Goal: Transaction & Acquisition: Book appointment/travel/reservation

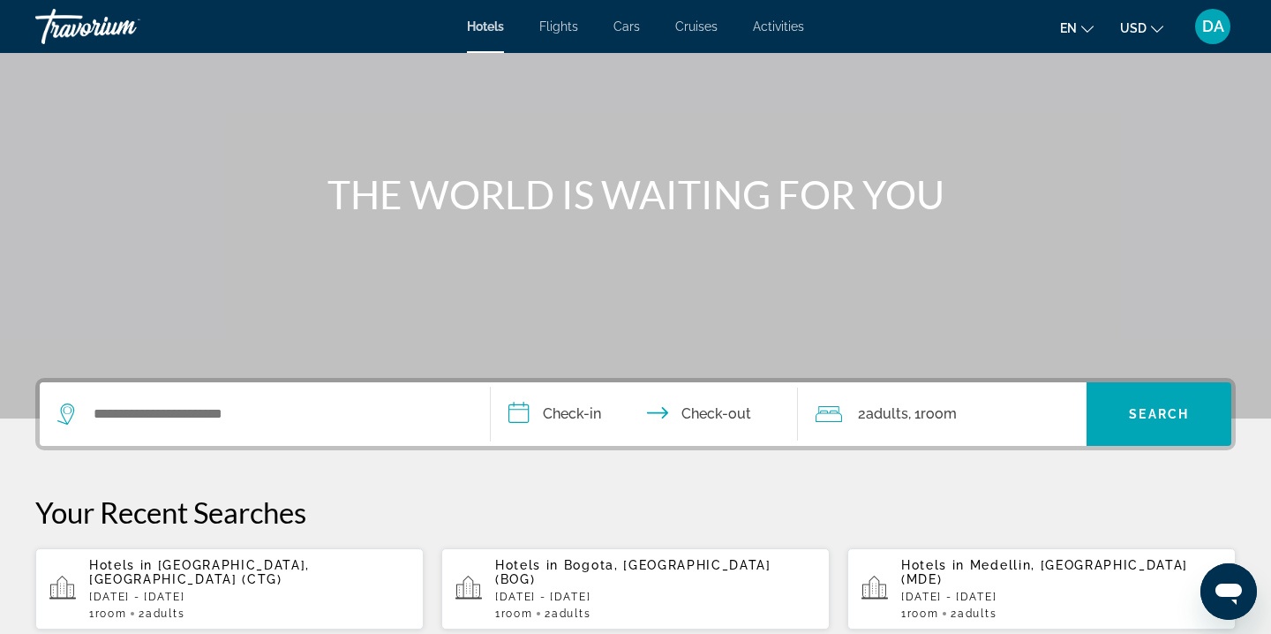
scroll to position [143, 0]
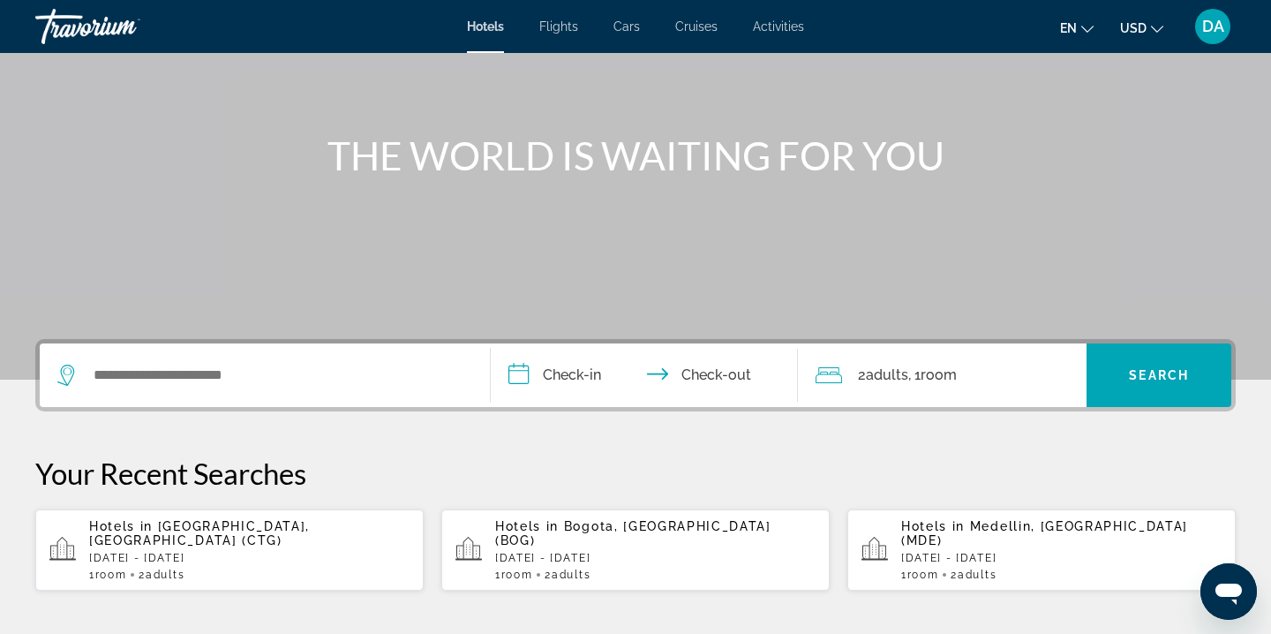
click at [244, 359] on div "Search widget" at bounding box center [264, 375] width 415 height 64
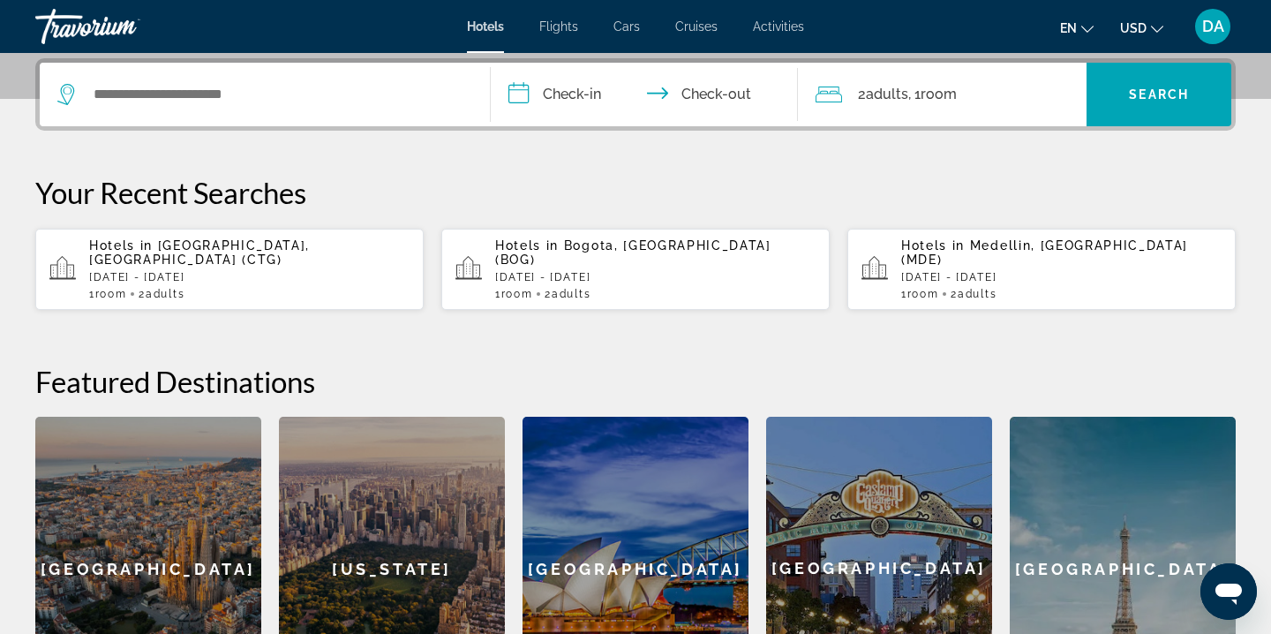
scroll to position [432, 0]
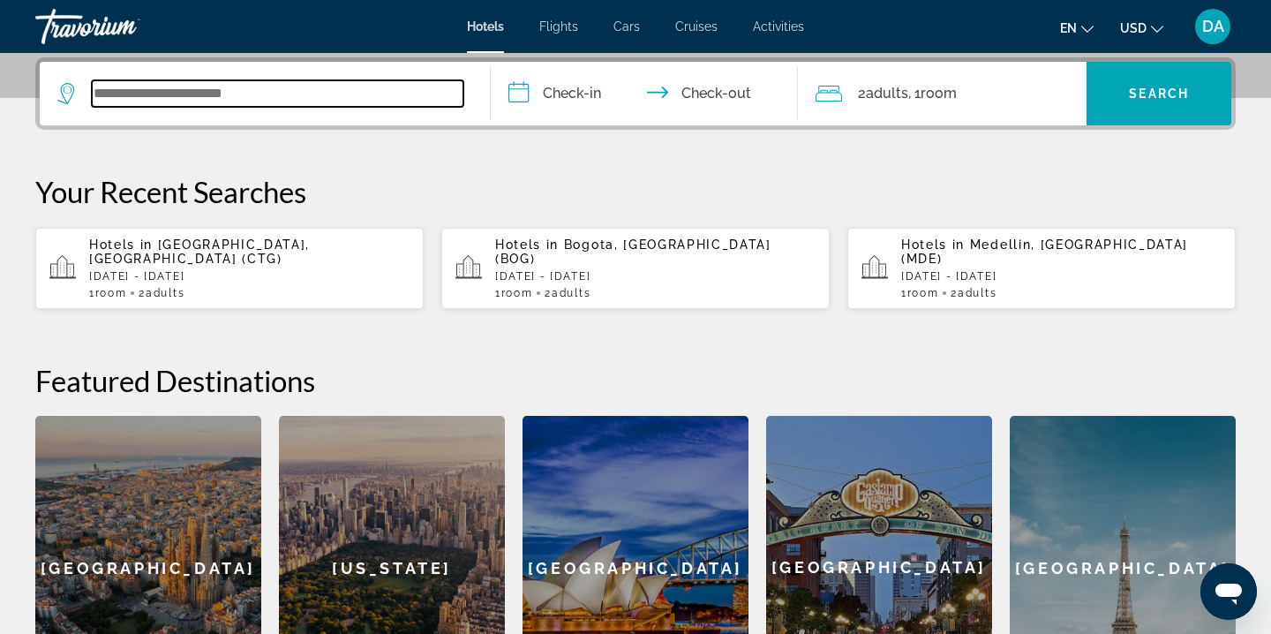
click at [262, 98] on input "Search widget" at bounding box center [278, 93] width 372 height 26
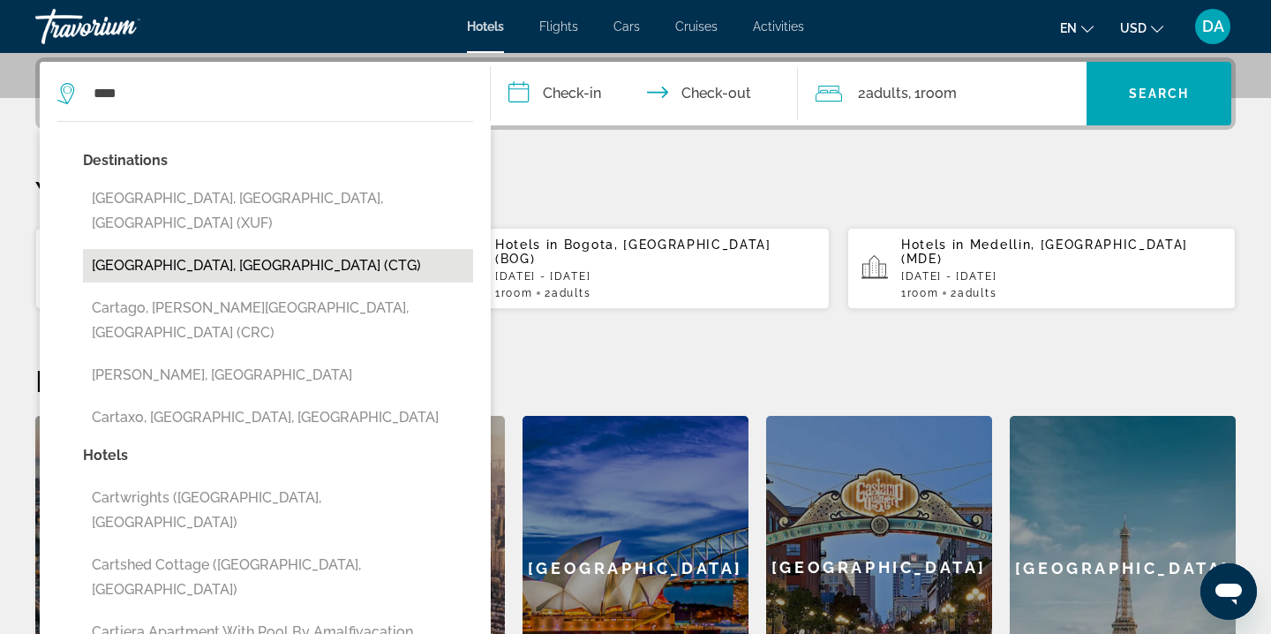
click at [237, 249] on button "[GEOGRAPHIC_DATA], [GEOGRAPHIC_DATA] (CTG)" at bounding box center [278, 266] width 390 height 34
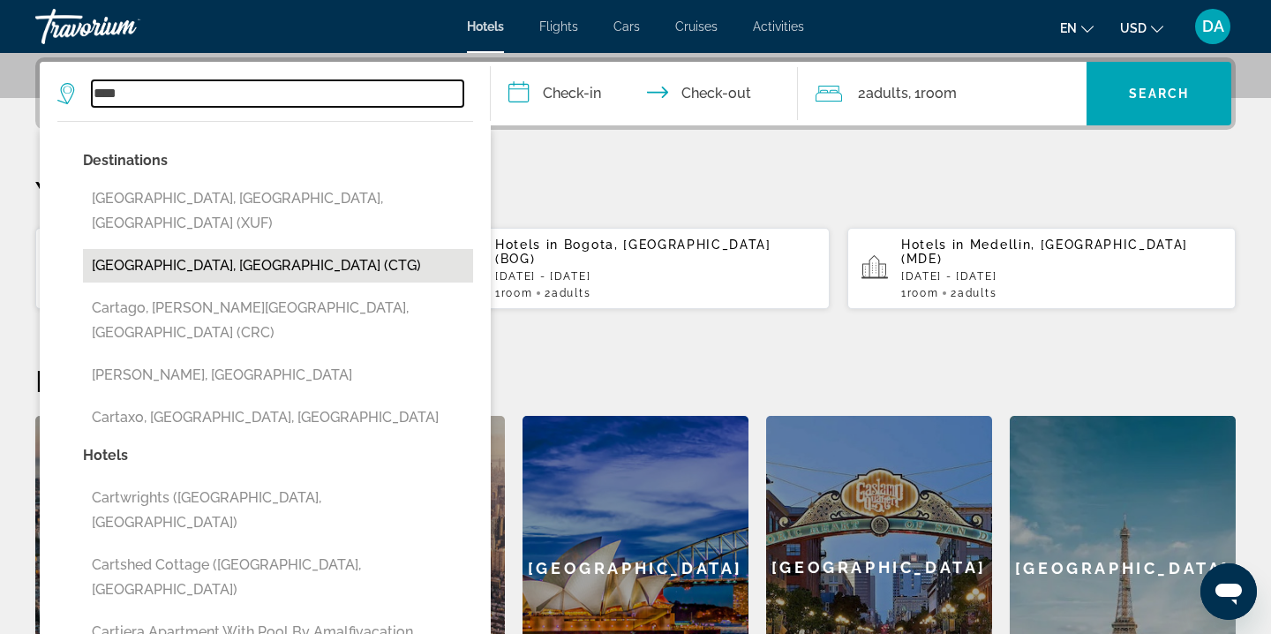
type input "**********"
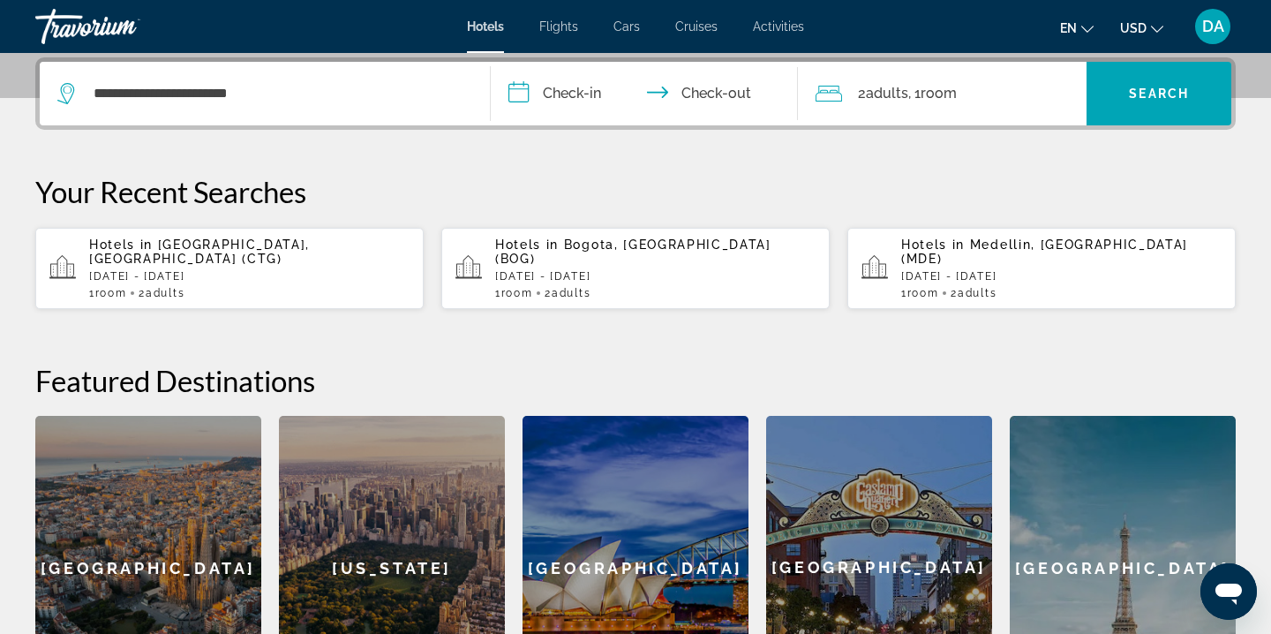
click at [592, 93] on input "**********" at bounding box center [648, 96] width 314 height 69
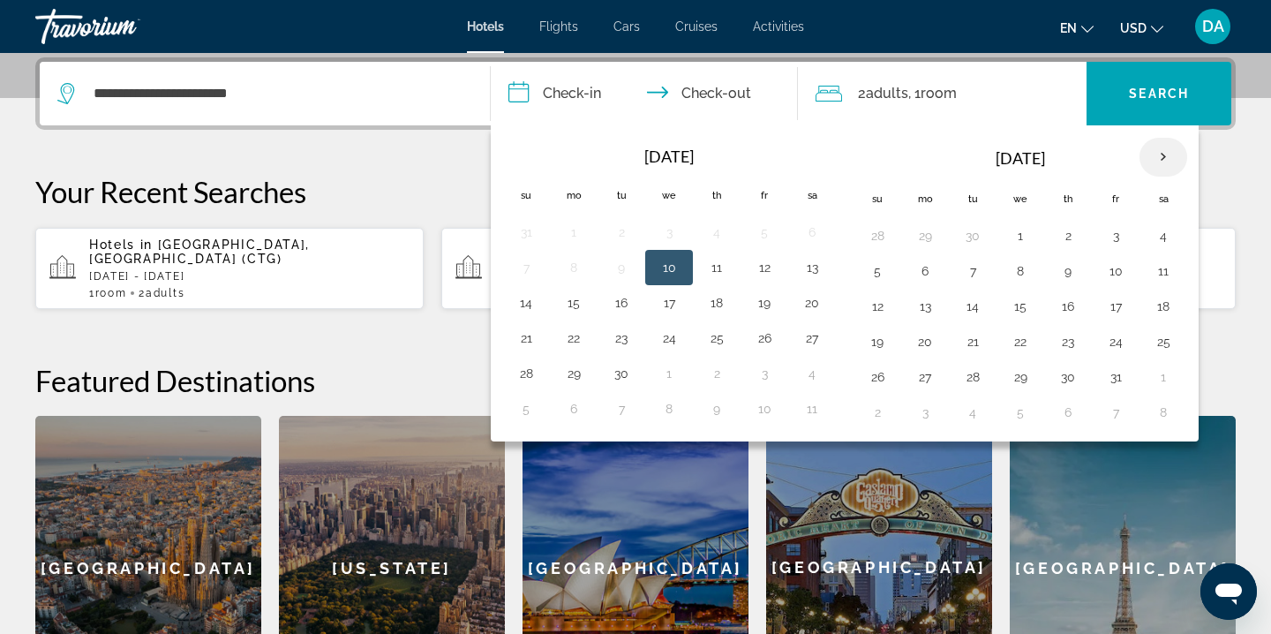
click at [1171, 153] on th "Next month" at bounding box center [1164, 157] width 48 height 39
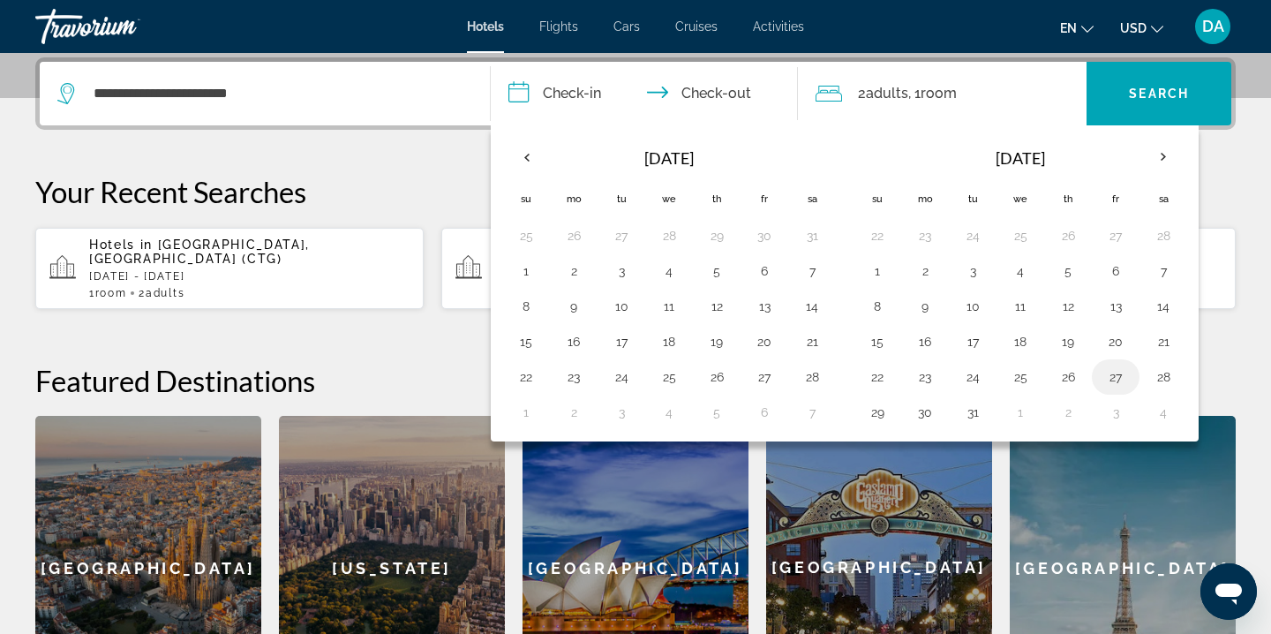
click at [1119, 378] on button "27" at bounding box center [1116, 377] width 28 height 25
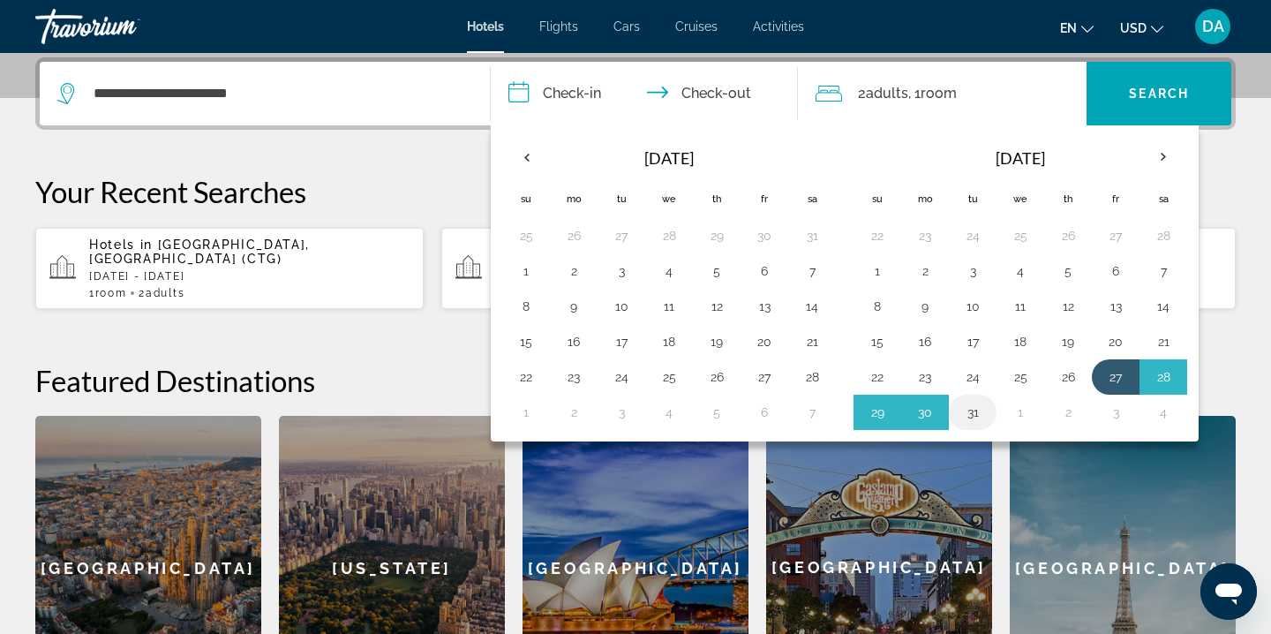
click at [975, 411] on button "31" at bounding box center [973, 412] width 28 height 25
type input "**********"
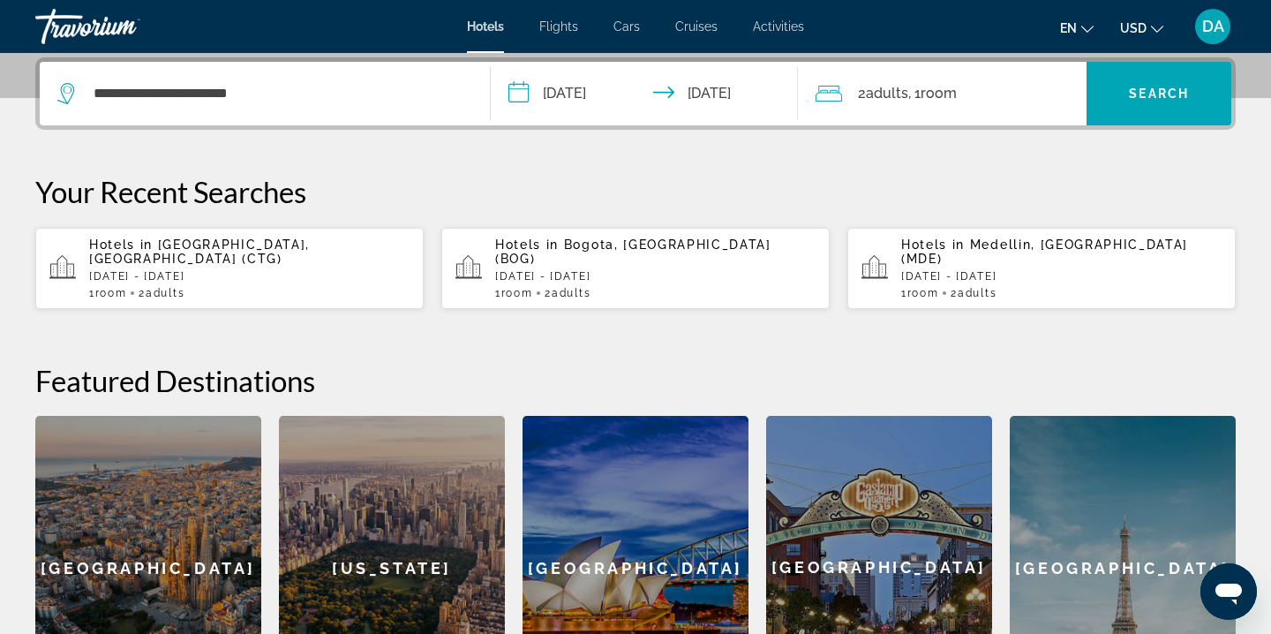
click at [668, 99] on input "**********" at bounding box center [648, 96] width 314 height 69
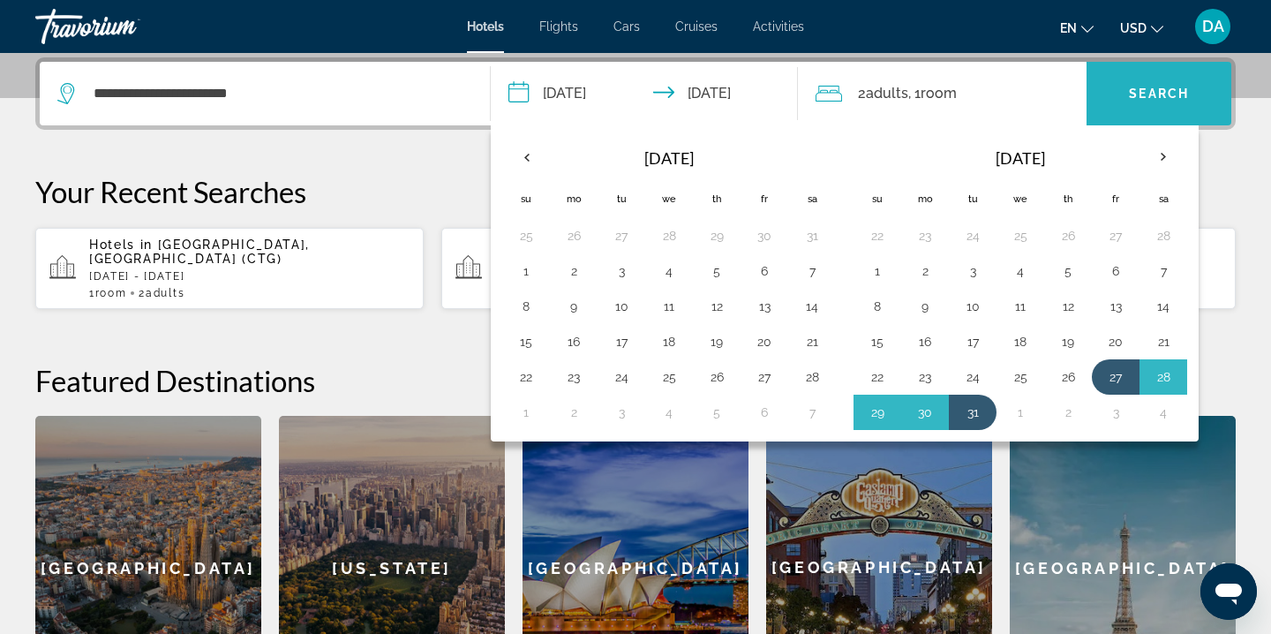
click at [1200, 99] on span "Search widget" at bounding box center [1159, 93] width 145 height 42
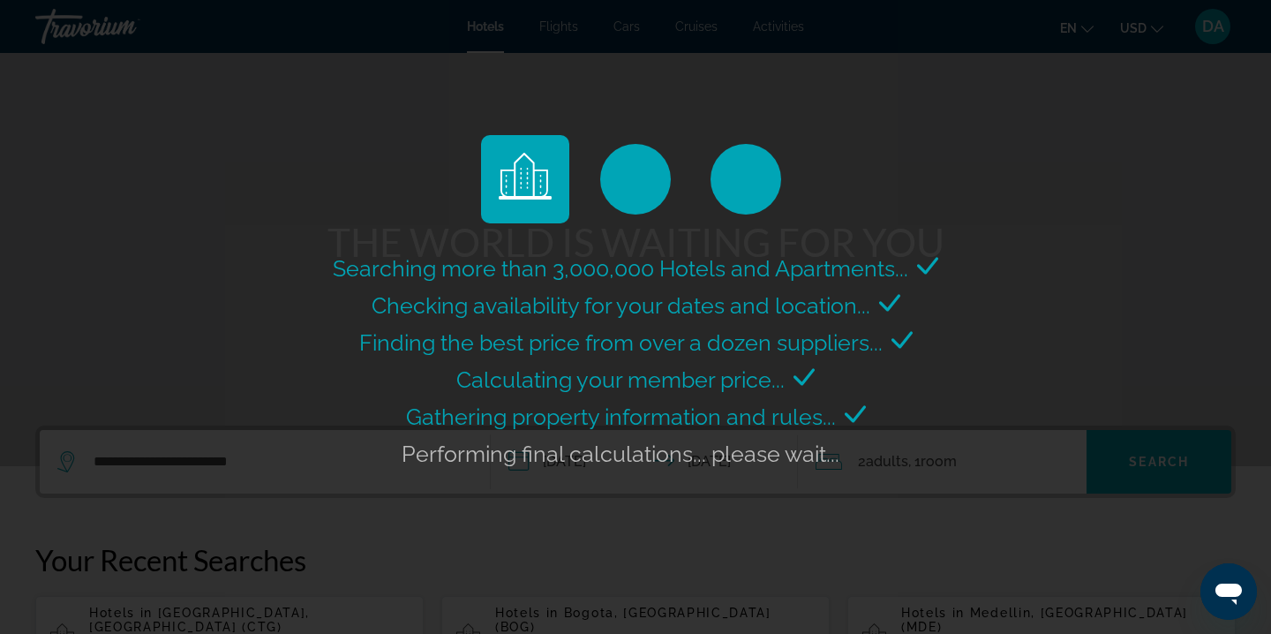
scroll to position [0, 0]
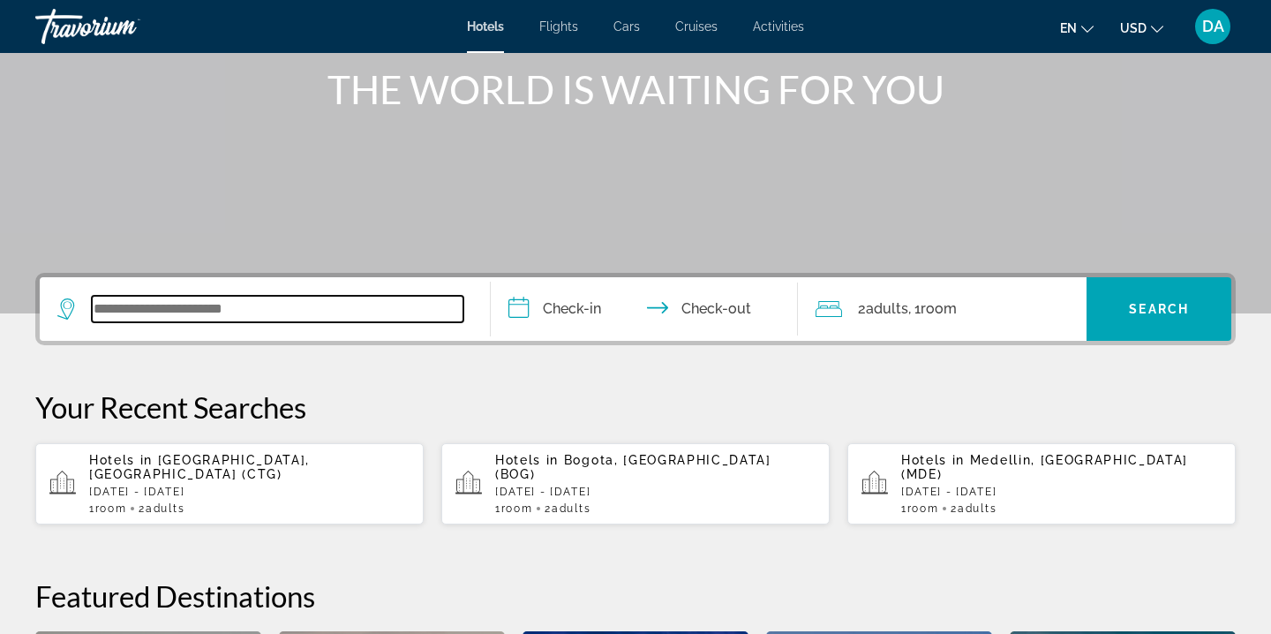
click at [346, 316] on input "Search widget" at bounding box center [278, 309] width 372 height 26
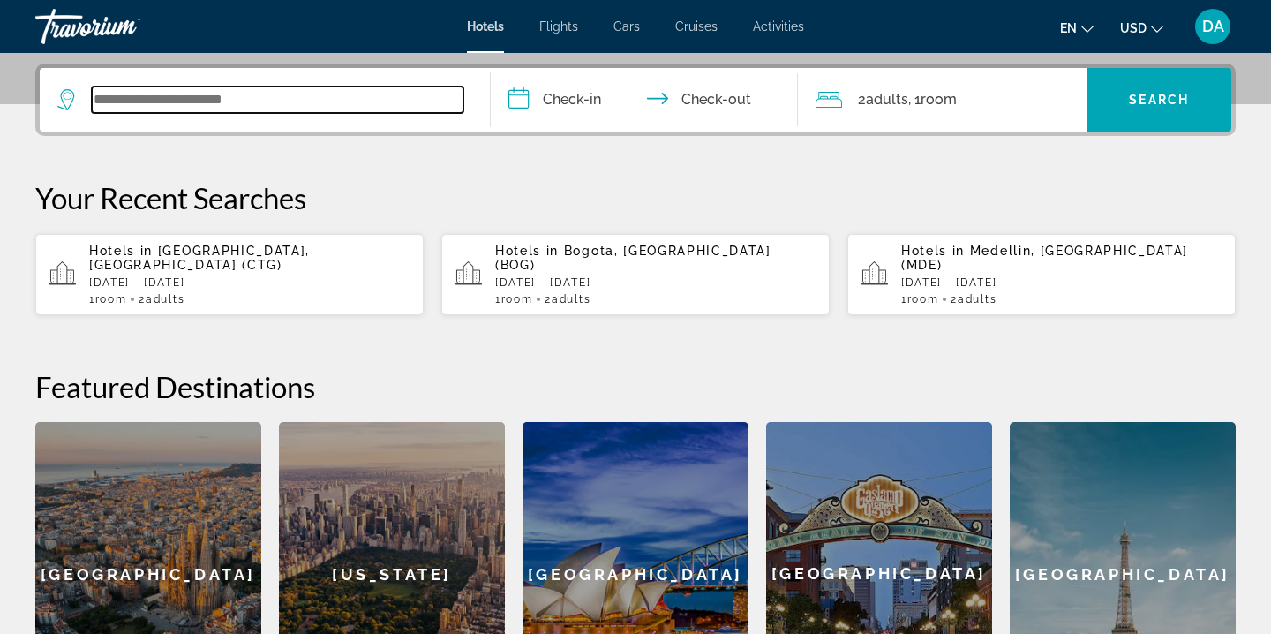
scroll to position [432, 0]
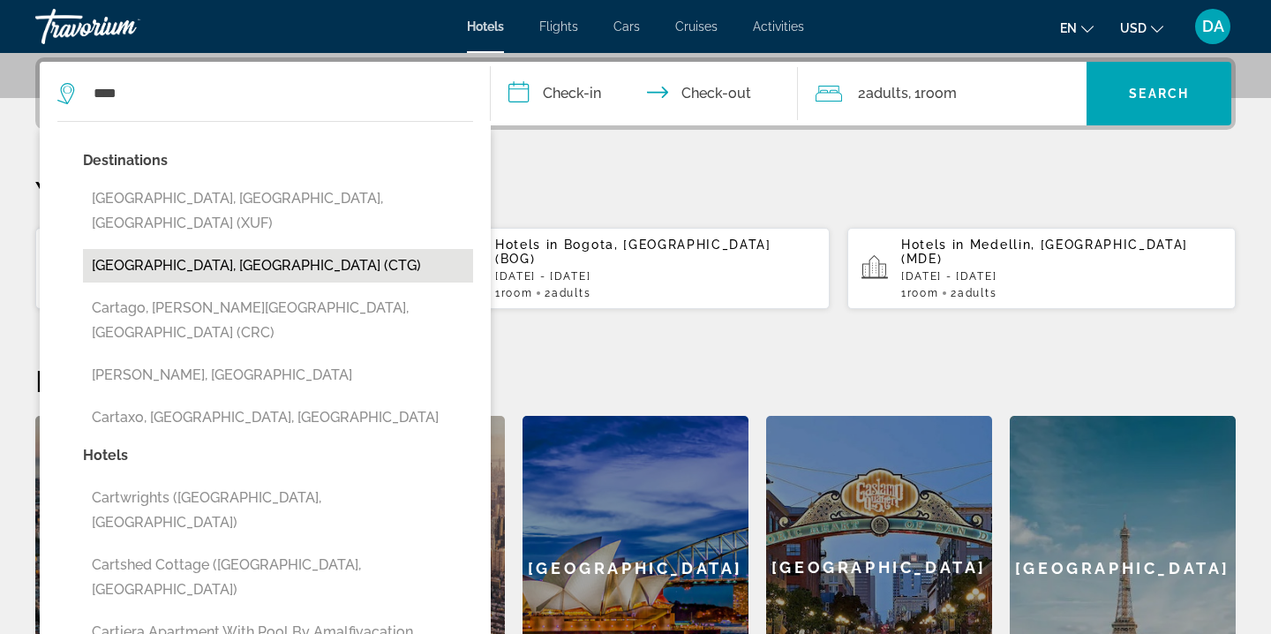
click at [271, 249] on button "[GEOGRAPHIC_DATA], [GEOGRAPHIC_DATA] (CTG)" at bounding box center [278, 266] width 390 height 34
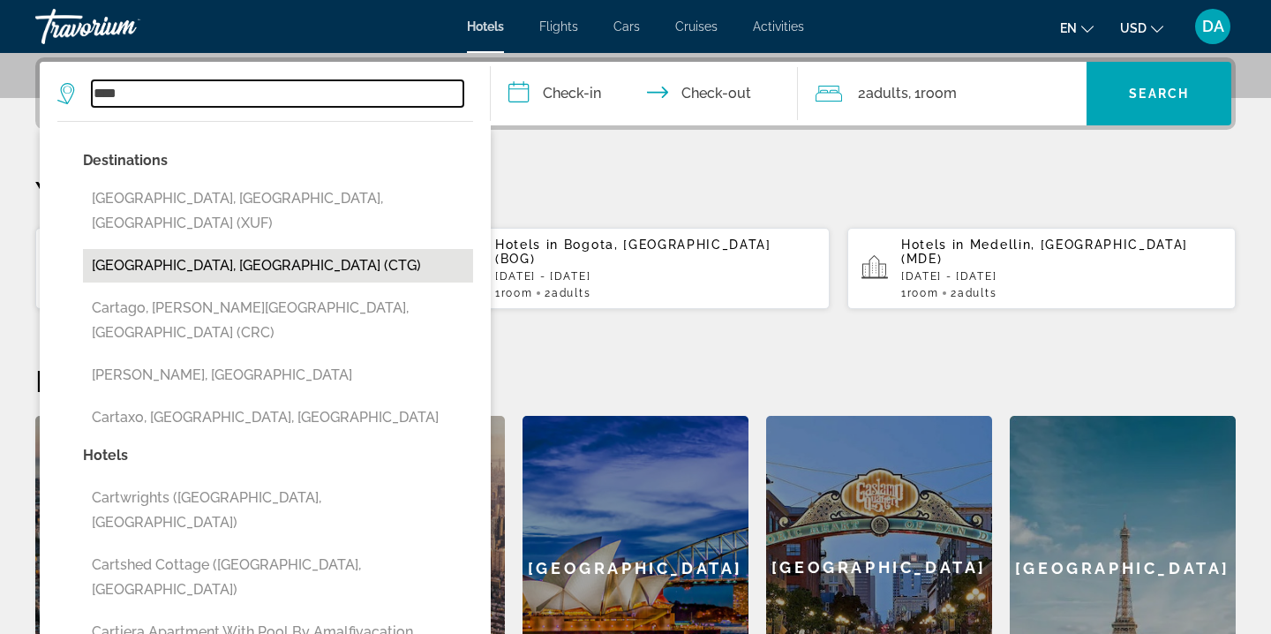
type input "**********"
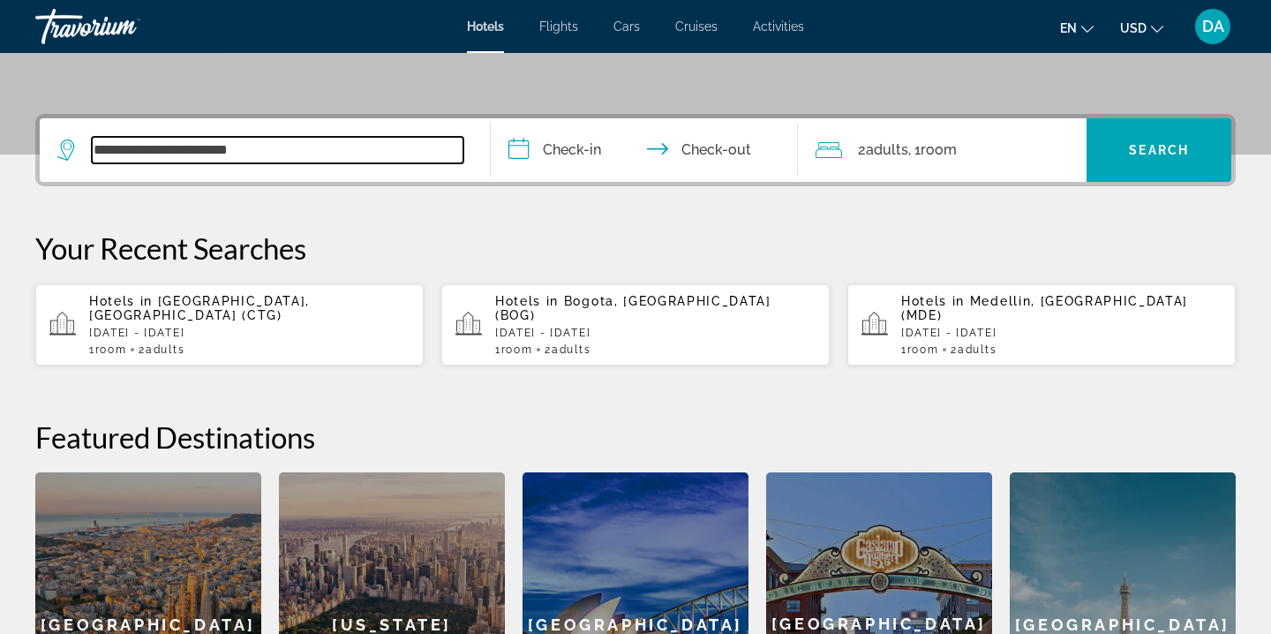
scroll to position [344, 0]
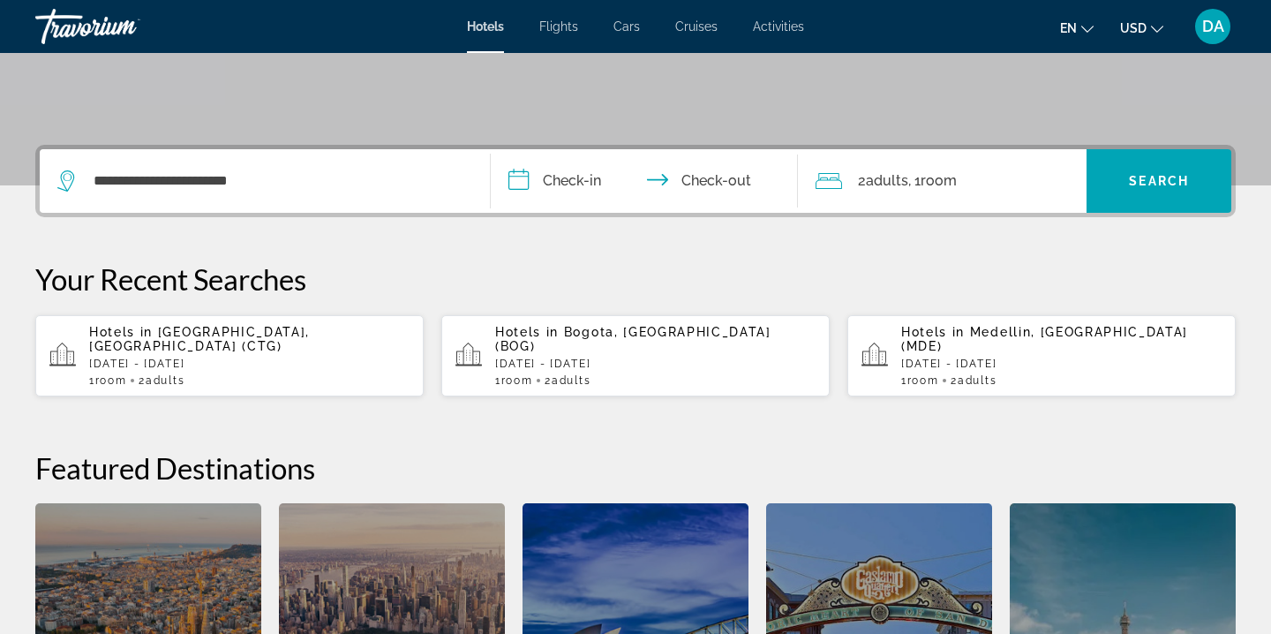
click at [601, 186] on input "**********" at bounding box center [648, 183] width 314 height 69
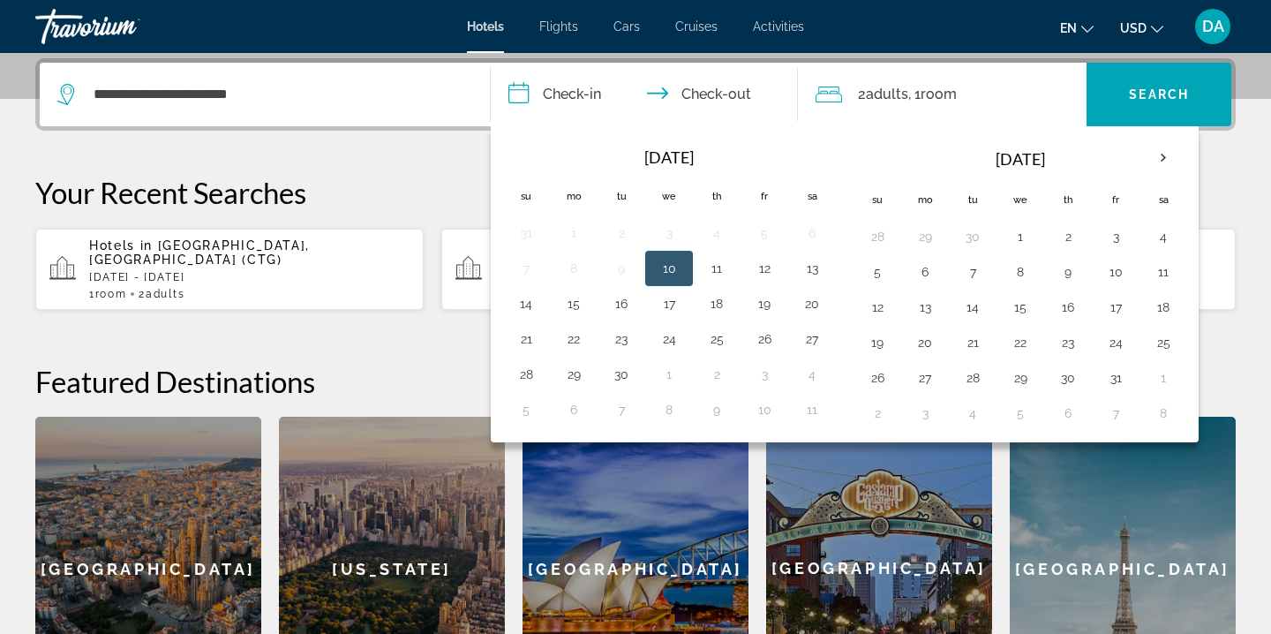
scroll to position [432, 0]
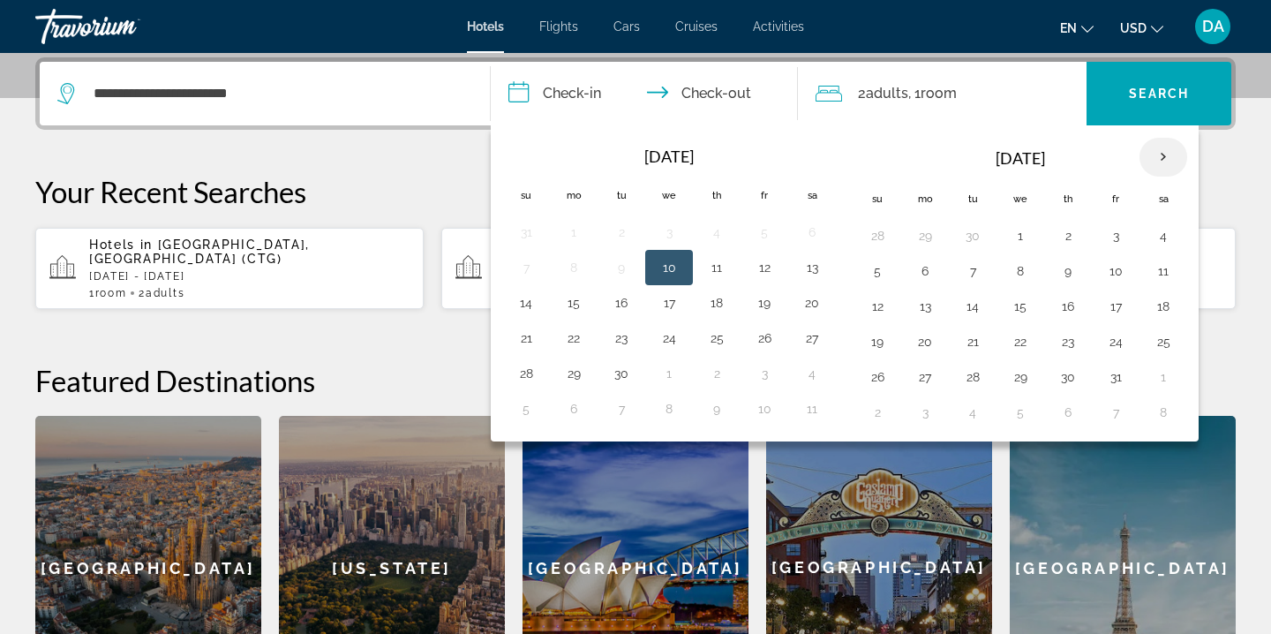
click at [1169, 154] on th "Next month" at bounding box center [1164, 157] width 48 height 39
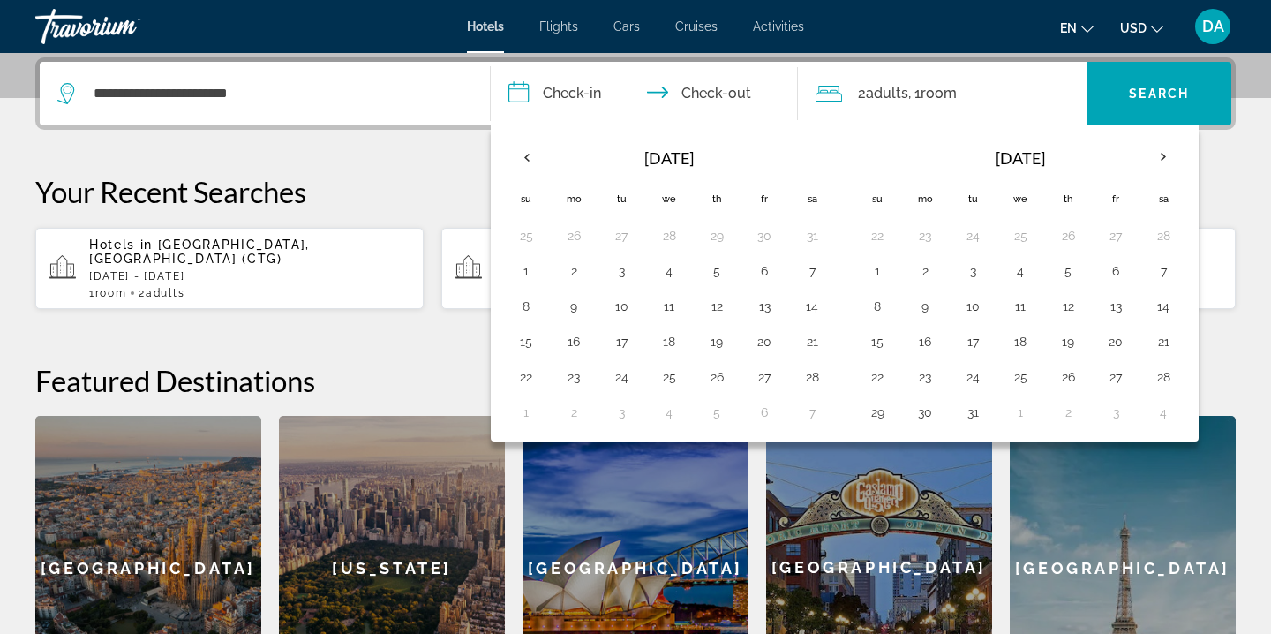
drag, startPoint x: 1169, startPoint y: 154, endPoint x: 1133, endPoint y: 361, distance: 210.6
click at [1133, 361] on table "Mar 2026 Su Mo Tu We Th Fr Sa 22 23 24 25 26 27 28 1 2 3 4 5 6 7 8 9 10 11 12 1…" at bounding box center [1021, 283] width 334 height 293
click at [1117, 387] on button "27" at bounding box center [1116, 377] width 28 height 25
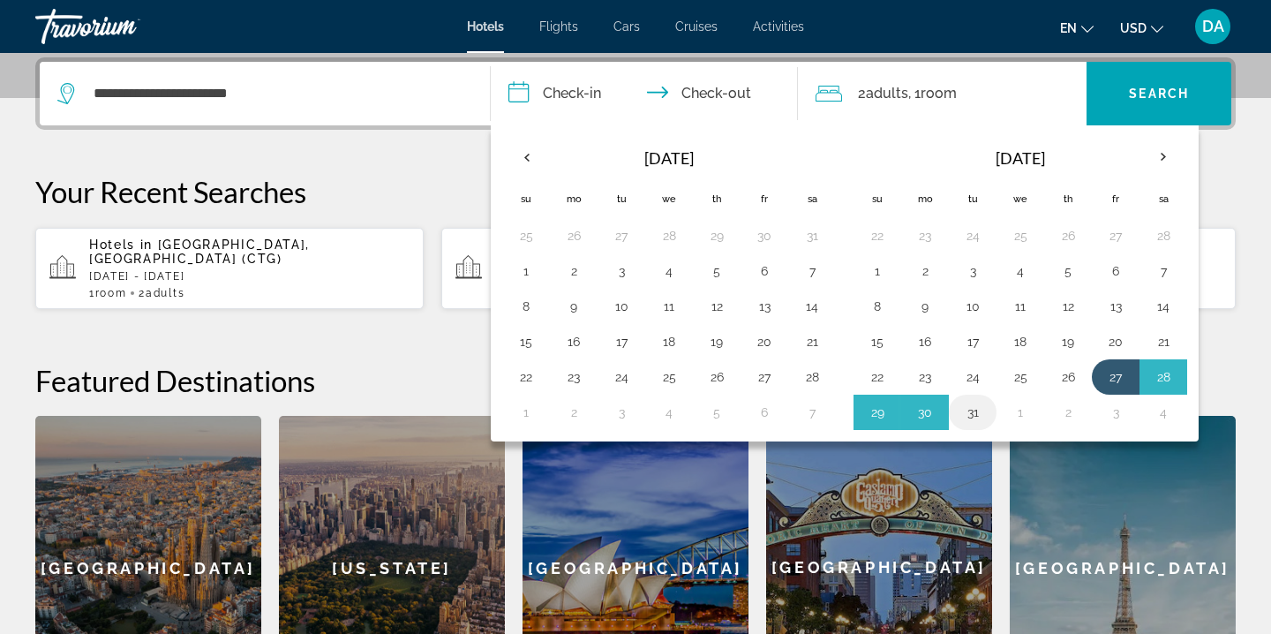
click at [964, 418] on button "31" at bounding box center [973, 412] width 28 height 25
type input "**********"
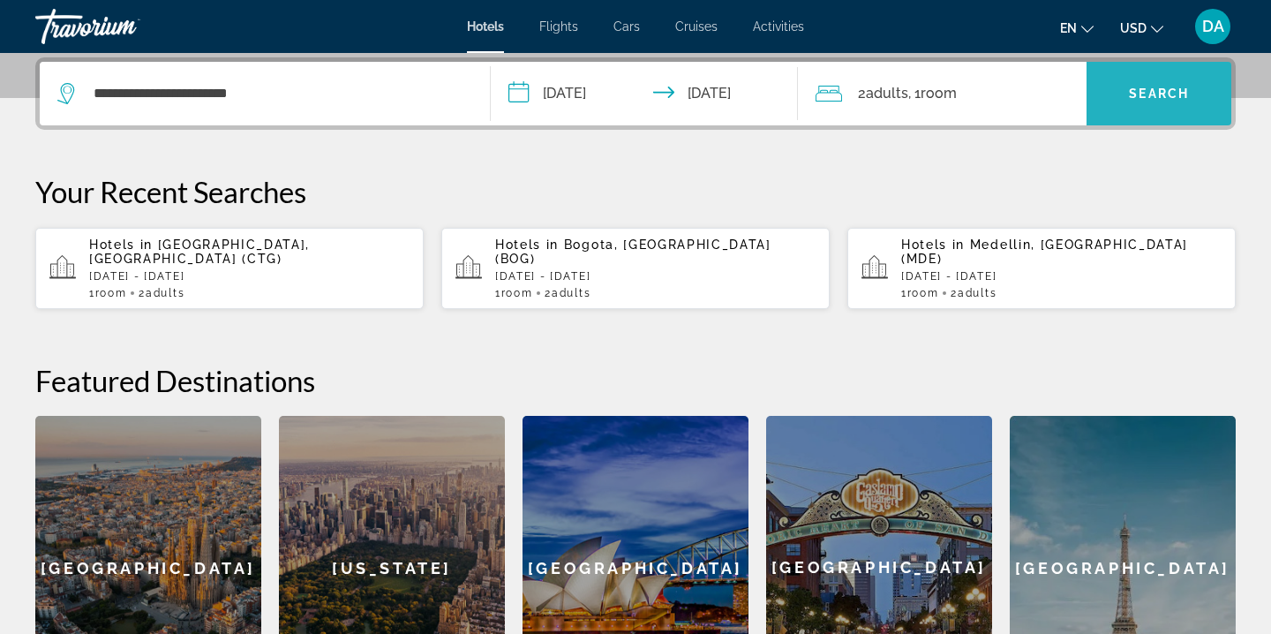
click at [1143, 105] on span "Search widget" at bounding box center [1159, 93] width 145 height 42
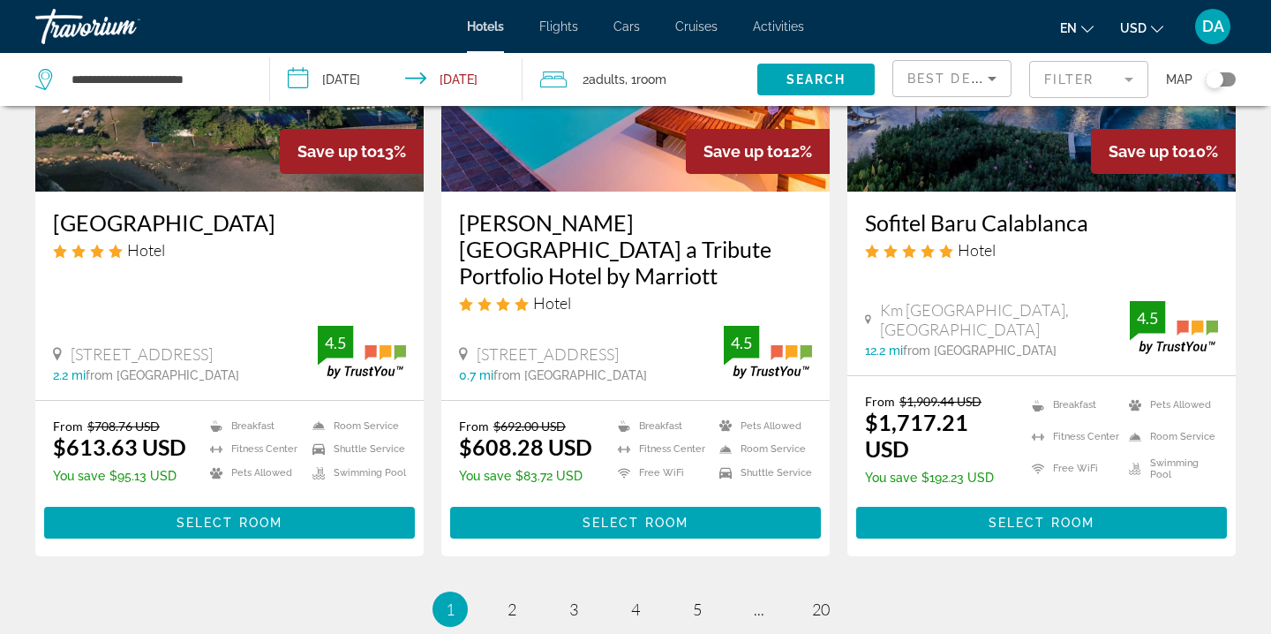
scroll to position [2284, 0]
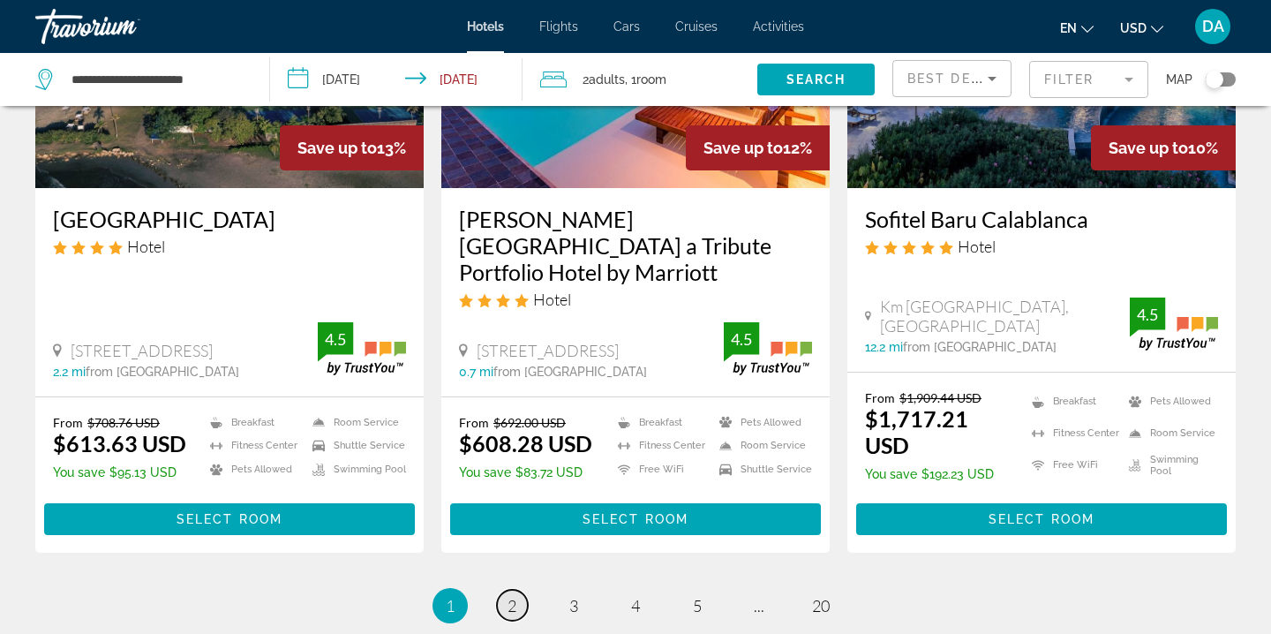
click at [505, 590] on link "page 2" at bounding box center [512, 605] width 31 height 31
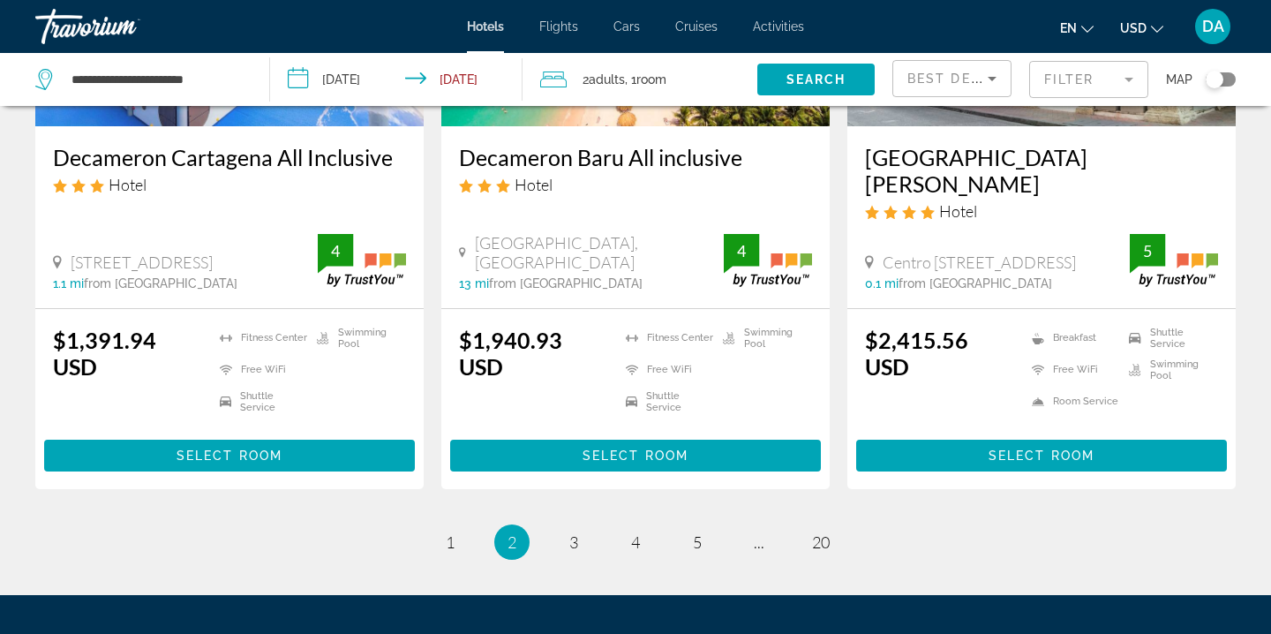
scroll to position [2418, 0]
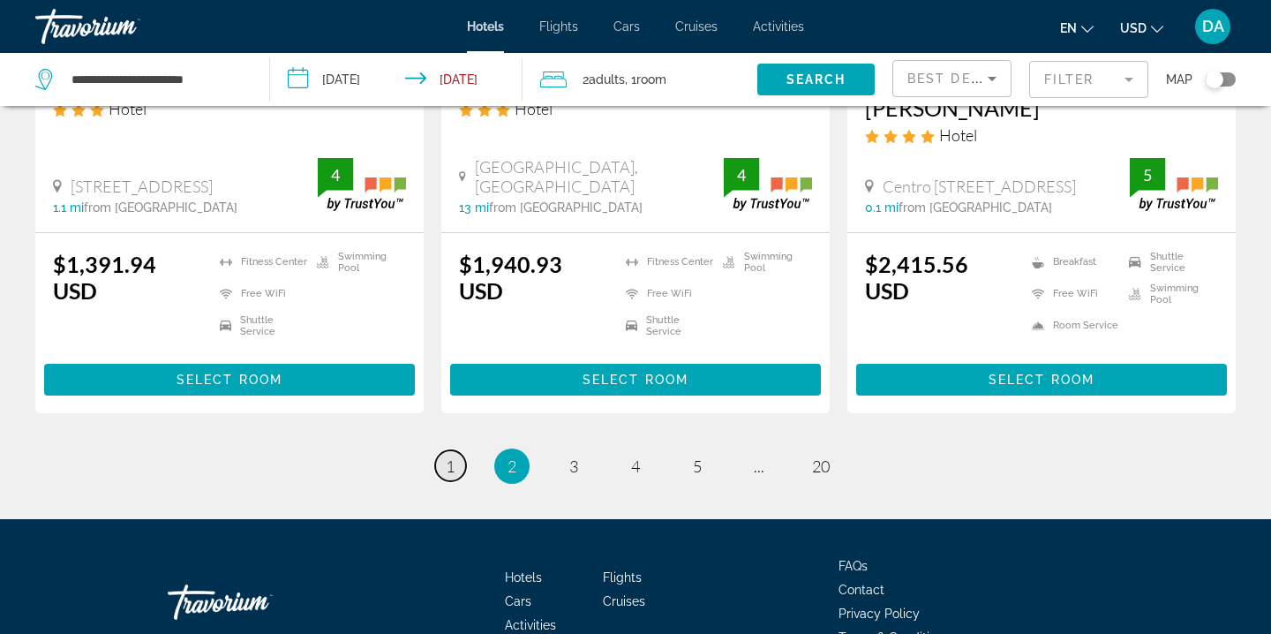
click at [455, 450] on link "page 1" at bounding box center [450, 465] width 31 height 31
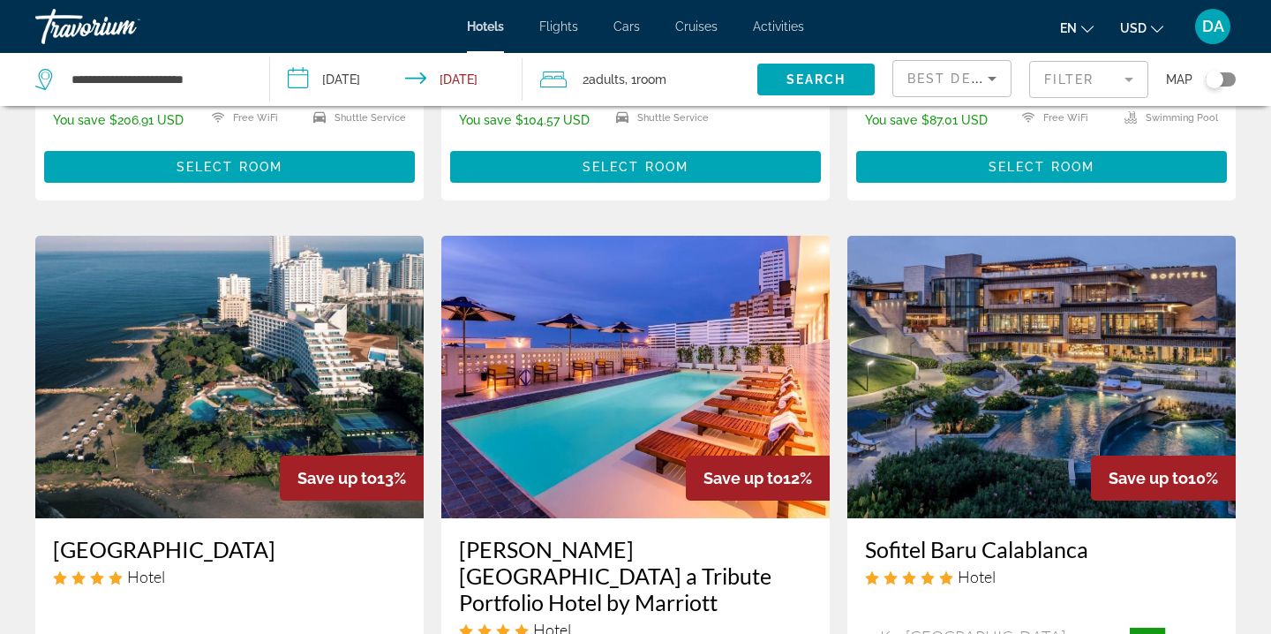
scroll to position [1919, 0]
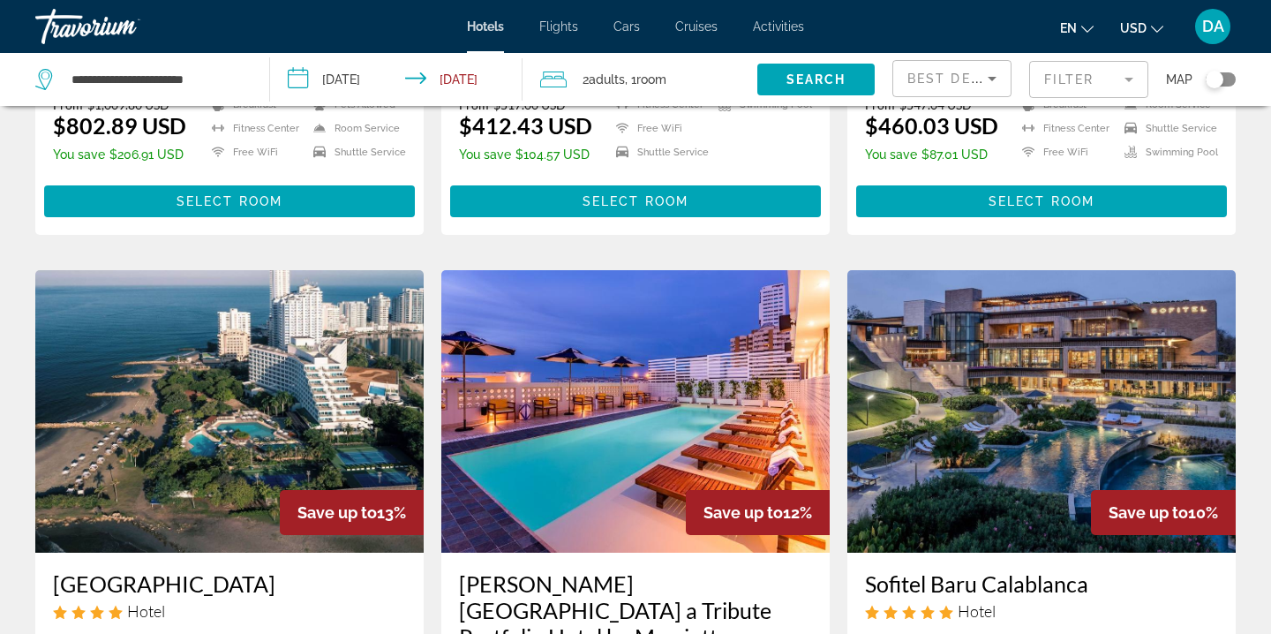
click at [1040, 399] on img "Main content" at bounding box center [1041, 411] width 388 height 282
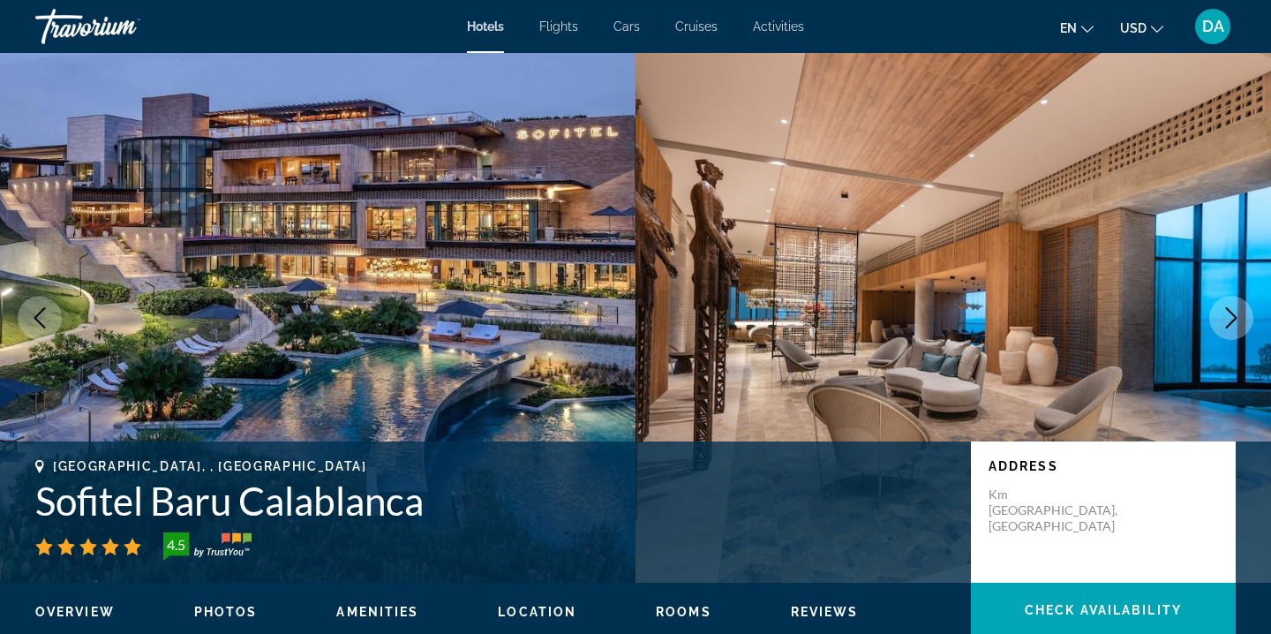
click at [548, 612] on span "Location" at bounding box center [537, 612] width 79 height 14
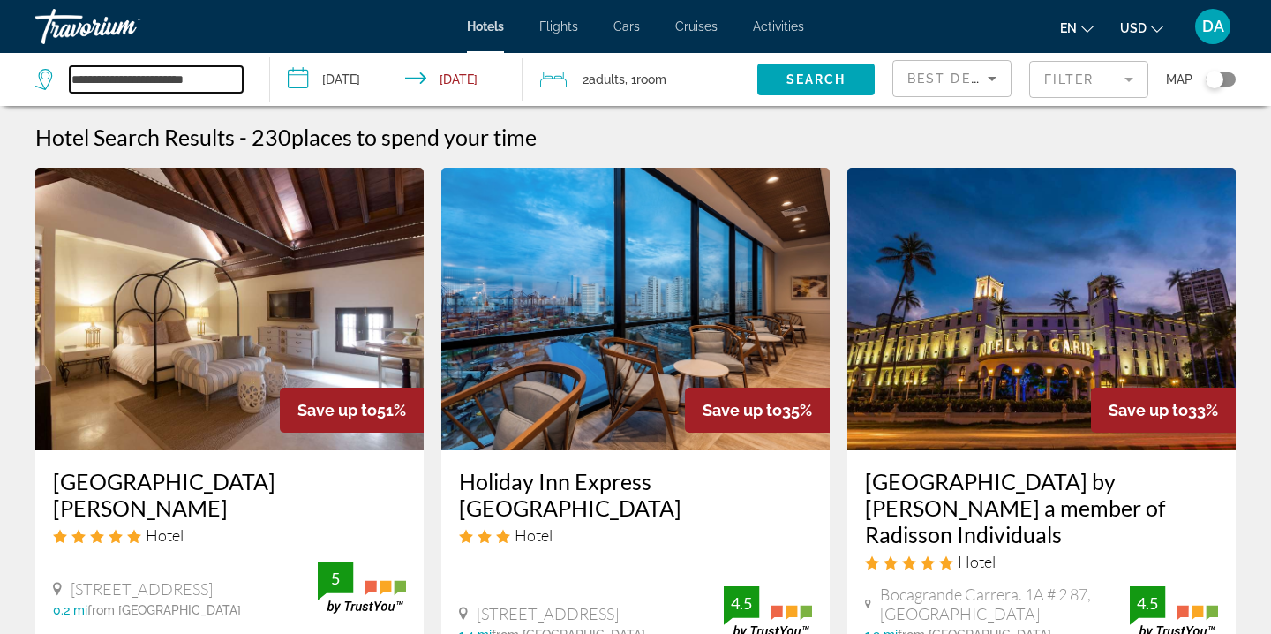
click at [197, 81] on input "**********" at bounding box center [156, 79] width 173 height 26
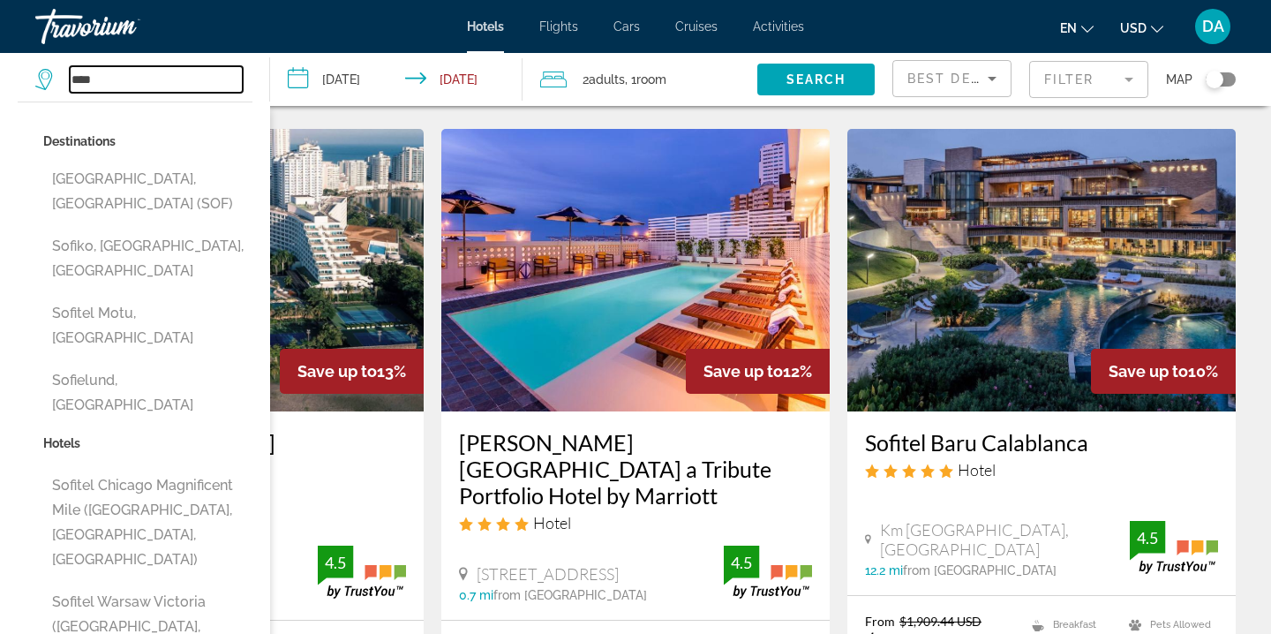
scroll to position [2079, 0]
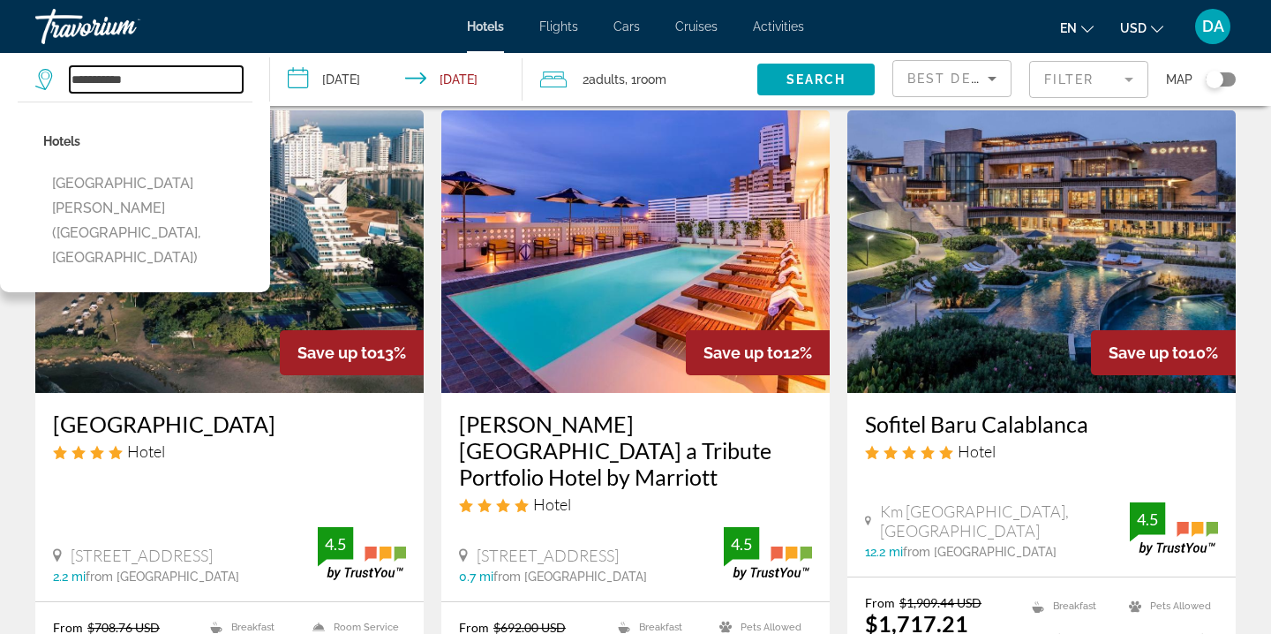
type input "**********"
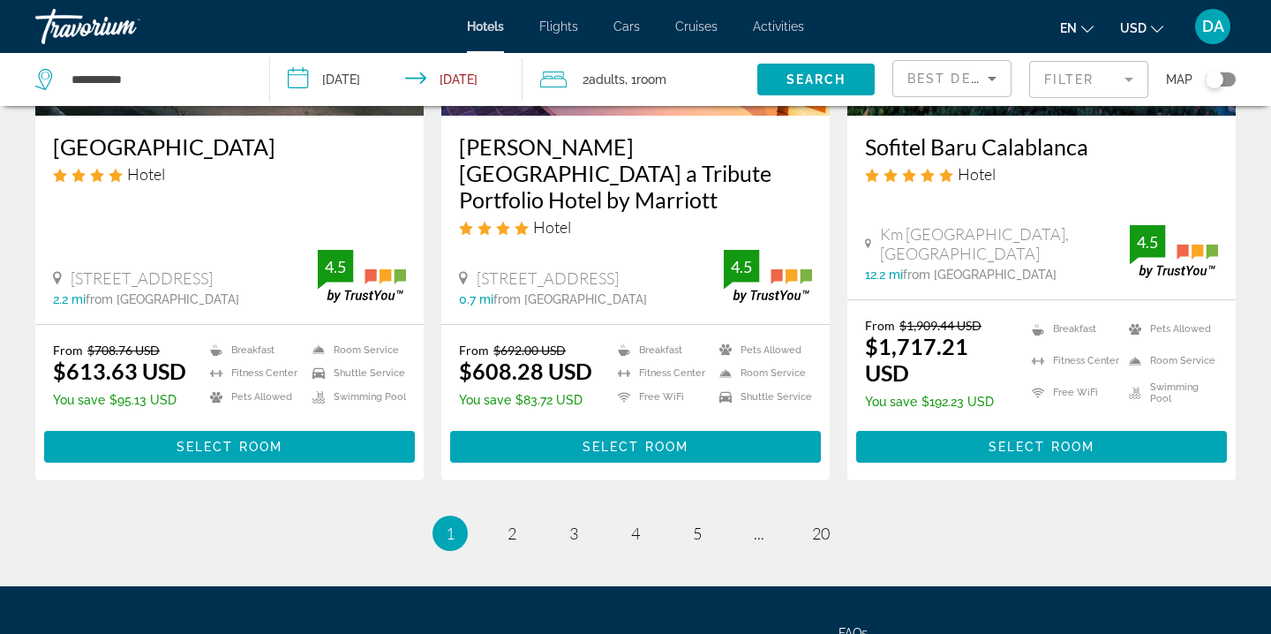
scroll to position [2421, 0]
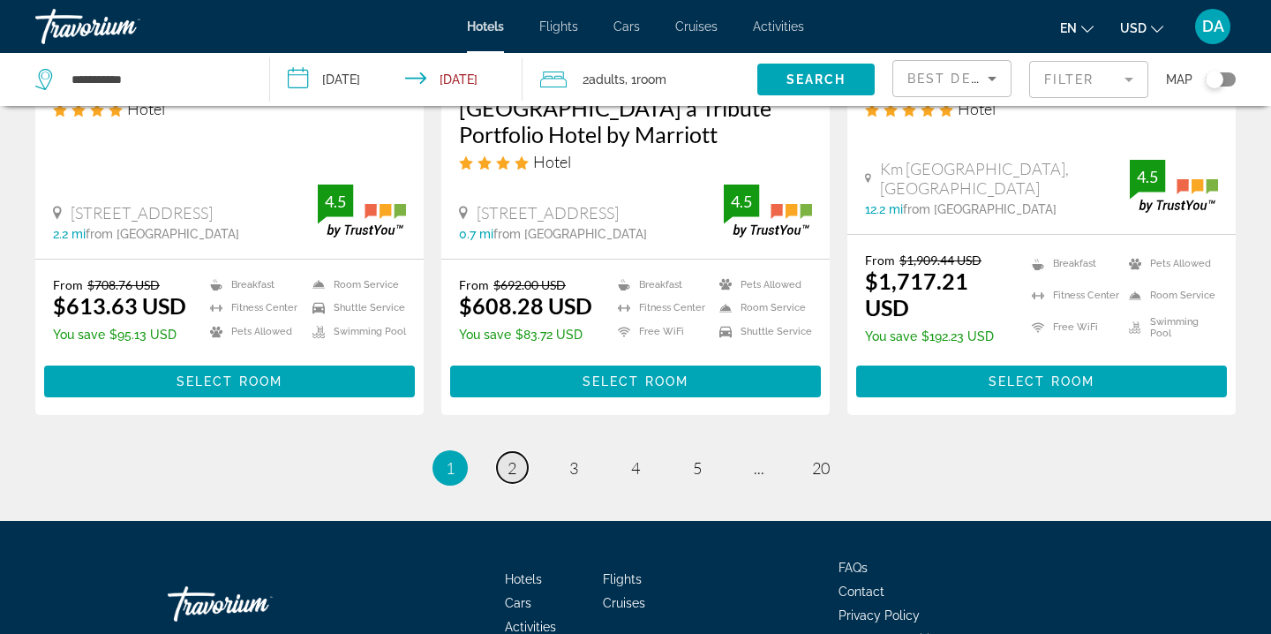
click at [500, 452] on link "page 2" at bounding box center [512, 467] width 31 height 31
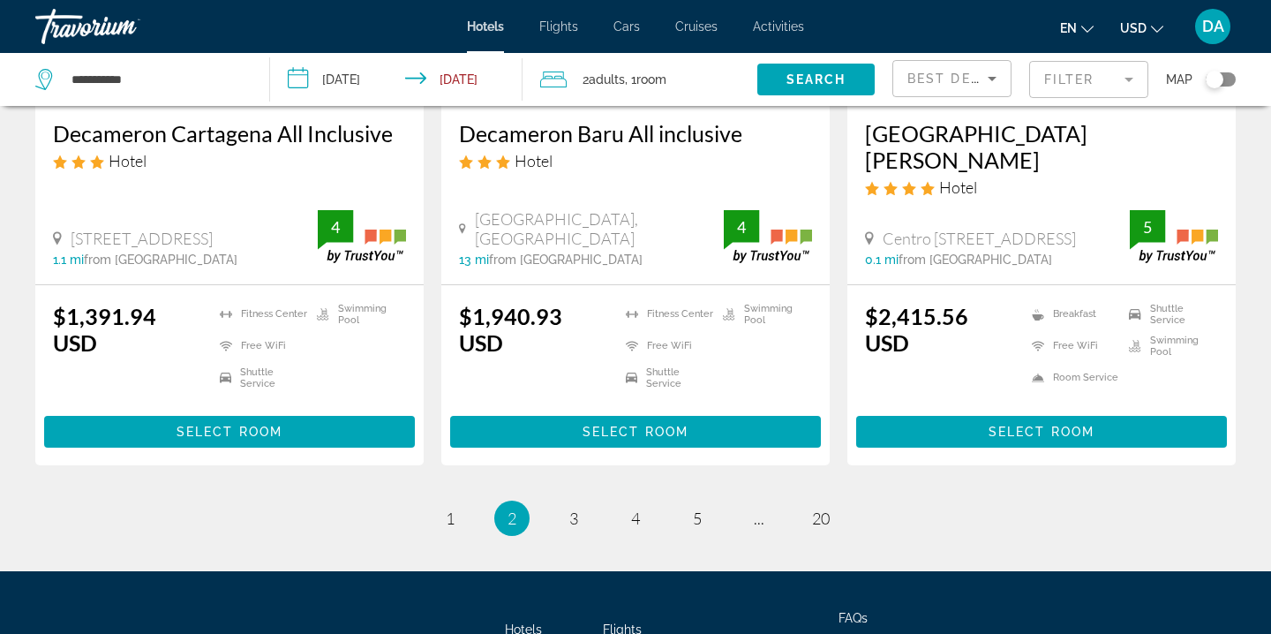
scroll to position [2387, 0]
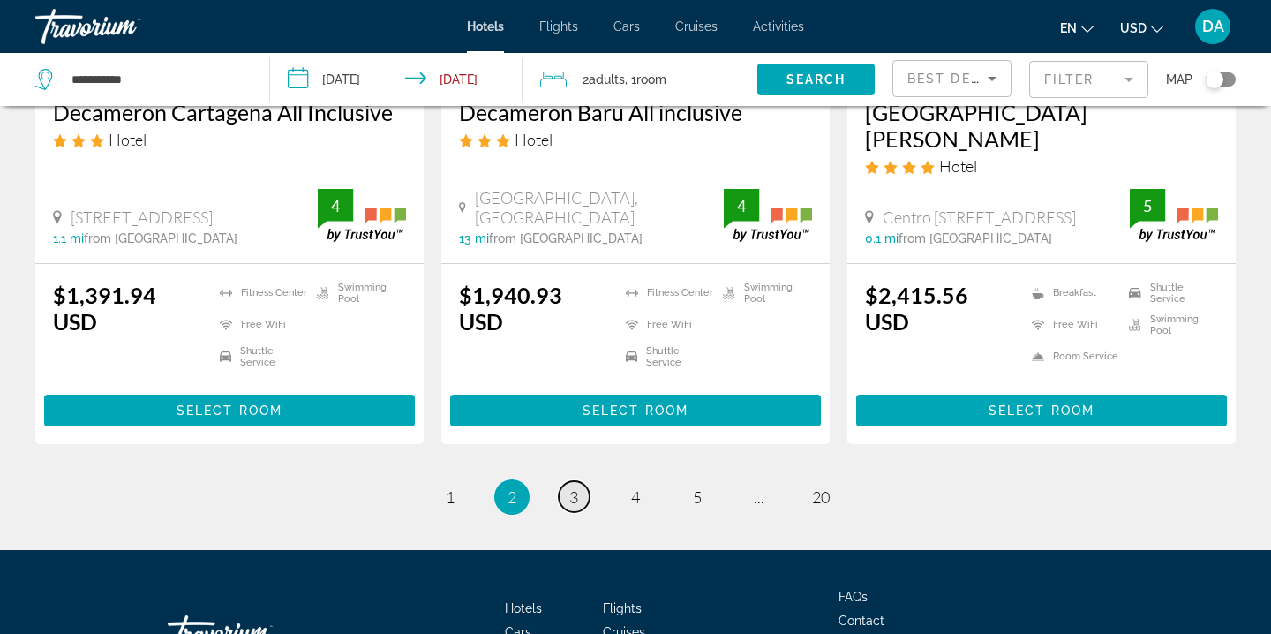
click at [581, 481] on link "page 3" at bounding box center [574, 496] width 31 height 31
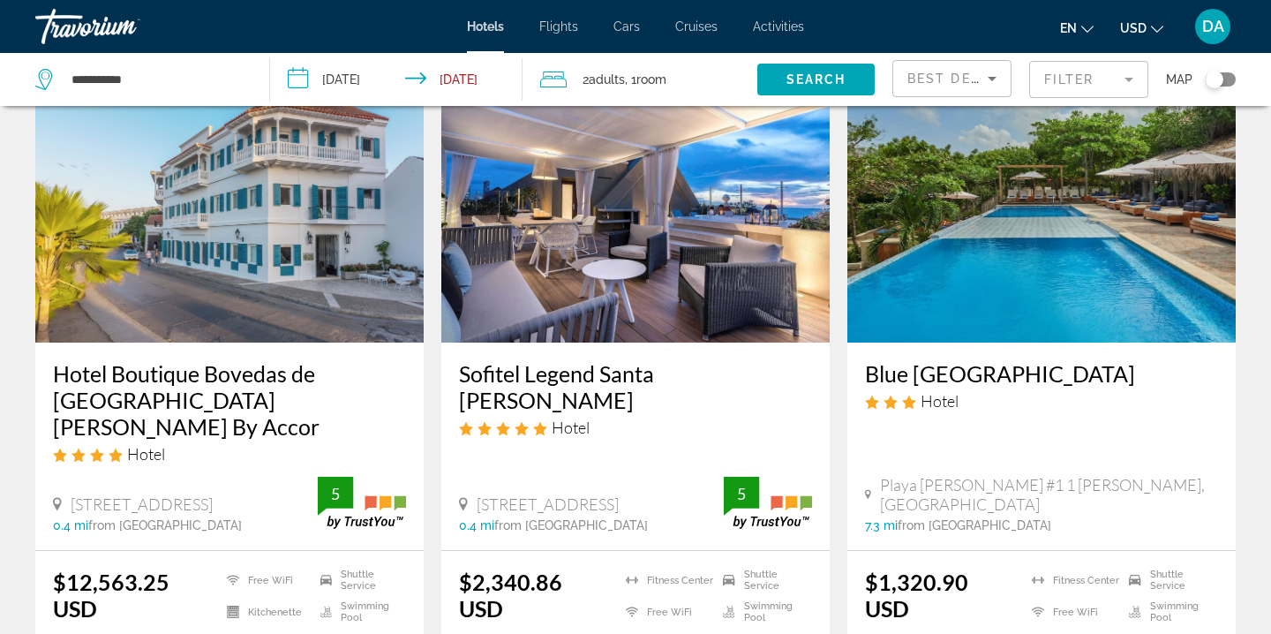
scroll to position [1425, 0]
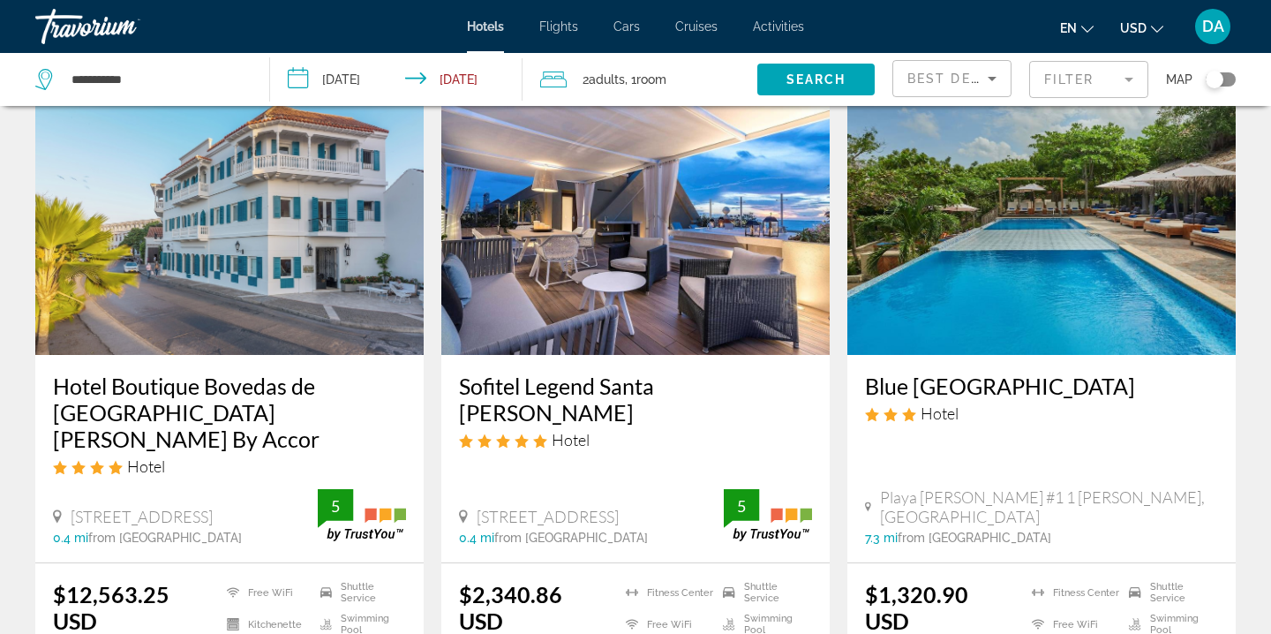
click at [629, 242] on img "Main content" at bounding box center [635, 213] width 388 height 282
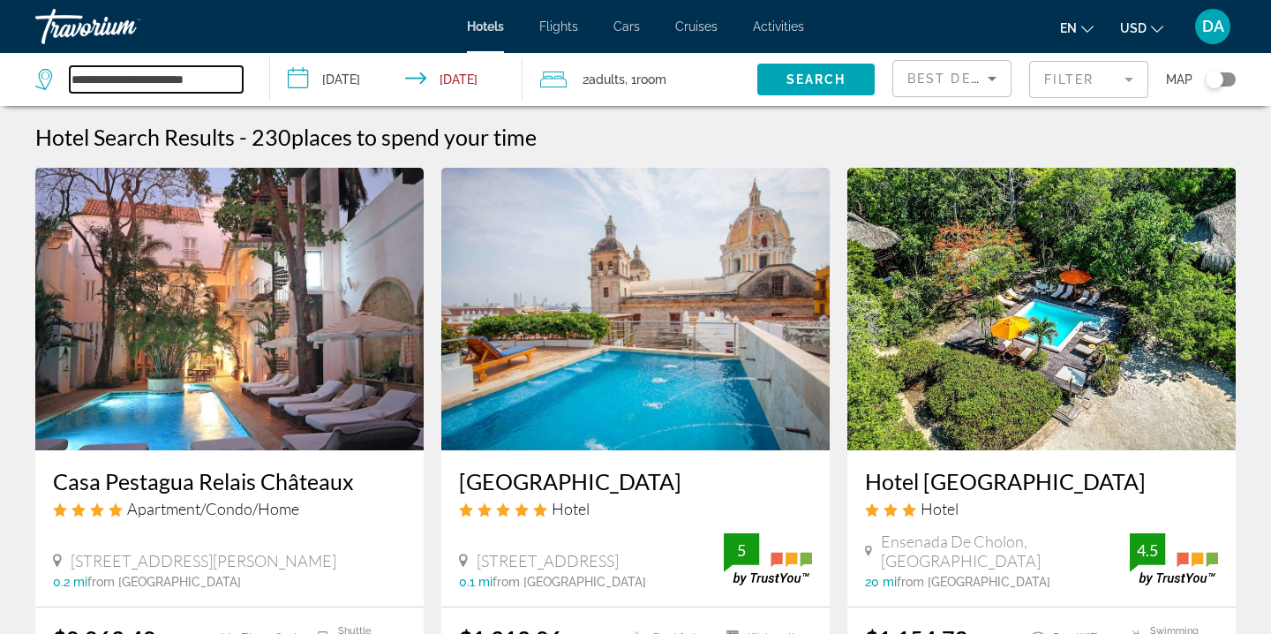
click at [228, 81] on input "**********" at bounding box center [156, 79] width 173 height 26
click at [435, 75] on input "**********" at bounding box center [400, 82] width 260 height 58
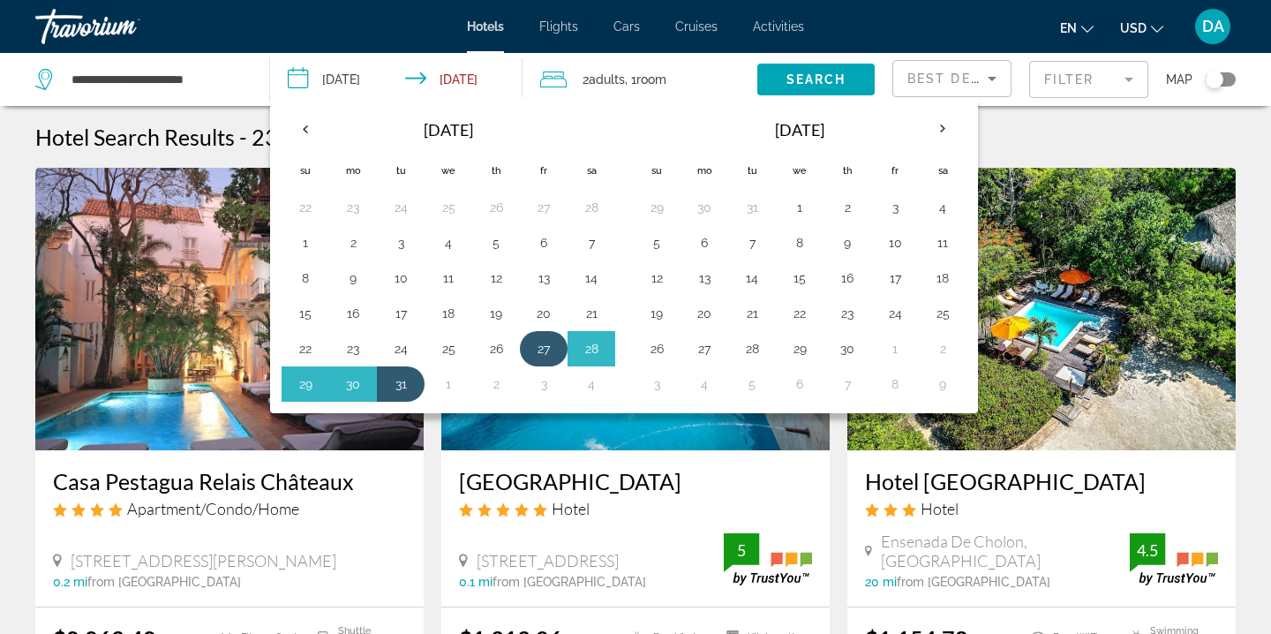
click at [550, 357] on button "27" at bounding box center [544, 348] width 28 height 25
click at [598, 352] on button "28" at bounding box center [591, 348] width 28 height 25
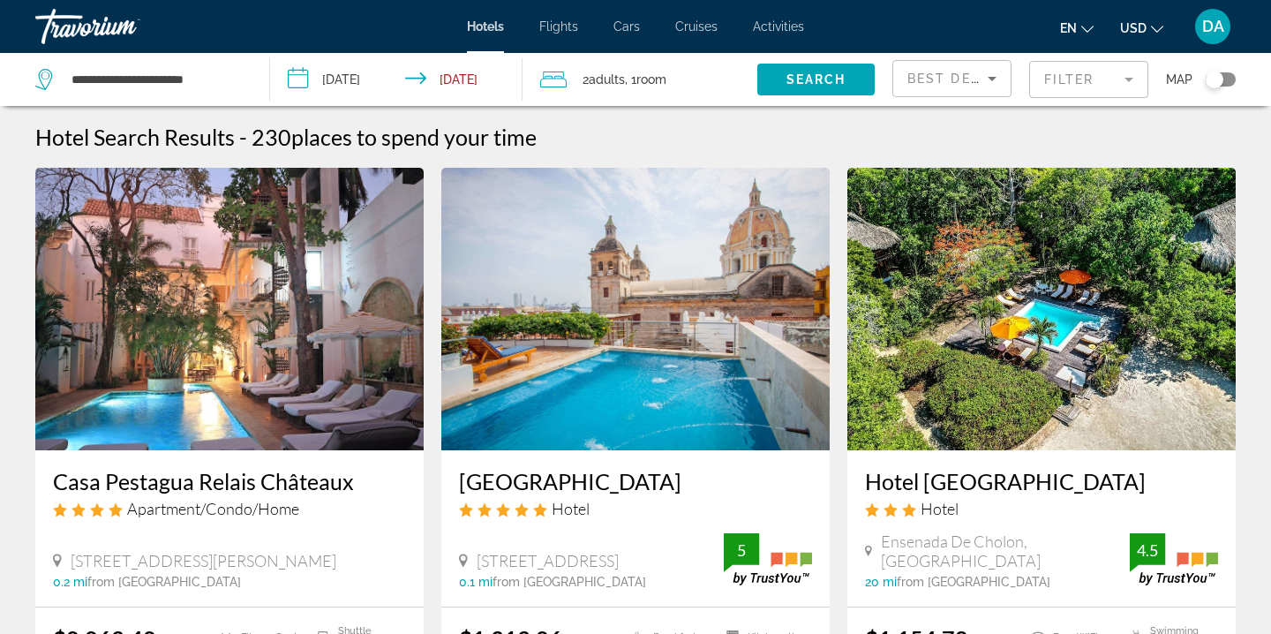
click at [487, 82] on input "**********" at bounding box center [400, 82] width 260 height 58
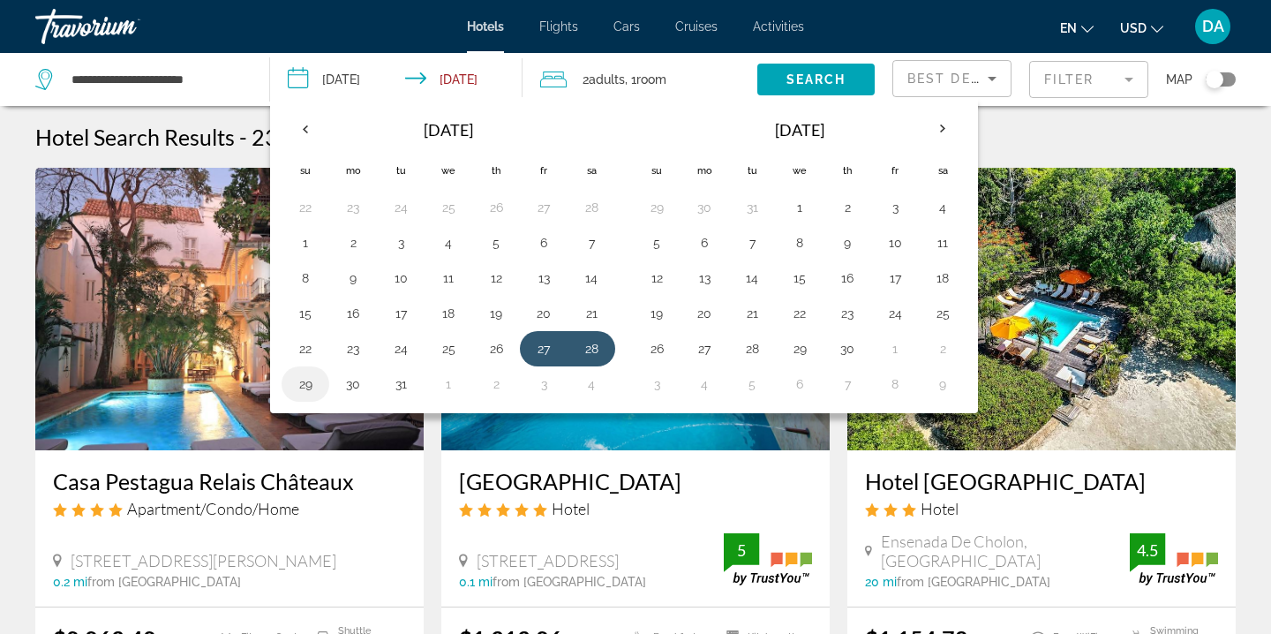
click at [313, 395] on button "29" at bounding box center [305, 384] width 28 height 25
click at [531, 345] on button "27" at bounding box center [544, 348] width 28 height 25
type input "**********"
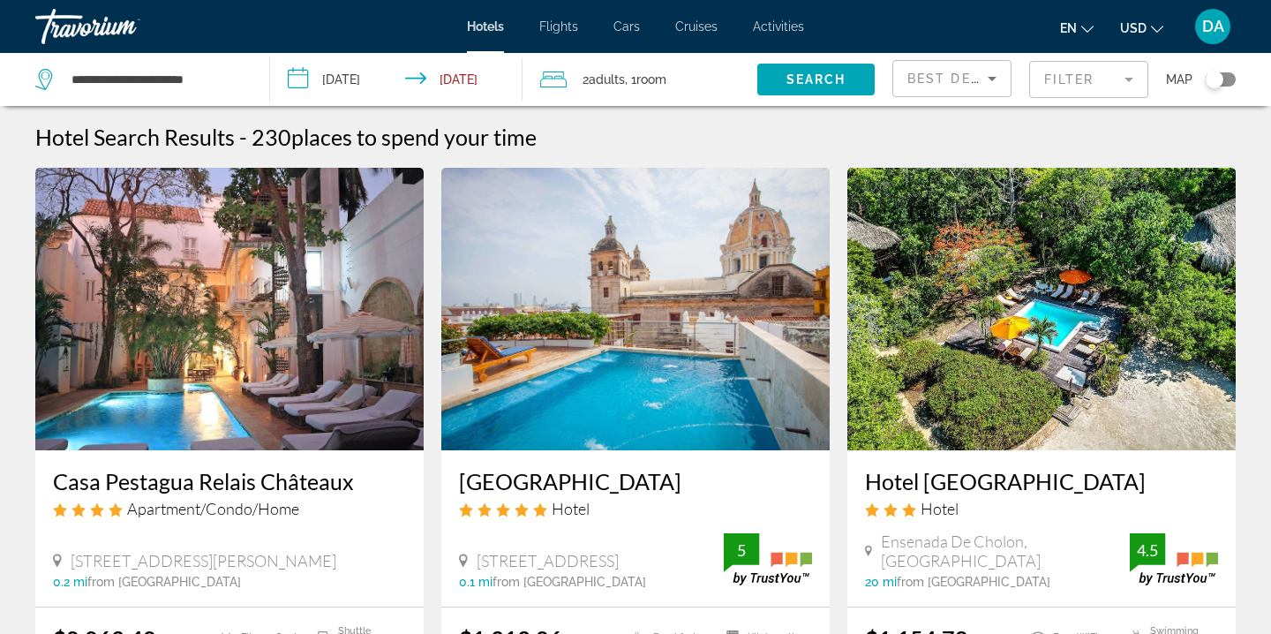
click at [422, 82] on input "**********" at bounding box center [400, 82] width 260 height 58
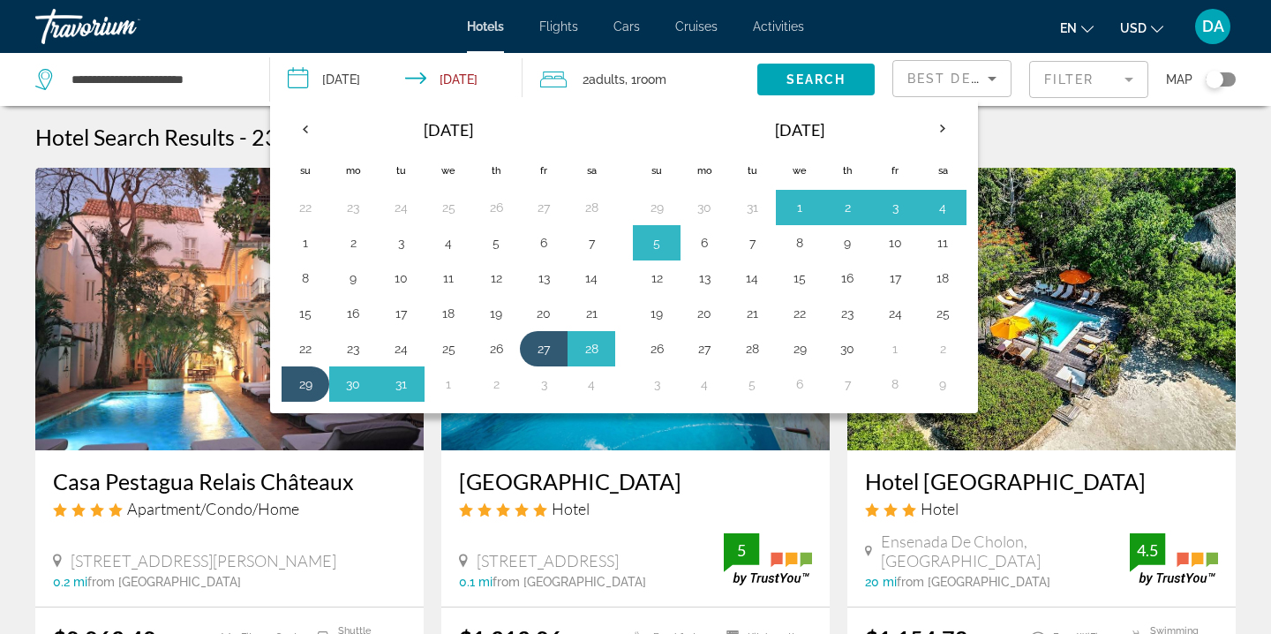
click at [873, 20] on div "en English Español Français Italiano Português русский USD USD ($) MXN (Mex$) C…" at bounding box center [1029, 26] width 414 height 37
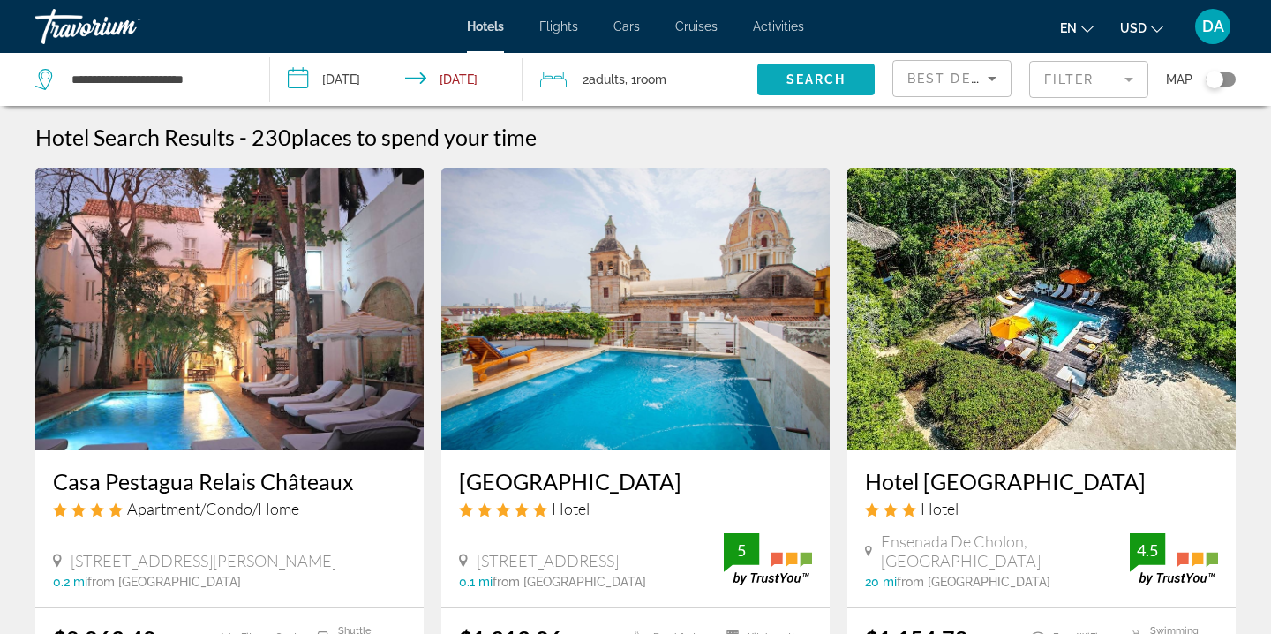
click at [810, 82] on span "Search" at bounding box center [816, 79] width 60 height 14
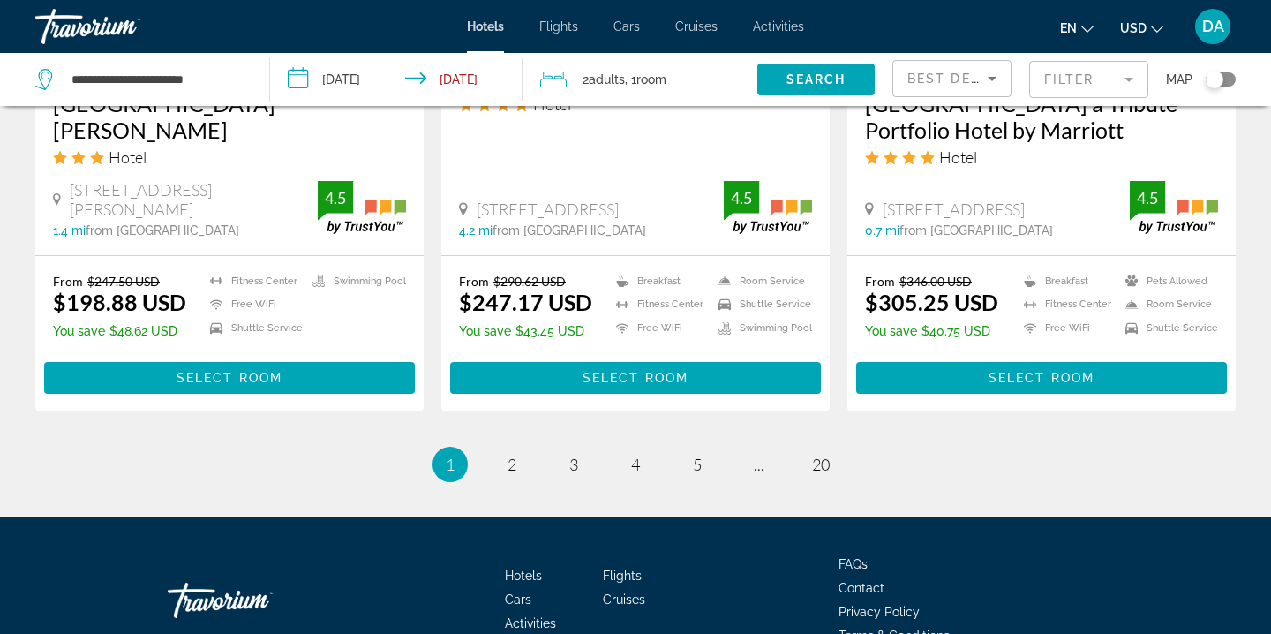
scroll to position [2421, 0]
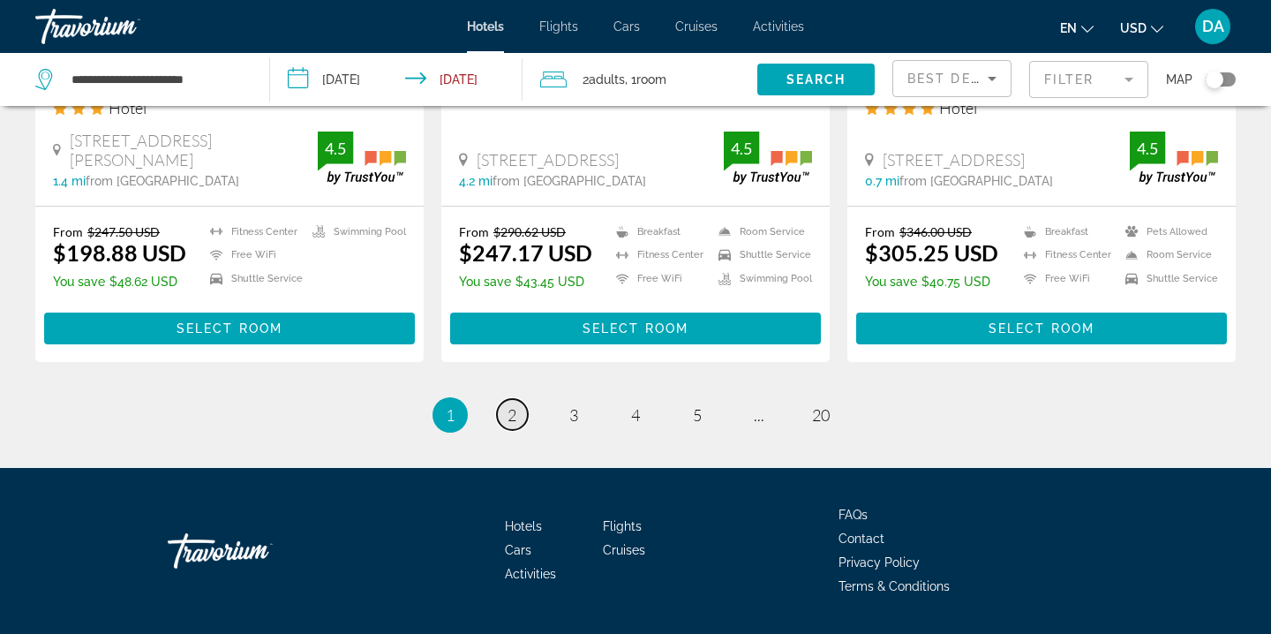
click at [513, 405] on span "2" at bounding box center [512, 414] width 9 height 19
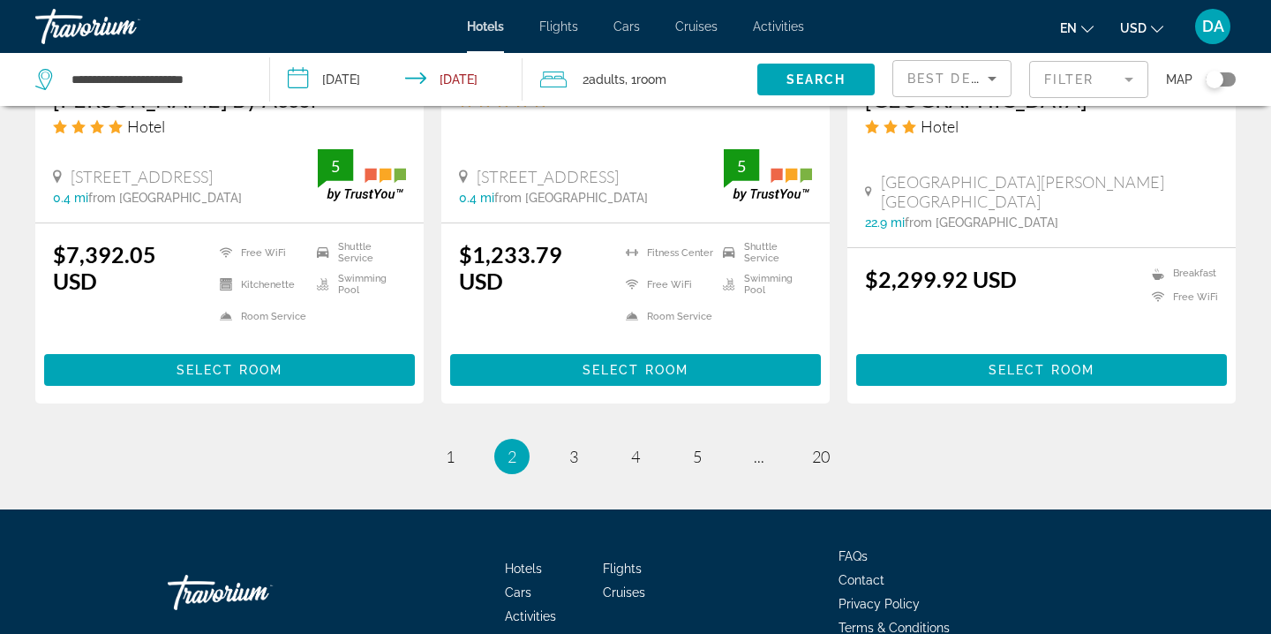
scroll to position [2442, 0]
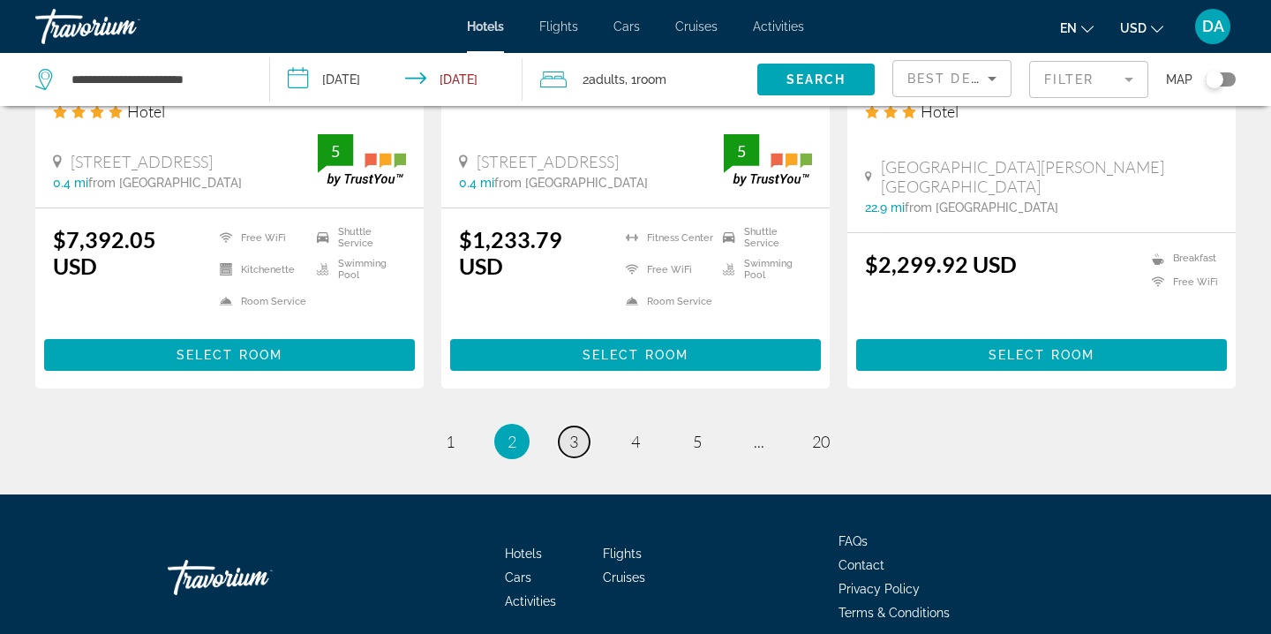
click at [580, 426] on link "page 3" at bounding box center [574, 441] width 31 height 31
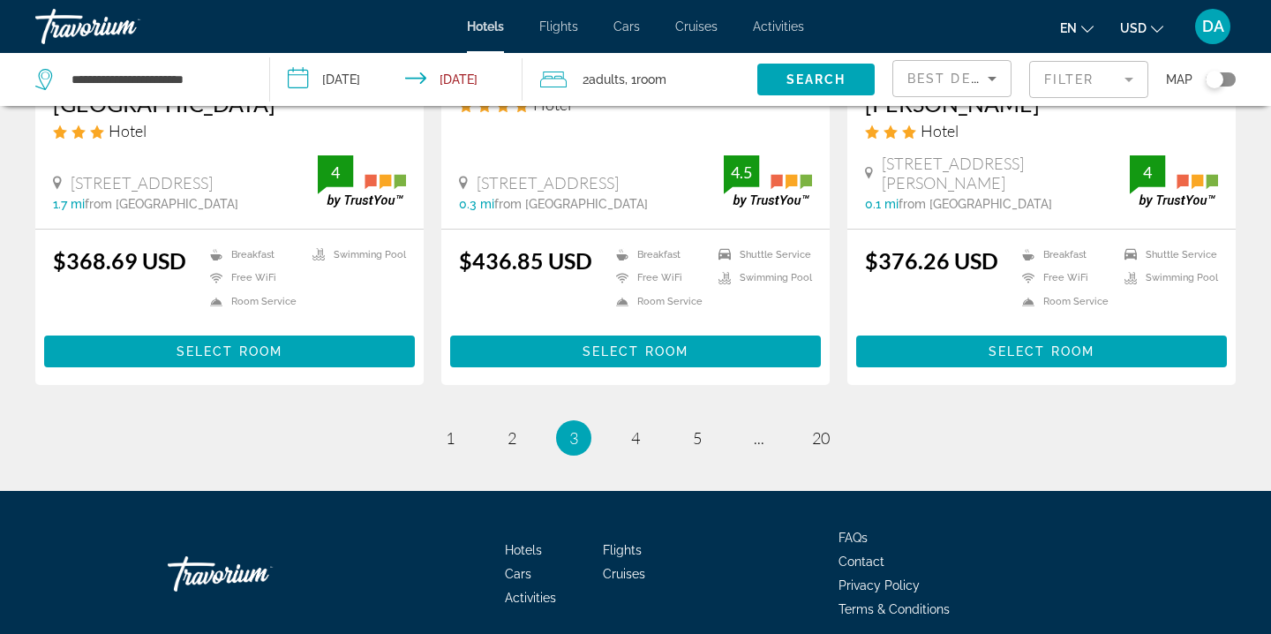
scroll to position [2367, 0]
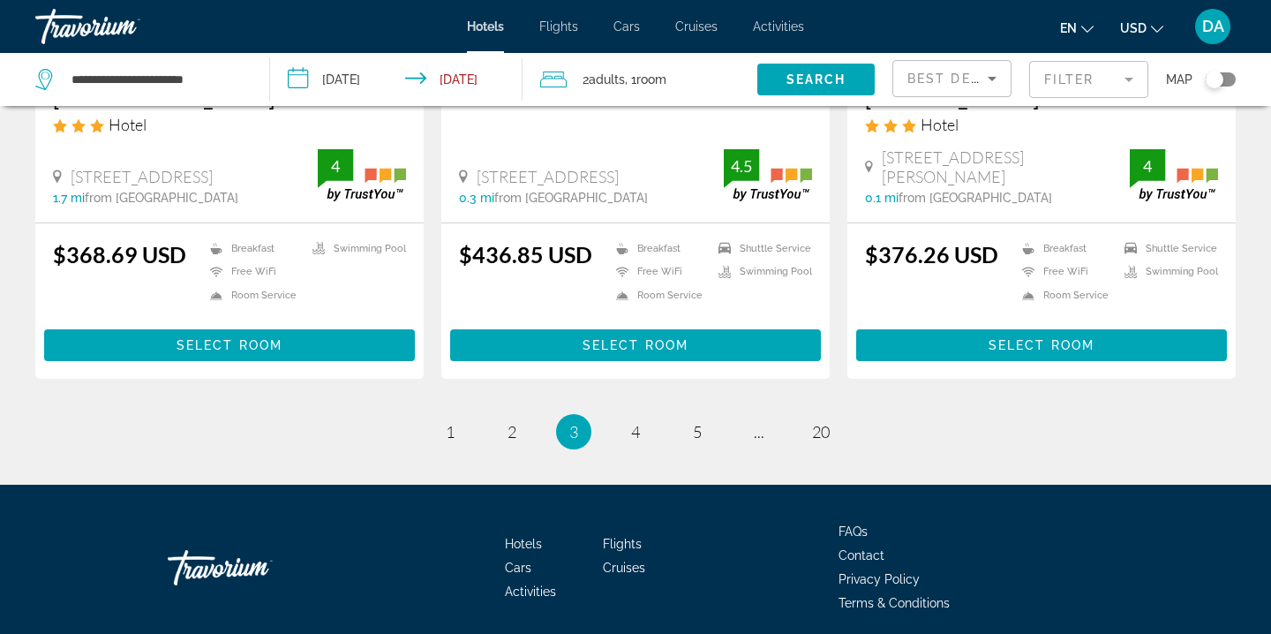
click at [651, 414] on li "page 4" at bounding box center [635, 431] width 35 height 35
click at [617, 414] on ul "3 / 20 page 1 page 2 You're on page 3 page 4 page 5 page ... page 20" at bounding box center [635, 431] width 1200 height 35
click at [634, 422] on span "4" at bounding box center [635, 431] width 9 height 19
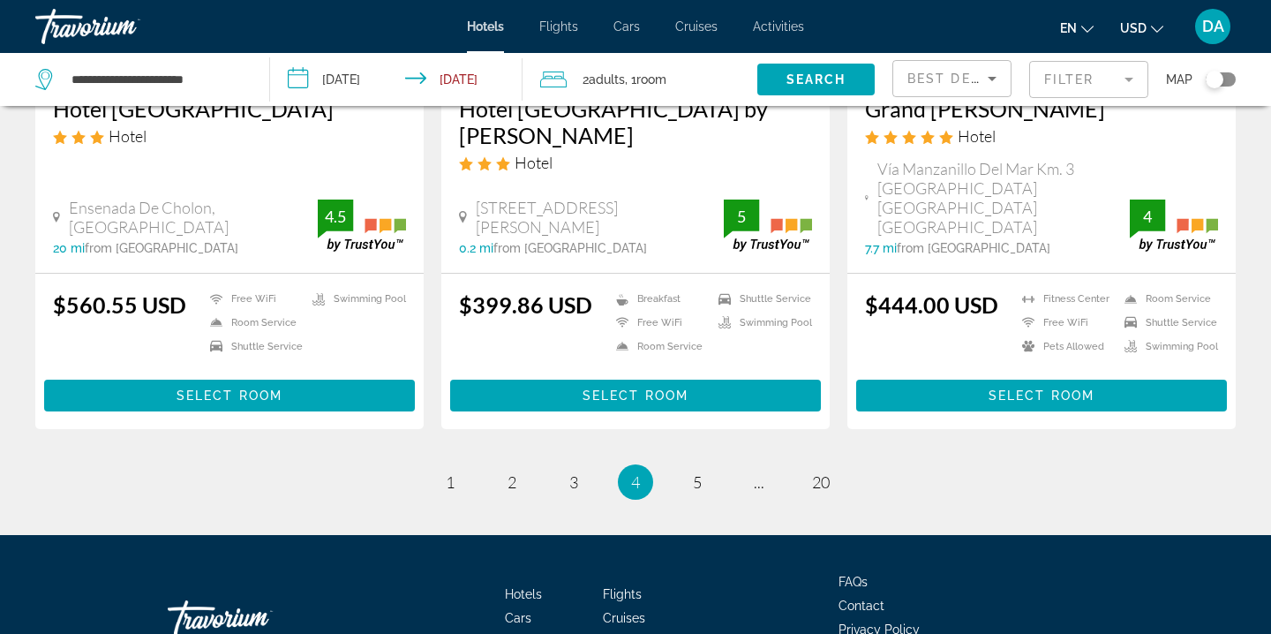
scroll to position [2395, 0]
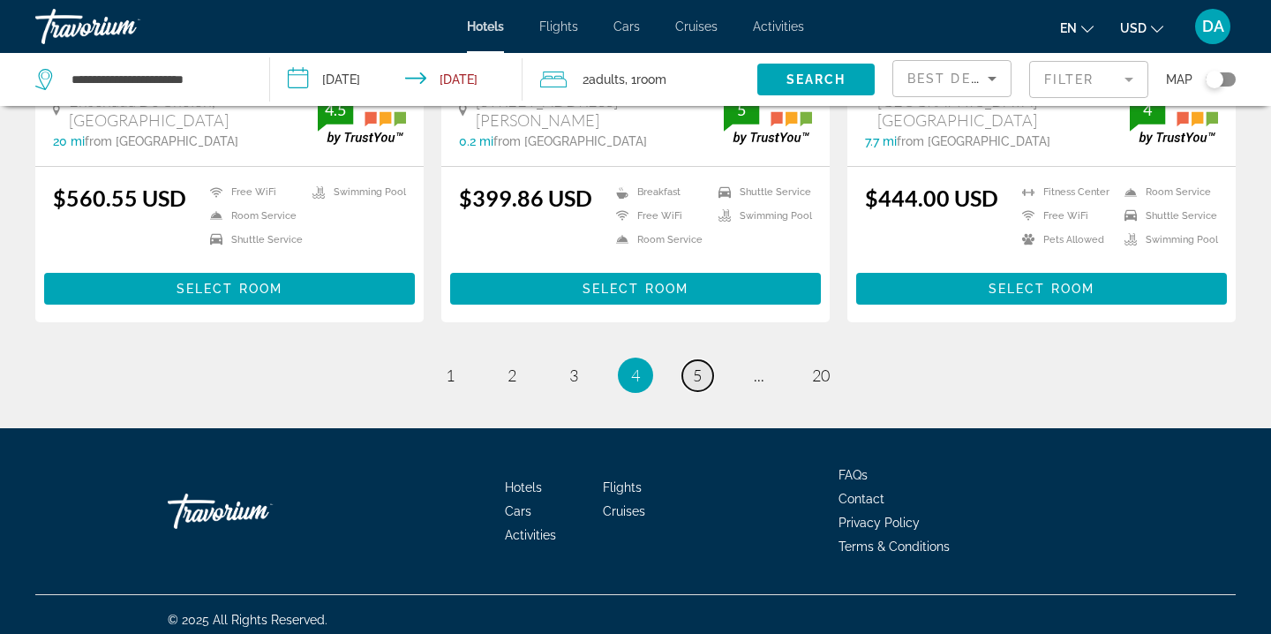
click at [693, 365] on span "5" at bounding box center [697, 374] width 9 height 19
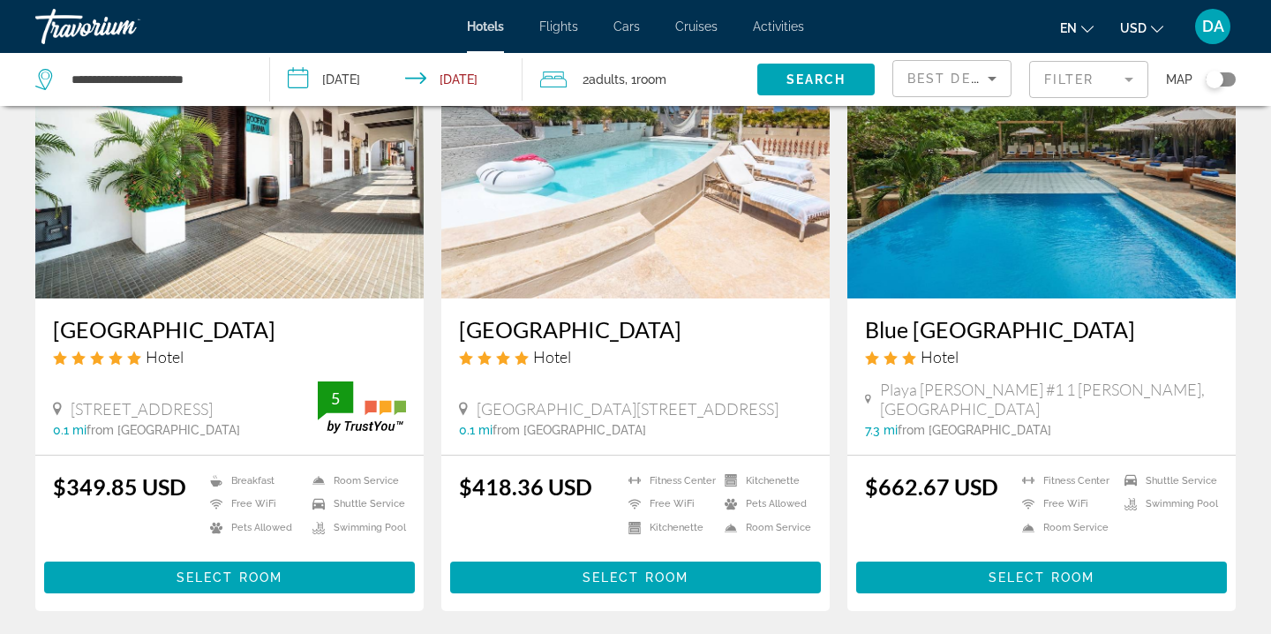
scroll to position [2351, 0]
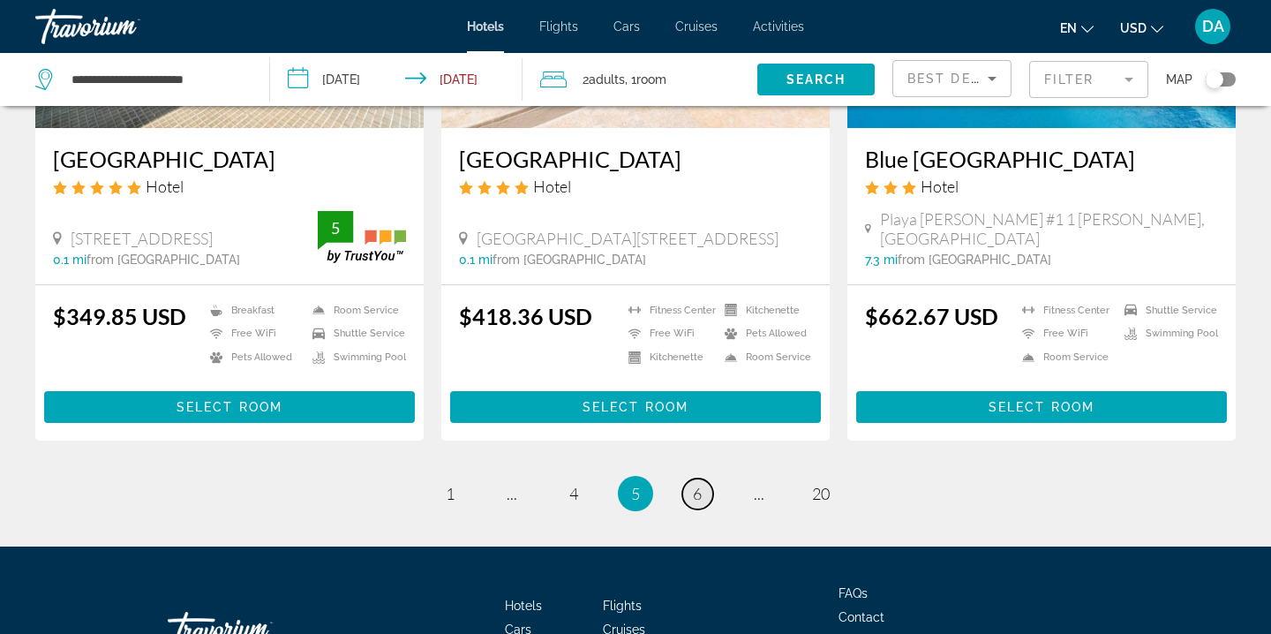
click at [696, 478] on link "page 6" at bounding box center [697, 493] width 31 height 31
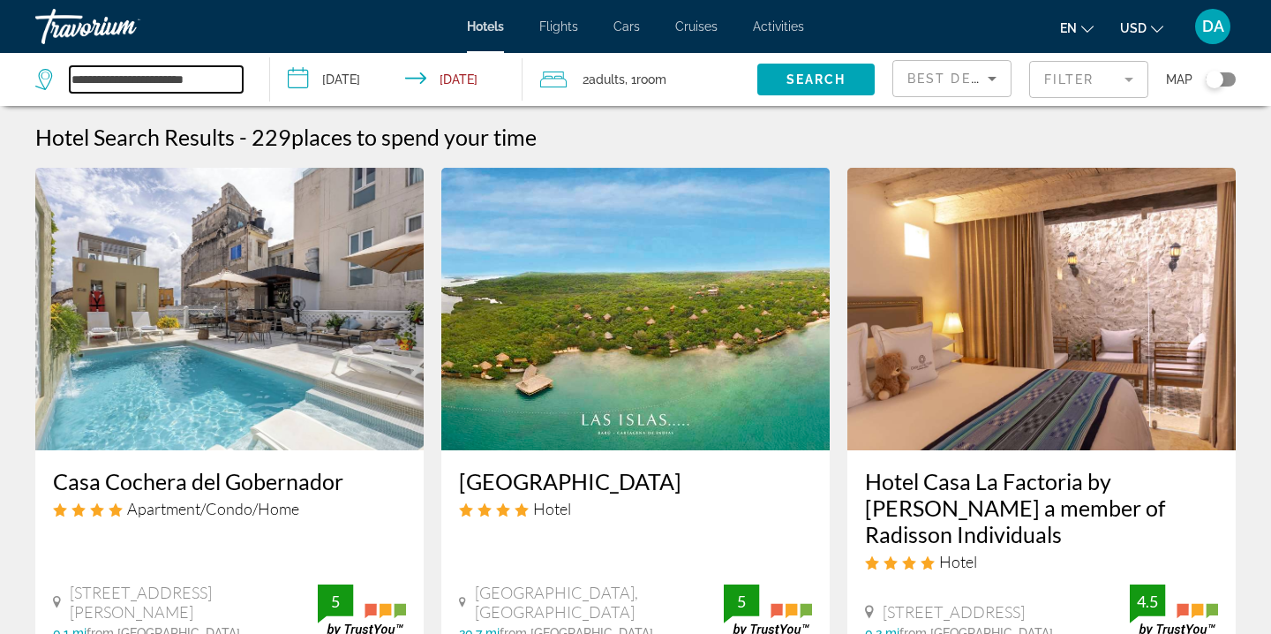
click at [230, 79] on input "**********" at bounding box center [156, 79] width 173 height 26
click at [586, 128] on div "Hotel Search Results - 229 places to spend your time" at bounding box center [635, 137] width 1200 height 26
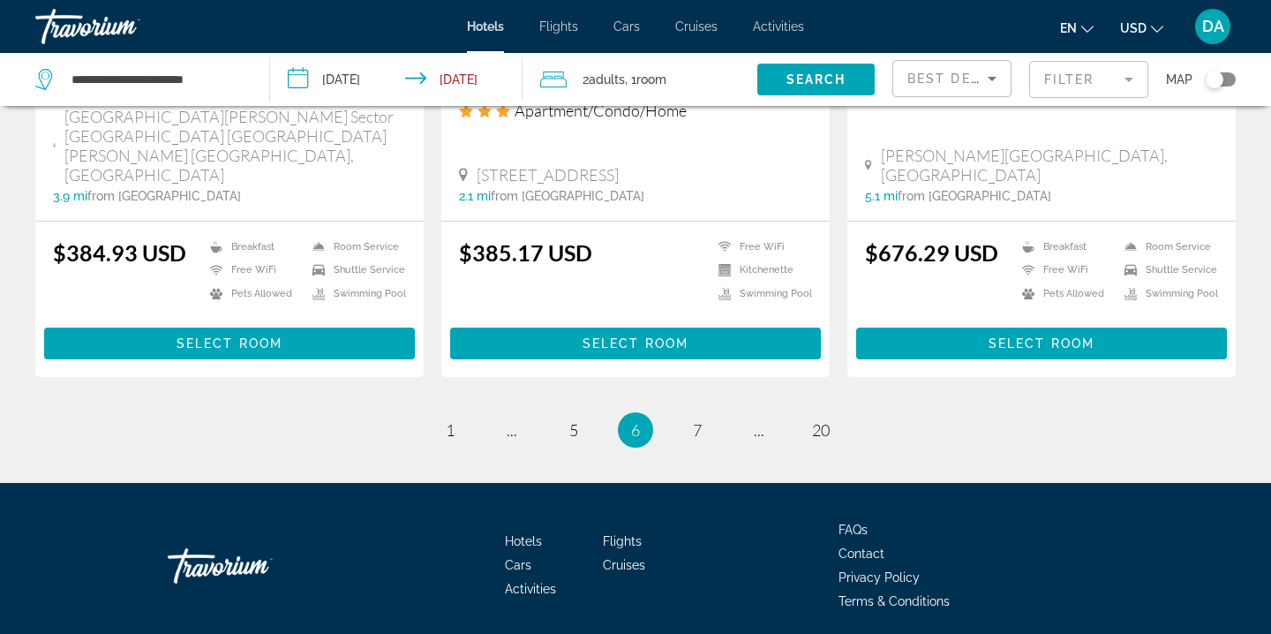
scroll to position [2404, 0]
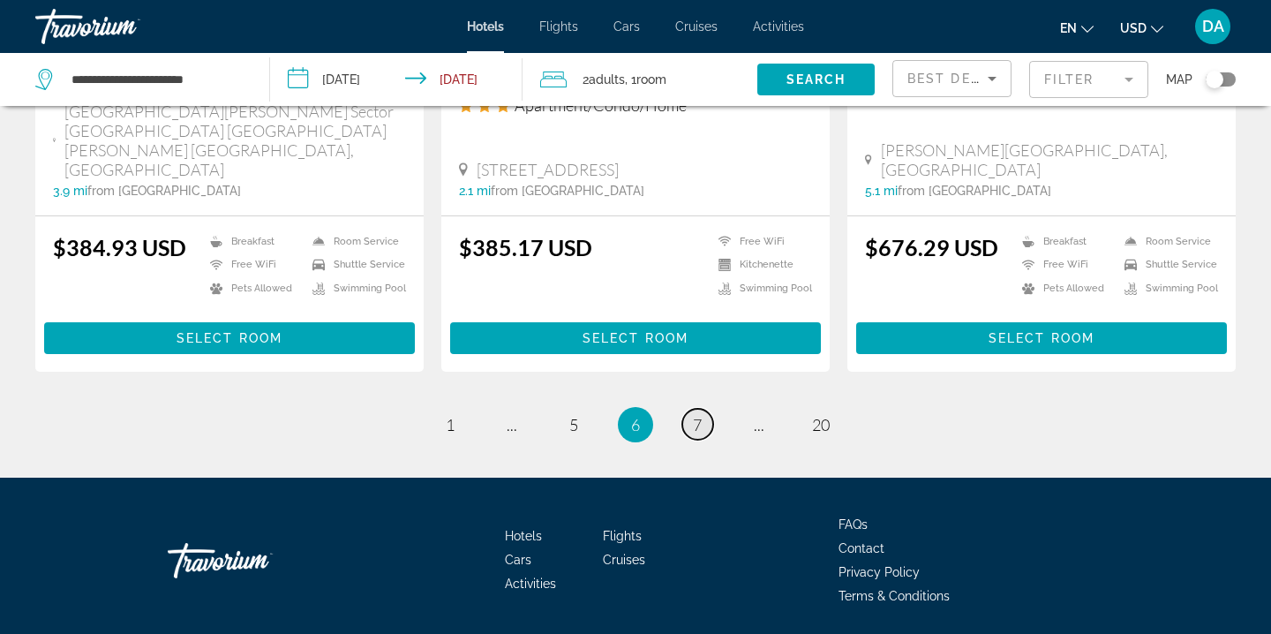
click at [684, 409] on link "page 7" at bounding box center [697, 424] width 31 height 31
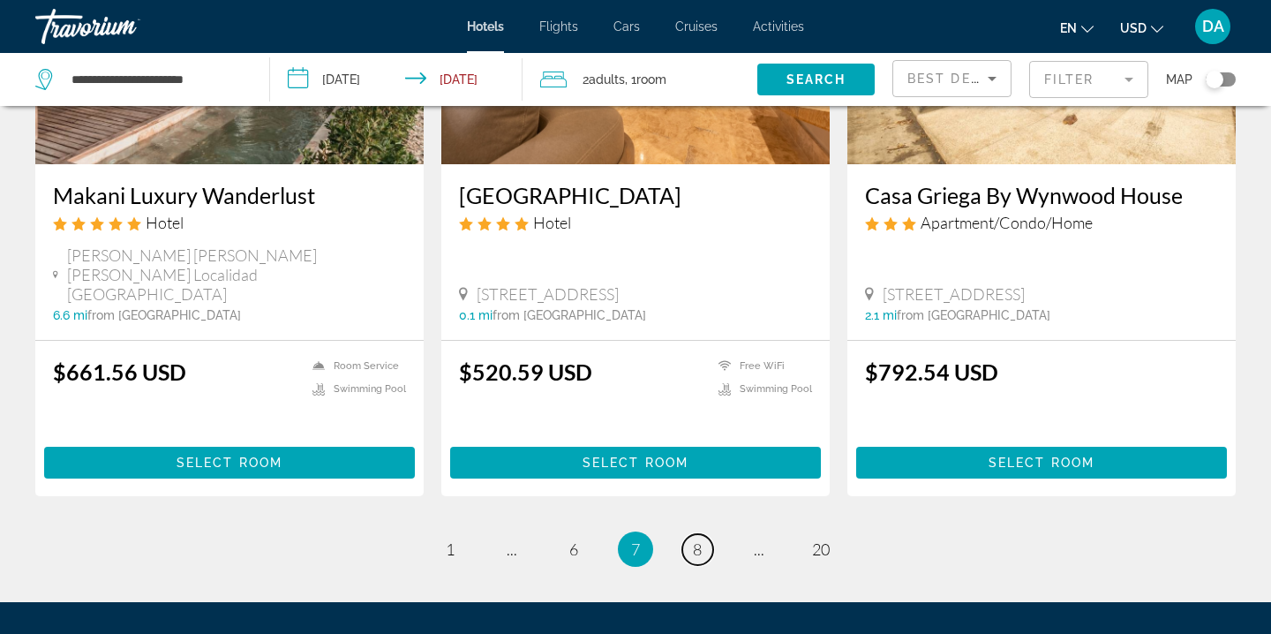
scroll to position [2199, 0]
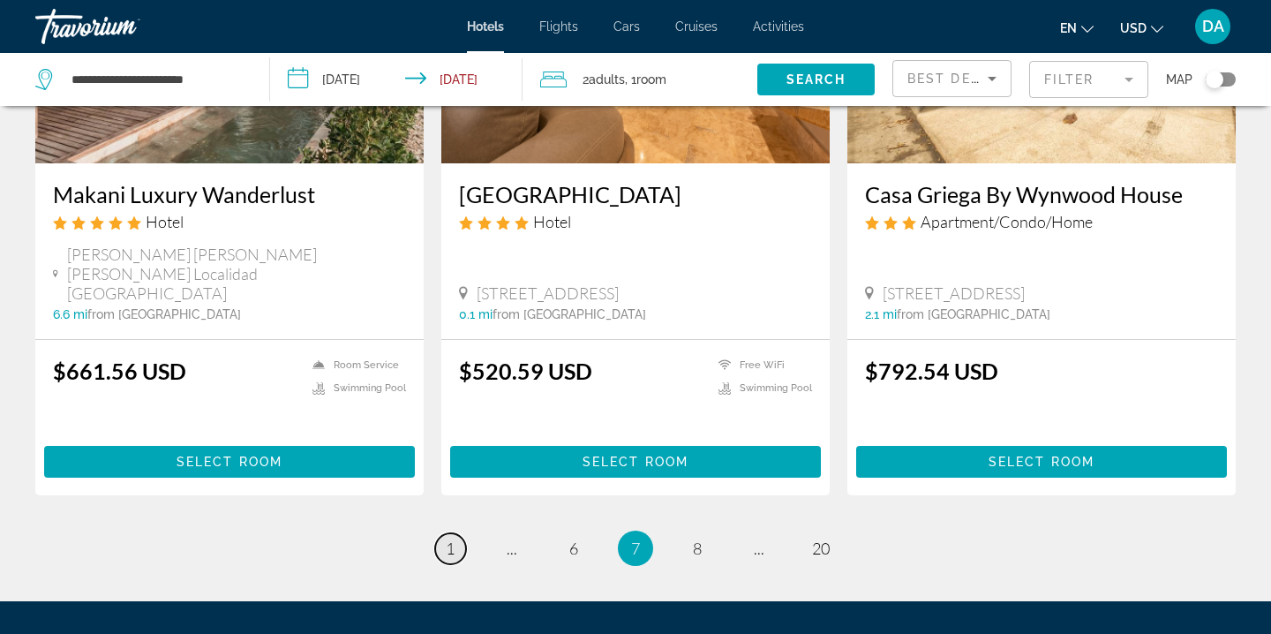
click at [450, 538] on span "1" at bounding box center [450, 547] width 9 height 19
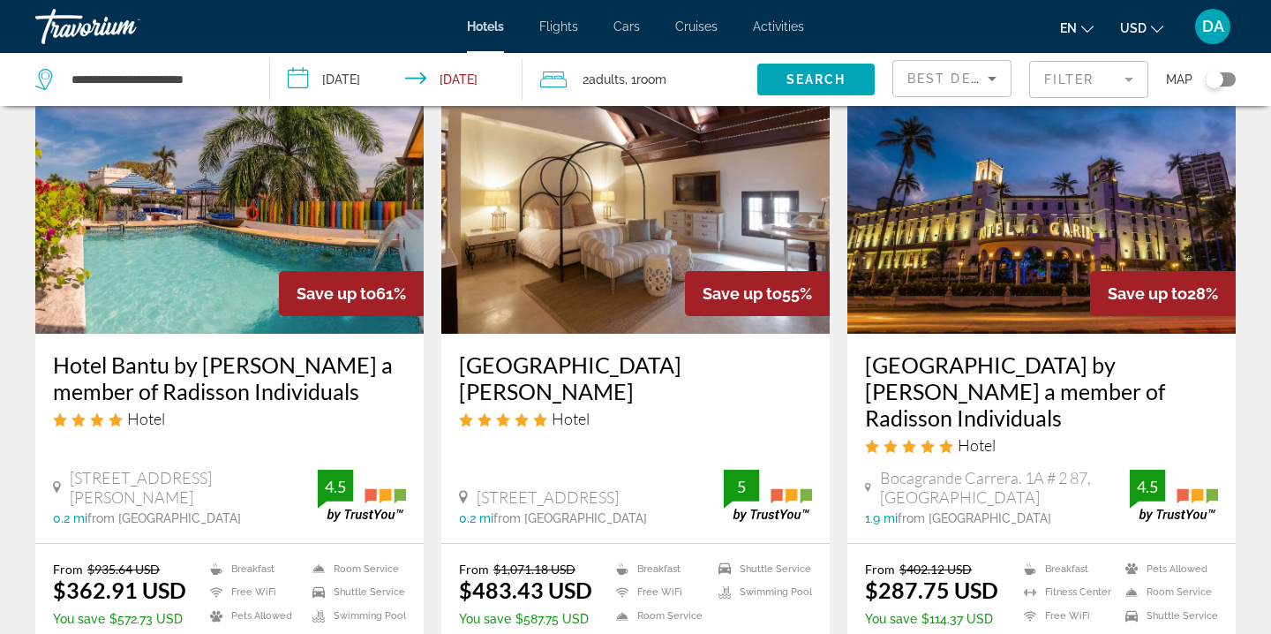
scroll to position [94, 0]
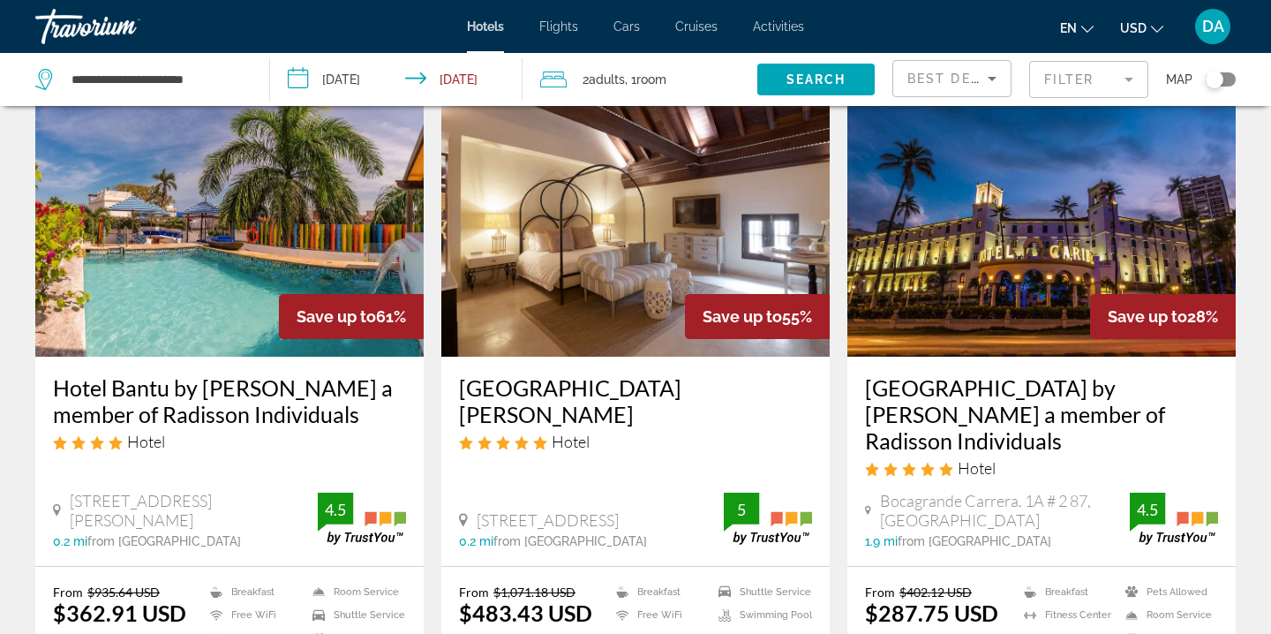
click at [1032, 266] on img "Main content" at bounding box center [1041, 215] width 388 height 282
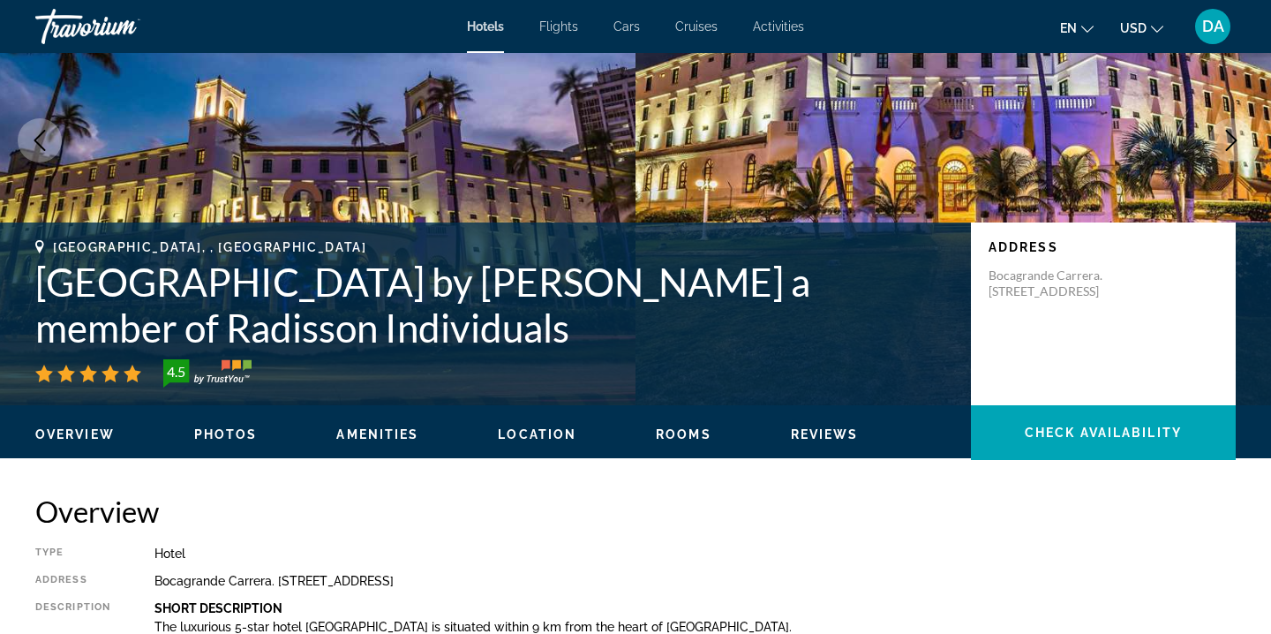
scroll to position [256, 0]
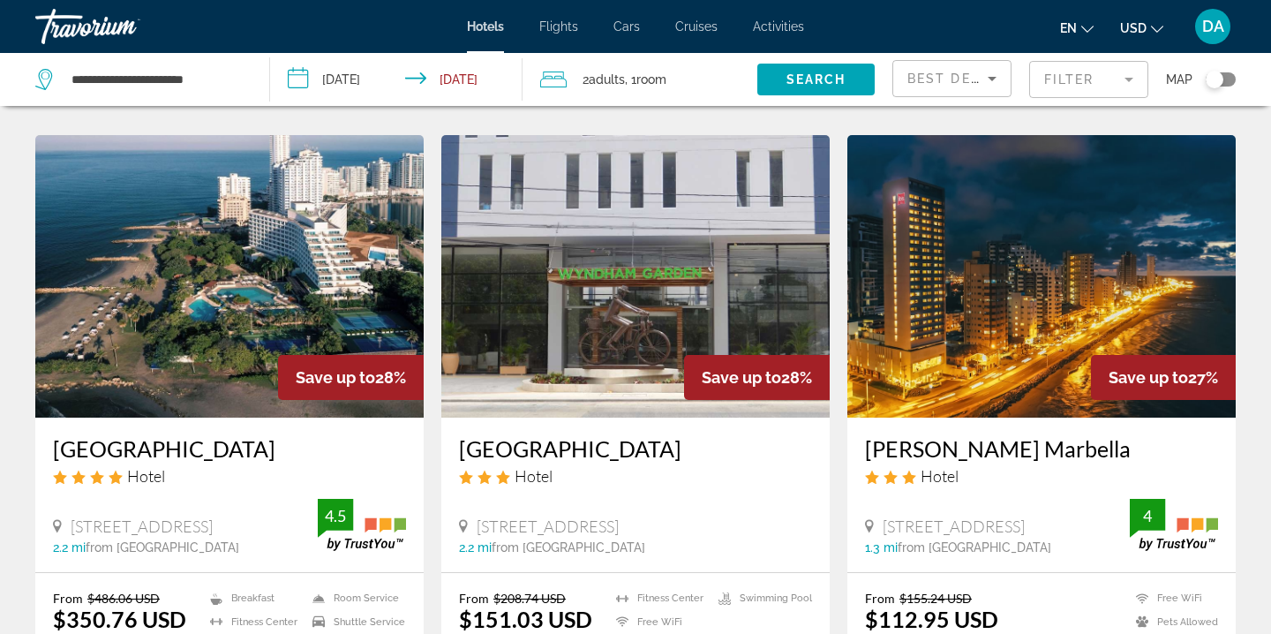
scroll to position [719, 0]
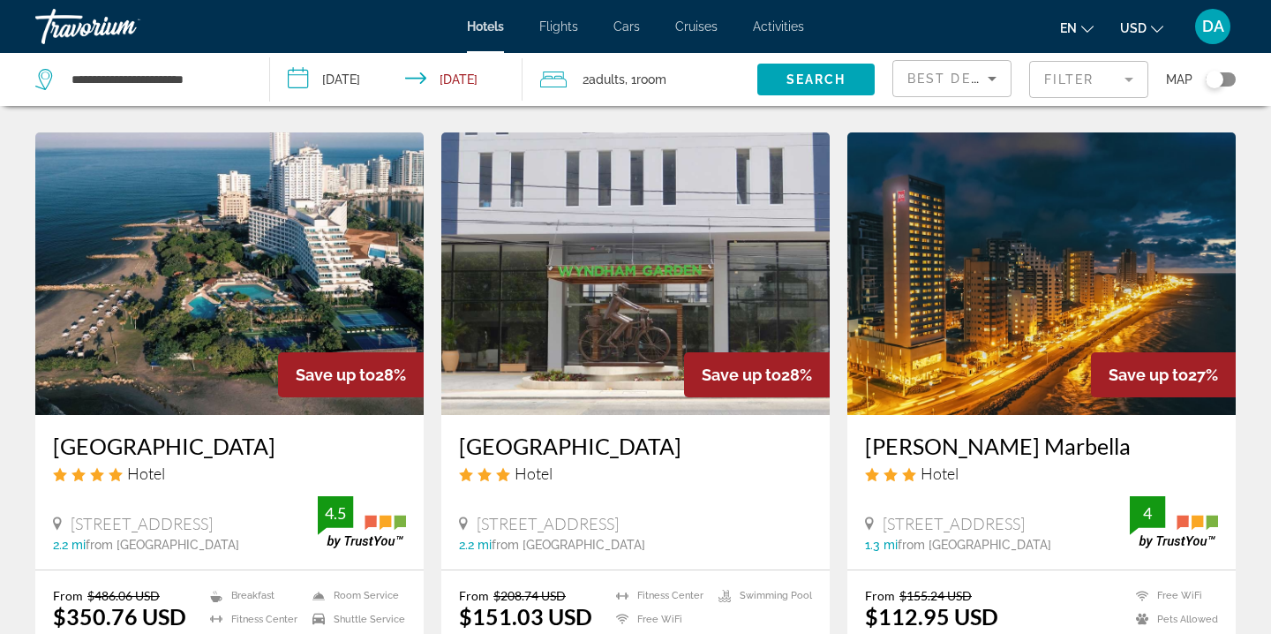
click at [332, 263] on img "Main content" at bounding box center [229, 273] width 388 height 282
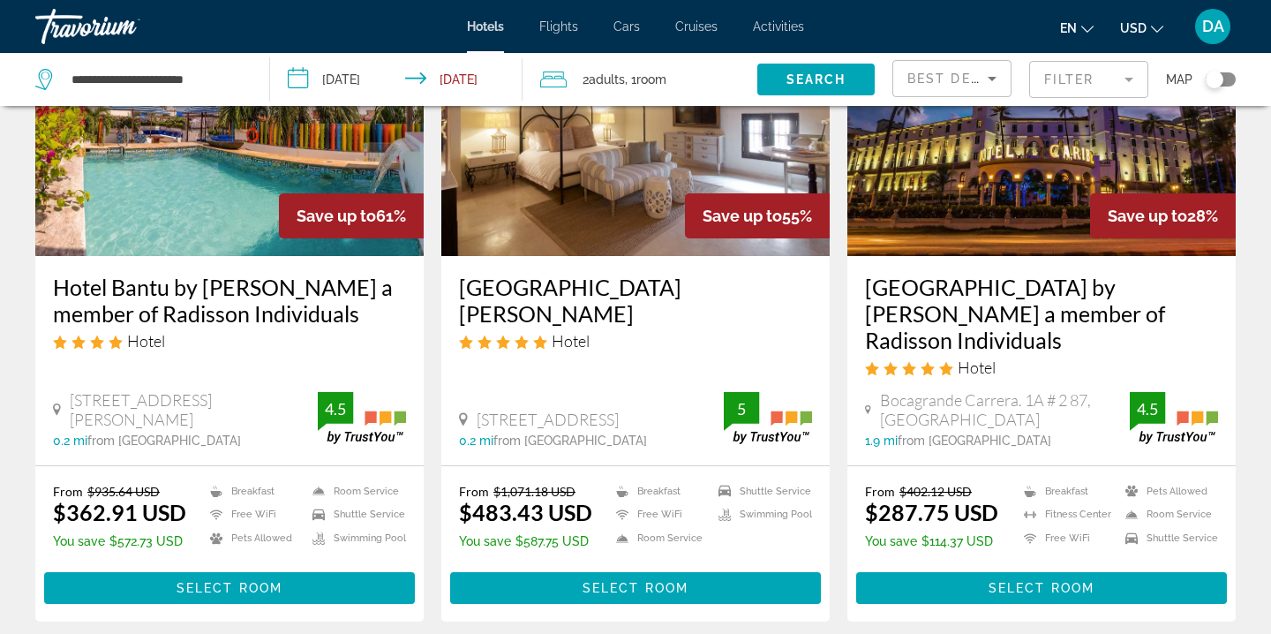
scroll to position [64, 0]
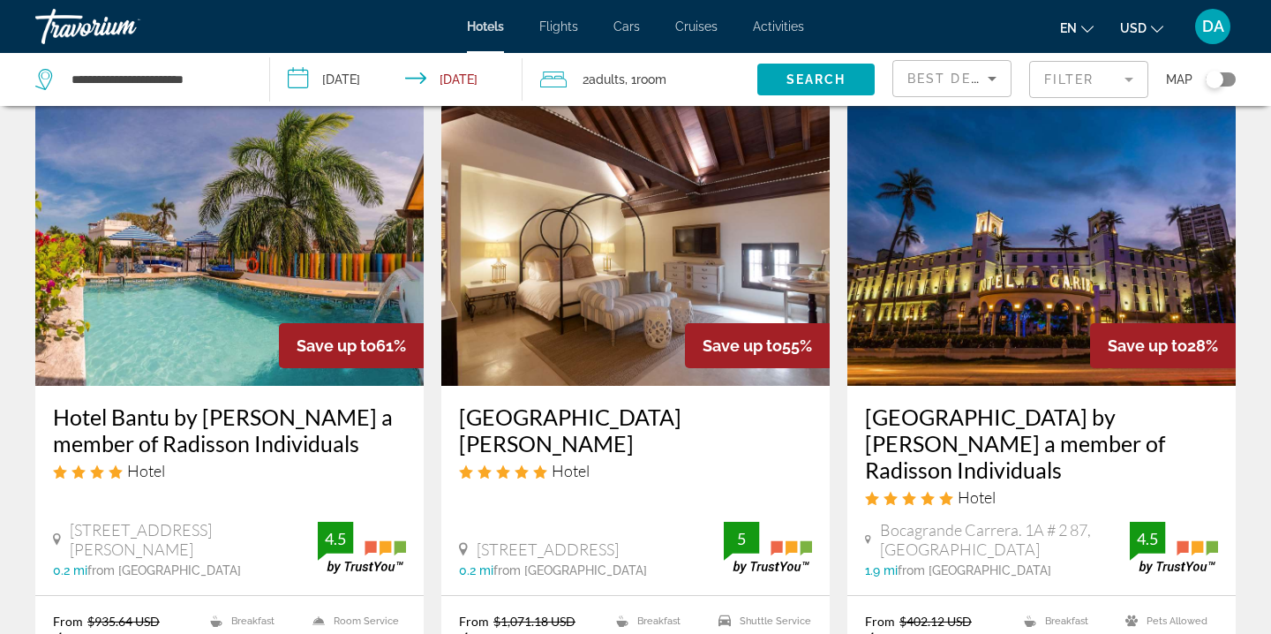
click at [1139, 94] on mat-form-field "Filter" at bounding box center [1088, 79] width 119 height 37
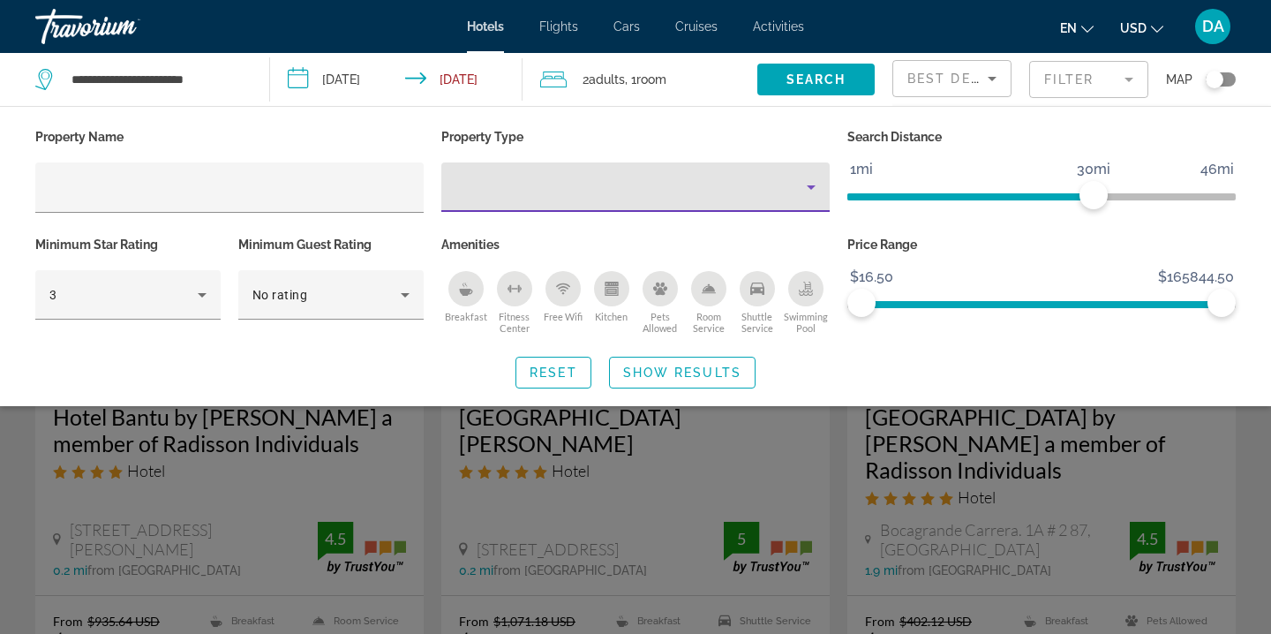
click at [560, 182] on div "Property type" at bounding box center [630, 187] width 351 height 21
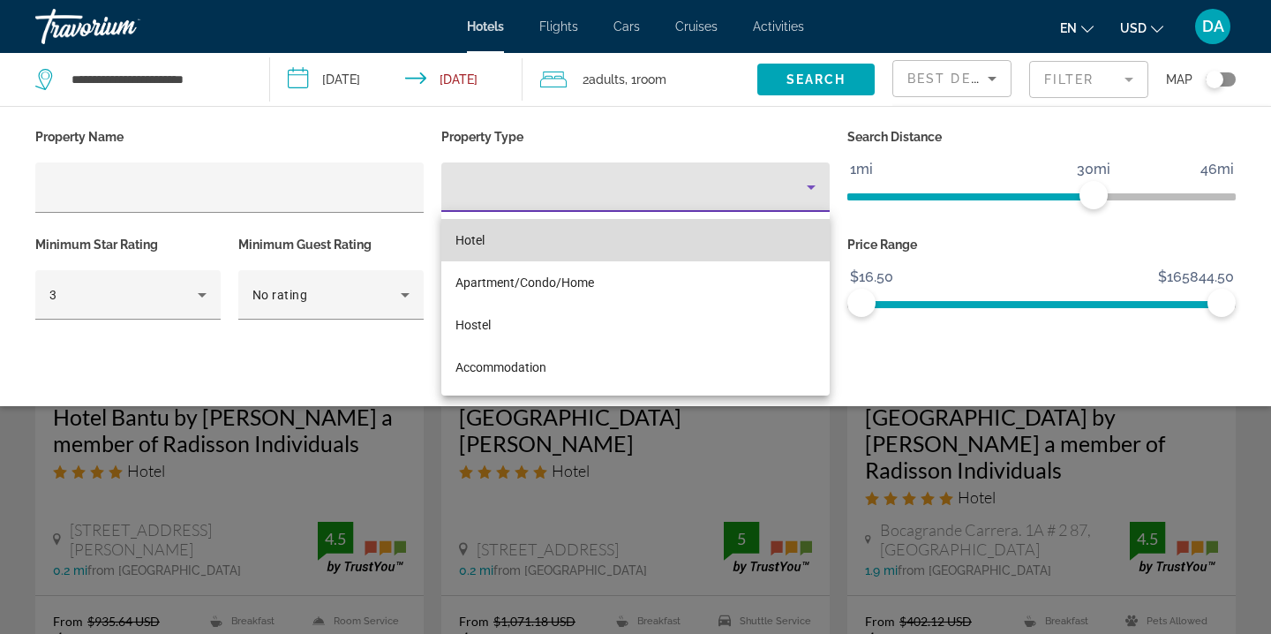
click at [487, 239] on mat-option "Hotel" at bounding box center [635, 240] width 388 height 42
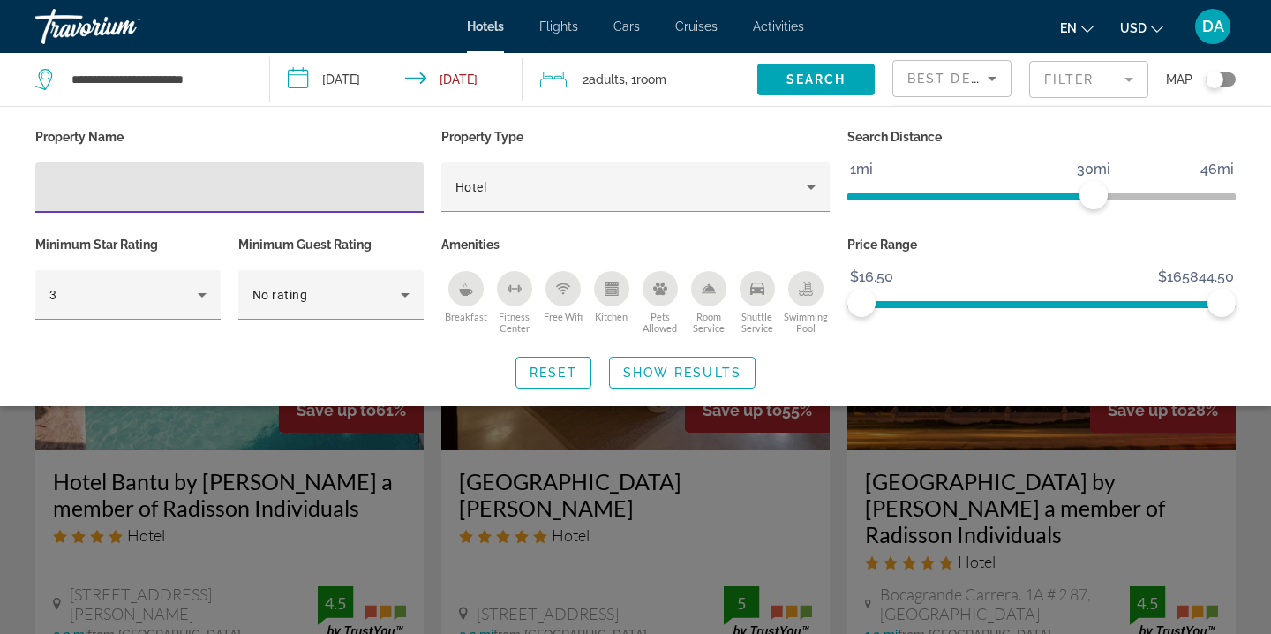
click at [353, 193] on input "Hotel Filters" at bounding box center [229, 187] width 360 height 21
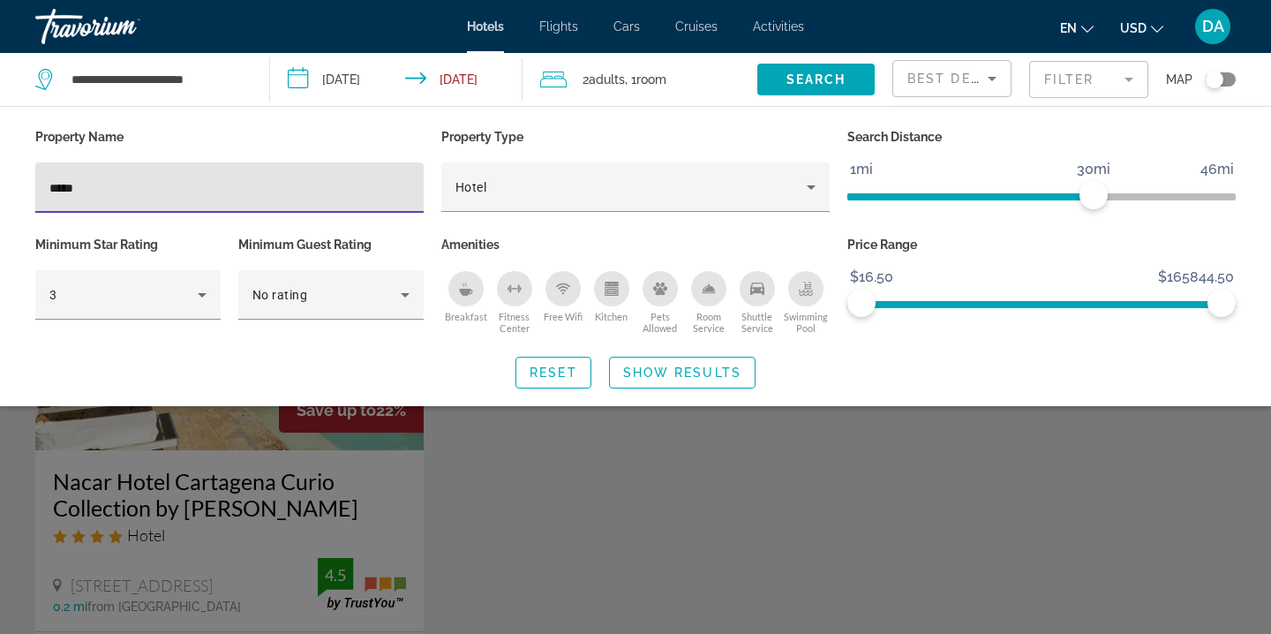
type input "*****"
click at [540, 481] on div "Search widget" at bounding box center [635, 449] width 1271 height 369
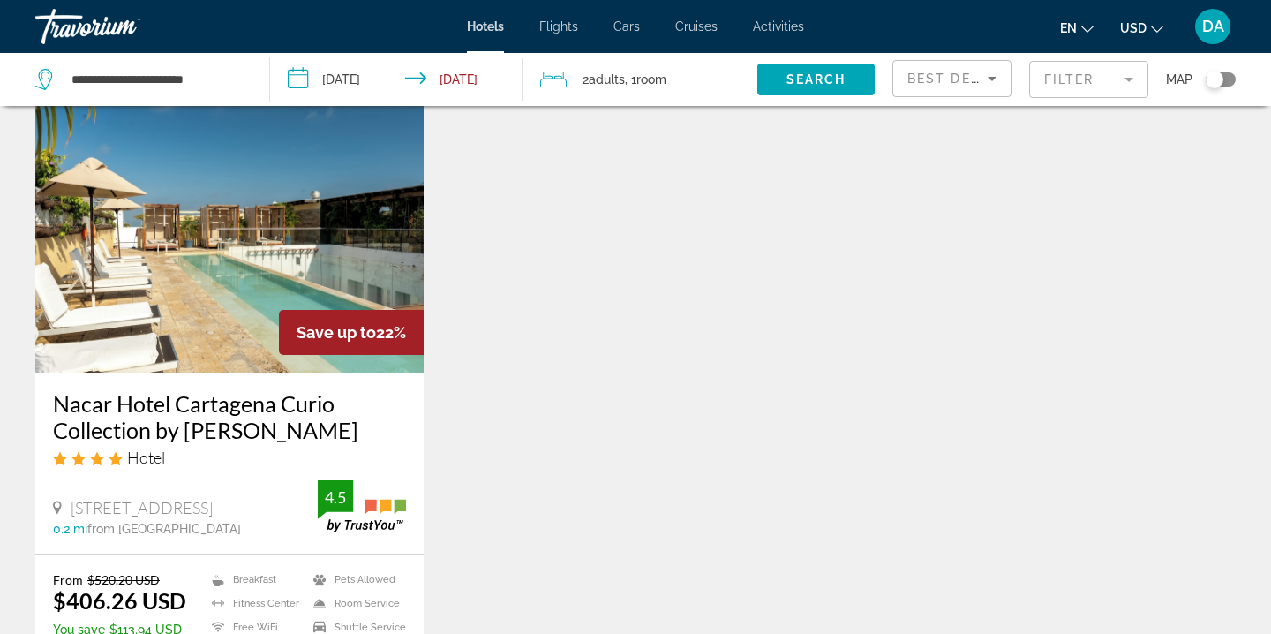
scroll to position [76, 0]
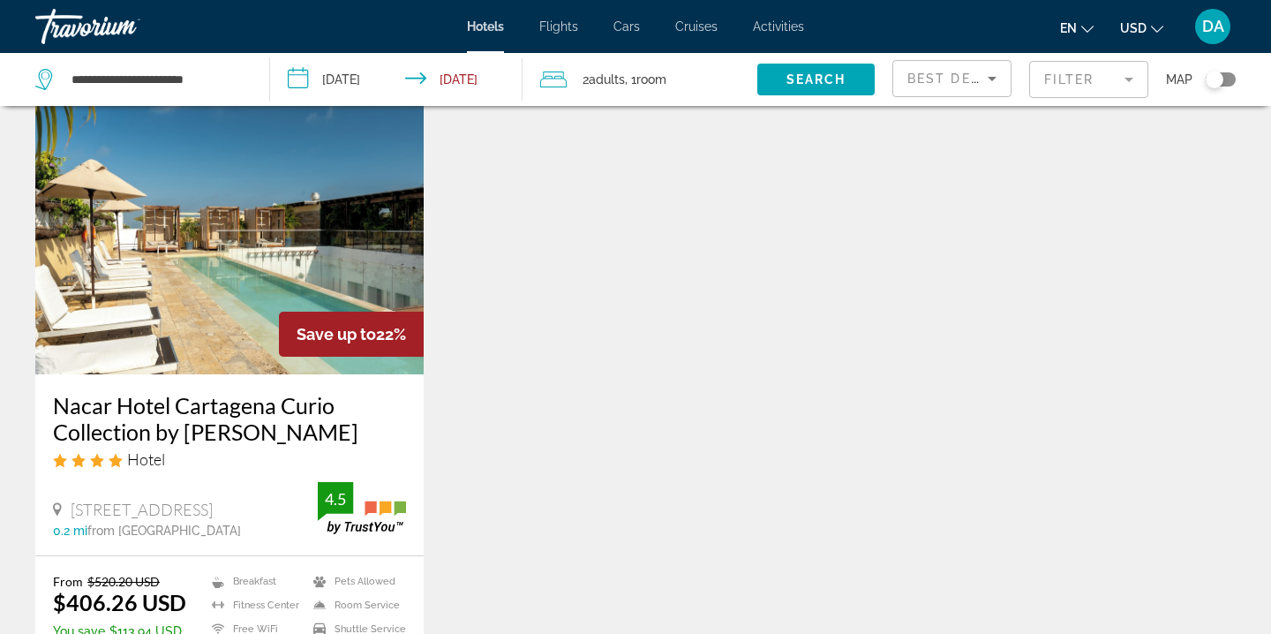
click at [373, 245] on img "Main content" at bounding box center [229, 233] width 388 height 282
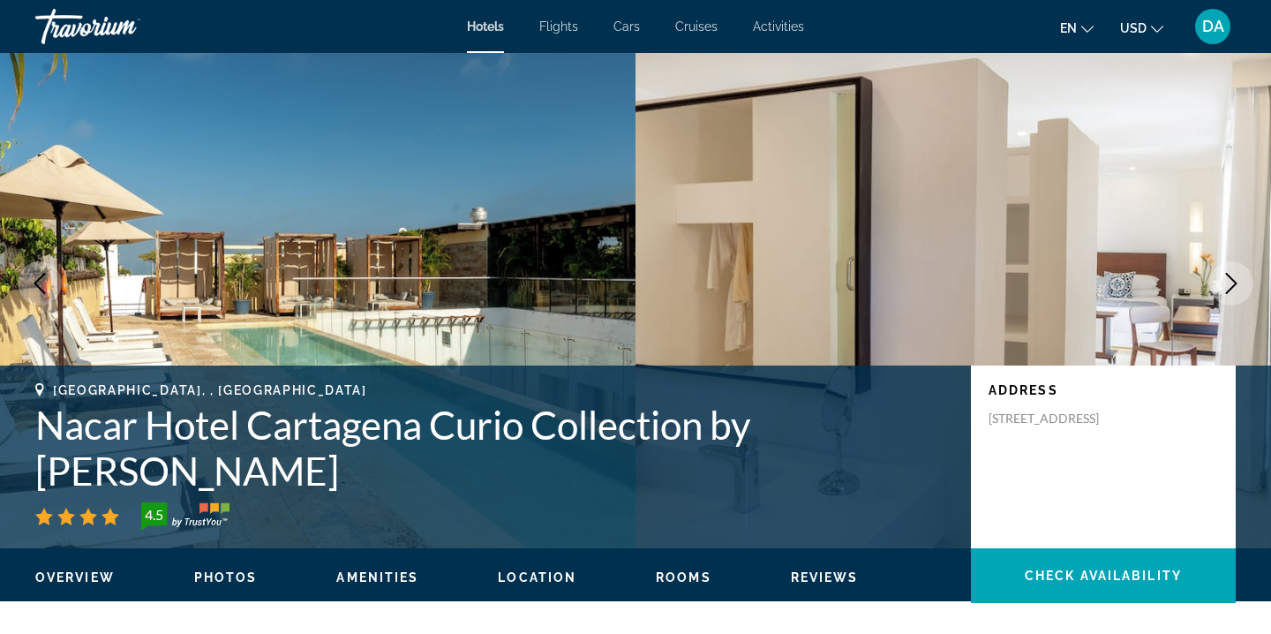
scroll to position [84, 0]
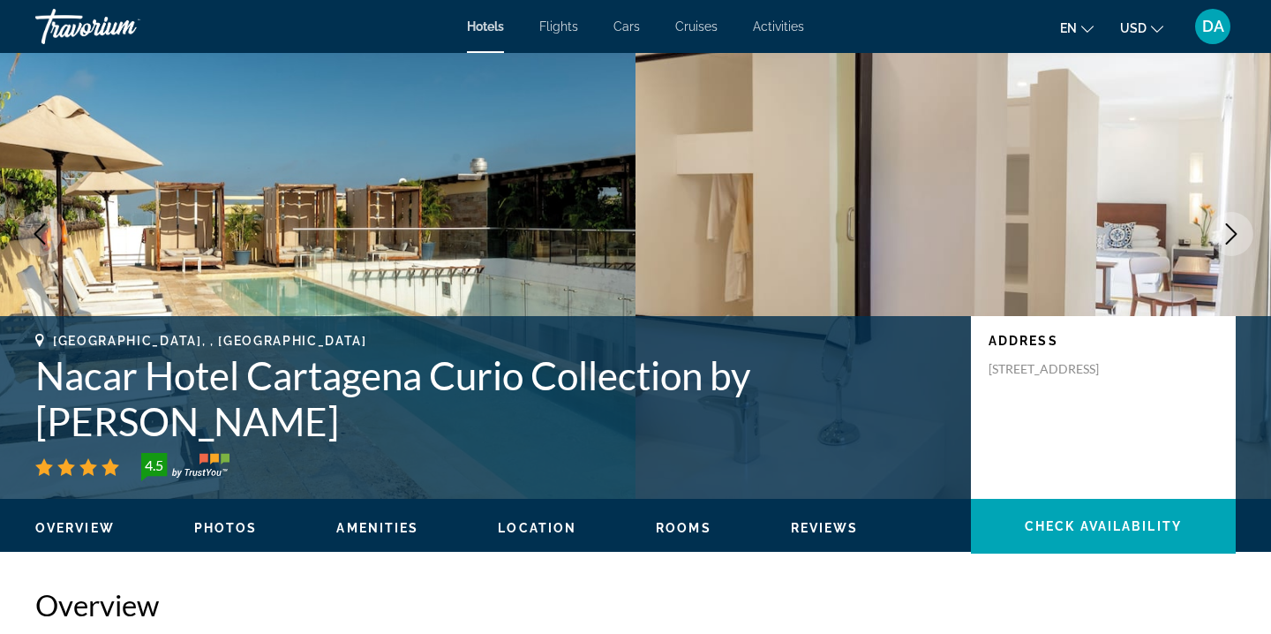
click at [1234, 236] on icon "Next image" at bounding box center [1231, 233] width 21 height 21
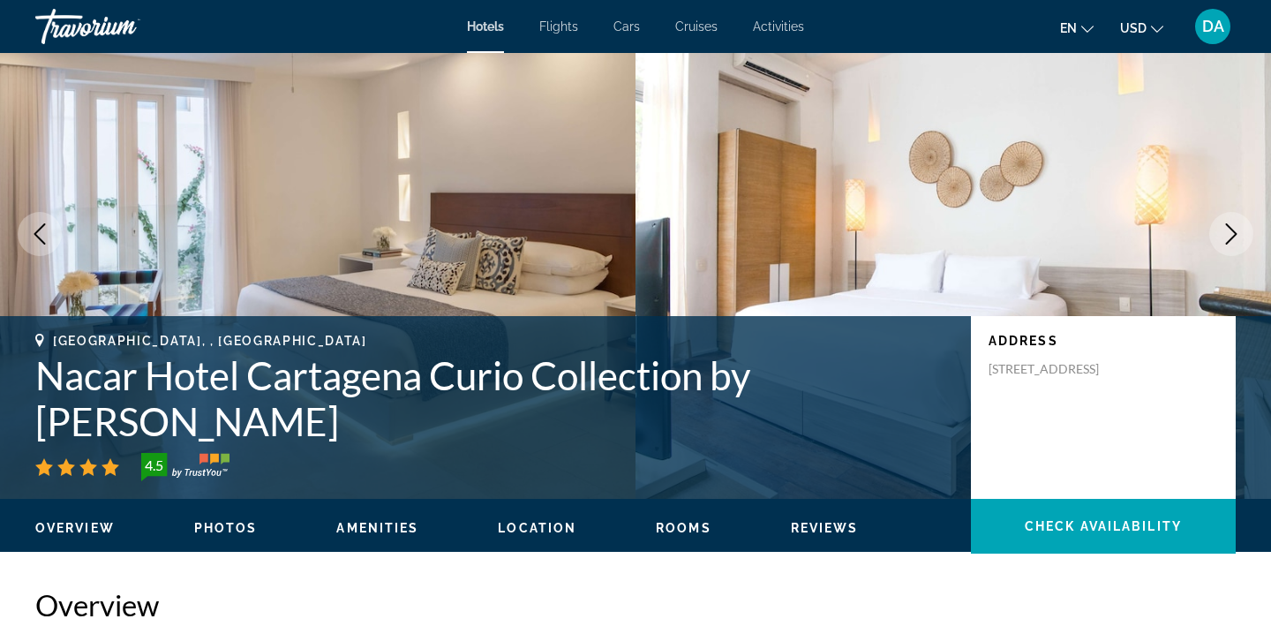
click at [1235, 236] on icon "Next image" at bounding box center [1231, 233] width 21 height 21
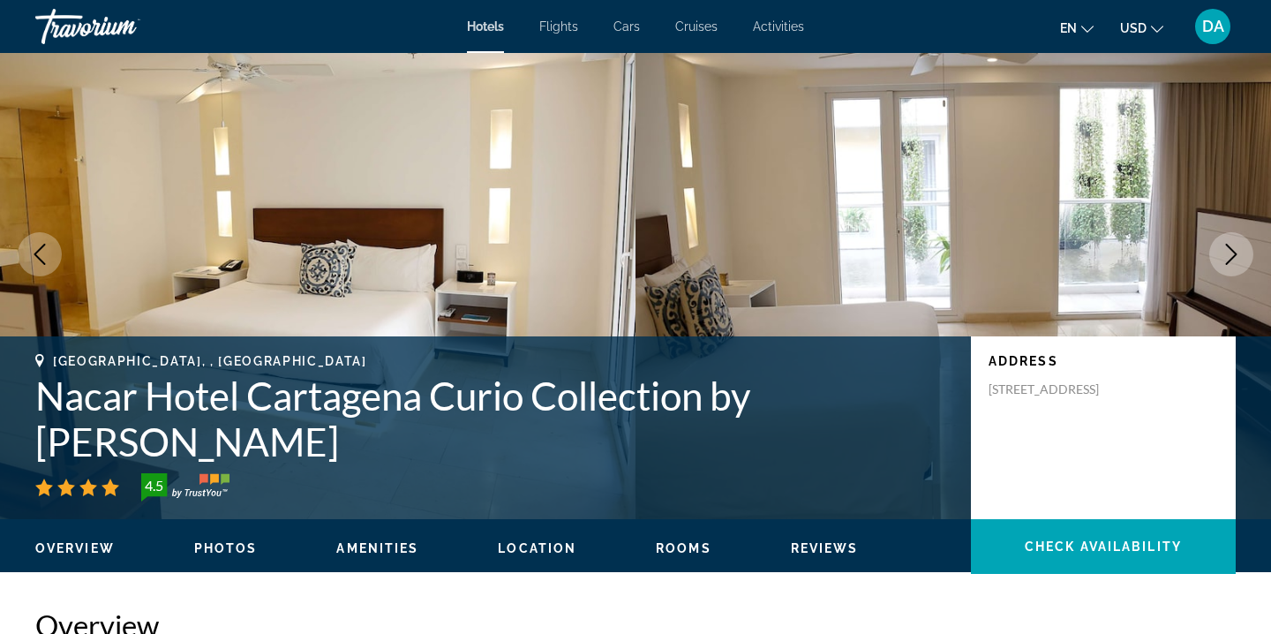
scroll to position [54, 0]
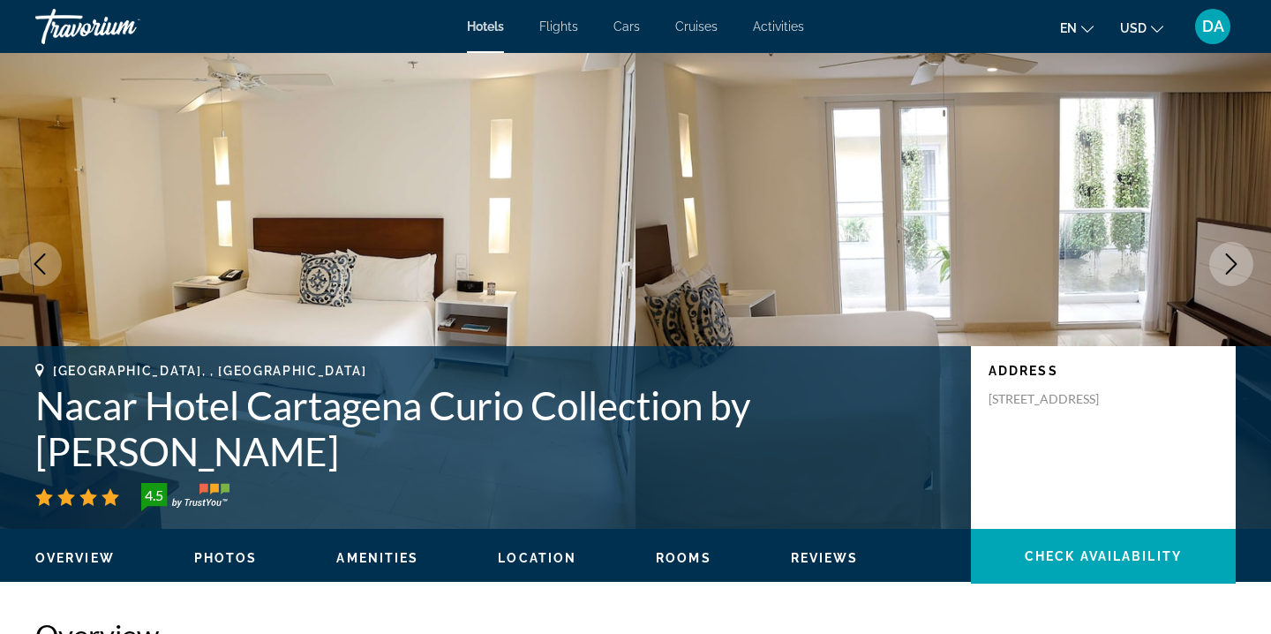
click at [1240, 248] on button "Next image" at bounding box center [1231, 264] width 44 height 44
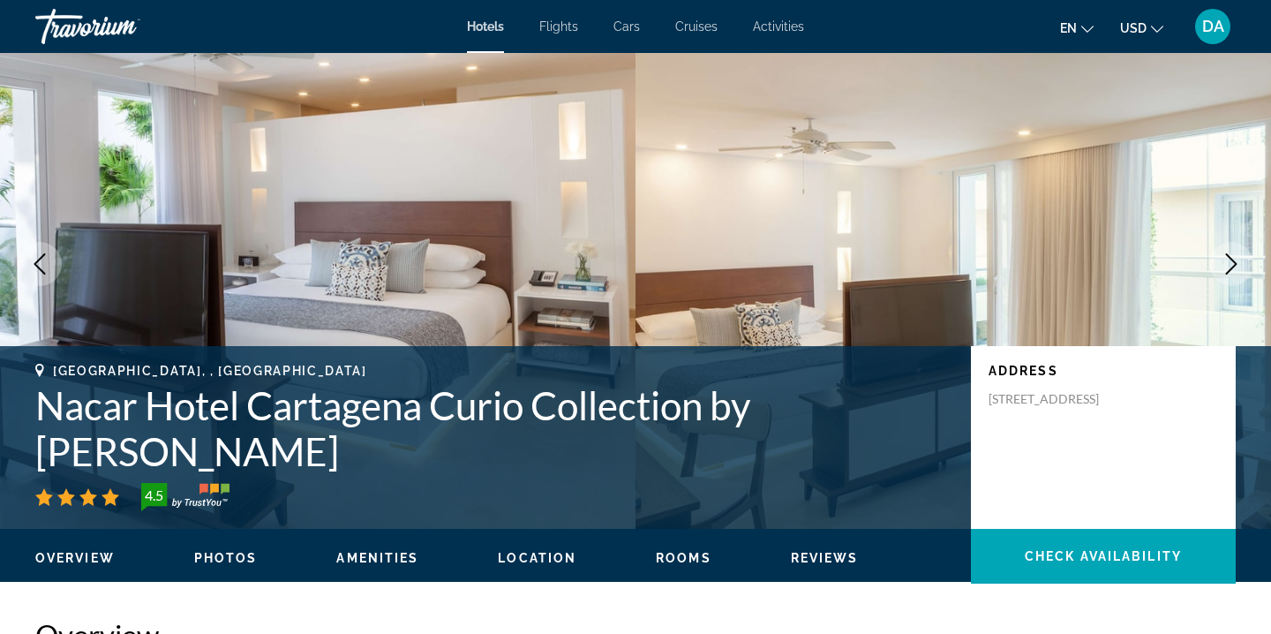
click at [1240, 248] on button "Next image" at bounding box center [1231, 264] width 44 height 44
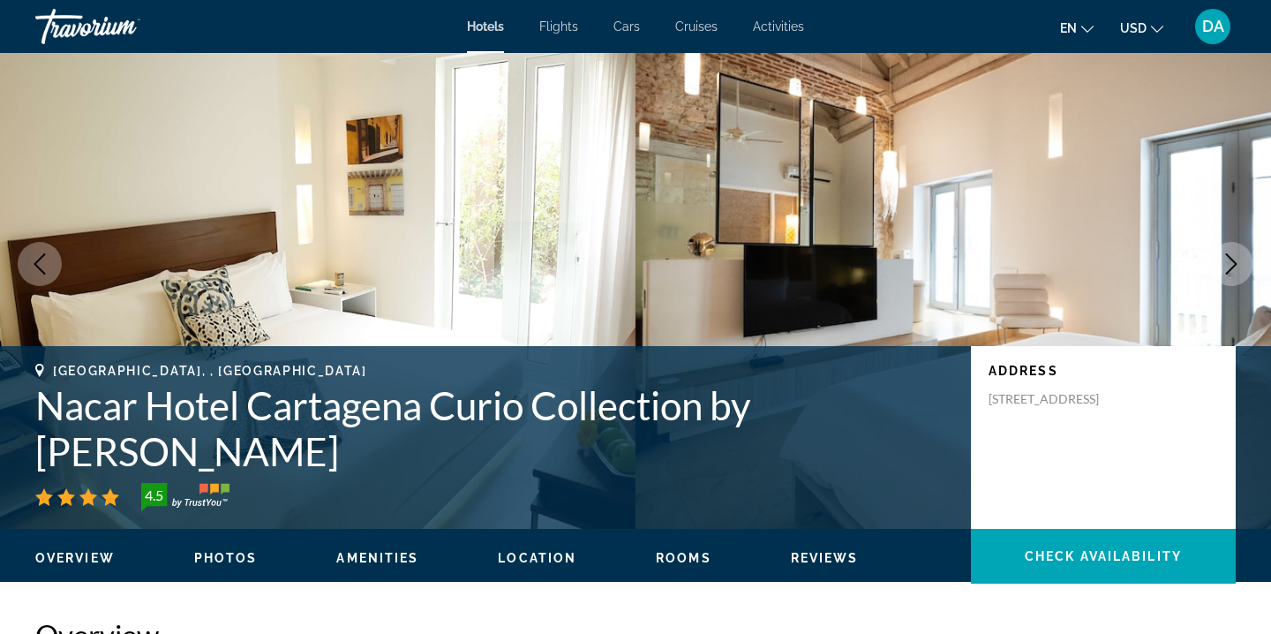
click at [1240, 248] on button "Next image" at bounding box center [1231, 264] width 44 height 44
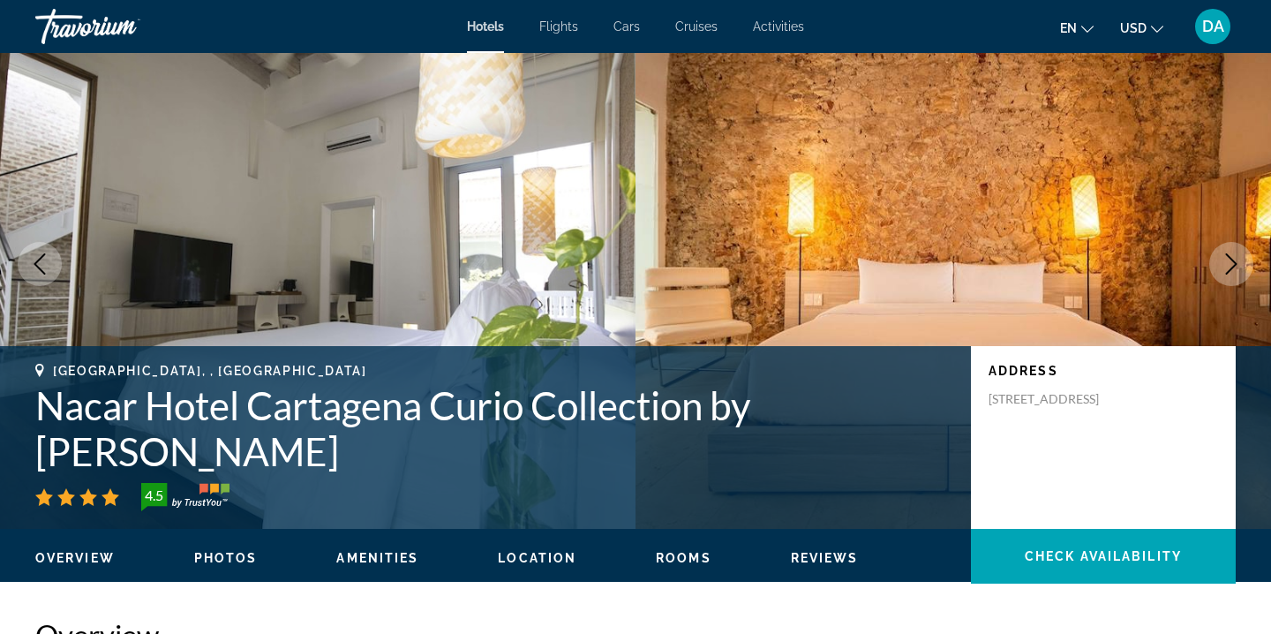
click at [1232, 269] on icon "Next image" at bounding box center [1231, 263] width 21 height 21
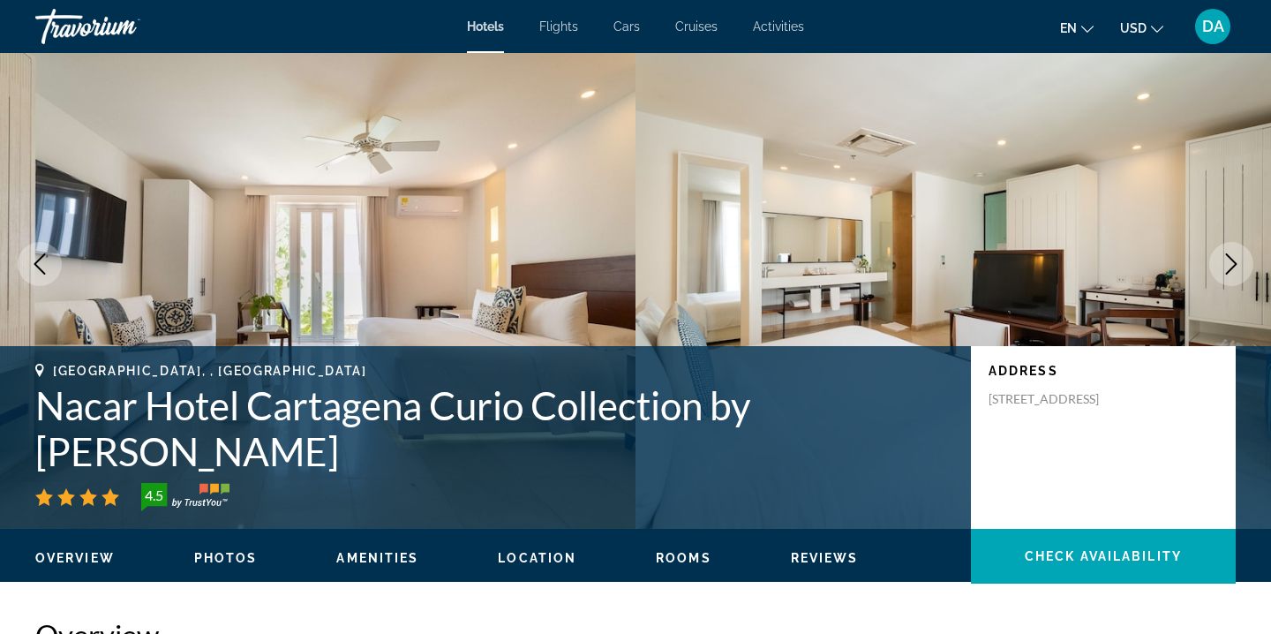
click at [1231, 269] on icon "Next image" at bounding box center [1231, 263] width 21 height 21
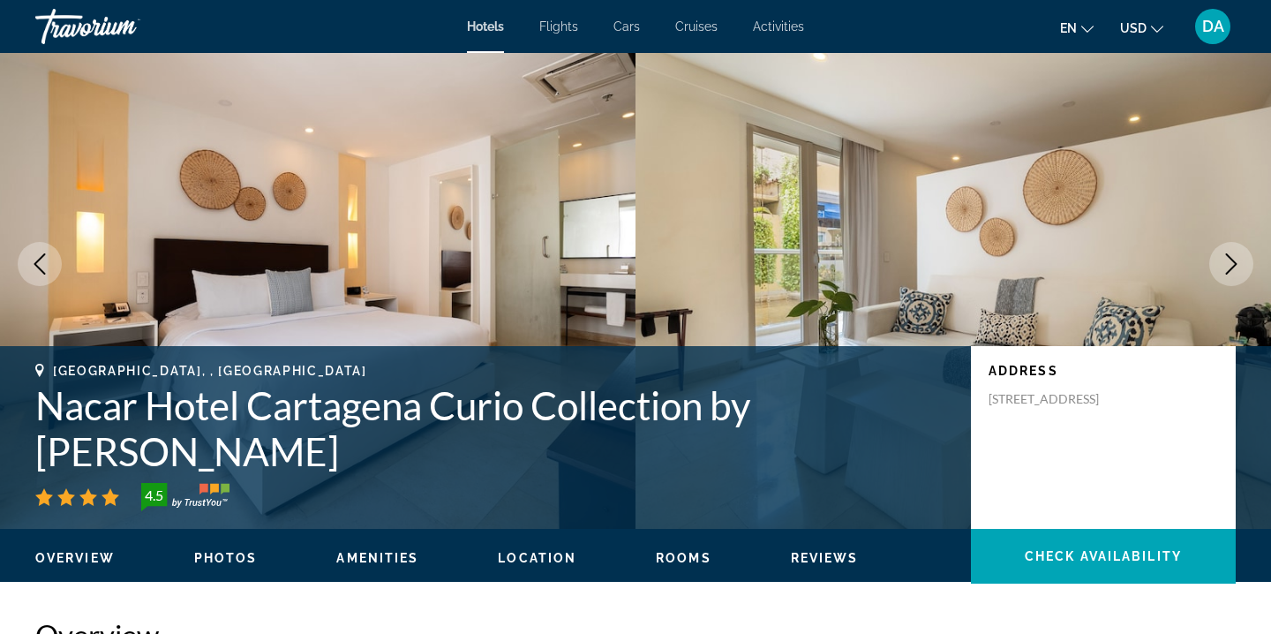
click at [1231, 269] on icon "Next image" at bounding box center [1231, 263] width 21 height 21
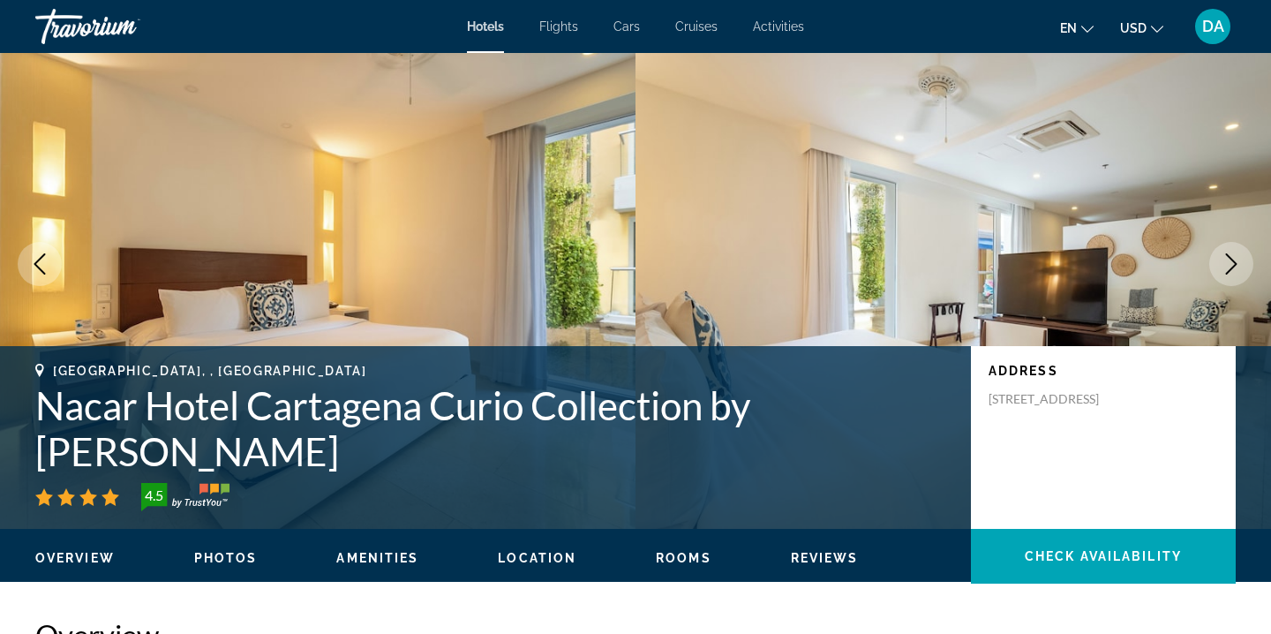
click at [1231, 269] on icon "Next image" at bounding box center [1231, 263] width 21 height 21
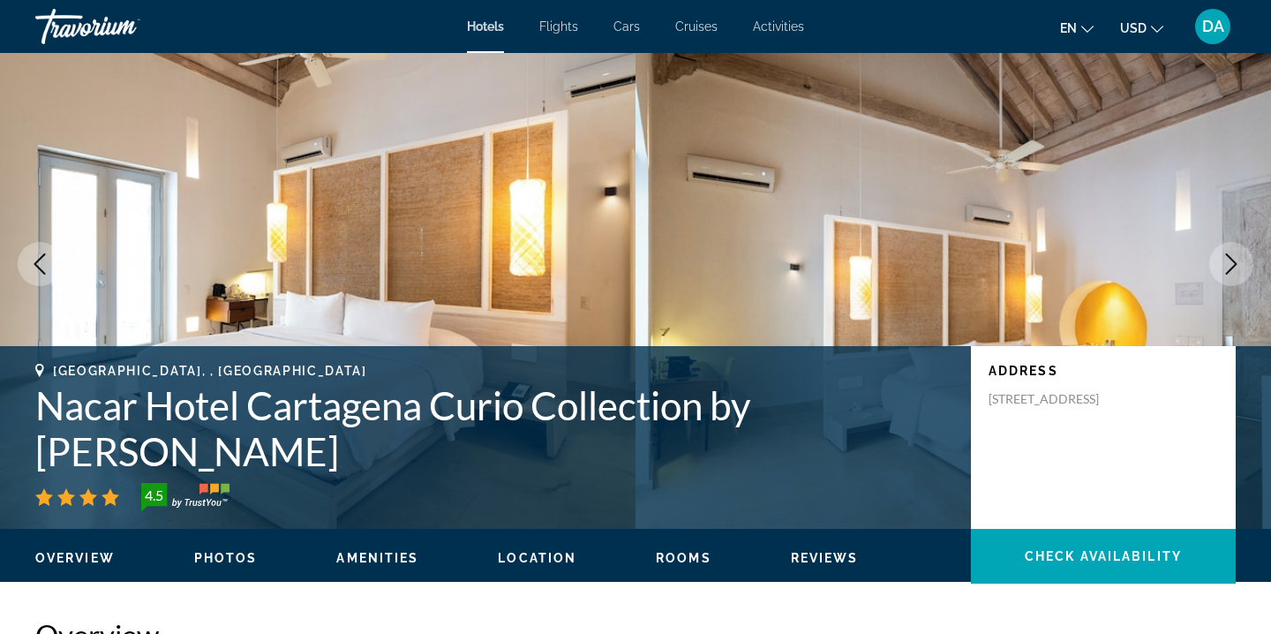
click at [1231, 269] on icon "Next image" at bounding box center [1231, 263] width 21 height 21
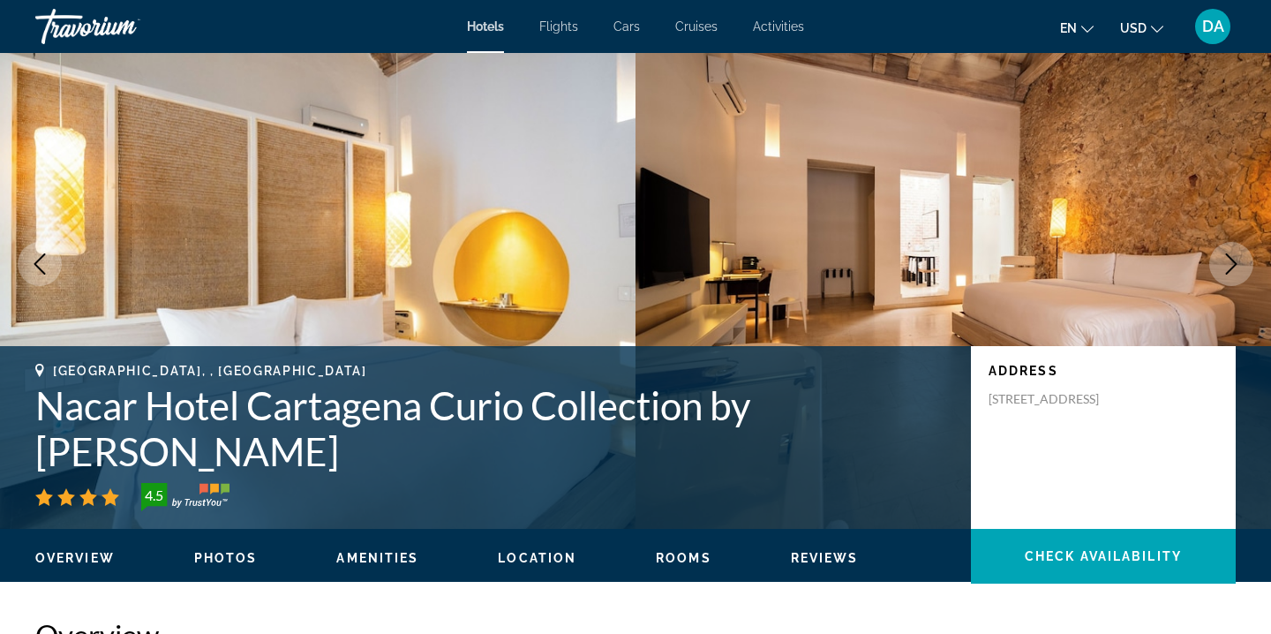
click at [1231, 269] on icon "Next image" at bounding box center [1231, 263] width 21 height 21
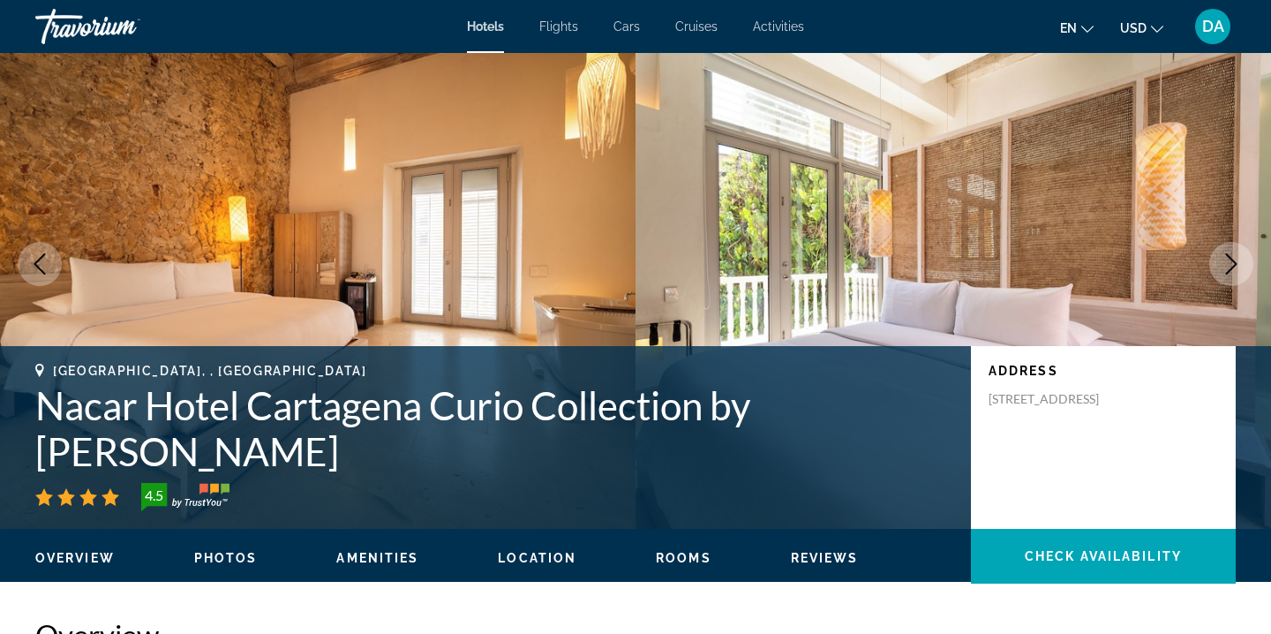
click at [1231, 269] on icon "Next image" at bounding box center [1231, 263] width 21 height 21
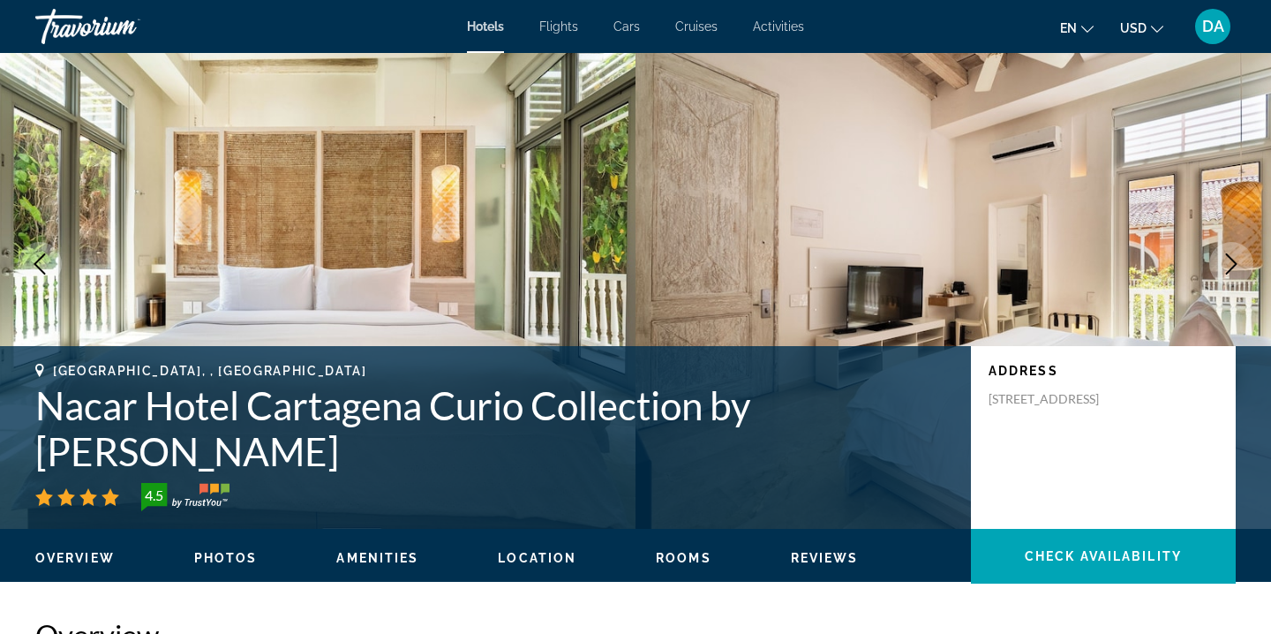
click at [1231, 269] on icon "Next image" at bounding box center [1231, 263] width 21 height 21
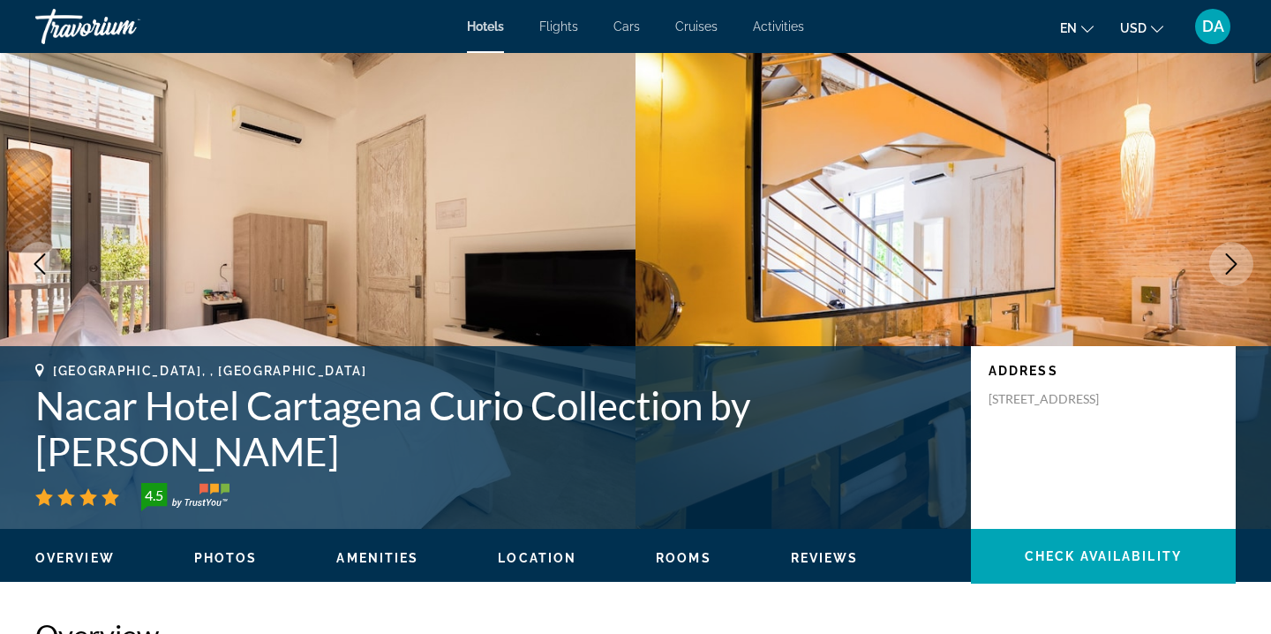
click at [1231, 269] on icon "Next image" at bounding box center [1231, 263] width 21 height 21
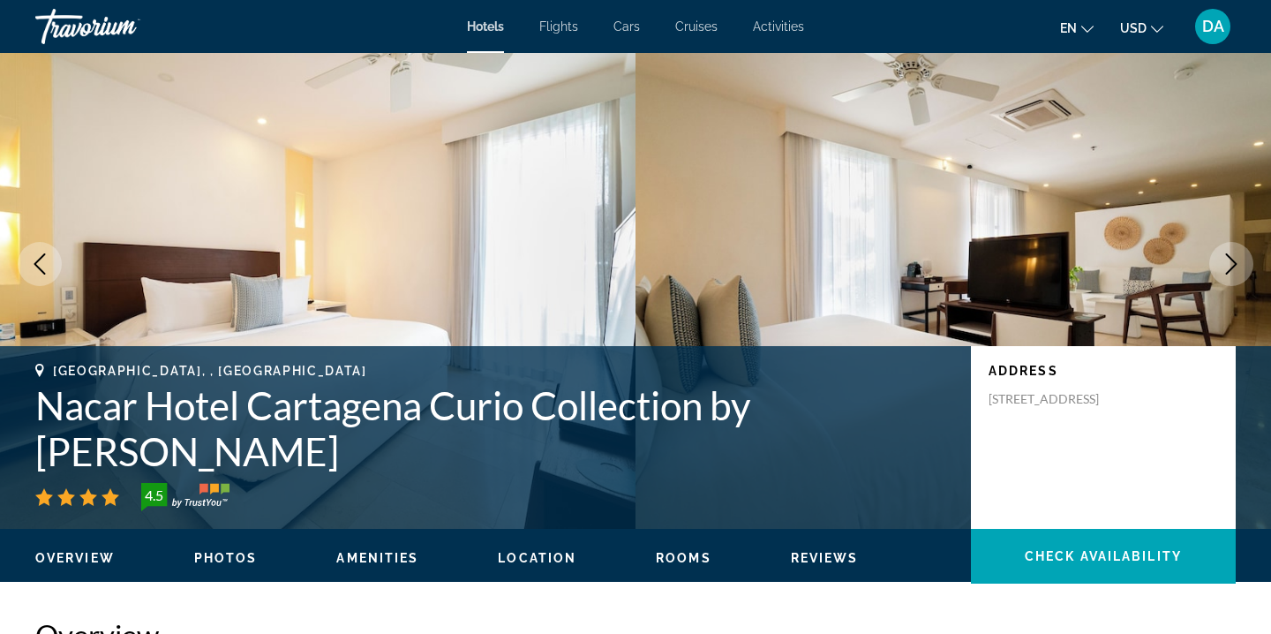
click at [1231, 269] on icon "Next image" at bounding box center [1231, 263] width 21 height 21
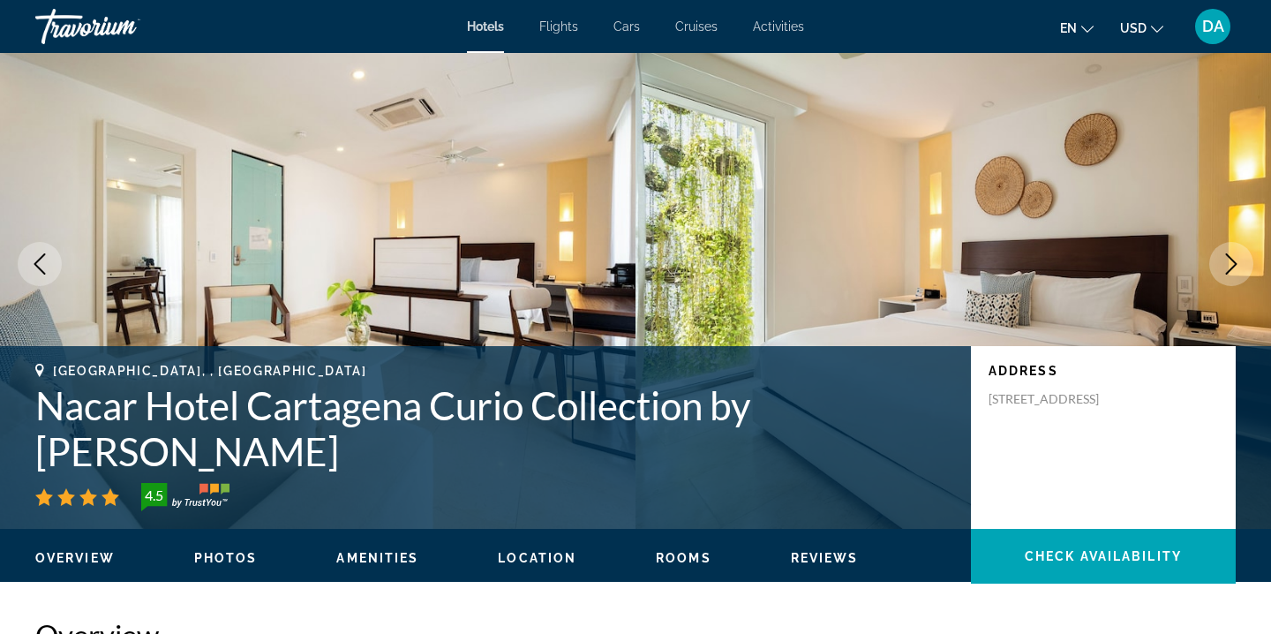
click at [1232, 269] on icon "Next image" at bounding box center [1231, 263] width 21 height 21
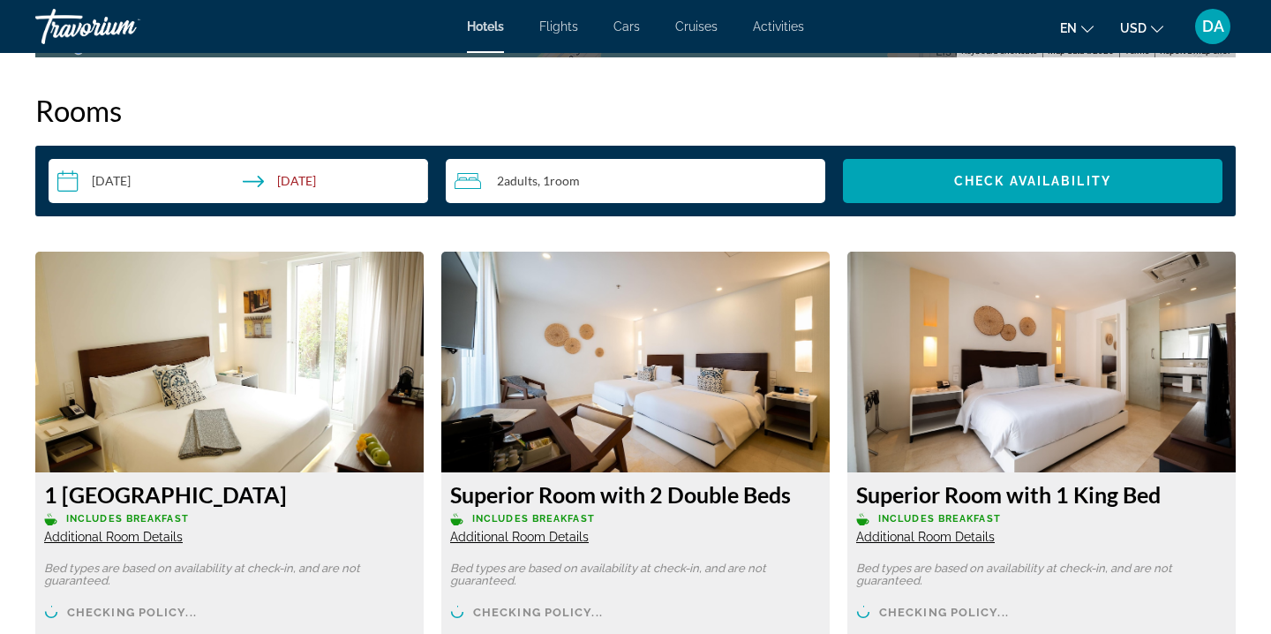
scroll to position [2264, 0]
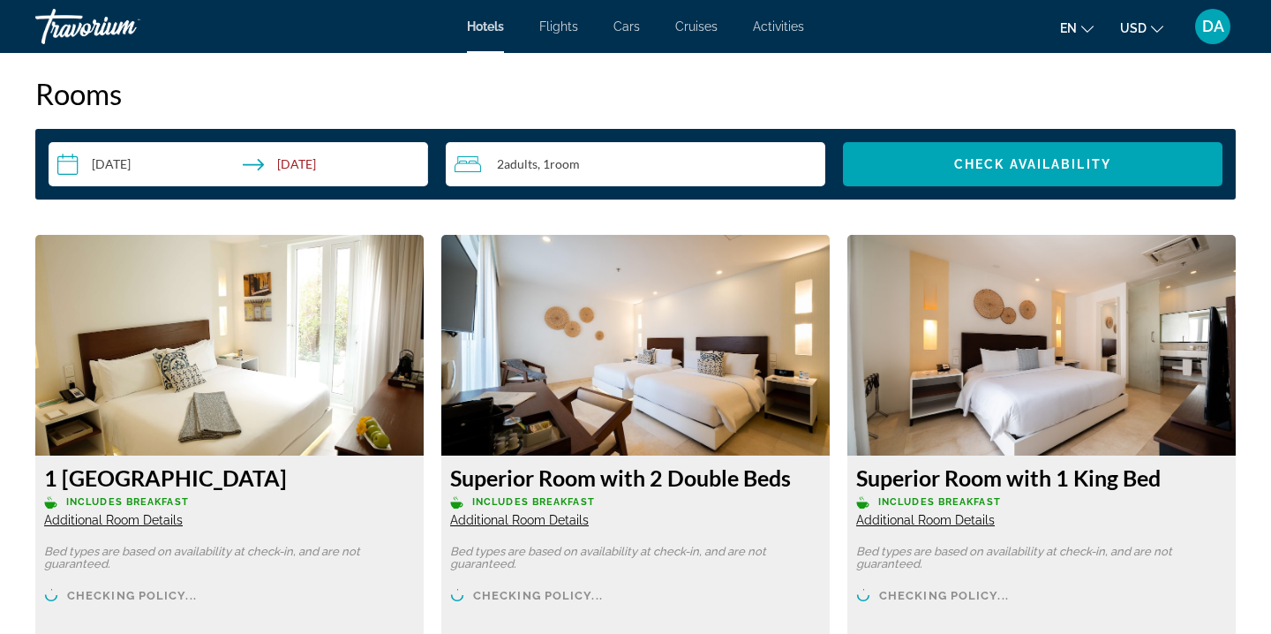
click at [375, 169] on input "**********" at bounding box center [242, 166] width 387 height 49
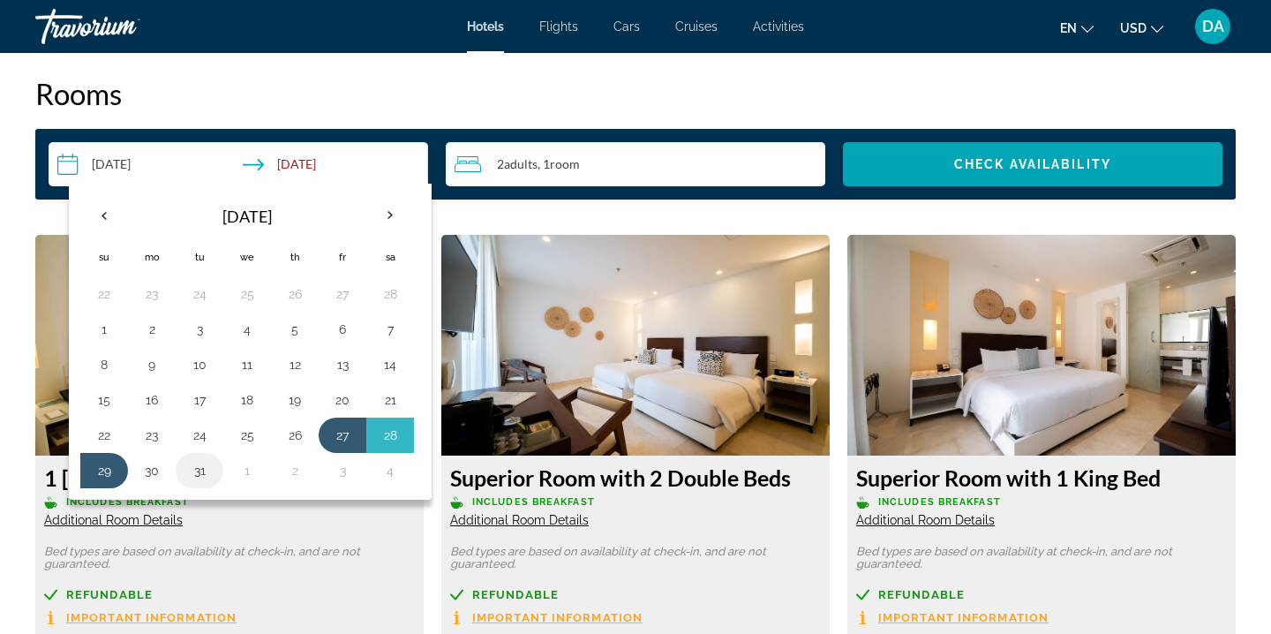
click at [193, 473] on button "31" at bounding box center [199, 470] width 28 height 25
click at [936, 140] on div "**********" at bounding box center [635, 164] width 1200 height 71
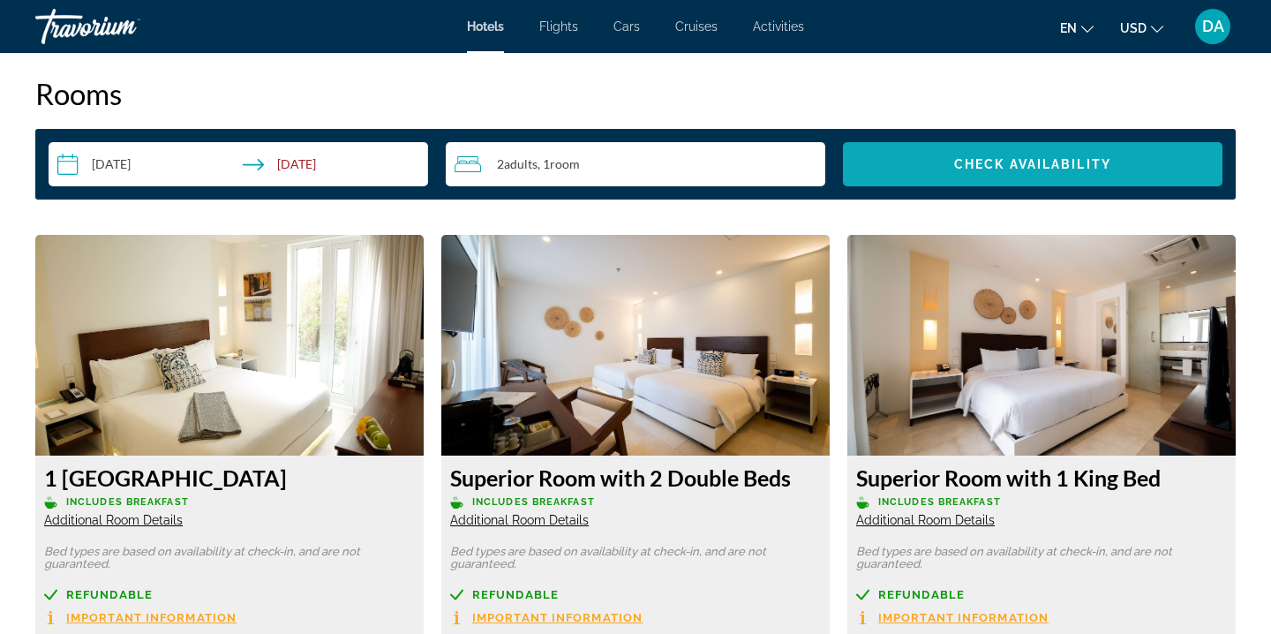
click at [936, 169] on span "Search widget" at bounding box center [1033, 164] width 380 height 42
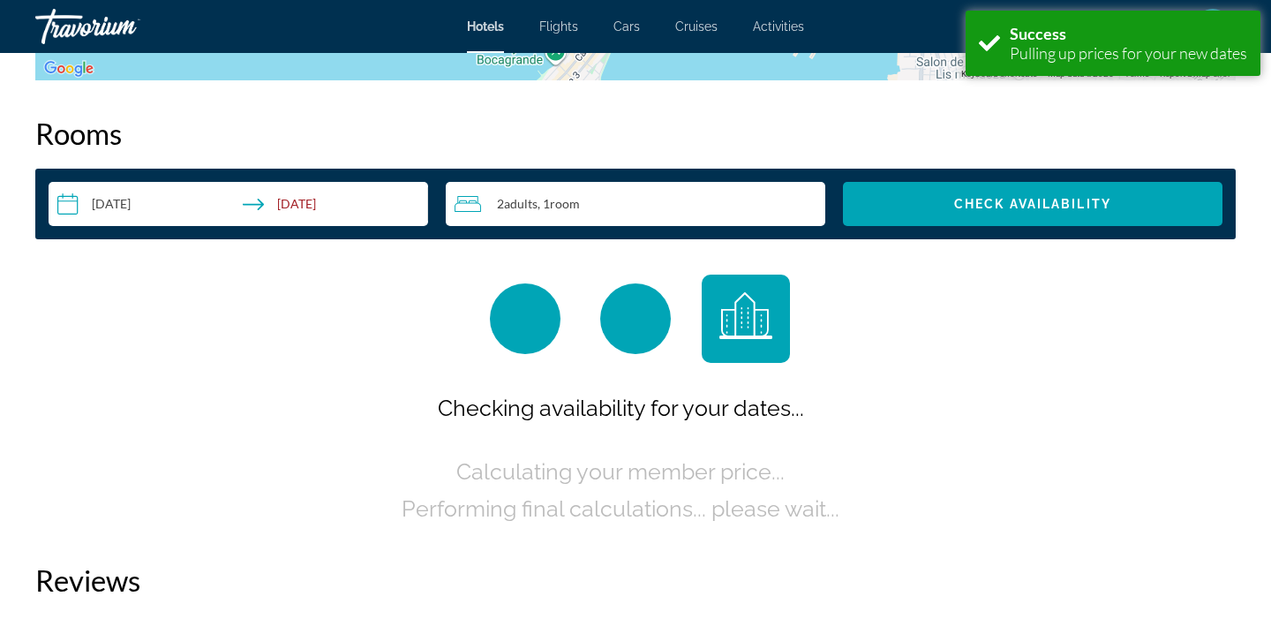
scroll to position [2234, 0]
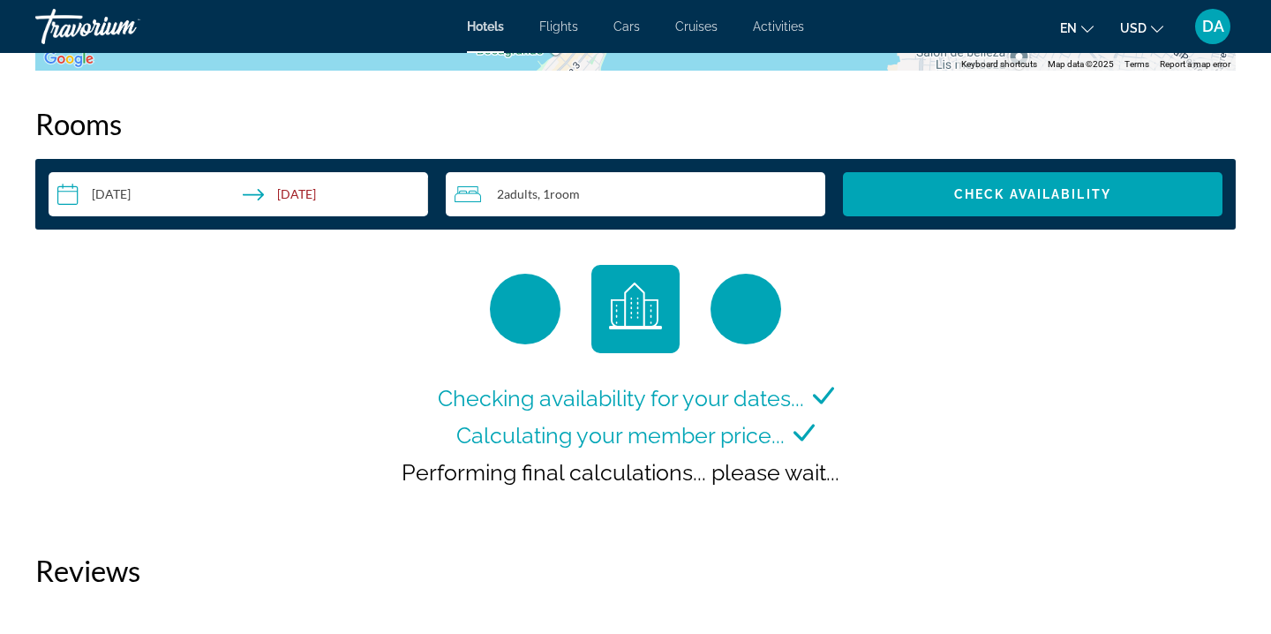
click at [322, 192] on input "**********" at bounding box center [242, 196] width 387 height 49
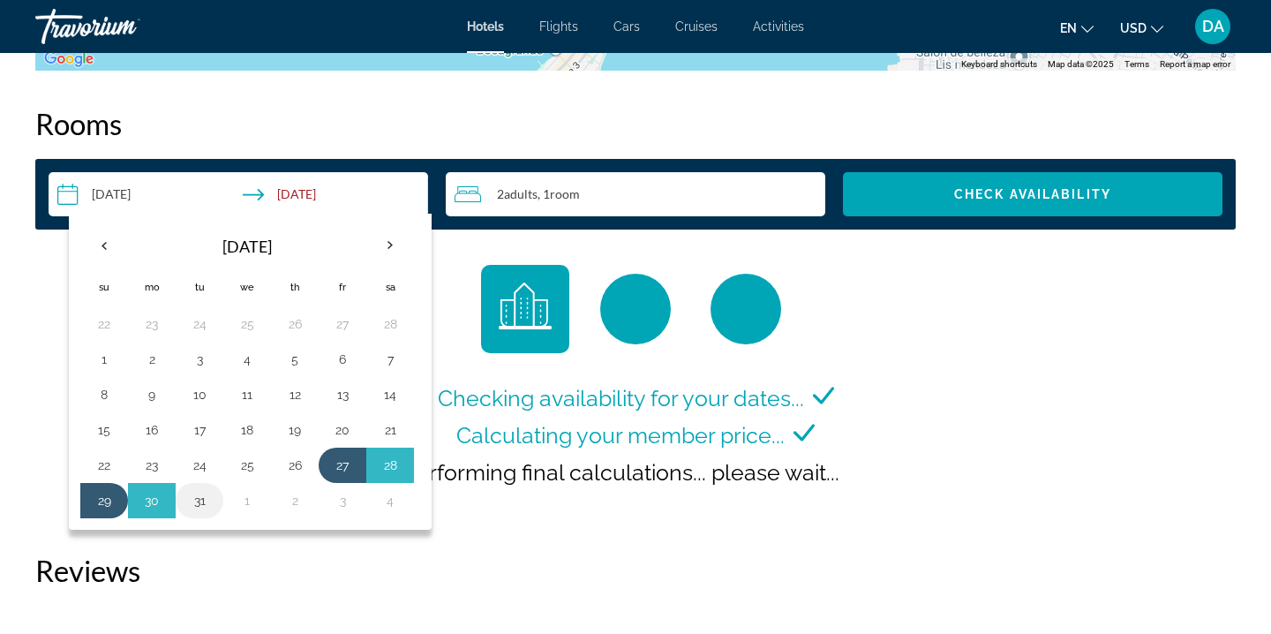
click at [211, 493] on button "31" at bounding box center [199, 500] width 28 height 25
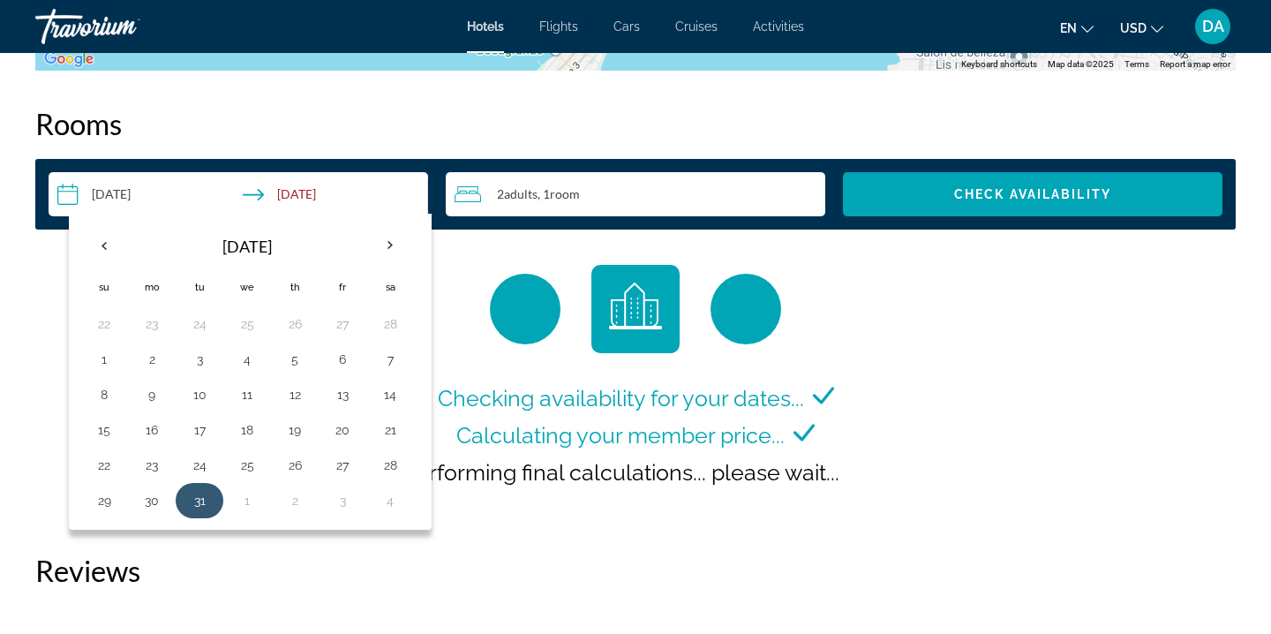
click at [211, 506] on button "31" at bounding box center [199, 500] width 28 height 25
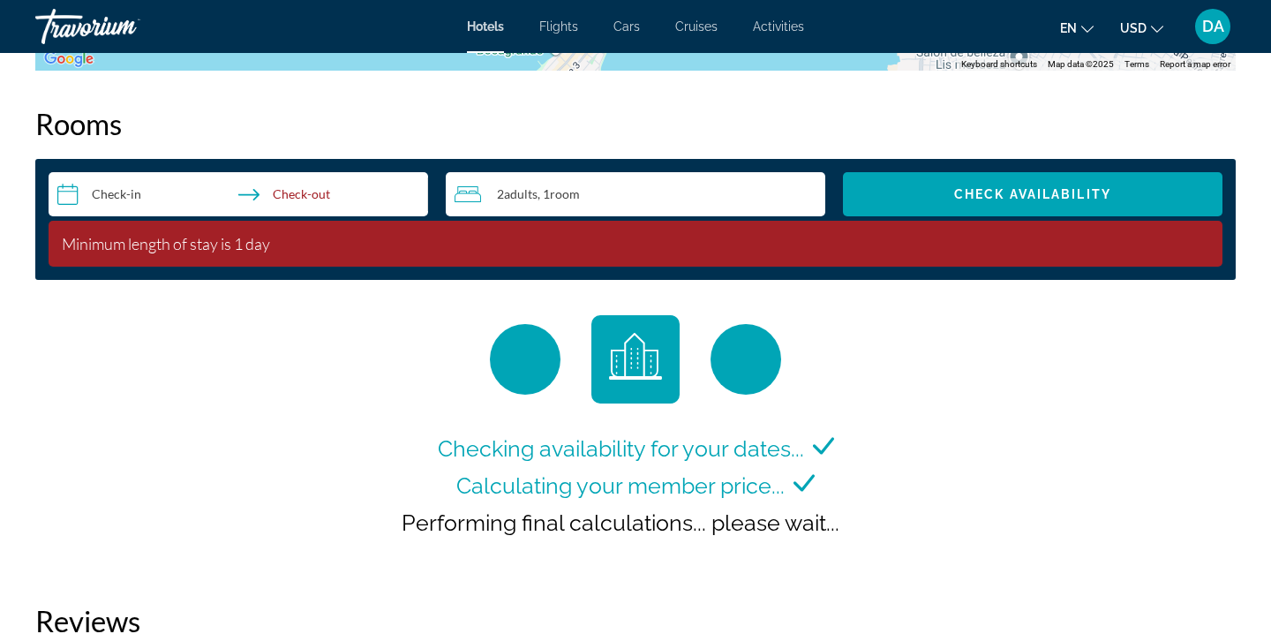
click at [299, 198] on input "**********" at bounding box center [242, 196] width 387 height 49
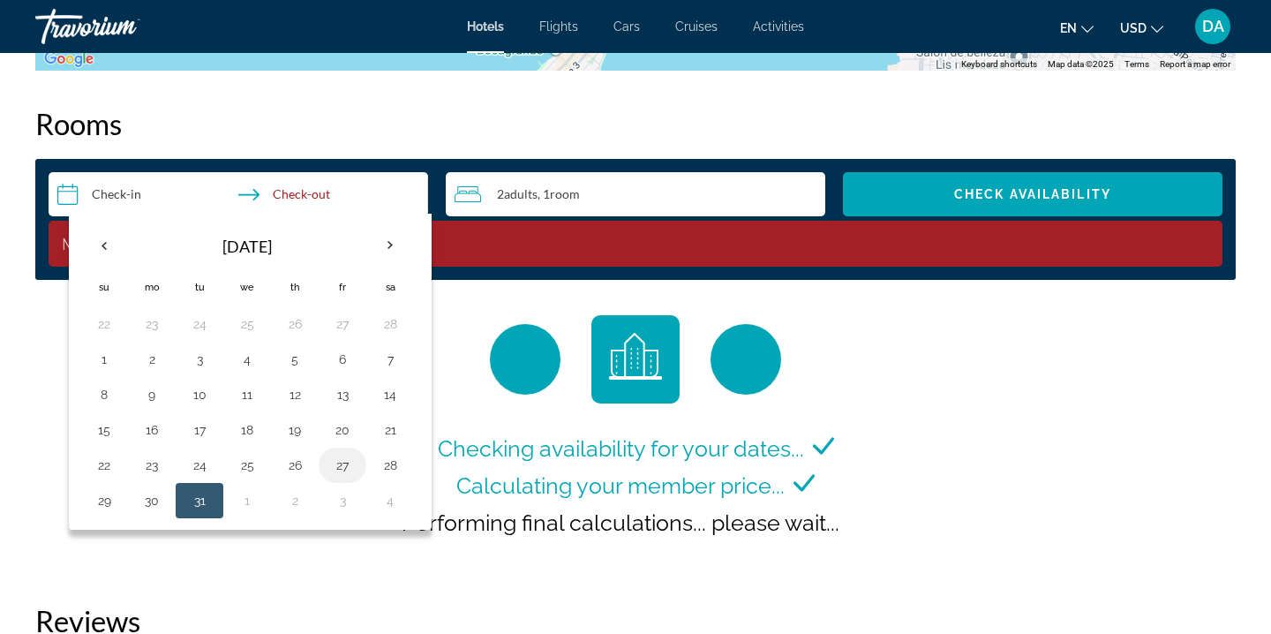
click at [351, 467] on button "27" at bounding box center [342, 465] width 28 height 25
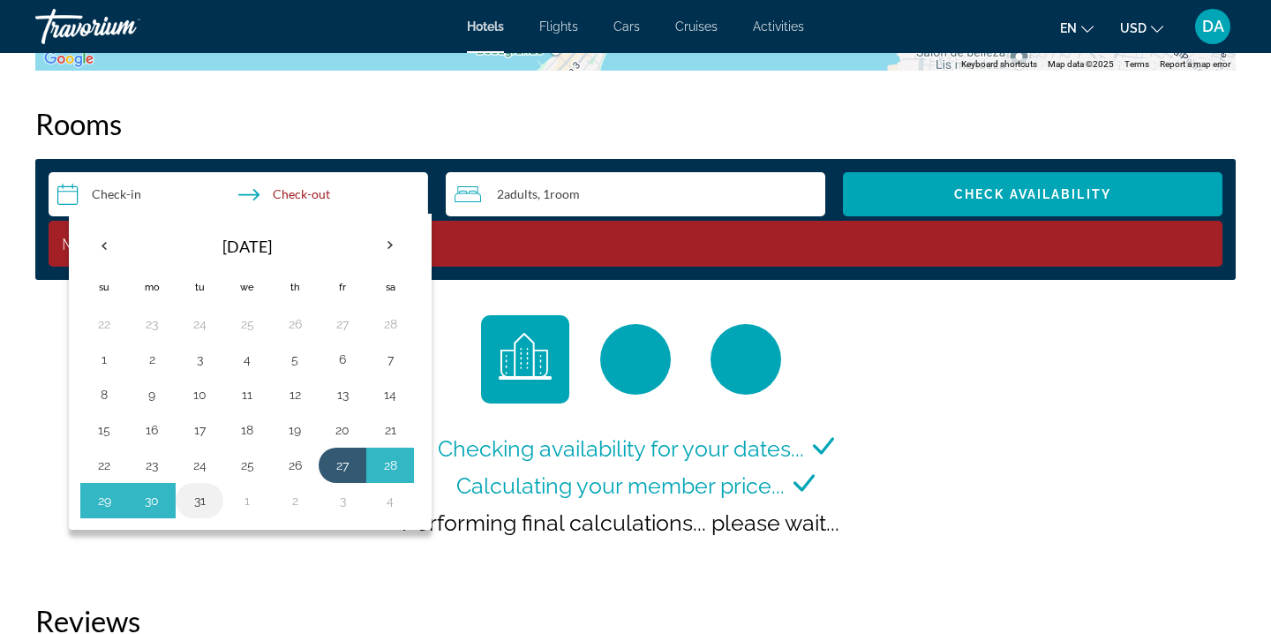
click at [206, 508] on button "31" at bounding box center [199, 500] width 28 height 25
type input "**********"
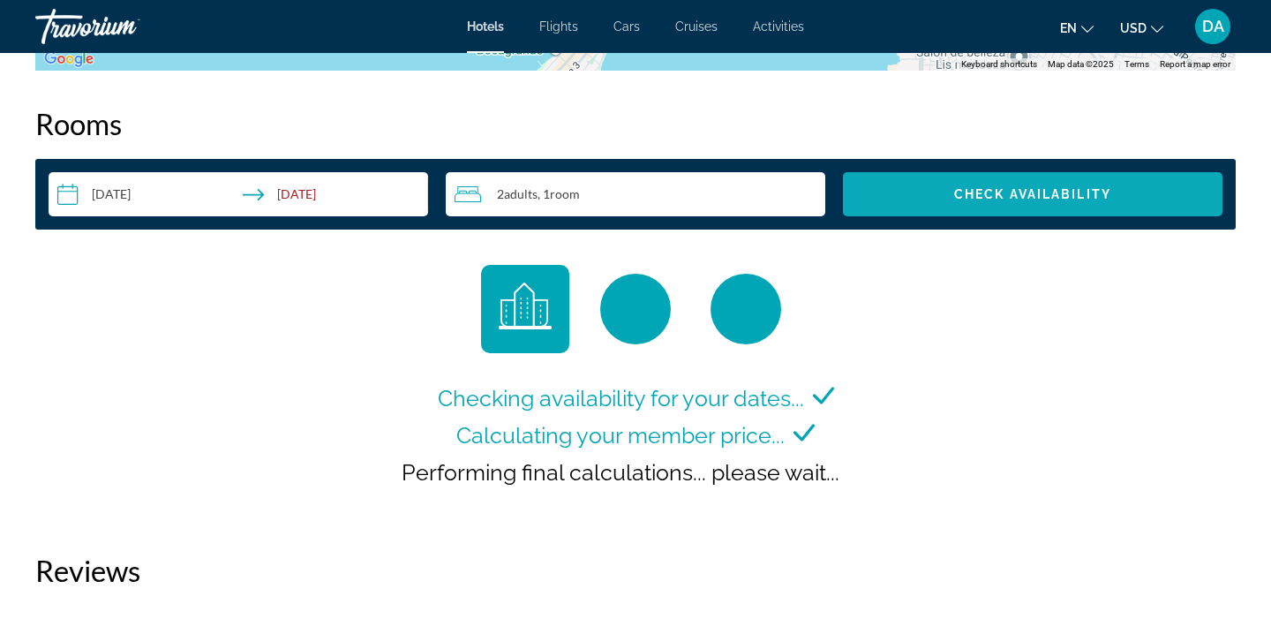
click at [960, 198] on span "Check Availability" at bounding box center [1032, 194] width 157 height 14
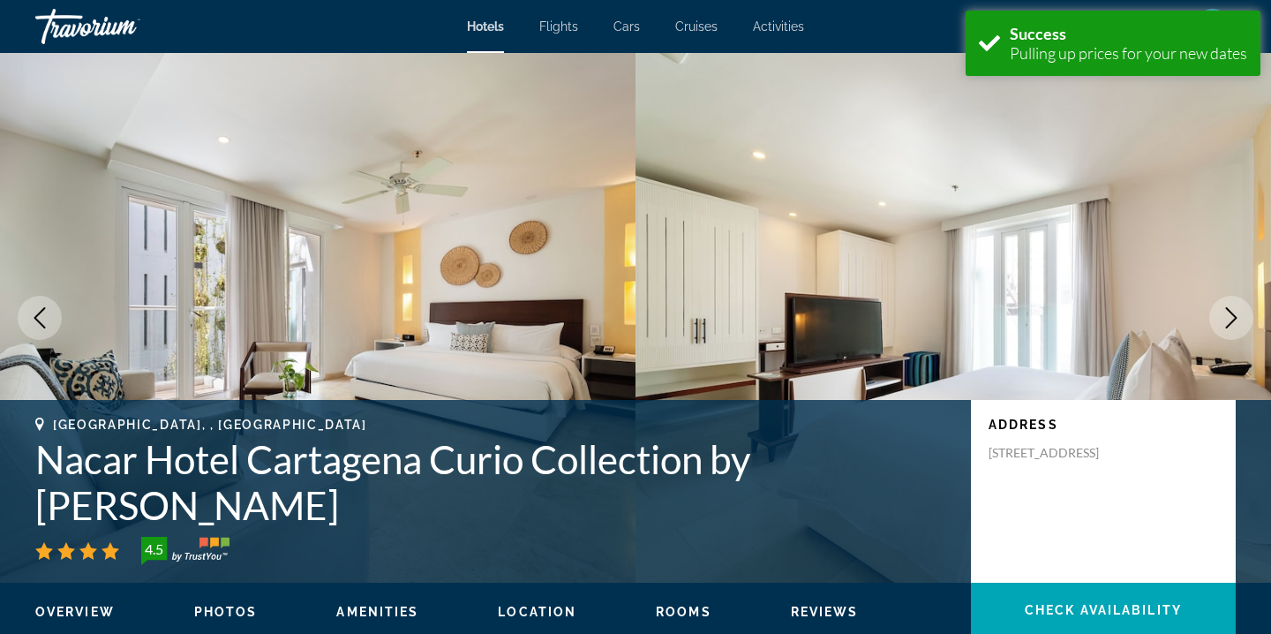
scroll to position [115, 0]
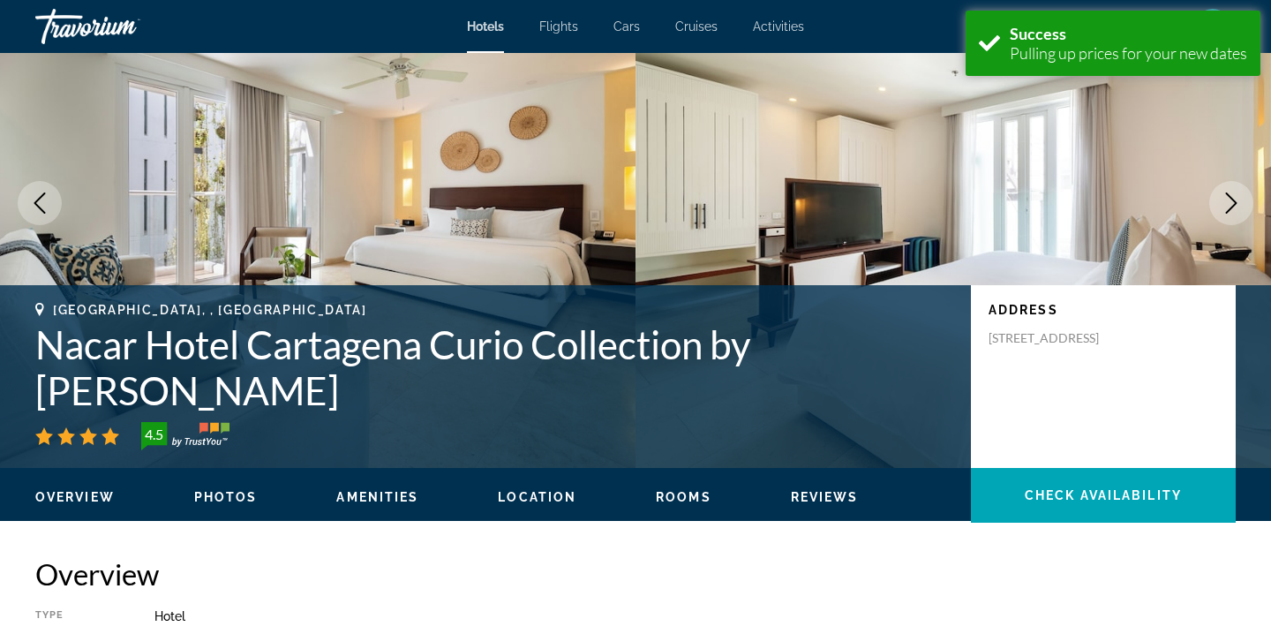
click at [1223, 214] on button "Next image" at bounding box center [1231, 203] width 44 height 44
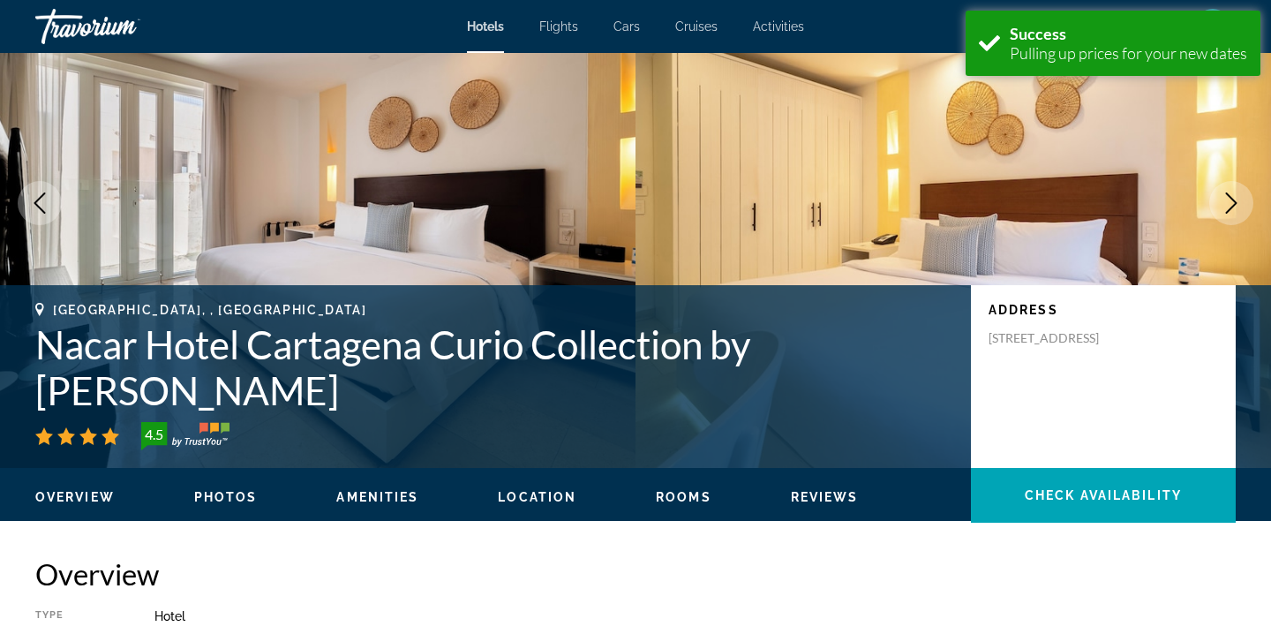
click at [1223, 219] on button "Next image" at bounding box center [1231, 203] width 44 height 44
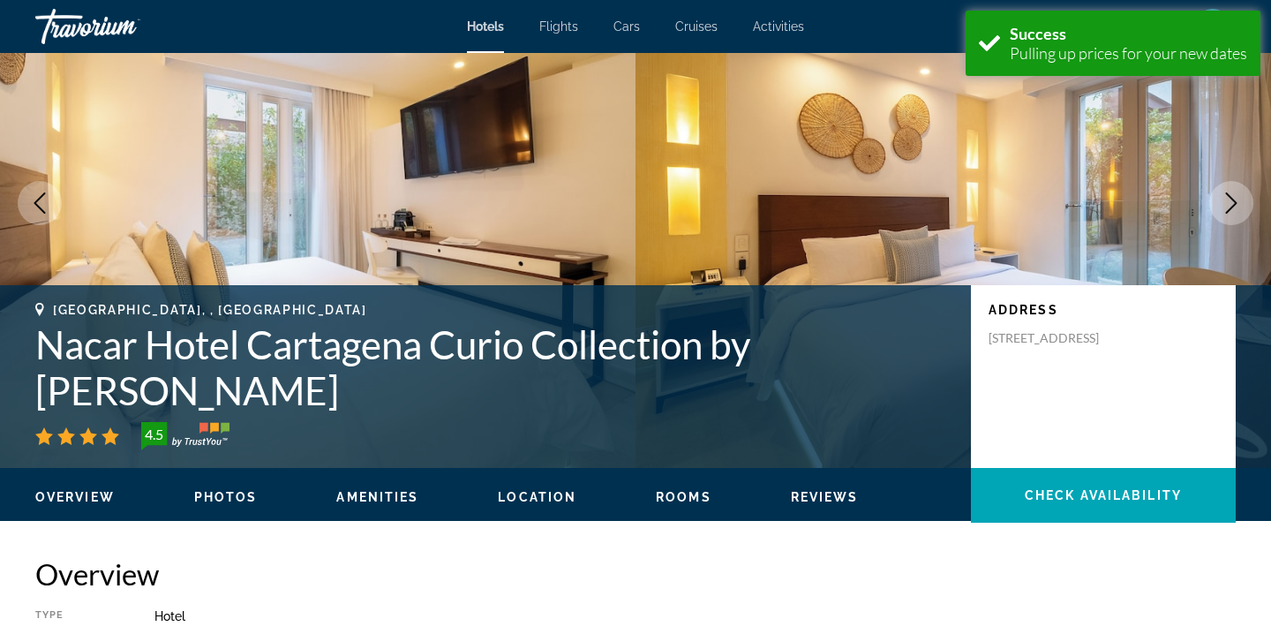
click at [1227, 213] on icon "Next image" at bounding box center [1231, 202] width 11 height 21
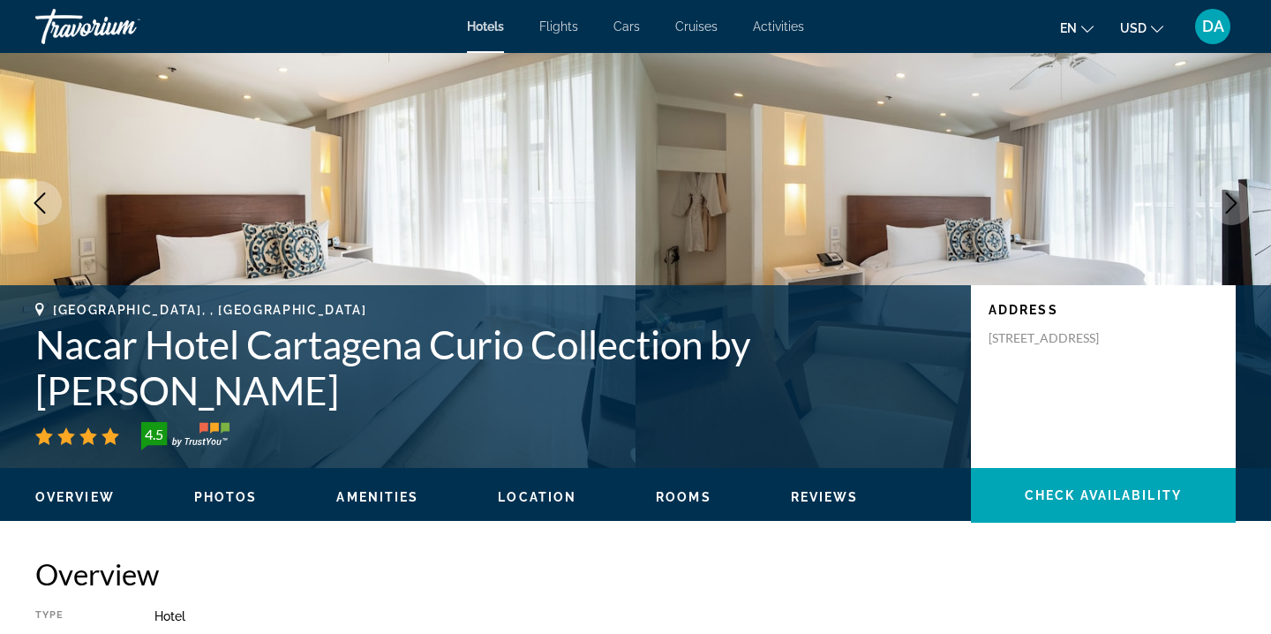
click at [1230, 219] on button "Next image" at bounding box center [1231, 203] width 44 height 44
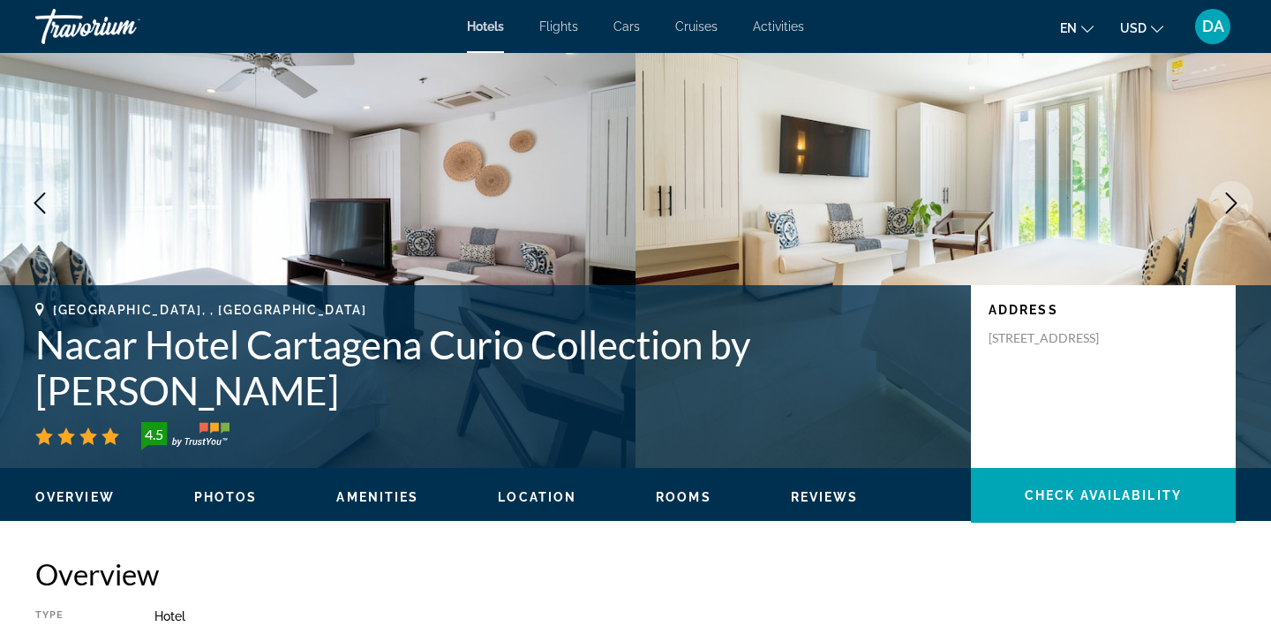
click at [1230, 218] on button "Next image" at bounding box center [1231, 203] width 44 height 44
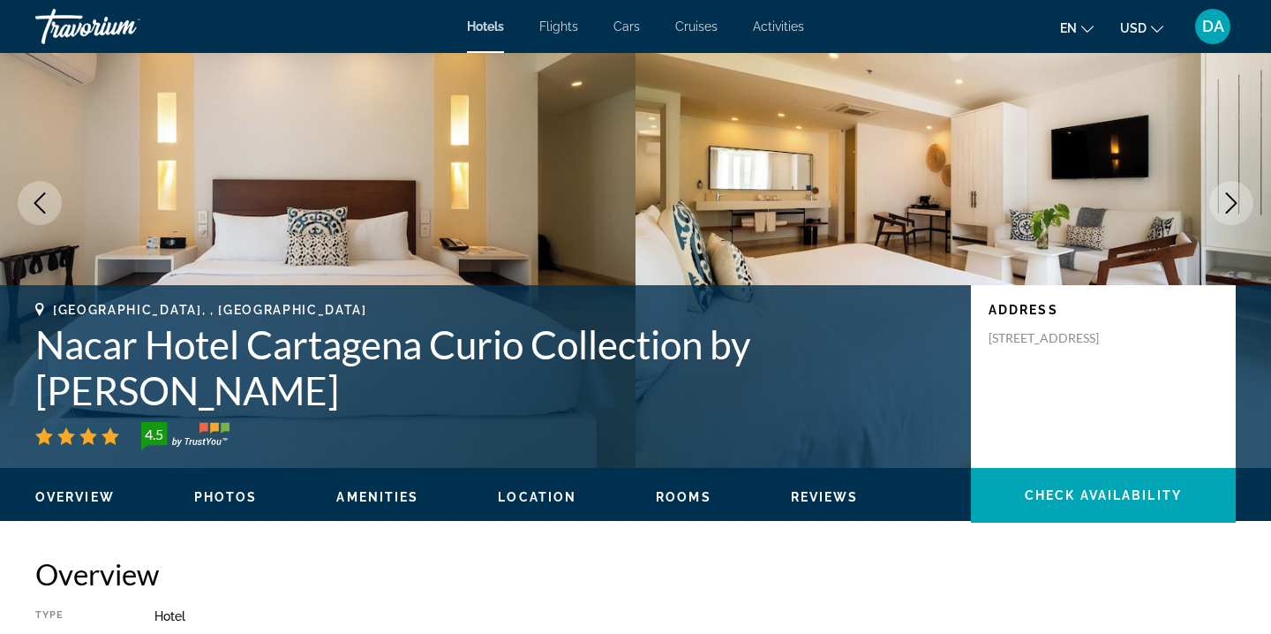
click at [1230, 218] on button "Next image" at bounding box center [1231, 203] width 44 height 44
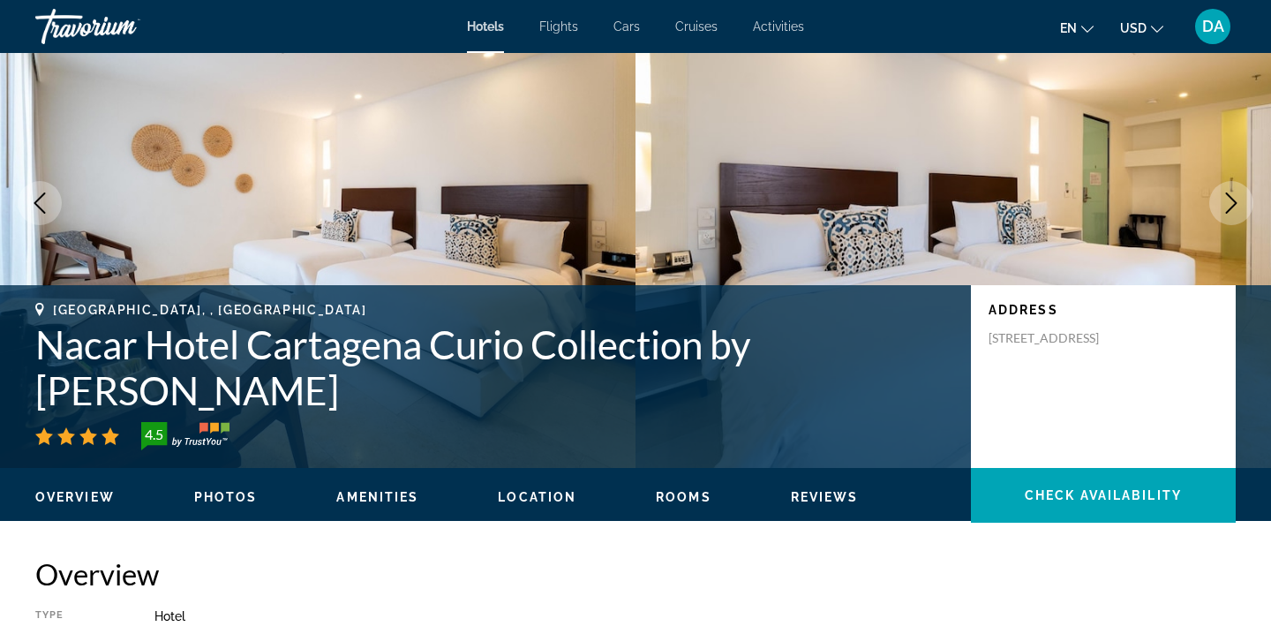
click at [1229, 218] on button "Next image" at bounding box center [1231, 203] width 44 height 44
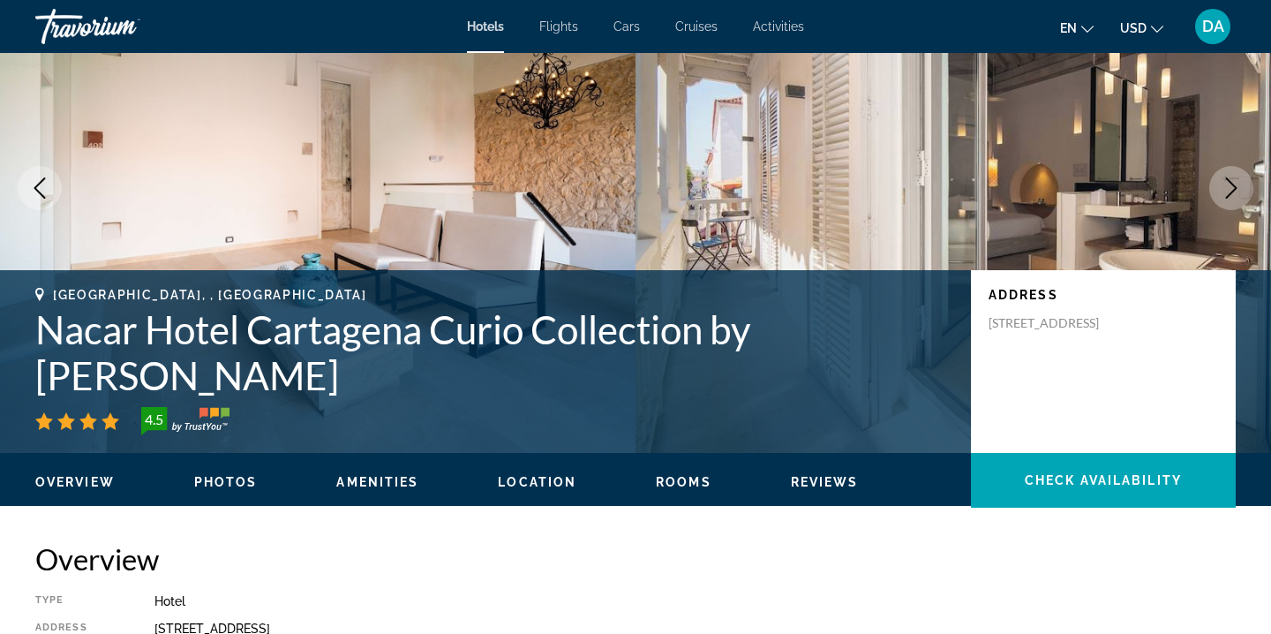
scroll to position [163, 0]
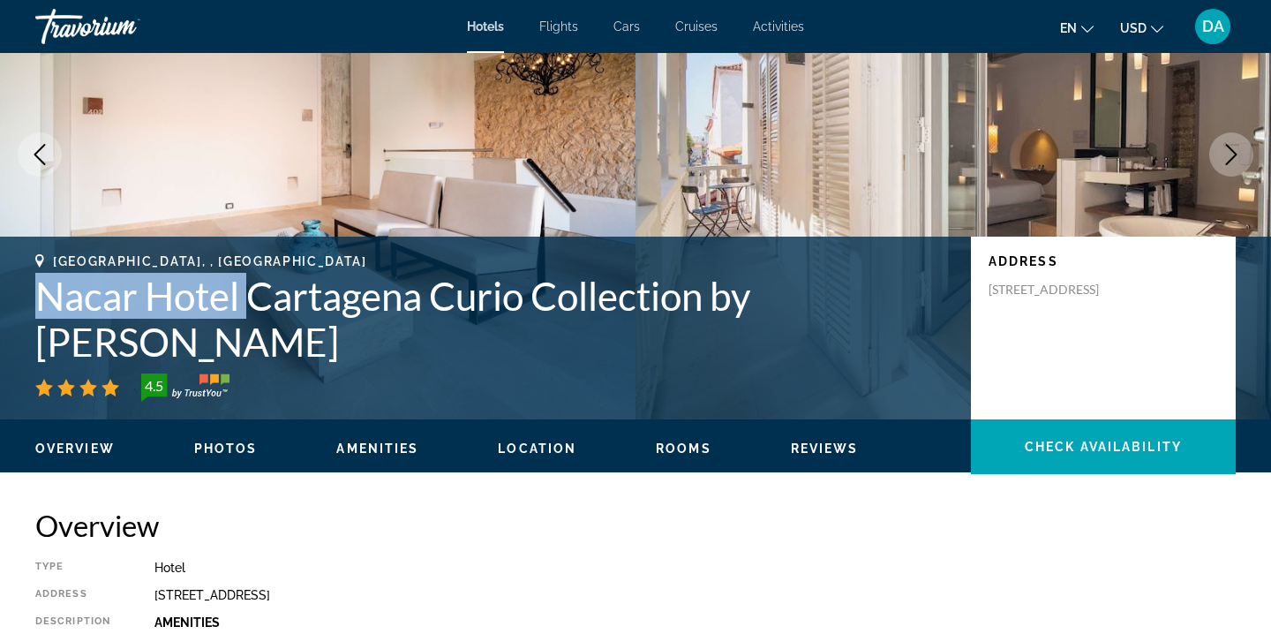
drag, startPoint x: 28, startPoint y: 339, endPoint x: 254, endPoint y: 334, distance: 226.0
click at [254, 334] on div "Cartagena, , Colombia Nacar Hotel Cartagena Curio Collection by Hilton 4.5 Addr…" at bounding box center [635, 327] width 1271 height 147
copy h1 "Nacar Hotel"
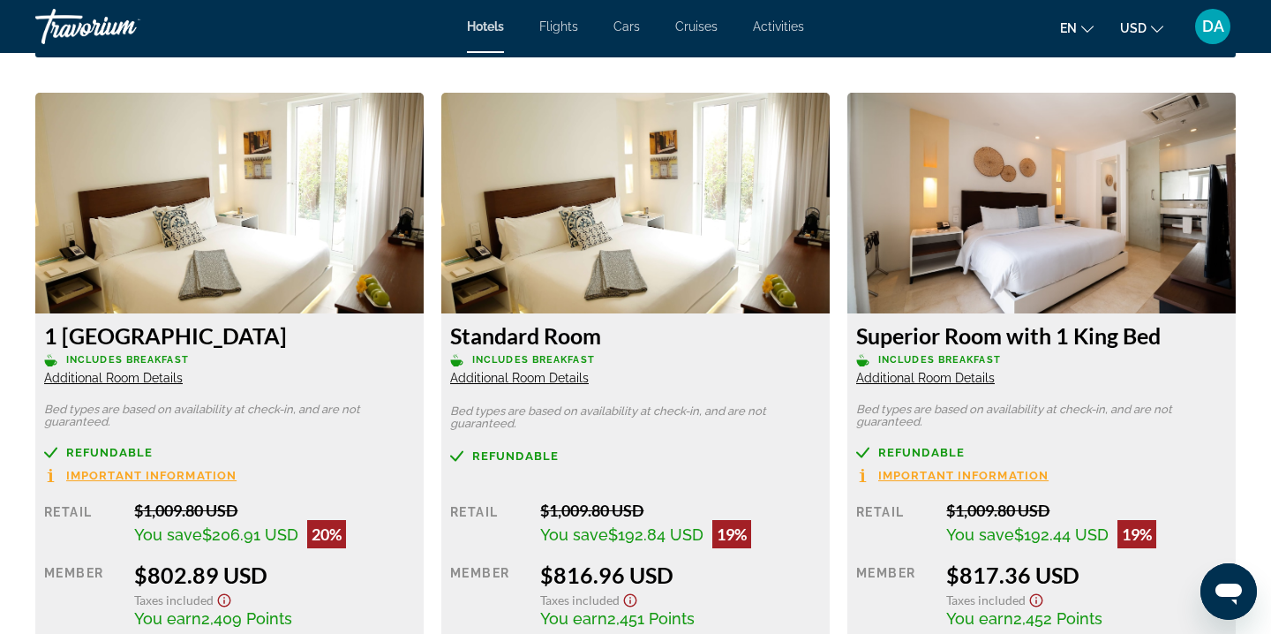
scroll to position [2387, 0]
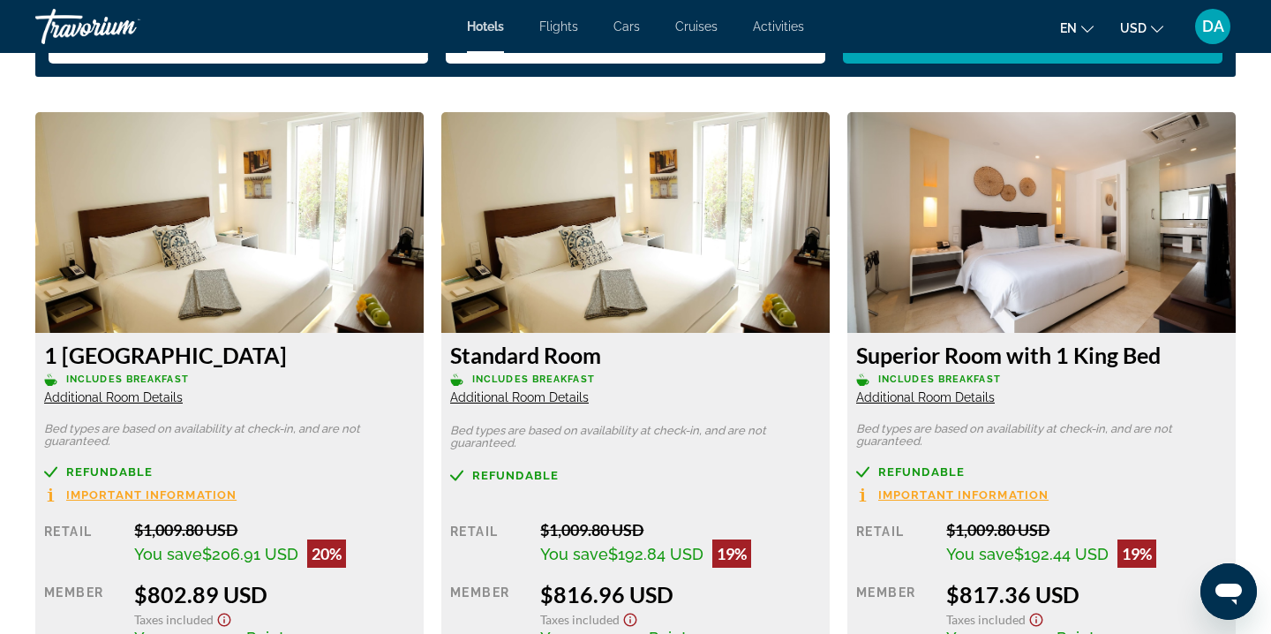
click at [291, 205] on img "Main content" at bounding box center [229, 222] width 388 height 221
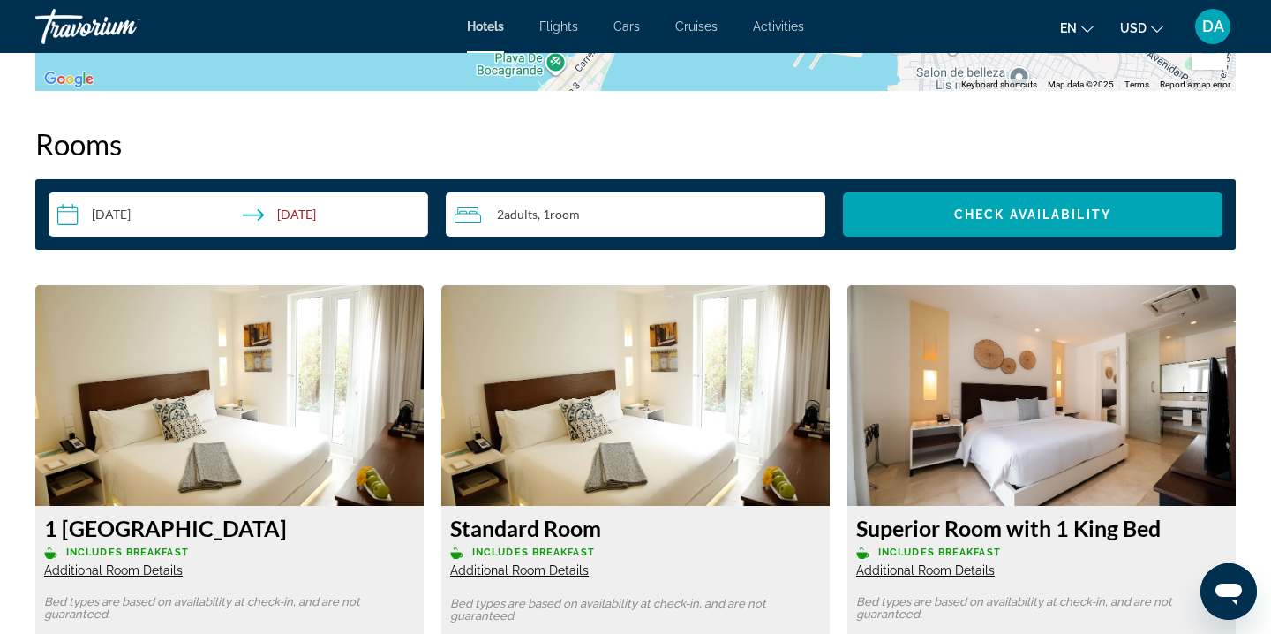
scroll to position [2213, 0]
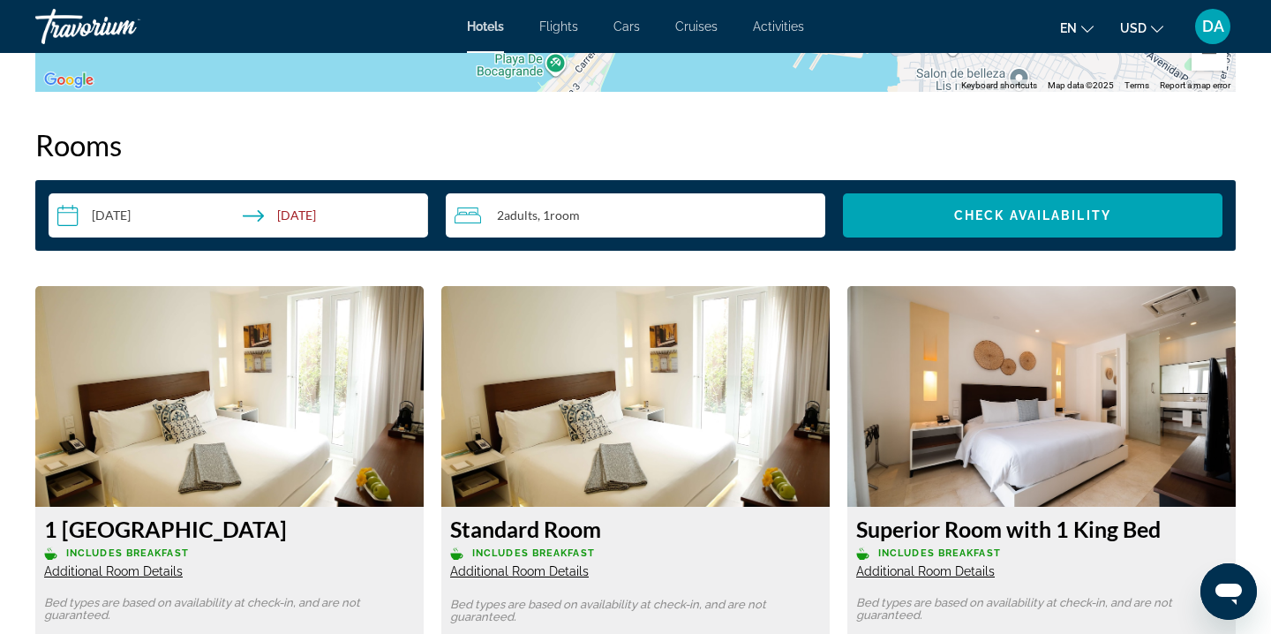
click at [319, 380] on img "Main content" at bounding box center [229, 396] width 388 height 221
click at [380, 367] on img "Main content" at bounding box center [229, 396] width 388 height 221
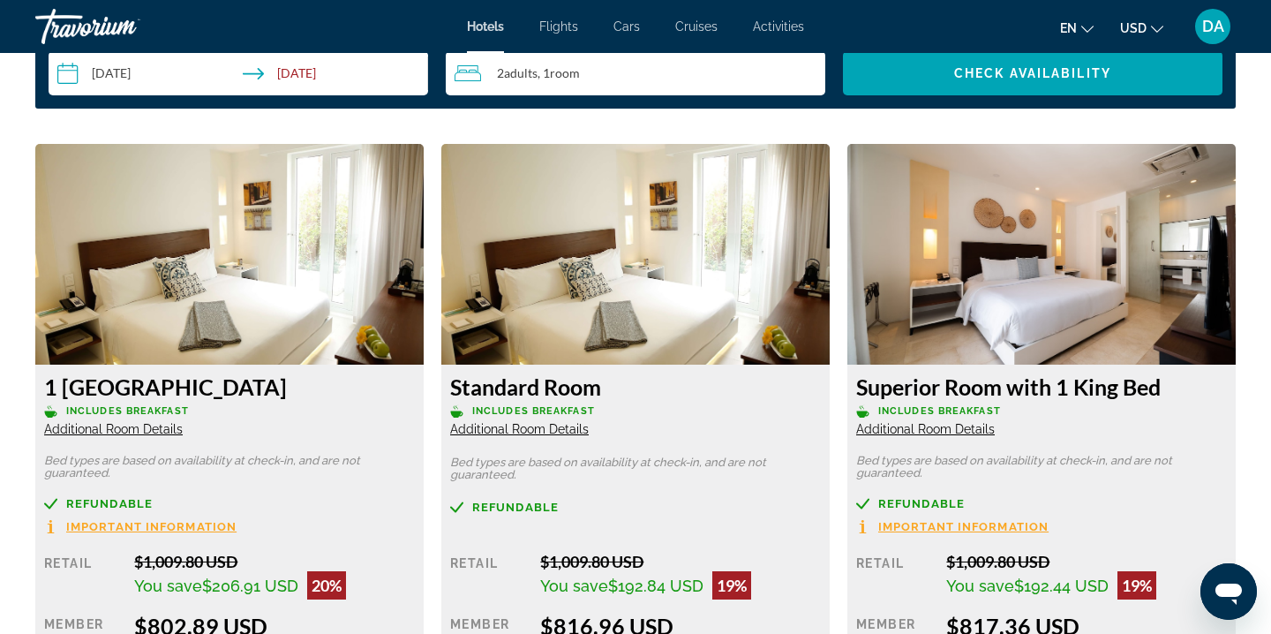
scroll to position [2385, 0]
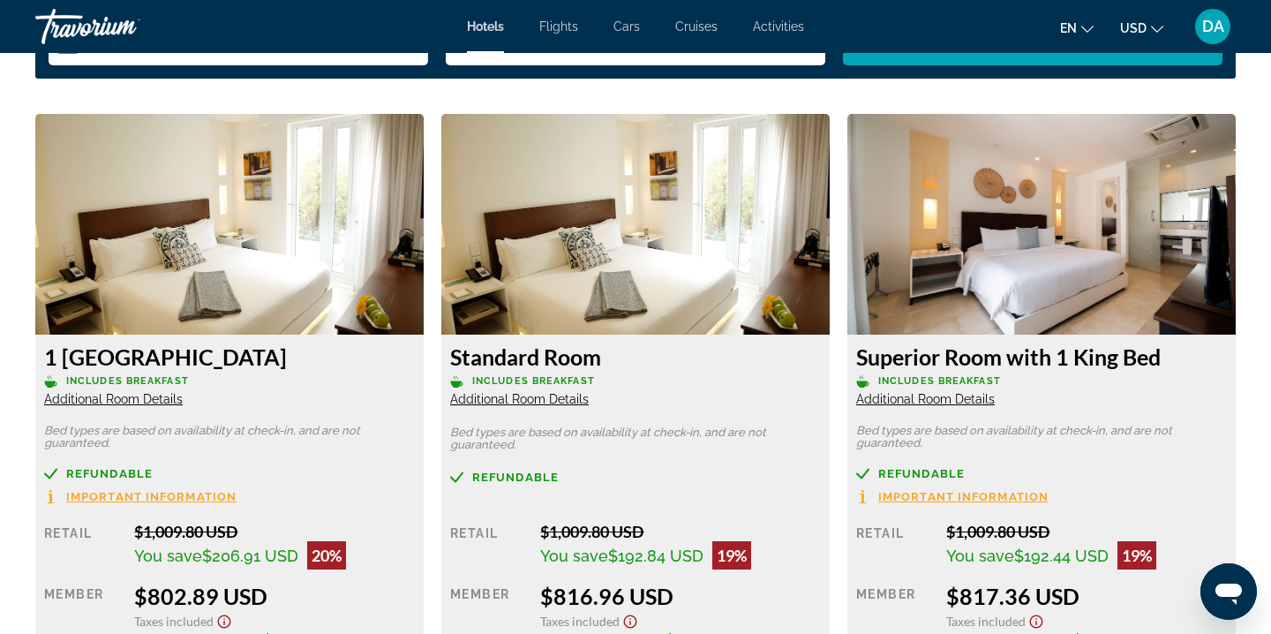
click at [268, 320] on img "Main content" at bounding box center [229, 224] width 388 height 221
click at [147, 401] on span "Additional Room Details" at bounding box center [113, 399] width 139 height 14
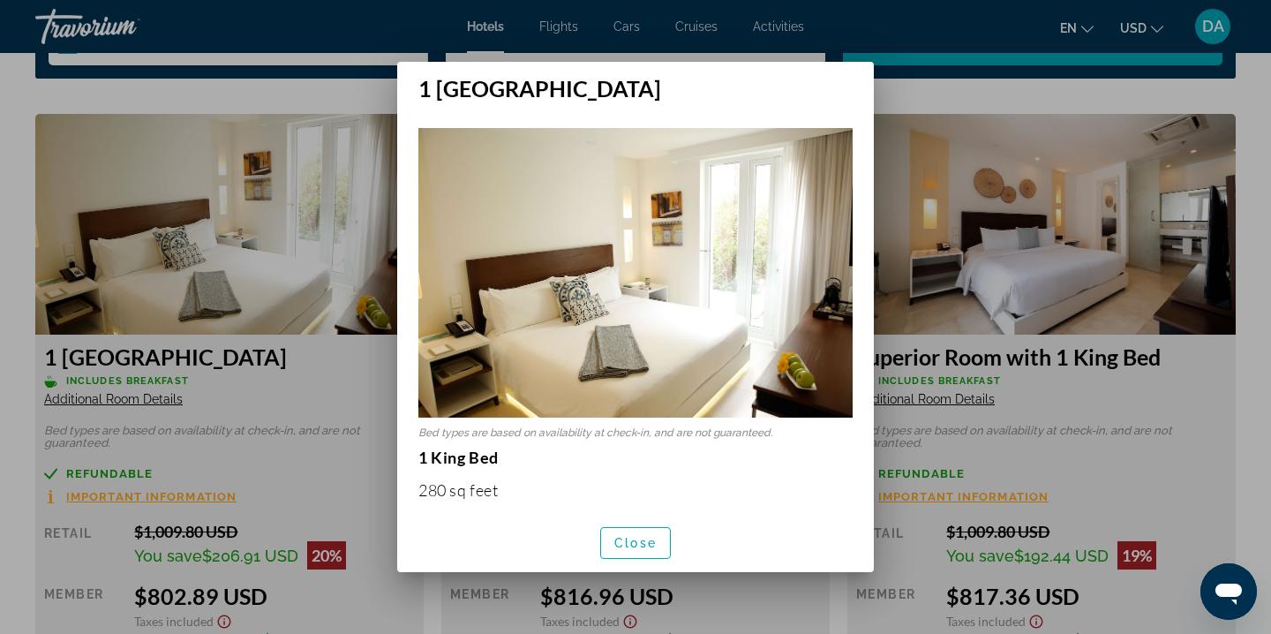
scroll to position [0, 0]
click at [686, 356] on img at bounding box center [635, 273] width 434 height 290
click at [633, 531] on span "button" at bounding box center [635, 543] width 69 height 42
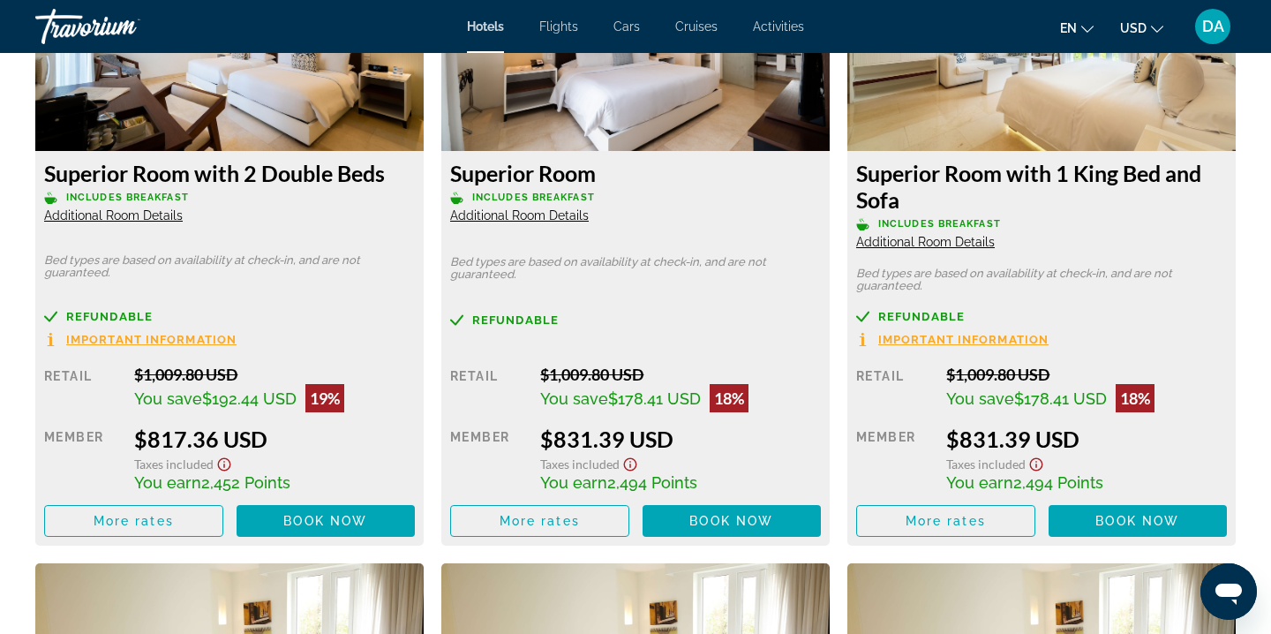
scroll to position [3172, 0]
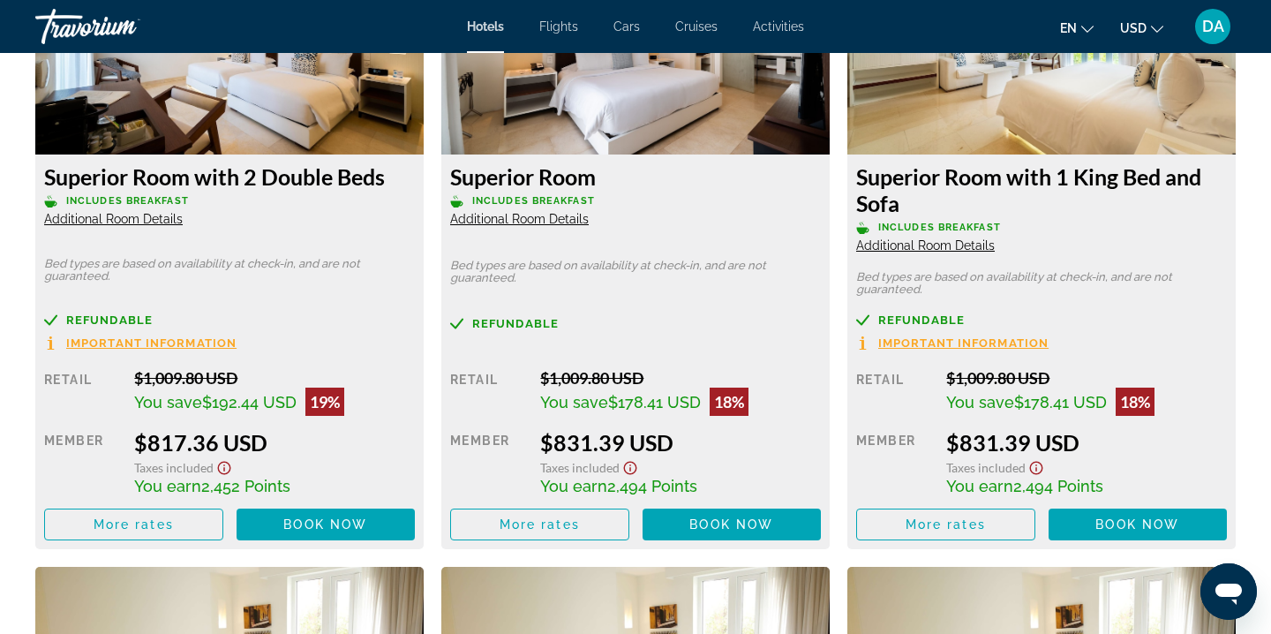
click at [1001, 379] on div "$1,009.80 USD" at bounding box center [1086, 377] width 281 height 19
click at [989, 534] on span "Main content" at bounding box center [945, 524] width 177 height 42
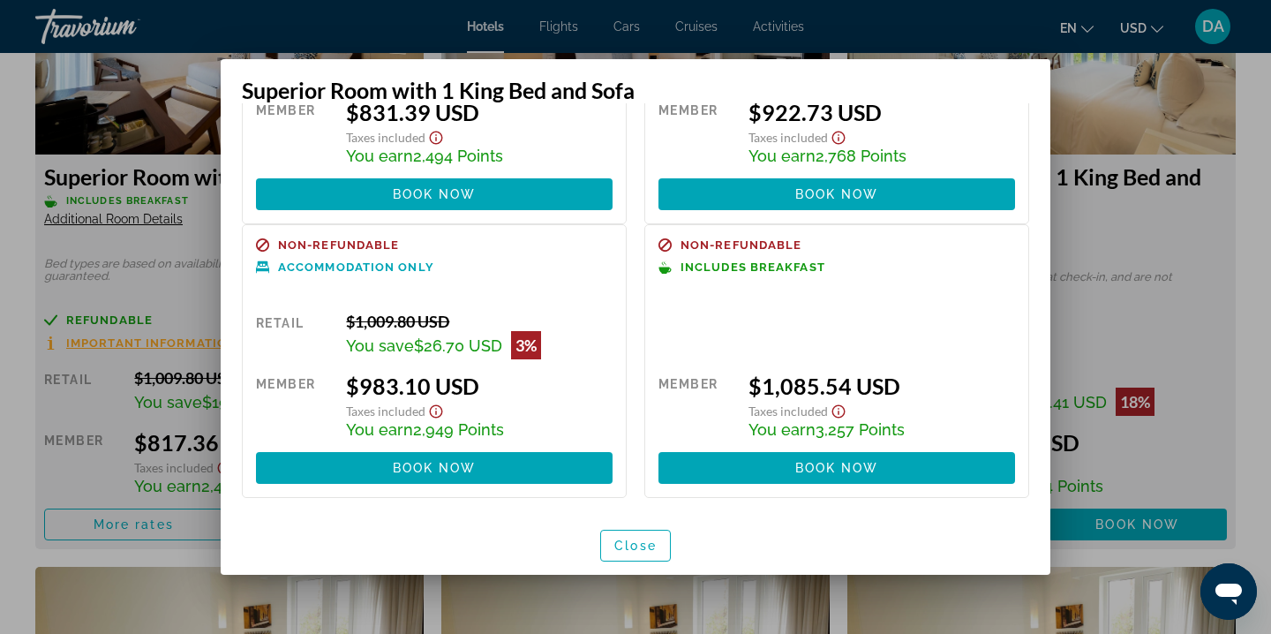
scroll to position [0, 0]
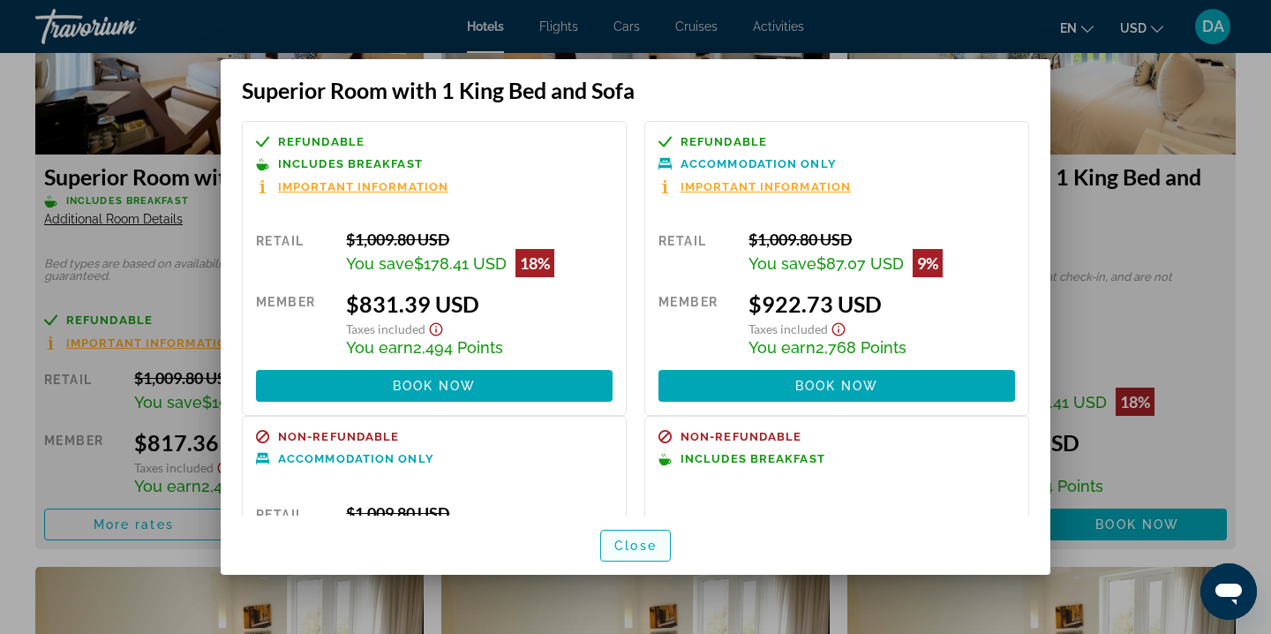
click at [644, 543] on span "Close" at bounding box center [635, 545] width 42 height 14
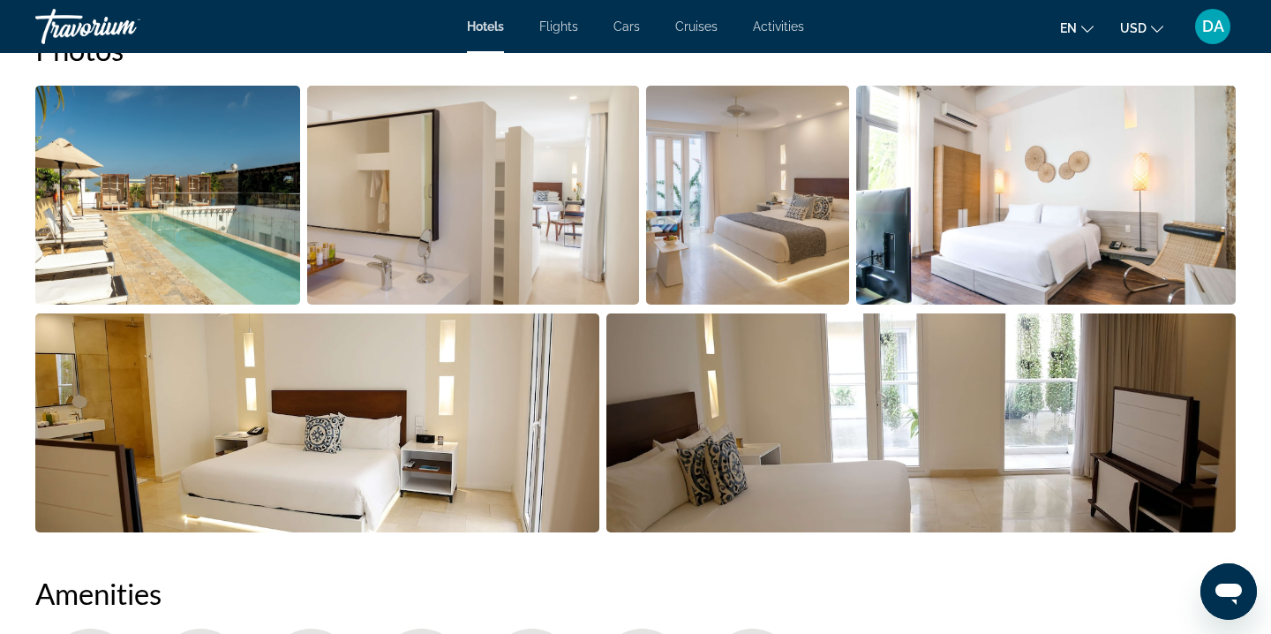
scroll to position [958, 0]
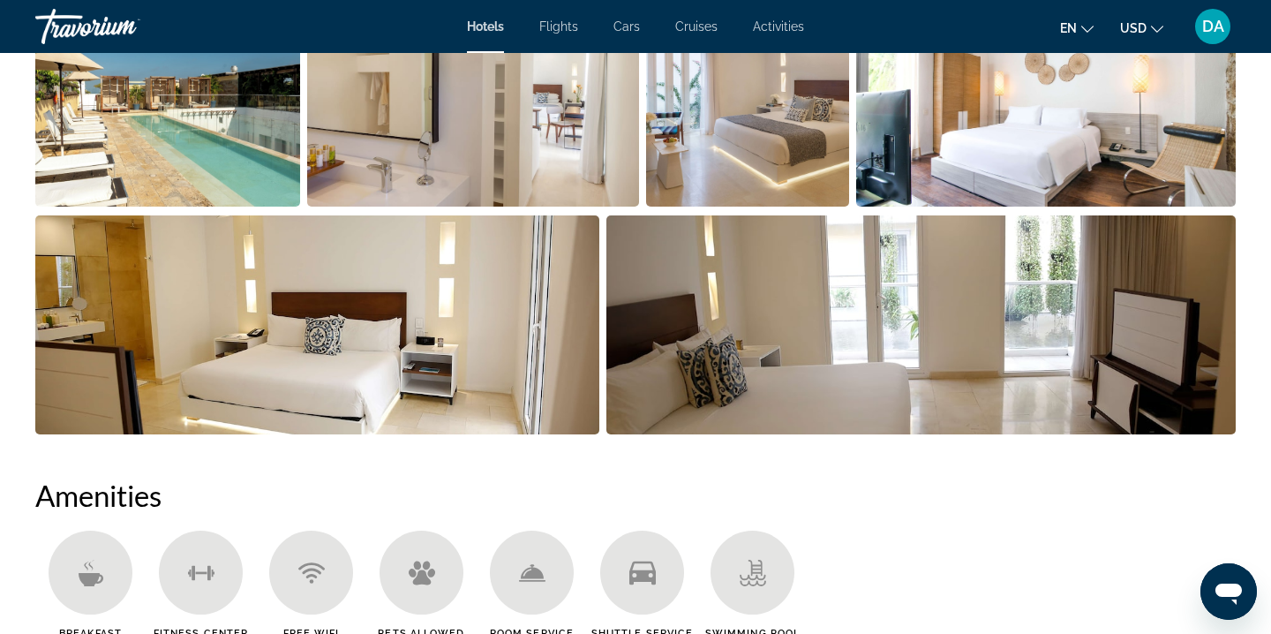
click at [799, 313] on img "Open full-screen image slider" at bounding box center [921, 324] width 630 height 219
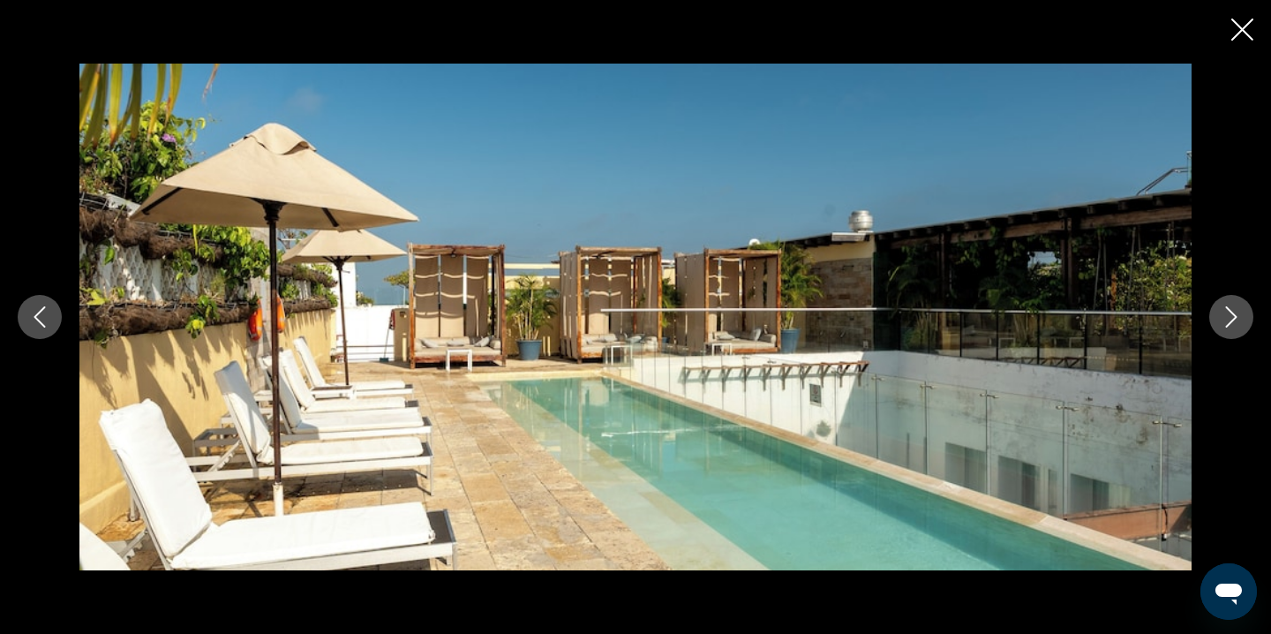
click at [1232, 320] on icon "Next image" at bounding box center [1231, 316] width 11 height 21
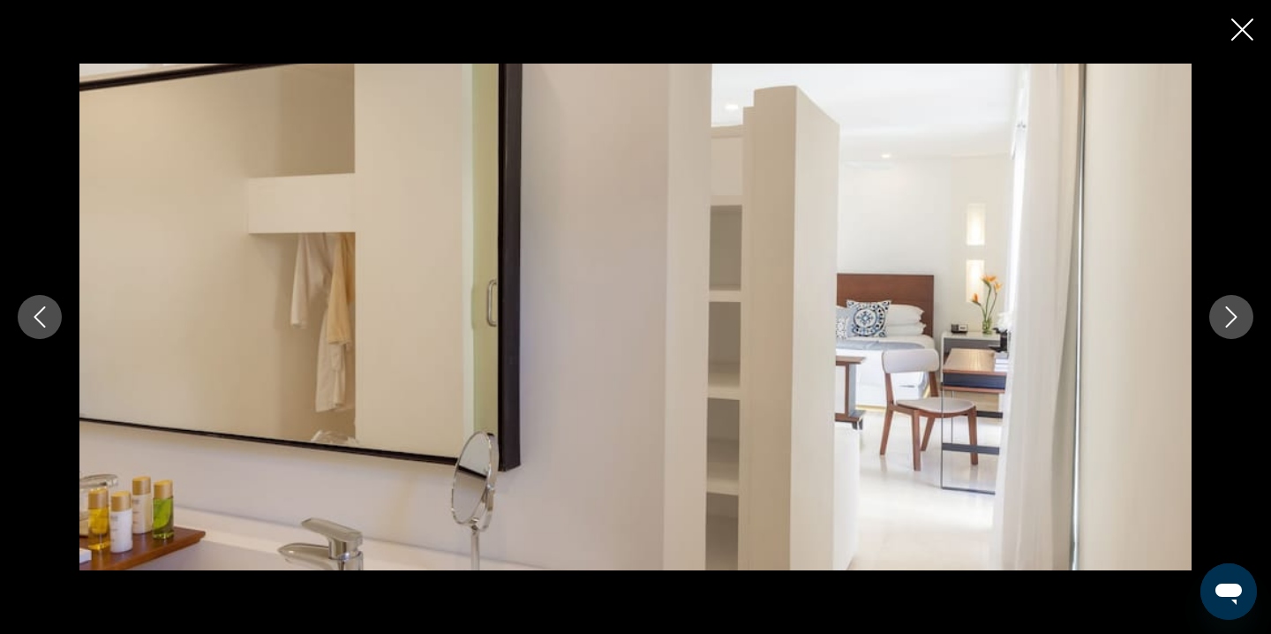
click at [1232, 320] on icon "Next image" at bounding box center [1231, 316] width 11 height 21
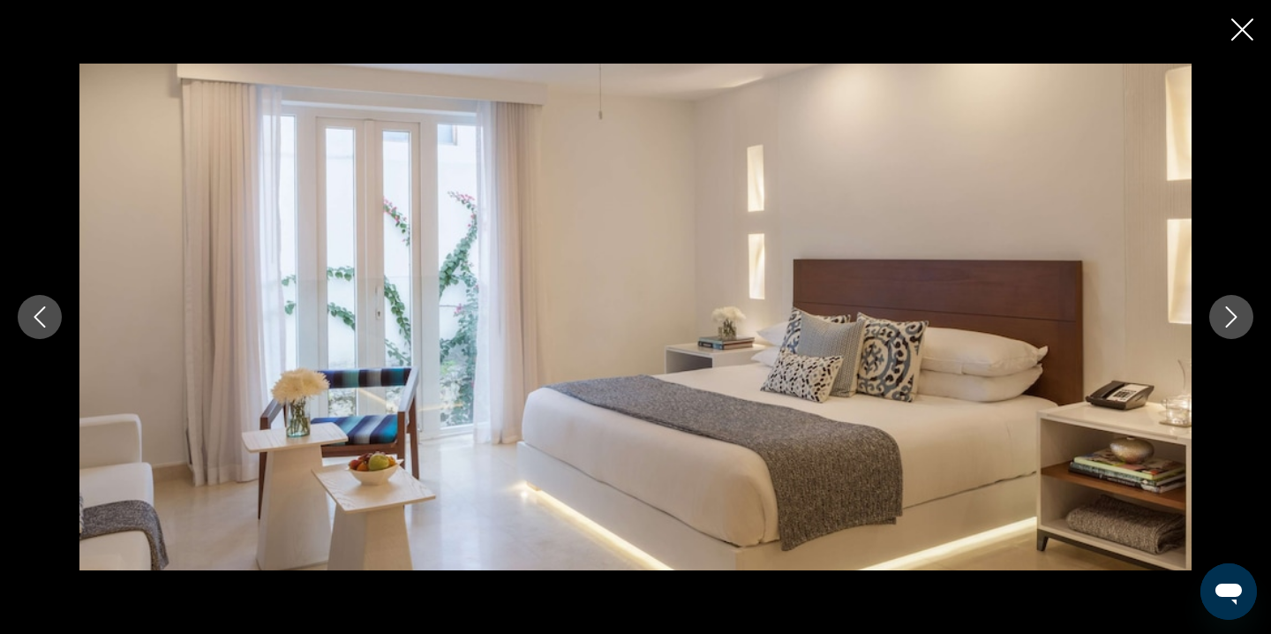
click at [1233, 321] on icon "Next image" at bounding box center [1231, 316] width 21 height 21
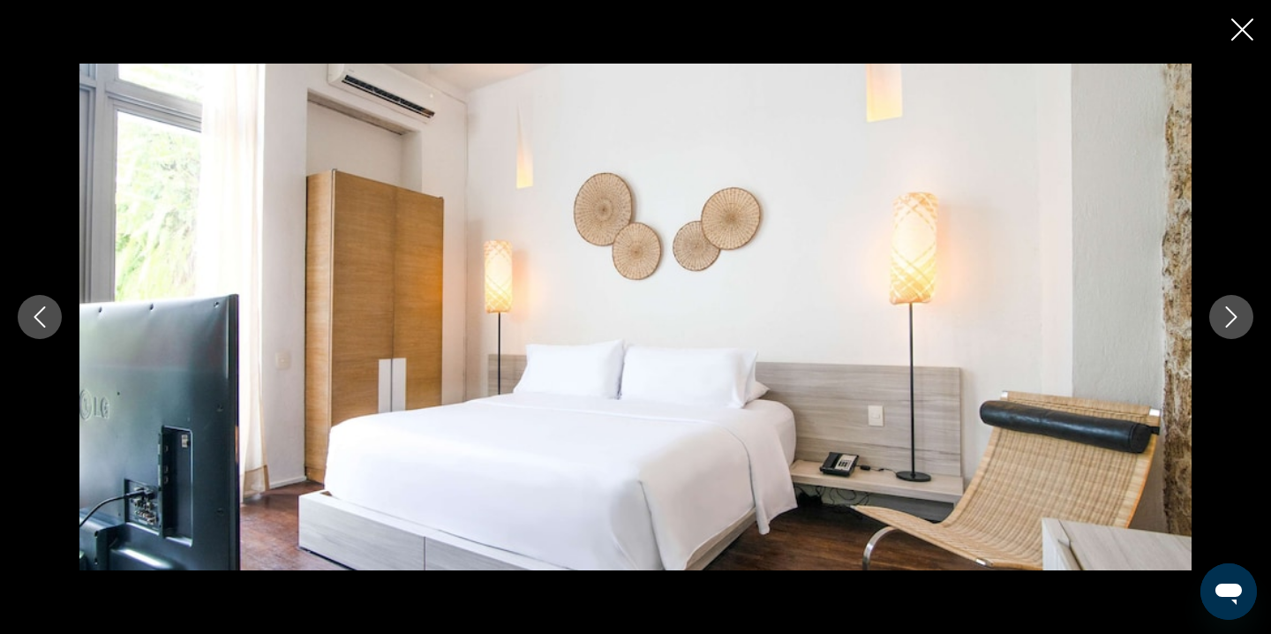
click at [1233, 321] on icon "Next image" at bounding box center [1231, 316] width 21 height 21
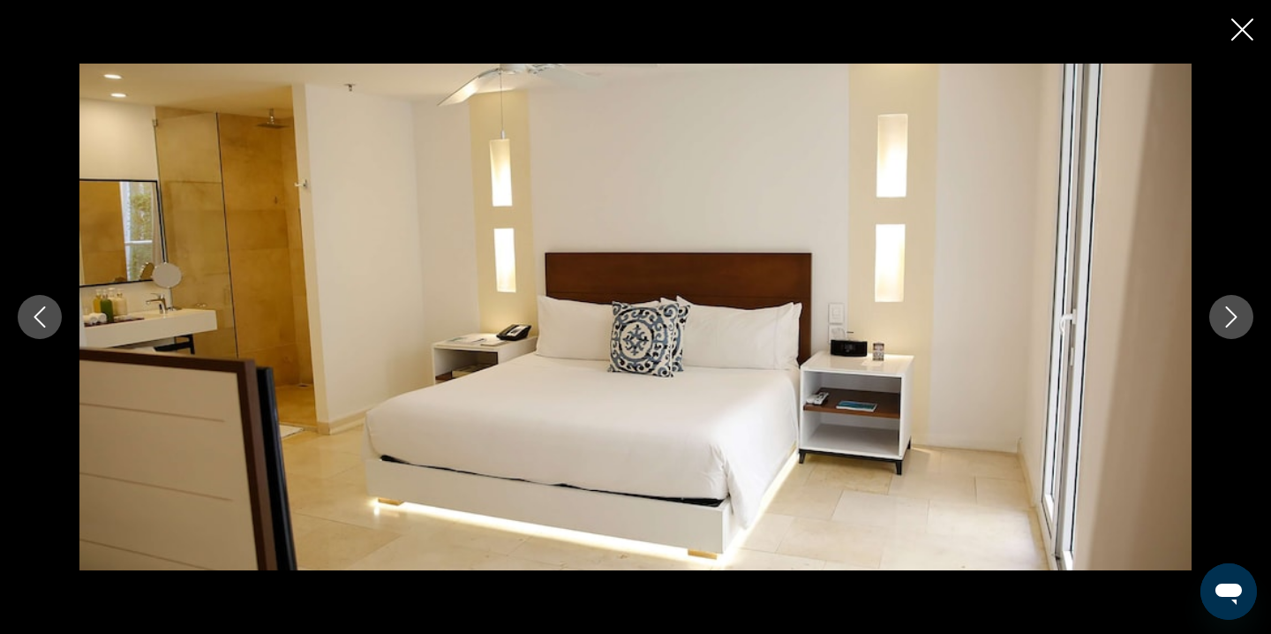
click at [1233, 321] on icon "Next image" at bounding box center [1231, 316] width 21 height 21
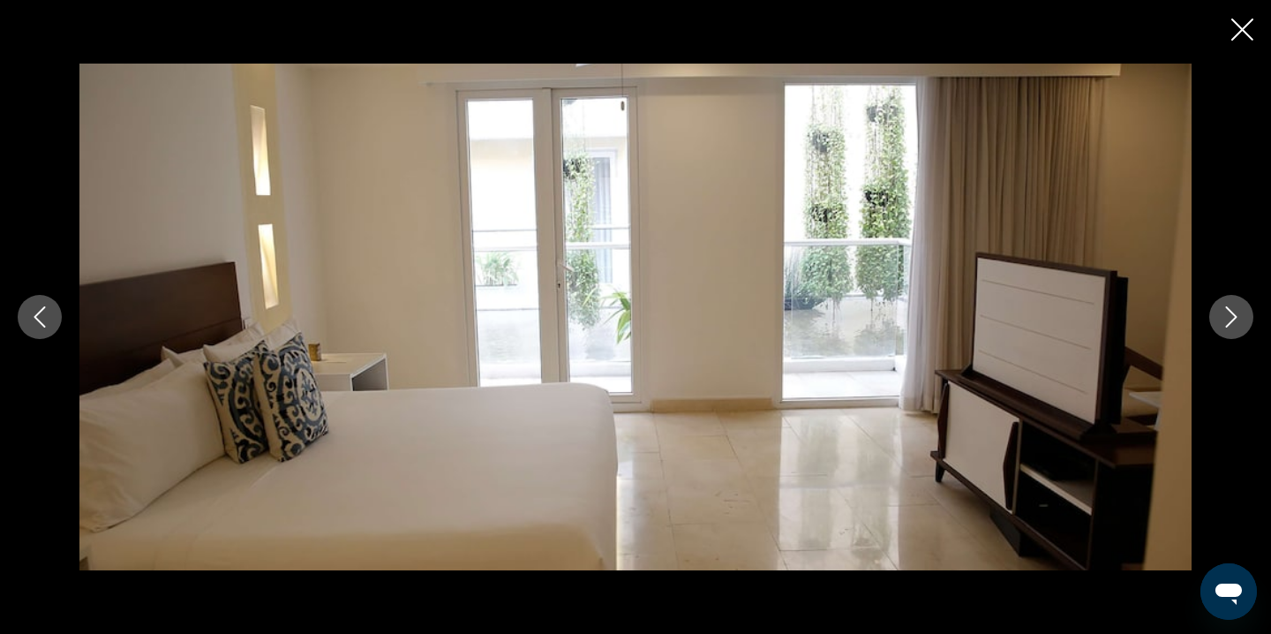
click at [1233, 321] on icon "Next image" at bounding box center [1231, 316] width 21 height 21
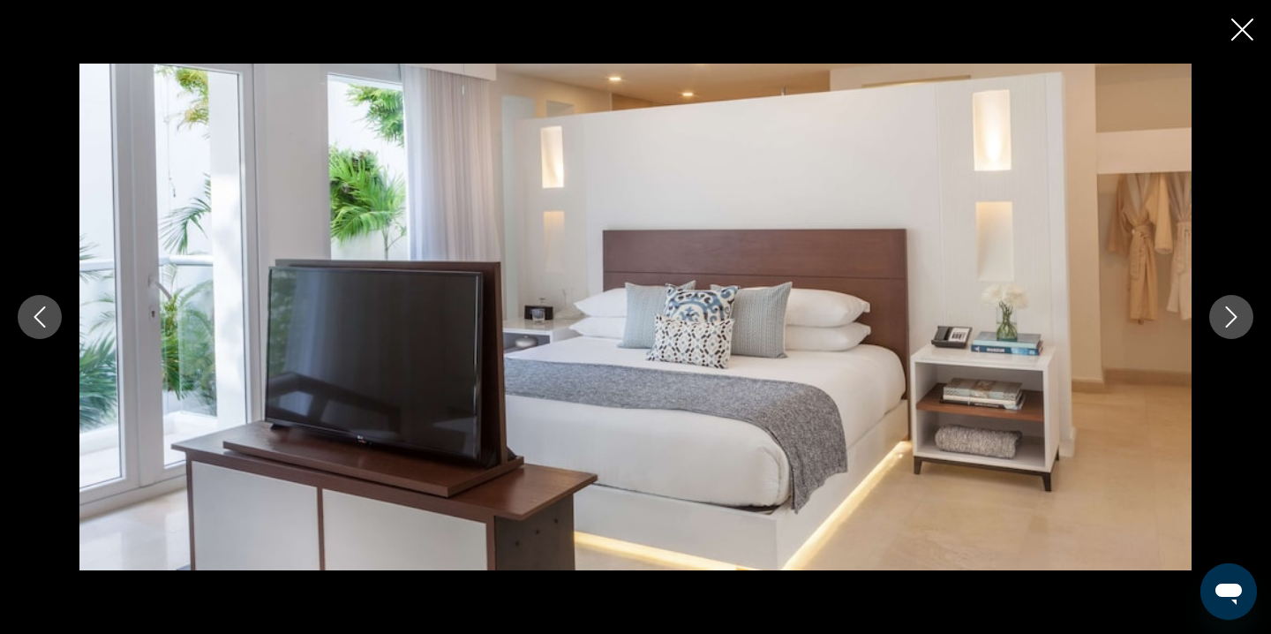
click at [1232, 320] on icon "Next image" at bounding box center [1231, 316] width 11 height 21
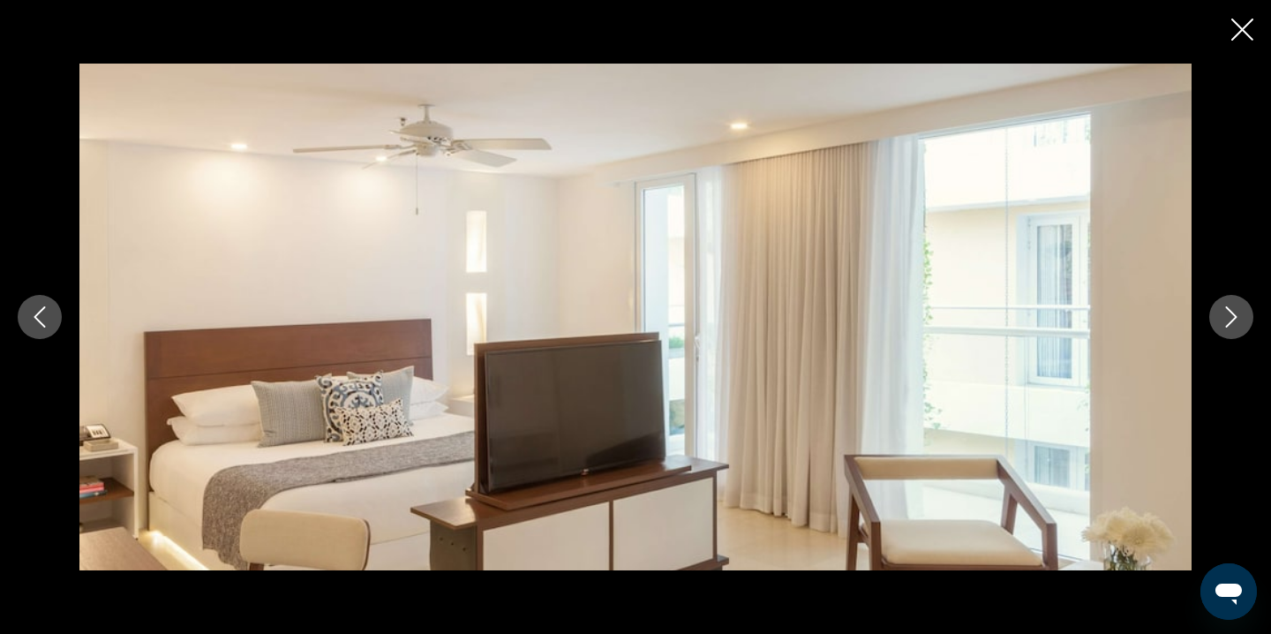
click at [1232, 320] on icon "Next image" at bounding box center [1231, 316] width 11 height 21
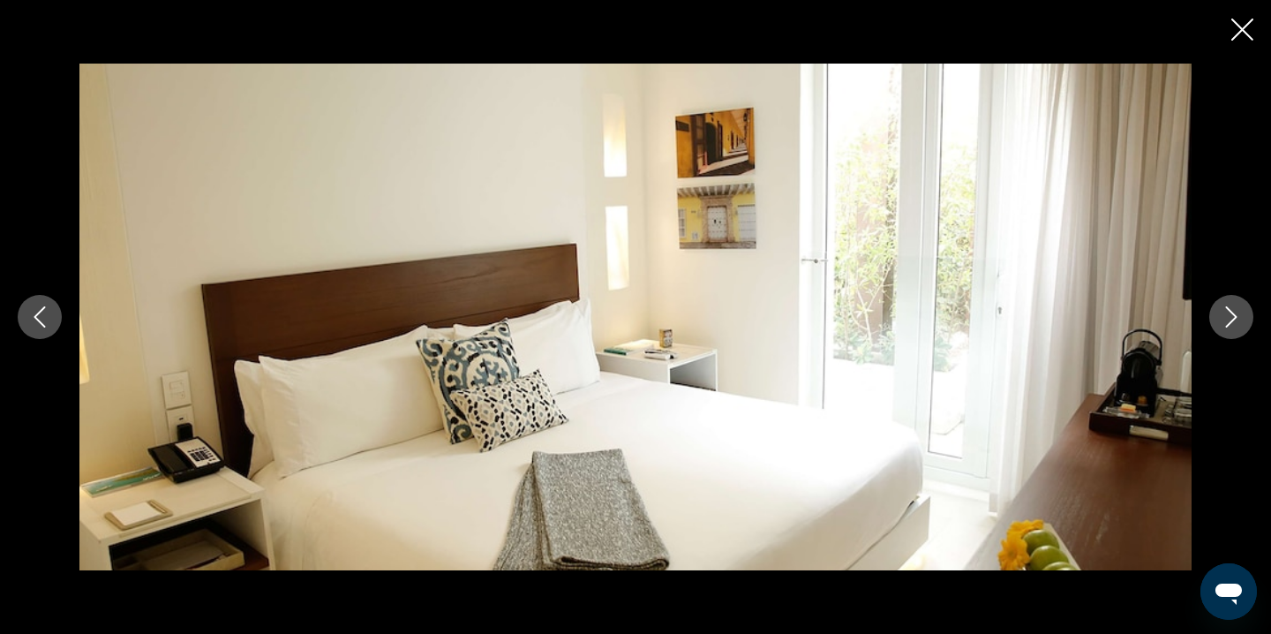
click at [1232, 320] on icon "Next image" at bounding box center [1231, 316] width 11 height 21
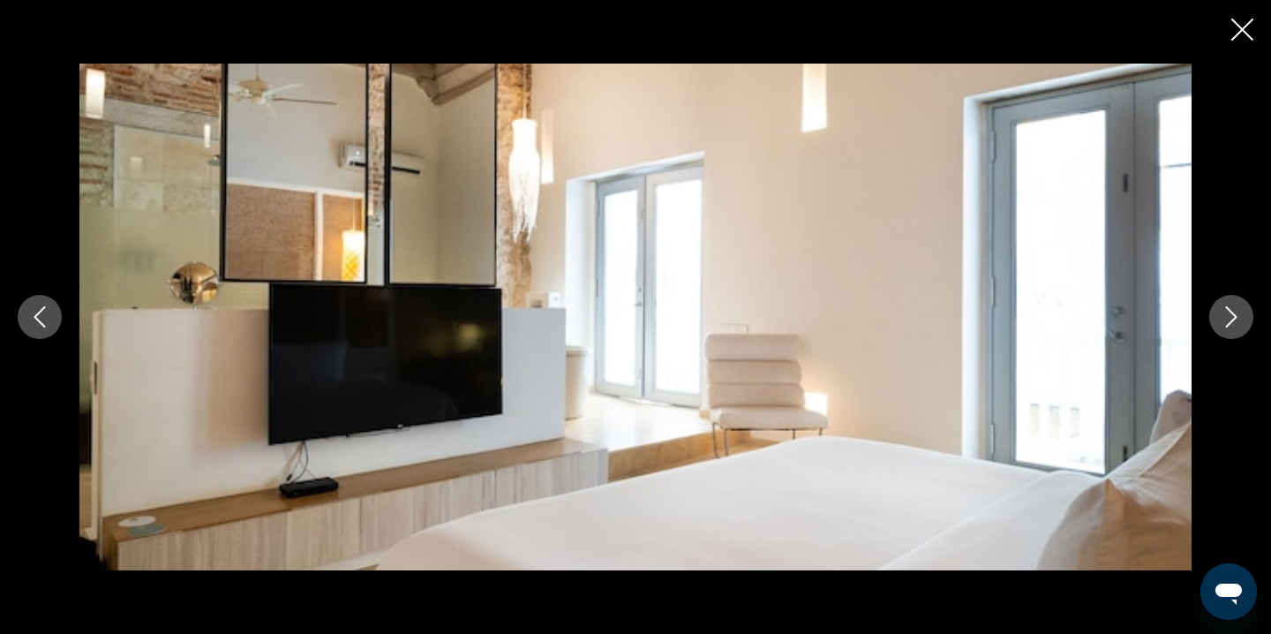
click at [1246, 37] on icon "Close slideshow" at bounding box center [1242, 30] width 22 height 22
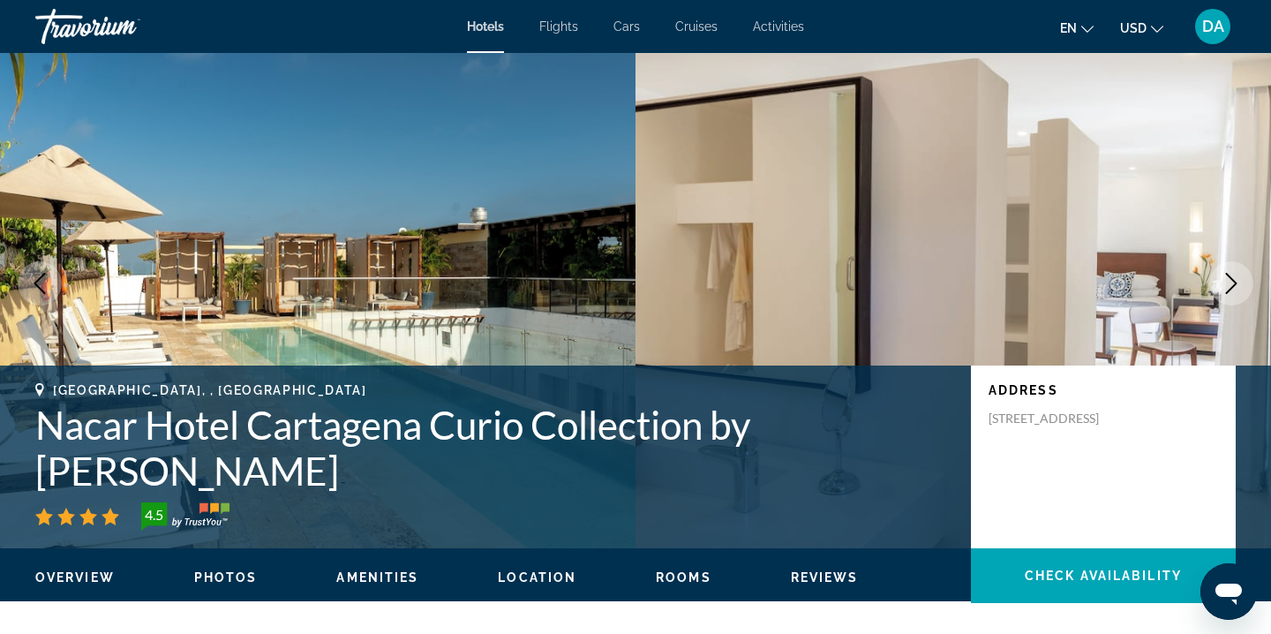
scroll to position [0, 0]
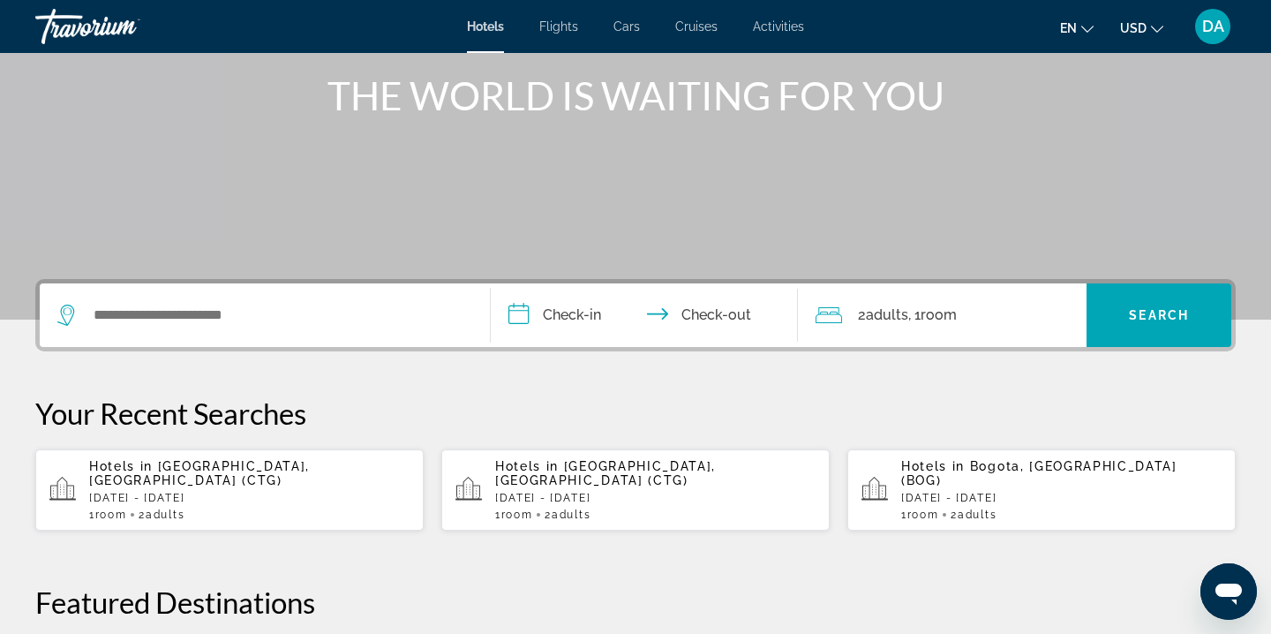
scroll to position [222, 0]
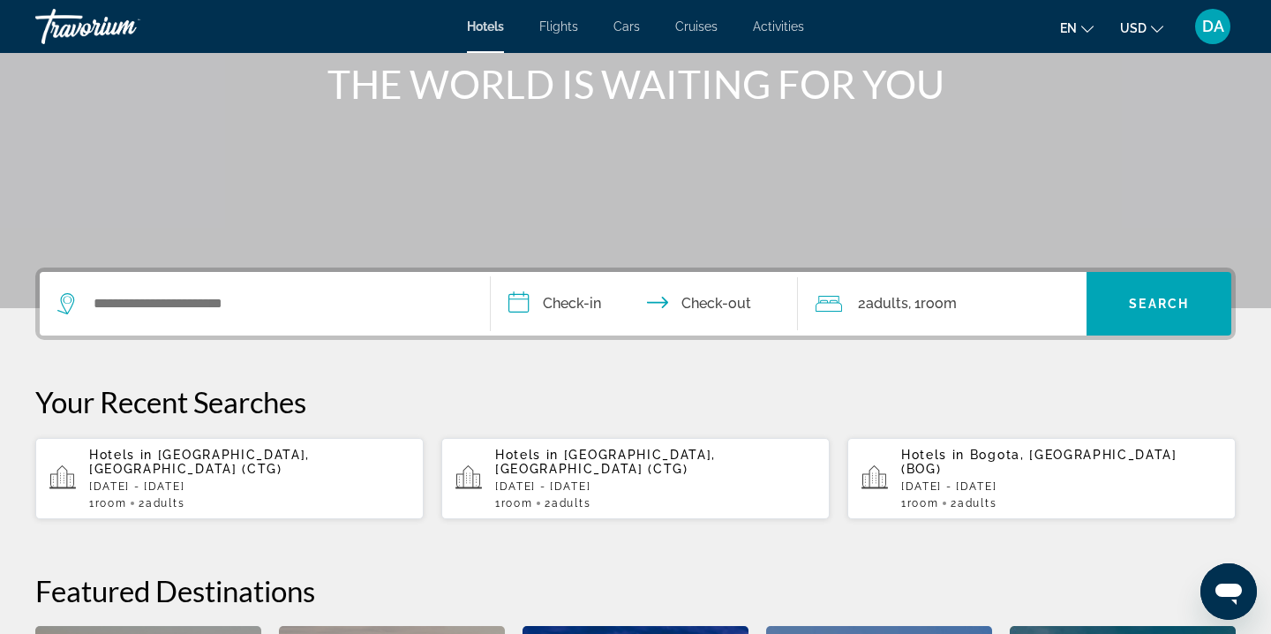
click at [321, 318] on div "Search widget" at bounding box center [264, 304] width 415 height 64
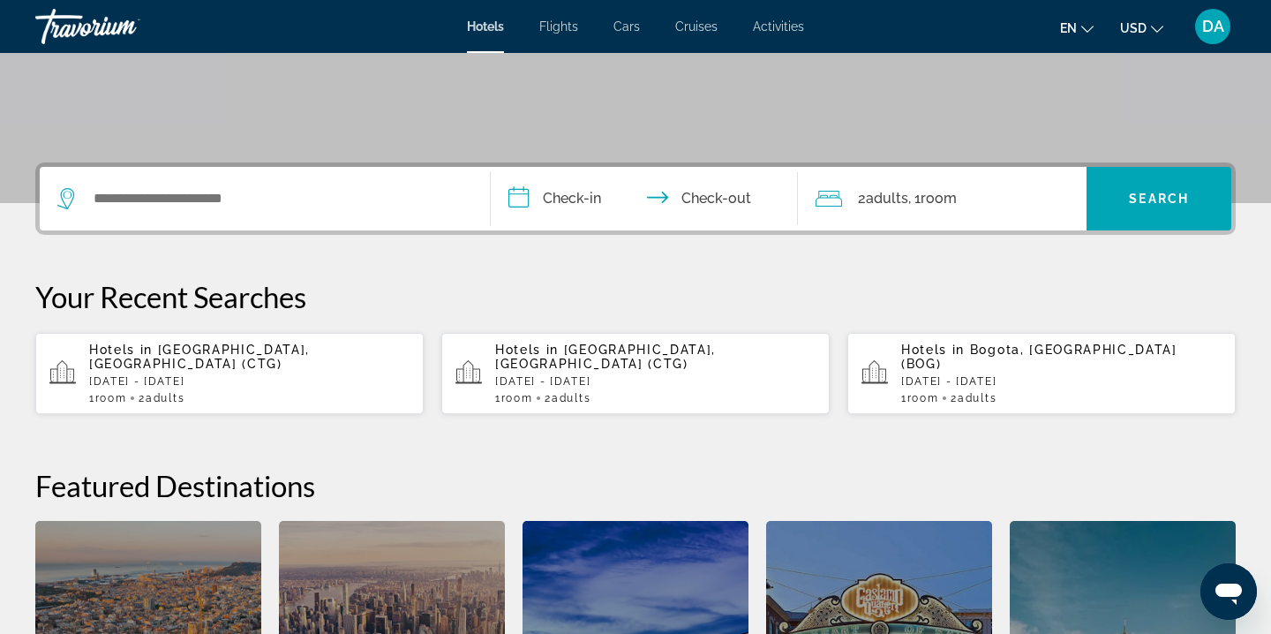
scroll to position [432, 0]
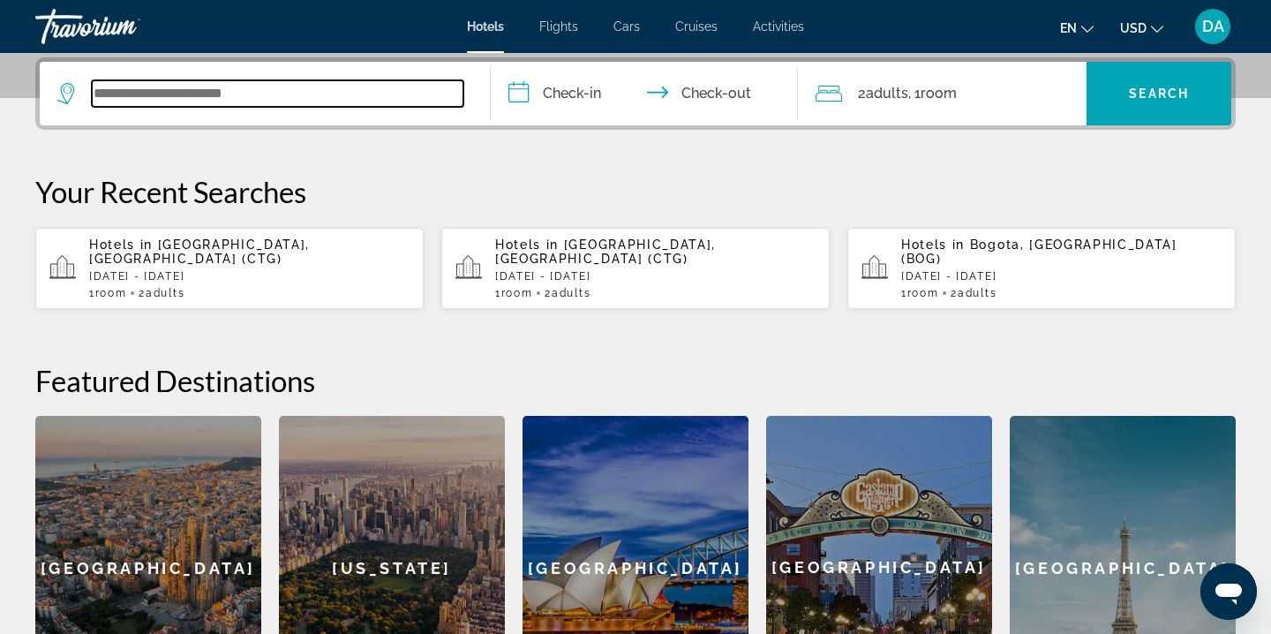
click at [298, 90] on input "Search widget" at bounding box center [278, 93] width 372 height 26
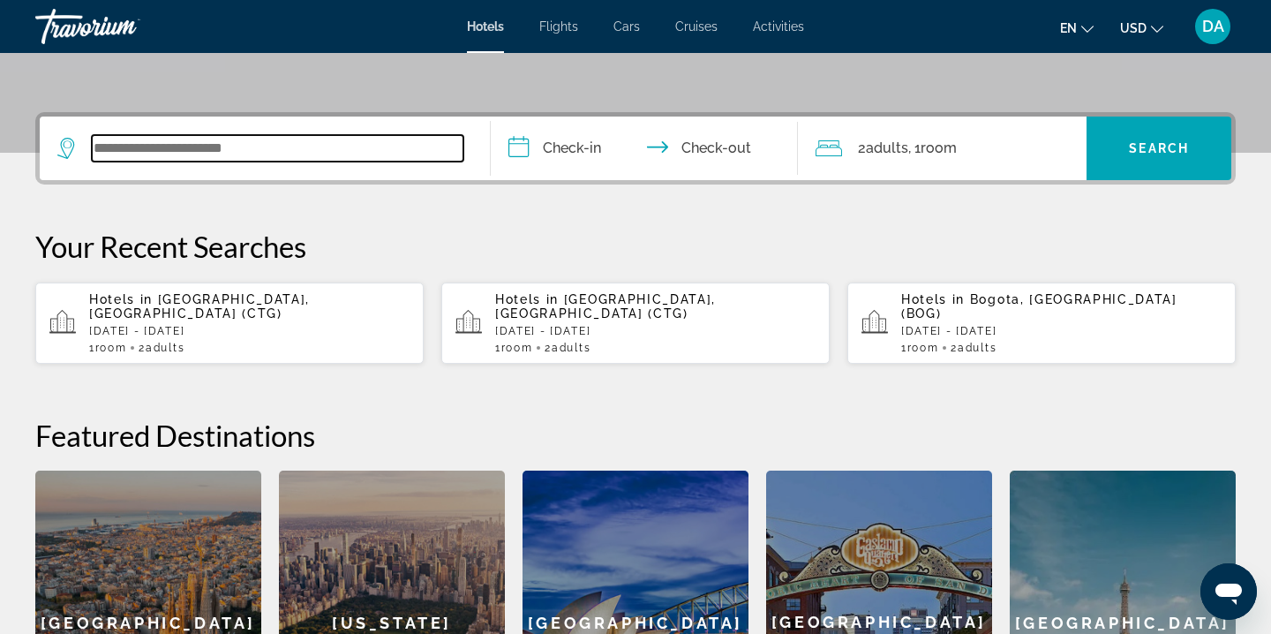
scroll to position [367, 0]
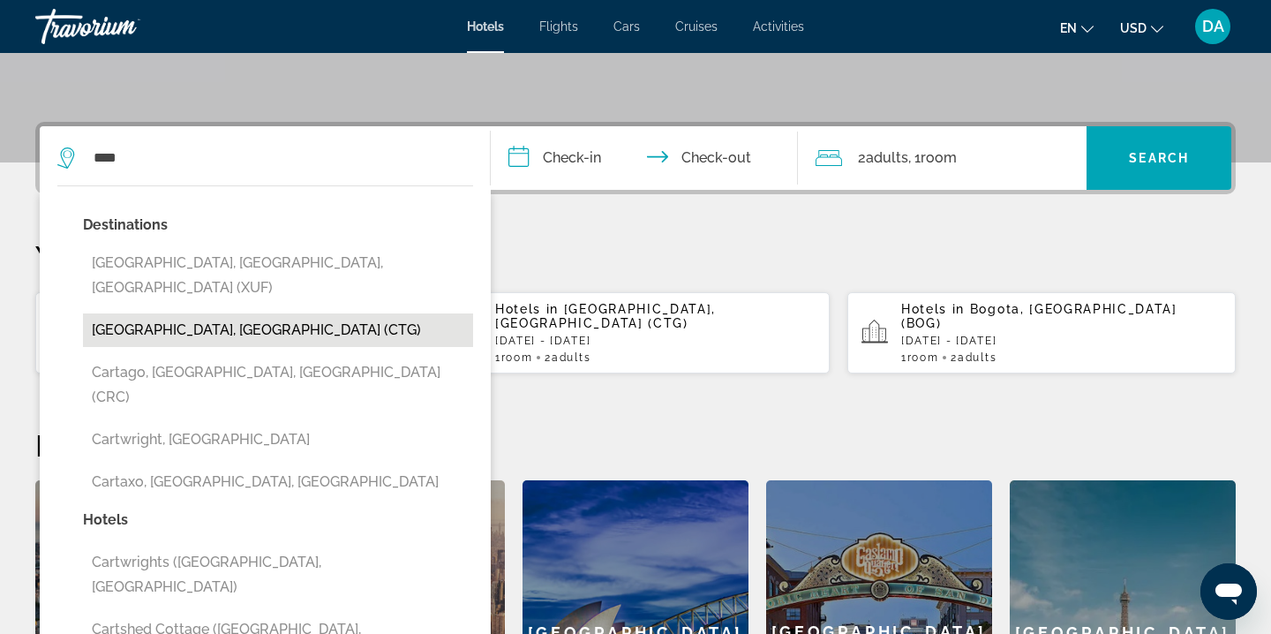
click at [240, 313] on button "[GEOGRAPHIC_DATA], [GEOGRAPHIC_DATA] (CTG)" at bounding box center [278, 330] width 390 height 34
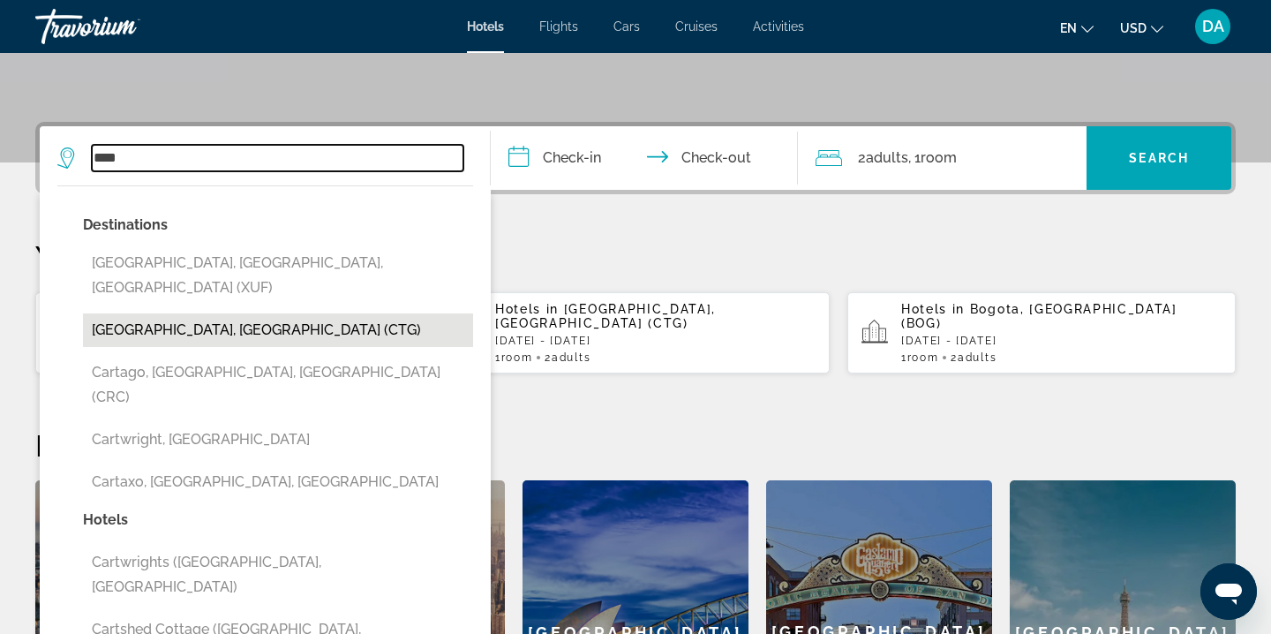
type input "**********"
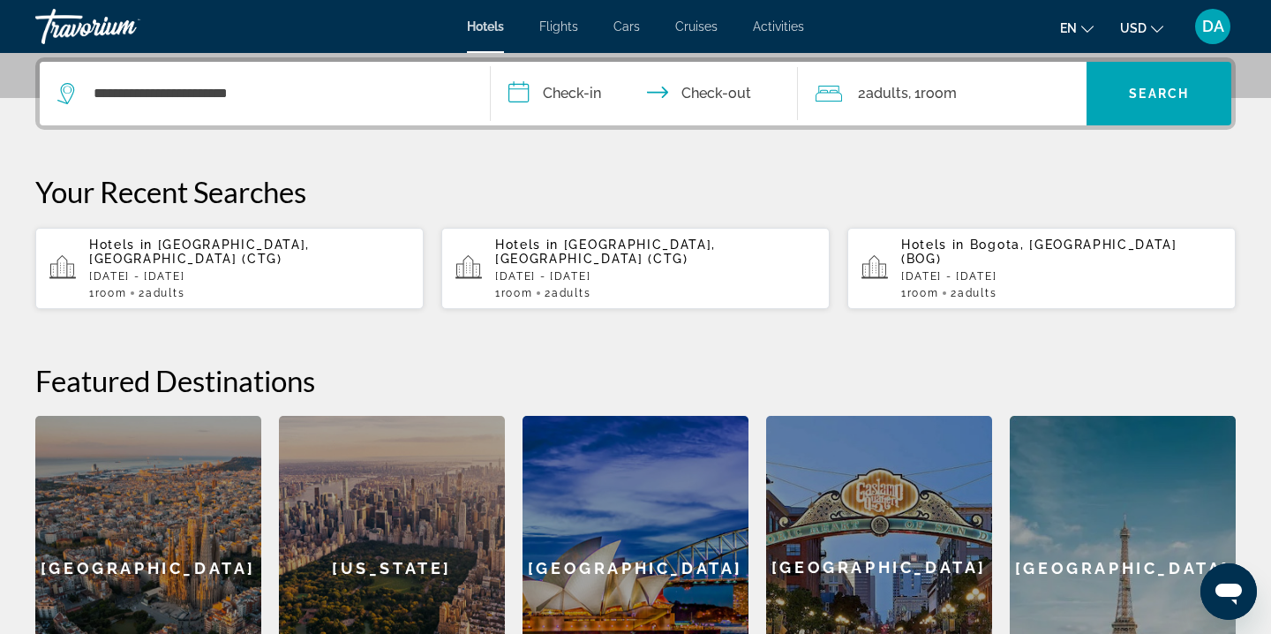
click at [539, 96] on input "**********" at bounding box center [648, 96] width 314 height 69
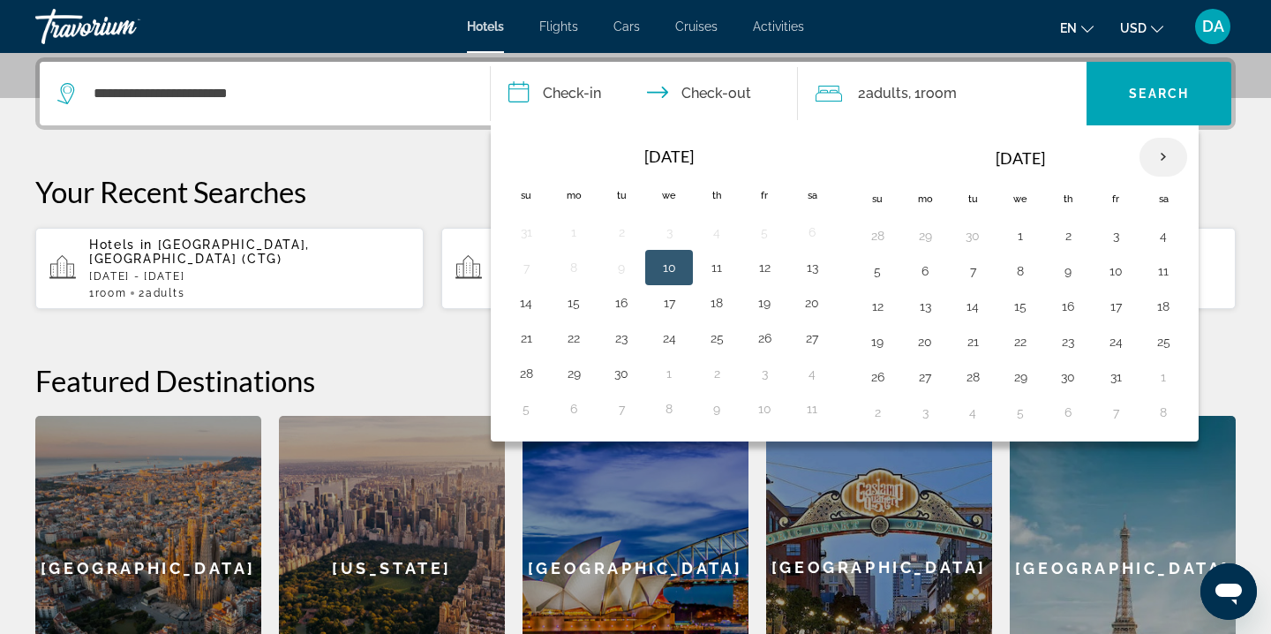
click at [1170, 147] on th "Next month" at bounding box center [1164, 157] width 48 height 39
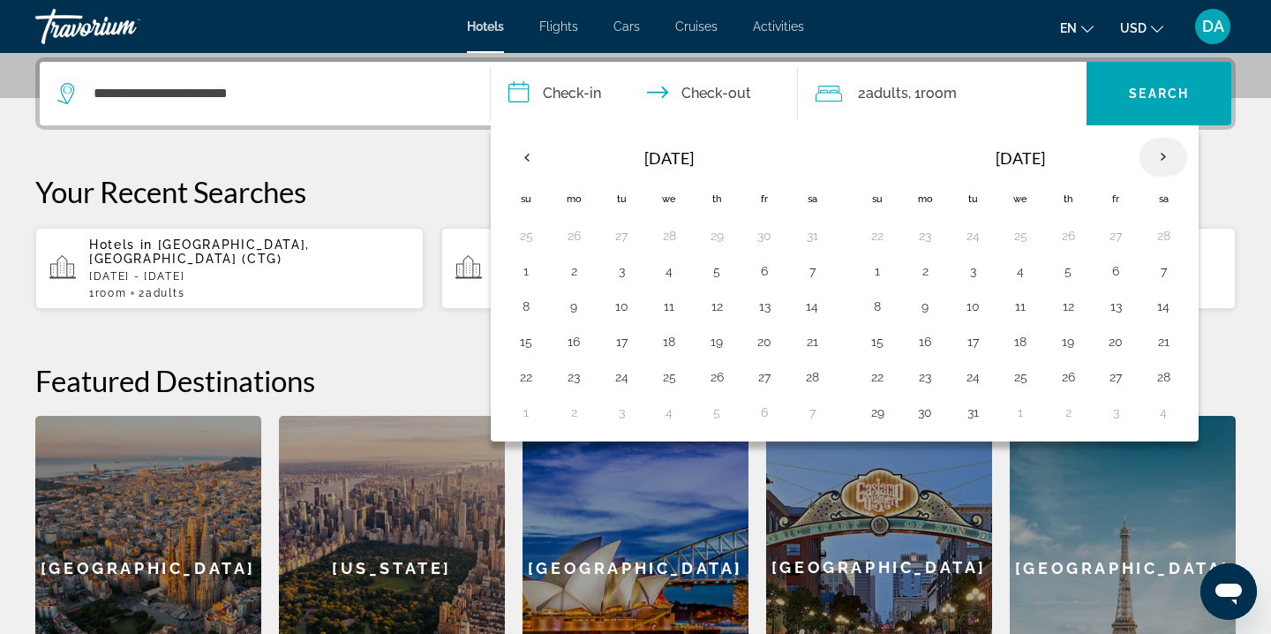
click at [1170, 147] on th "Next month" at bounding box center [1164, 157] width 48 height 39
click at [761, 382] on button "27" at bounding box center [764, 377] width 28 height 25
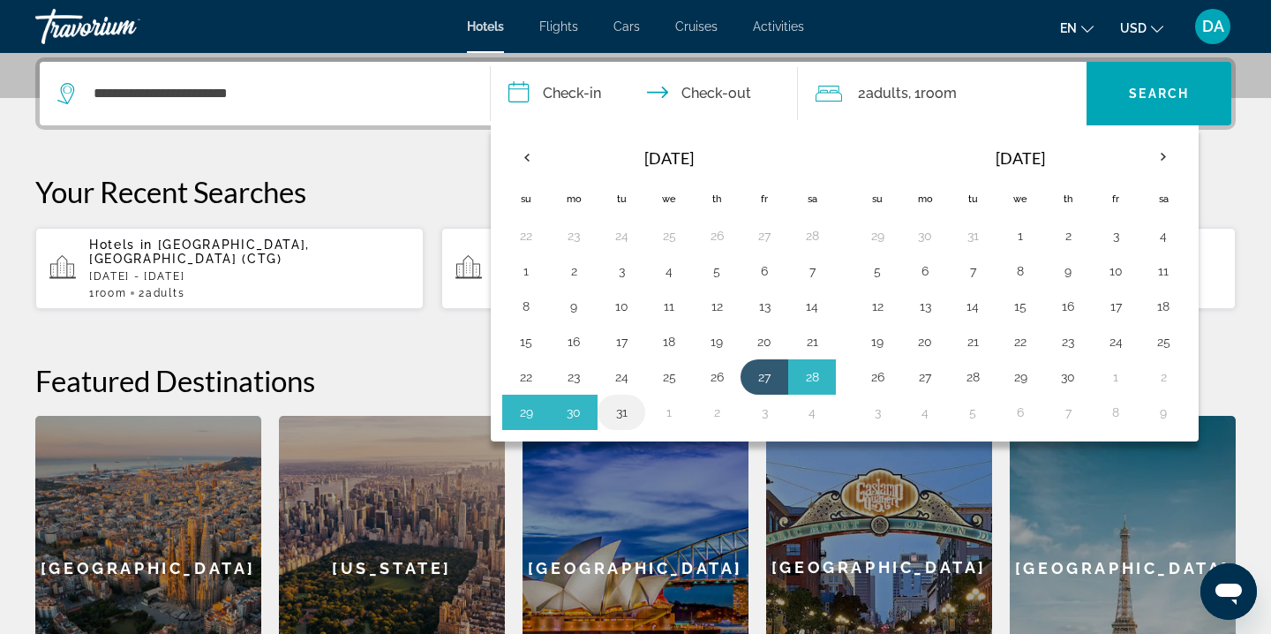
click at [629, 415] on button "31" at bounding box center [621, 412] width 28 height 25
type input "**********"
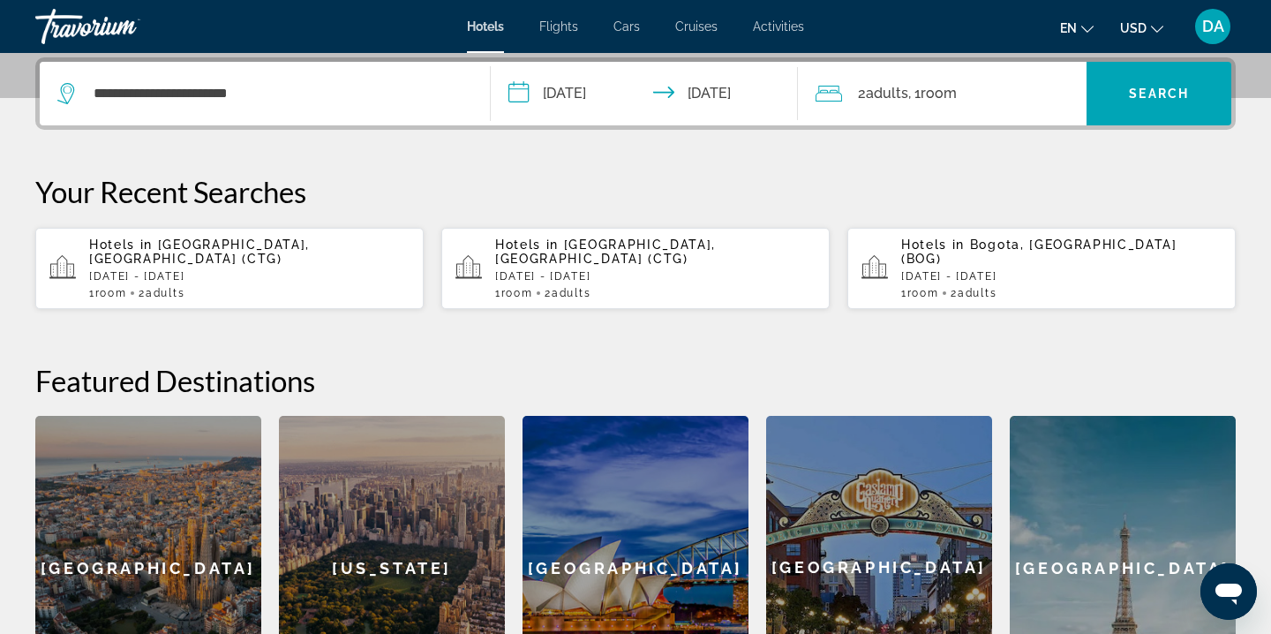
scroll to position [400, 0]
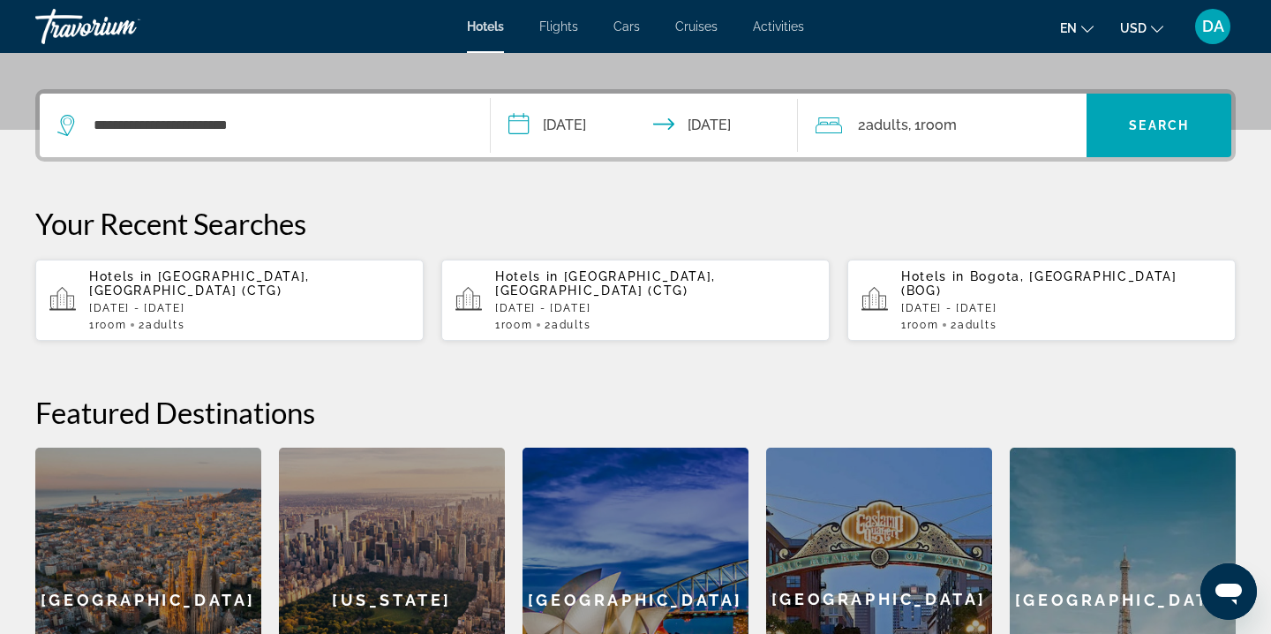
click at [1204, 157] on div "**********" at bounding box center [635, 125] width 1200 height 72
click at [1177, 124] on span "Search" at bounding box center [1159, 125] width 60 height 14
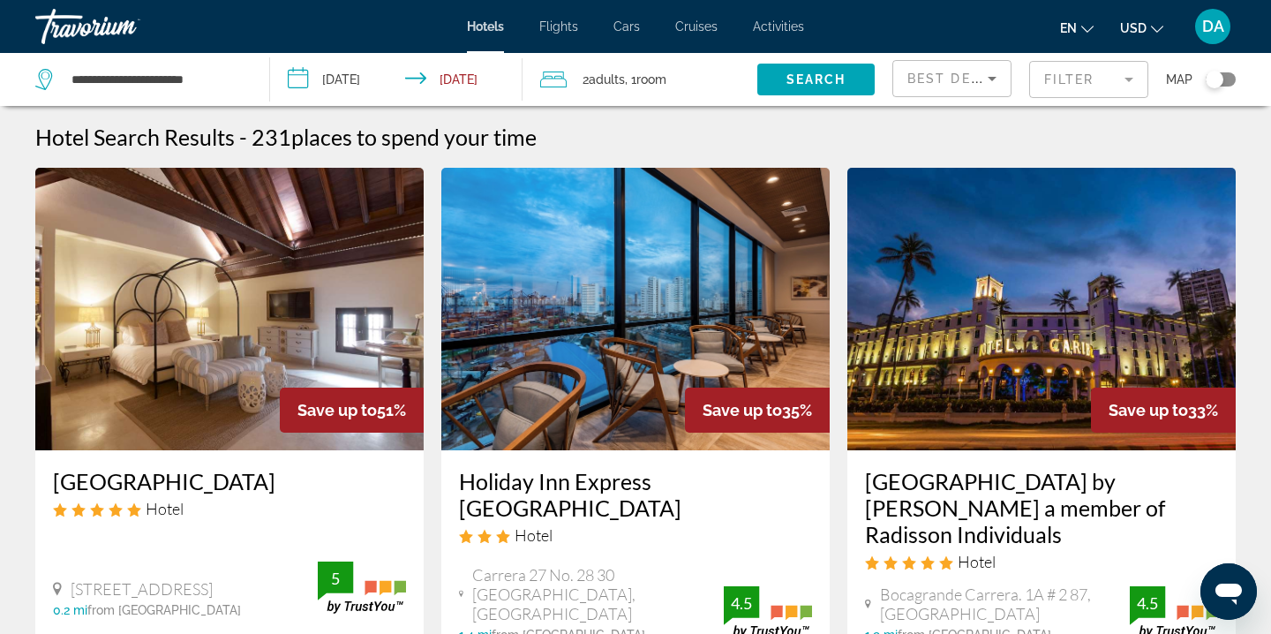
click at [1072, 96] on mat-form-field "Filter" at bounding box center [1088, 79] width 119 height 37
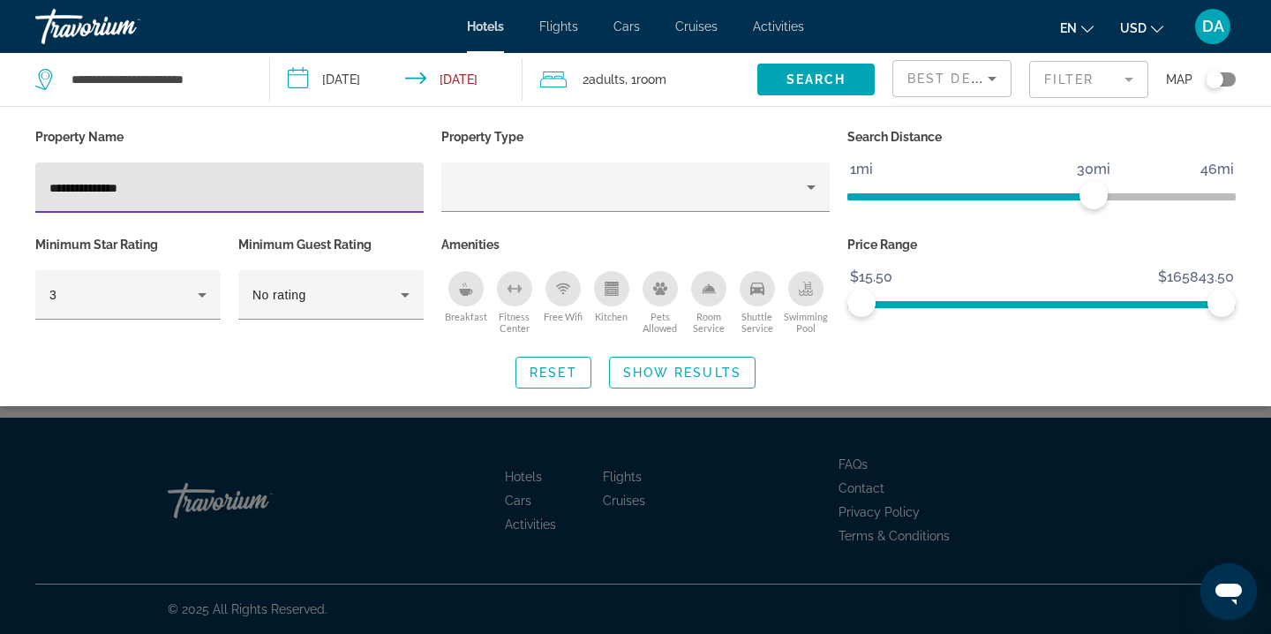
type input "**********"
click at [433, 439] on div "Search widget" at bounding box center [635, 449] width 1271 height 369
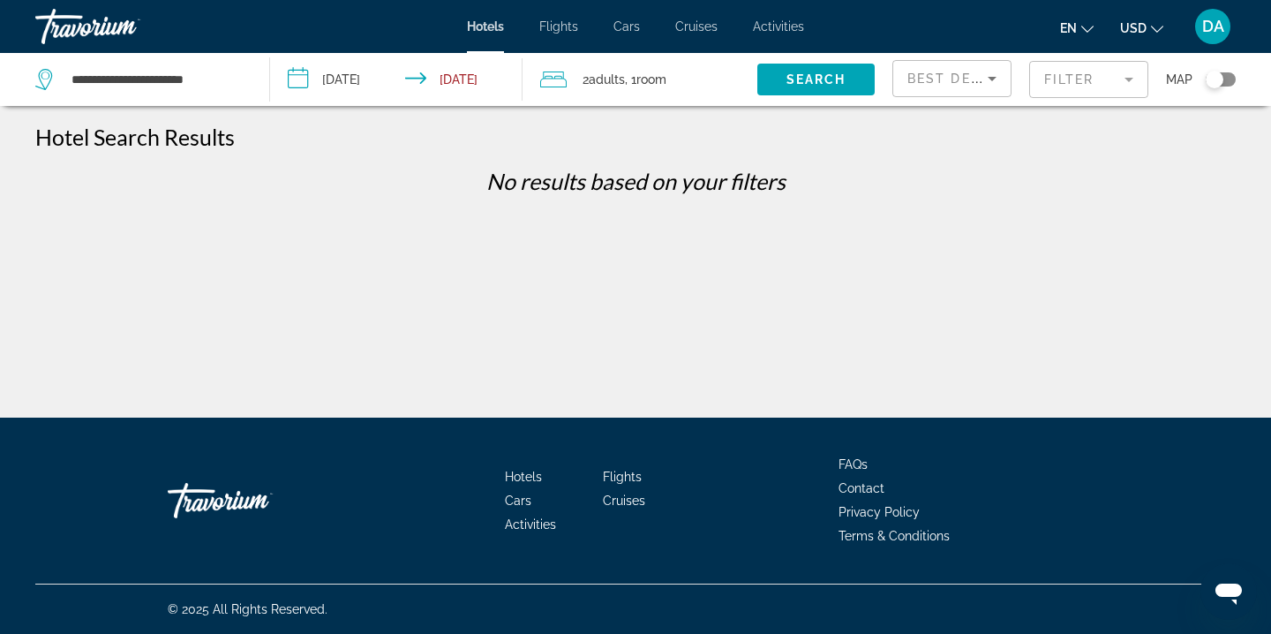
click at [1116, 79] on mat-form-field "Filter" at bounding box center [1088, 79] width 119 height 37
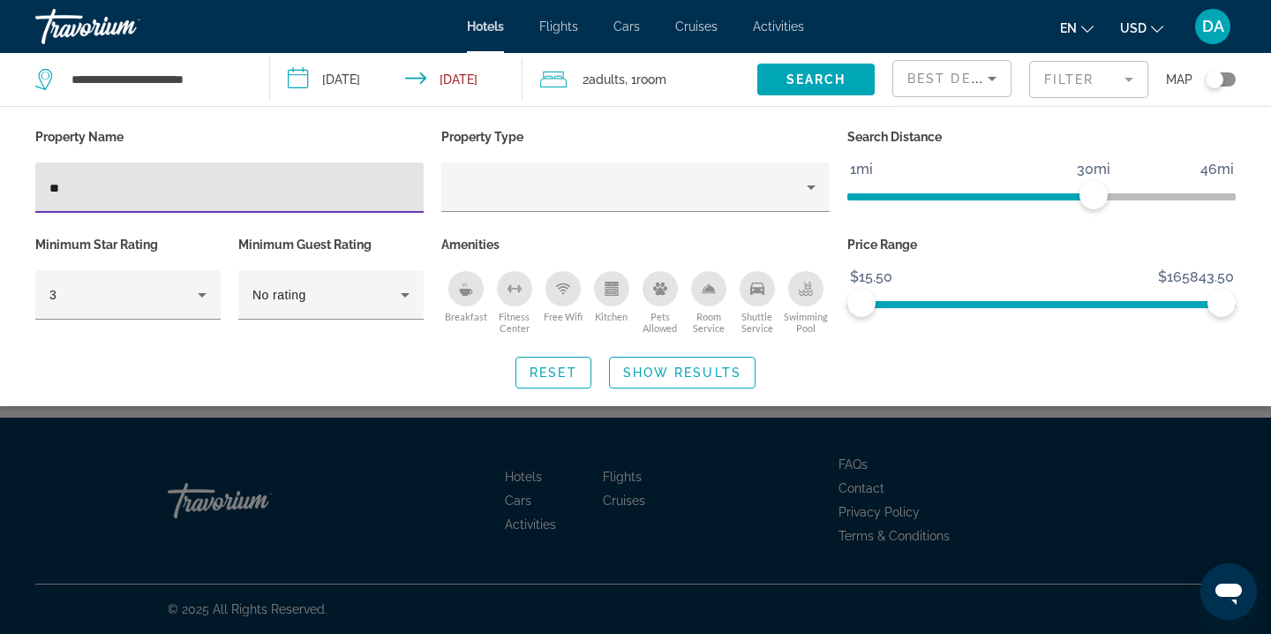
type input "*"
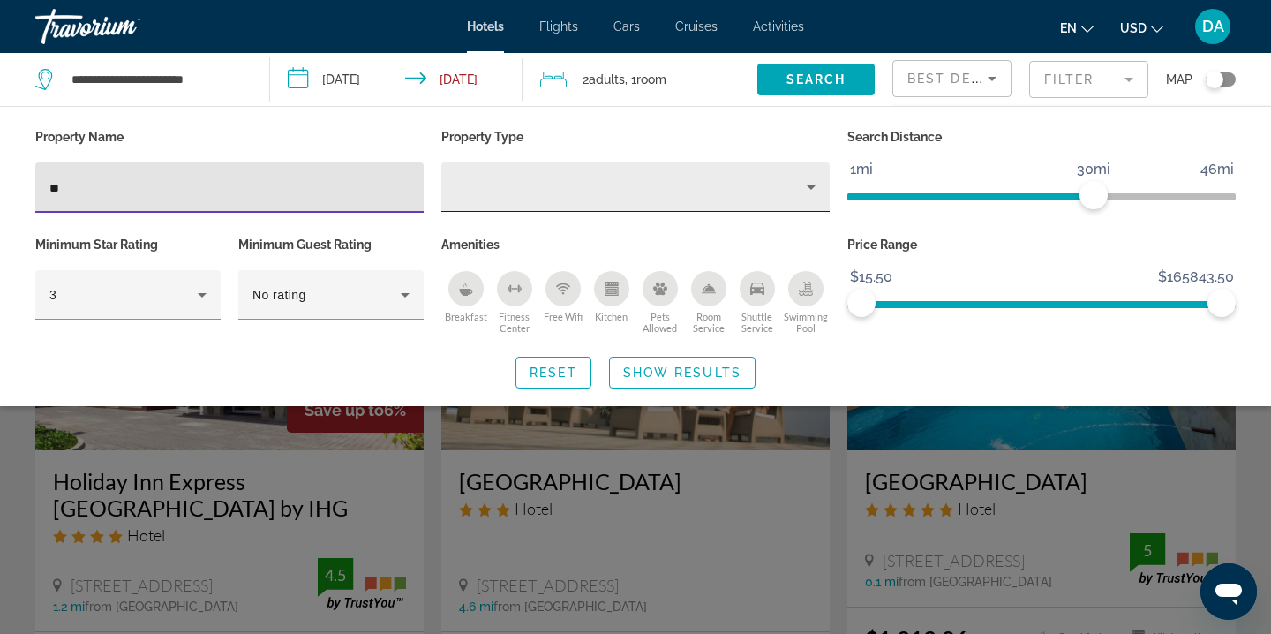
click at [646, 188] on div "Property type" at bounding box center [630, 187] width 351 height 21
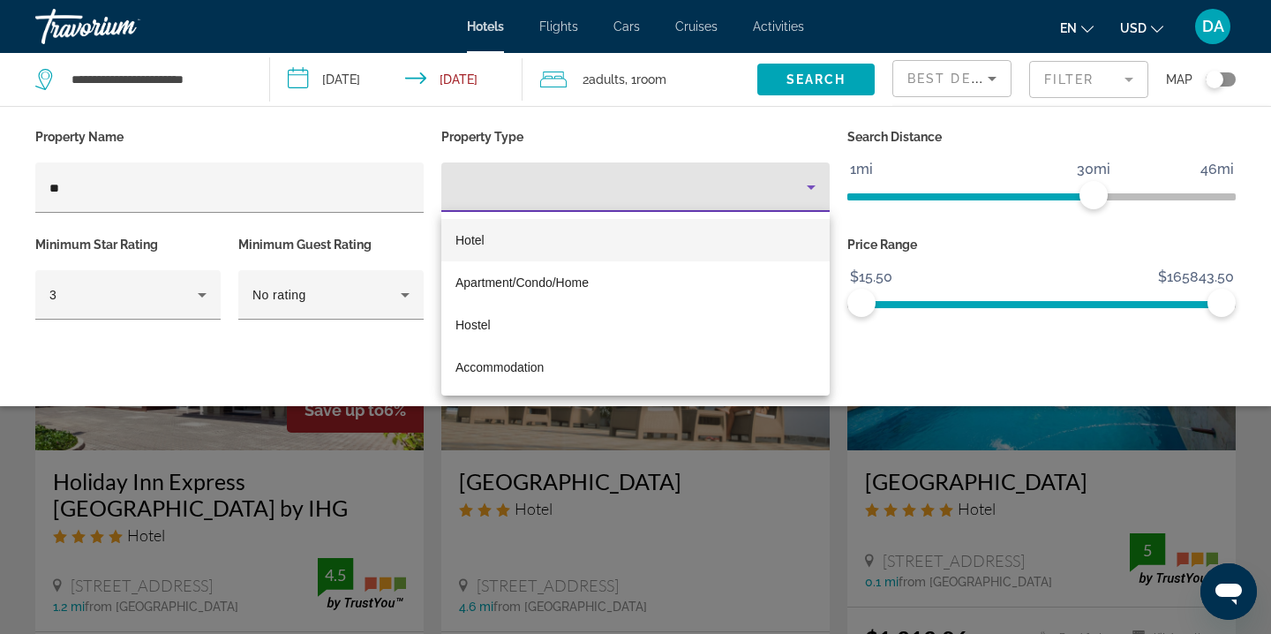
click at [573, 234] on mat-option "Hotel" at bounding box center [635, 240] width 388 height 42
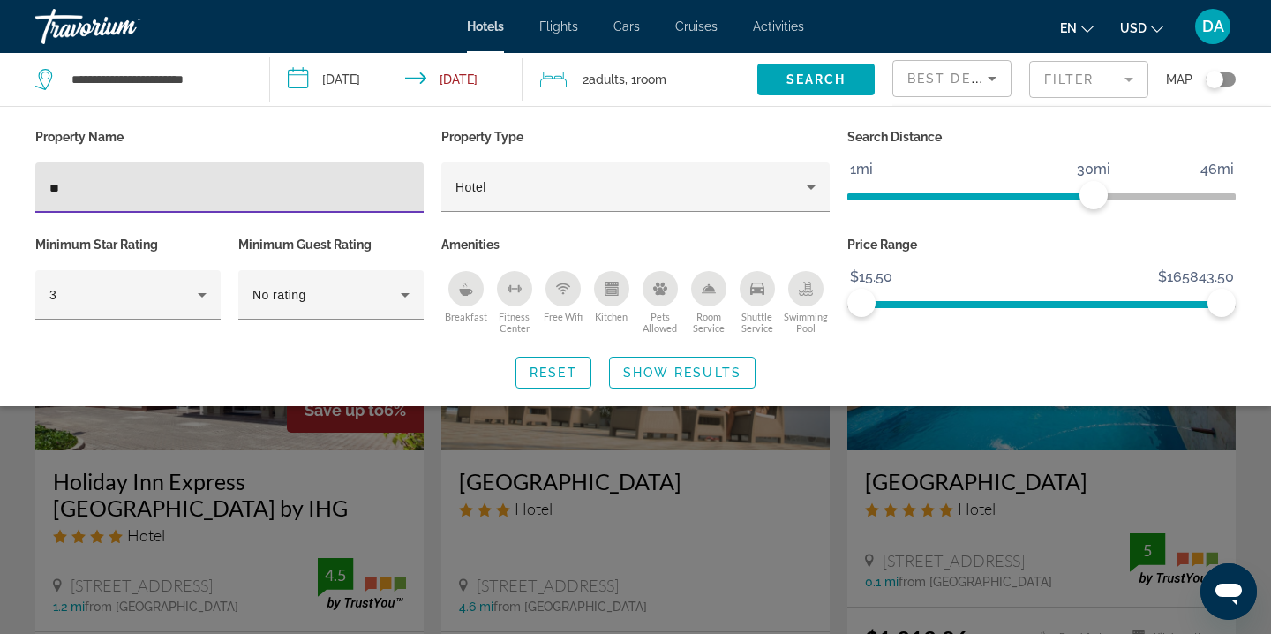
click at [252, 192] on input "**" at bounding box center [229, 187] width 360 height 21
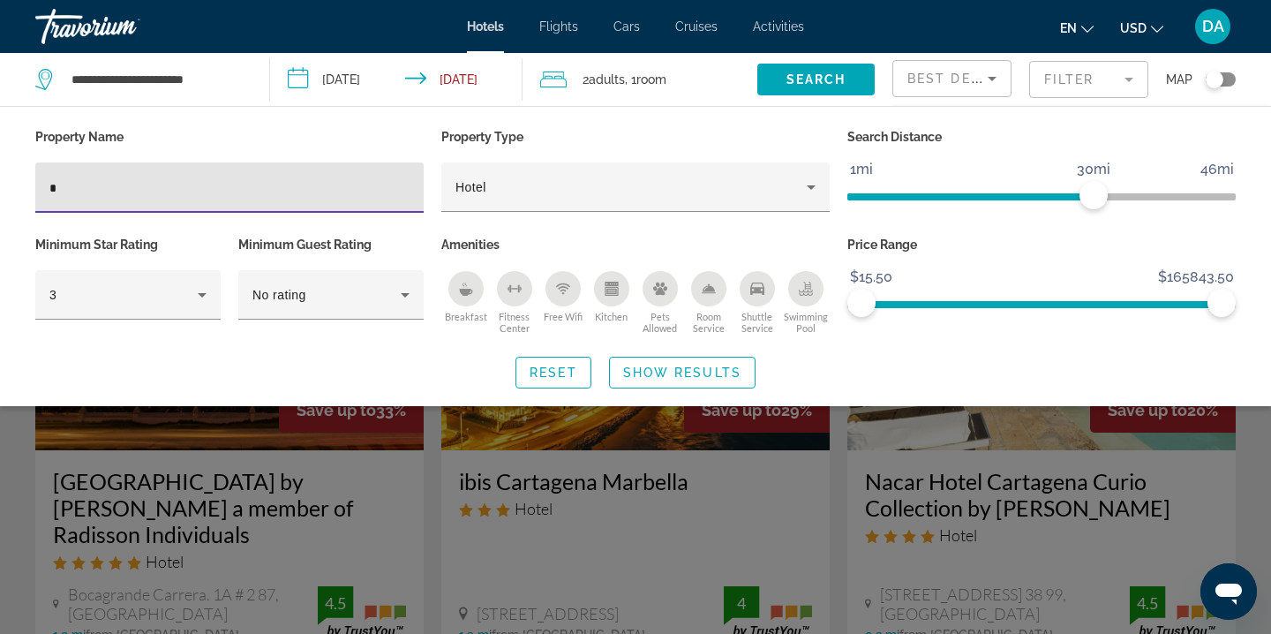
type input "*"
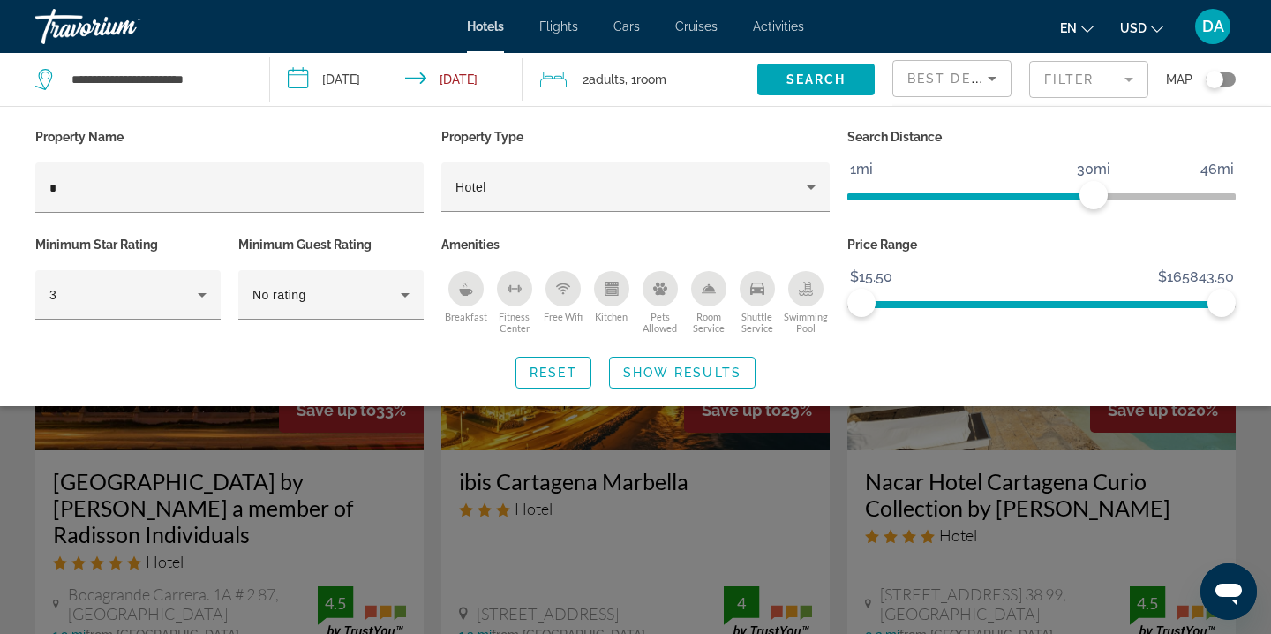
click at [455, 512] on div "Search widget" at bounding box center [635, 449] width 1271 height 369
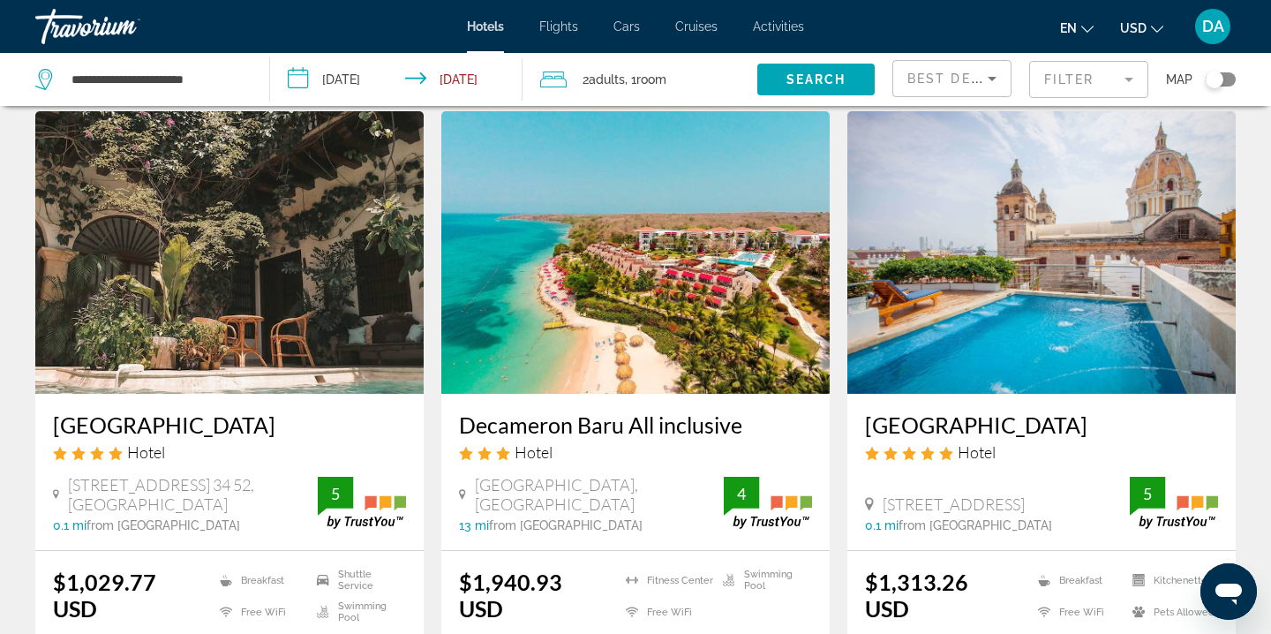
scroll to position [2087, 0]
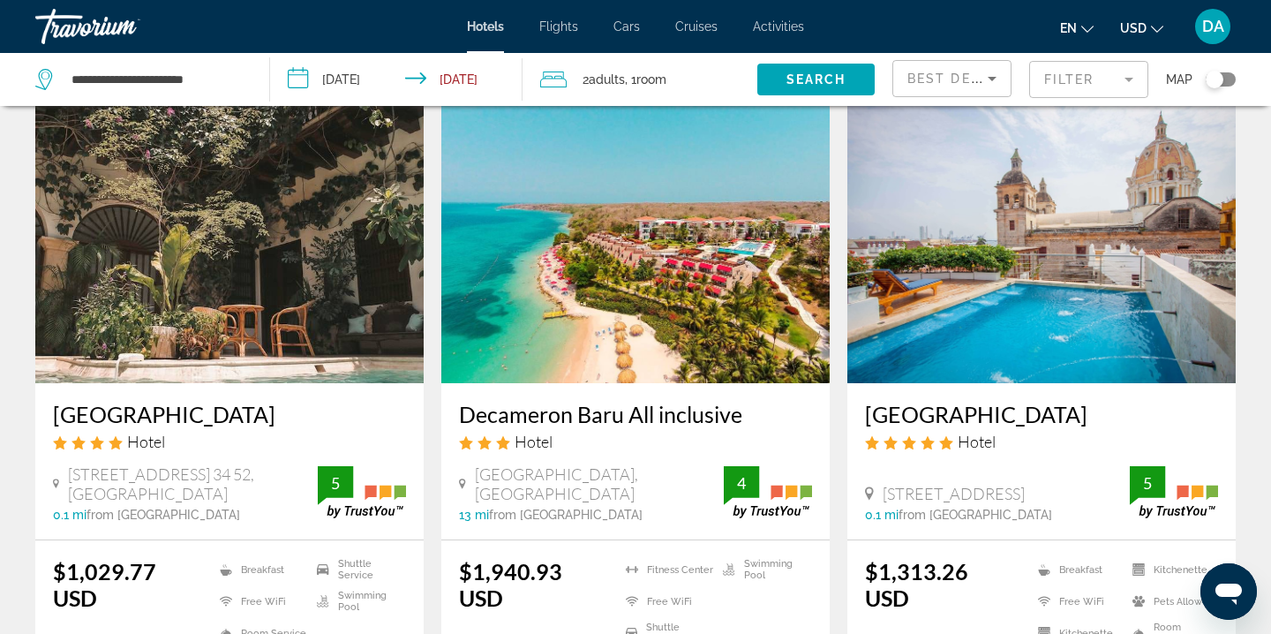
click at [1061, 91] on mat-form-field "Filter" at bounding box center [1088, 79] width 119 height 37
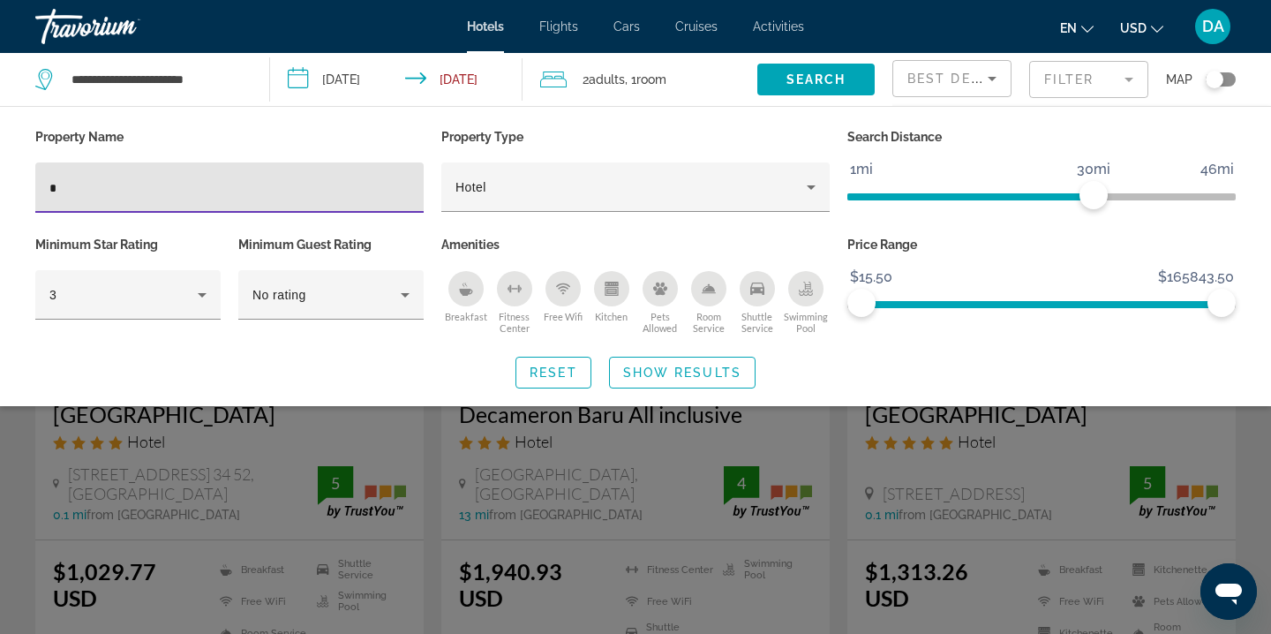
click at [236, 174] on div "*" at bounding box center [229, 187] width 360 height 50
click at [219, 186] on input "*" at bounding box center [229, 187] width 360 height 21
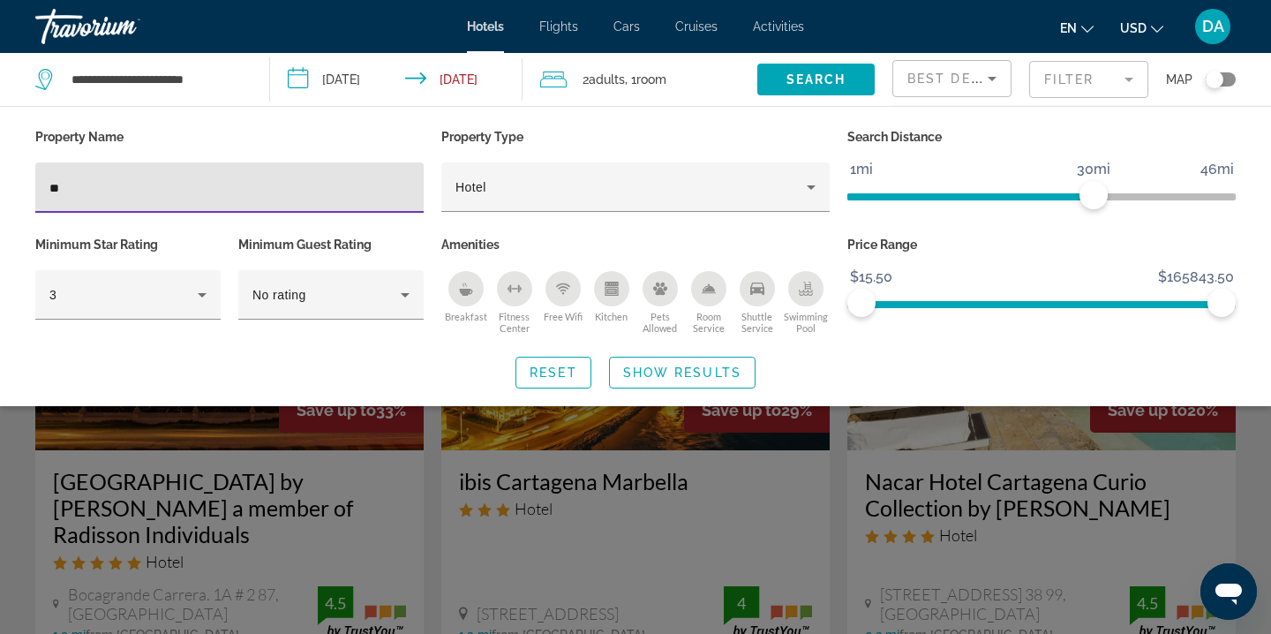
type input "*"
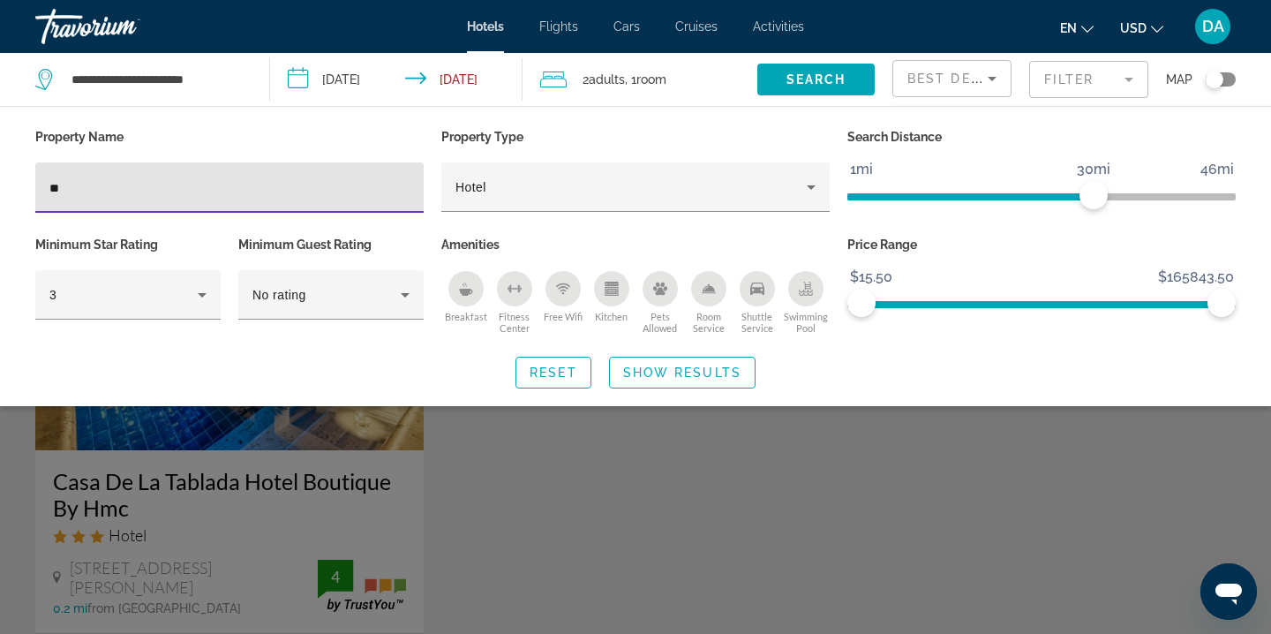
type input "*"
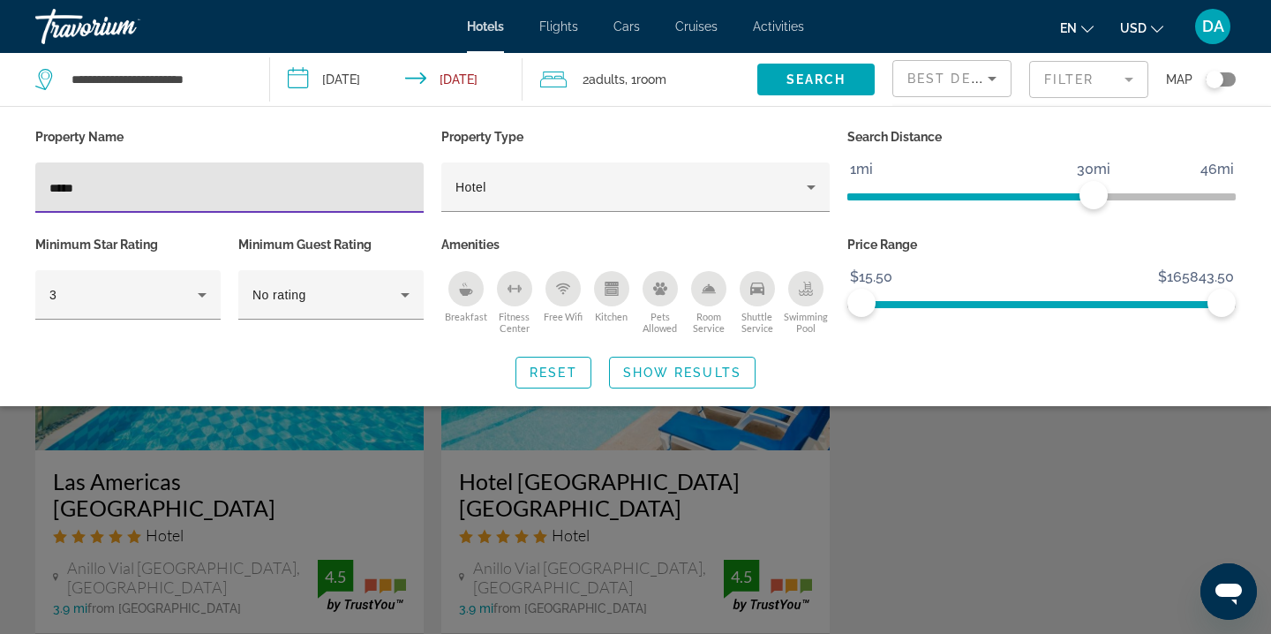
type input "*****"
click at [916, 486] on div "Search widget" at bounding box center [635, 449] width 1271 height 369
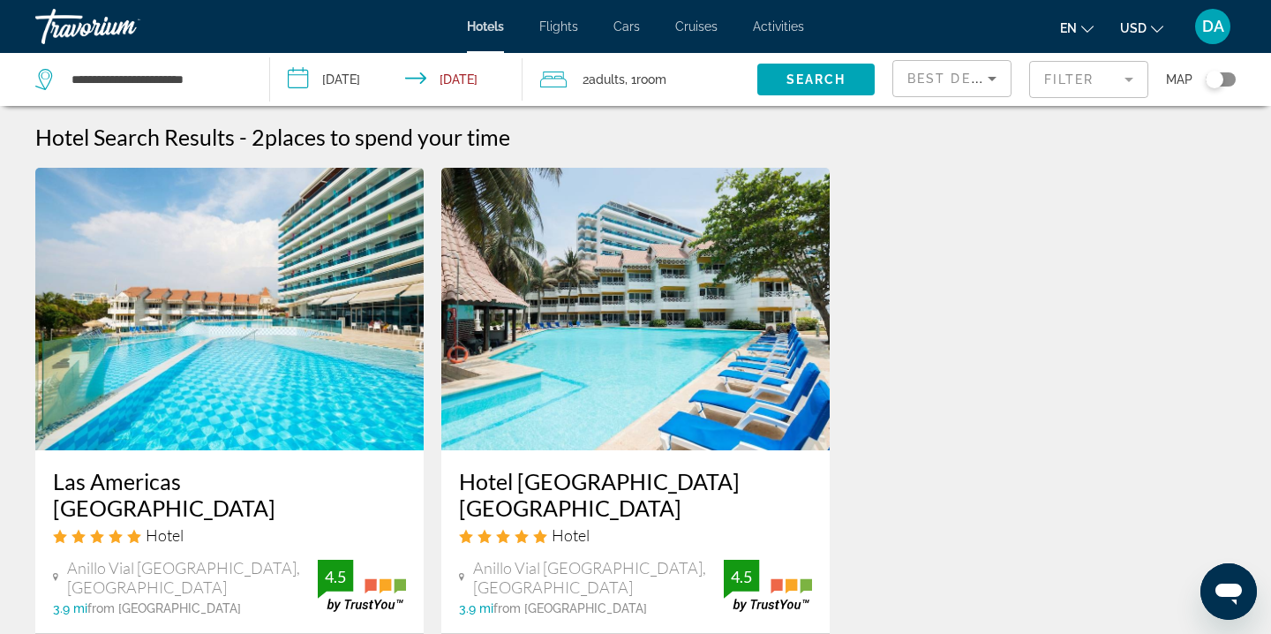
click at [1038, 79] on mat-form-field "Filter" at bounding box center [1088, 79] width 119 height 37
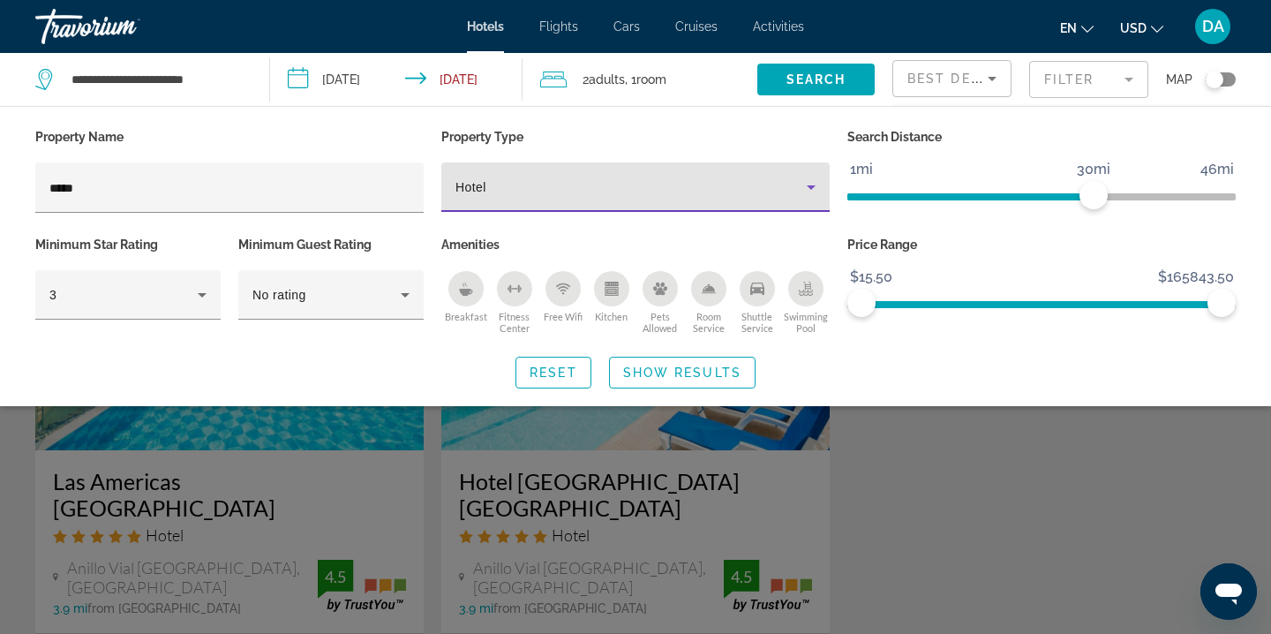
click at [508, 188] on div "Hotel" at bounding box center [630, 187] width 351 height 21
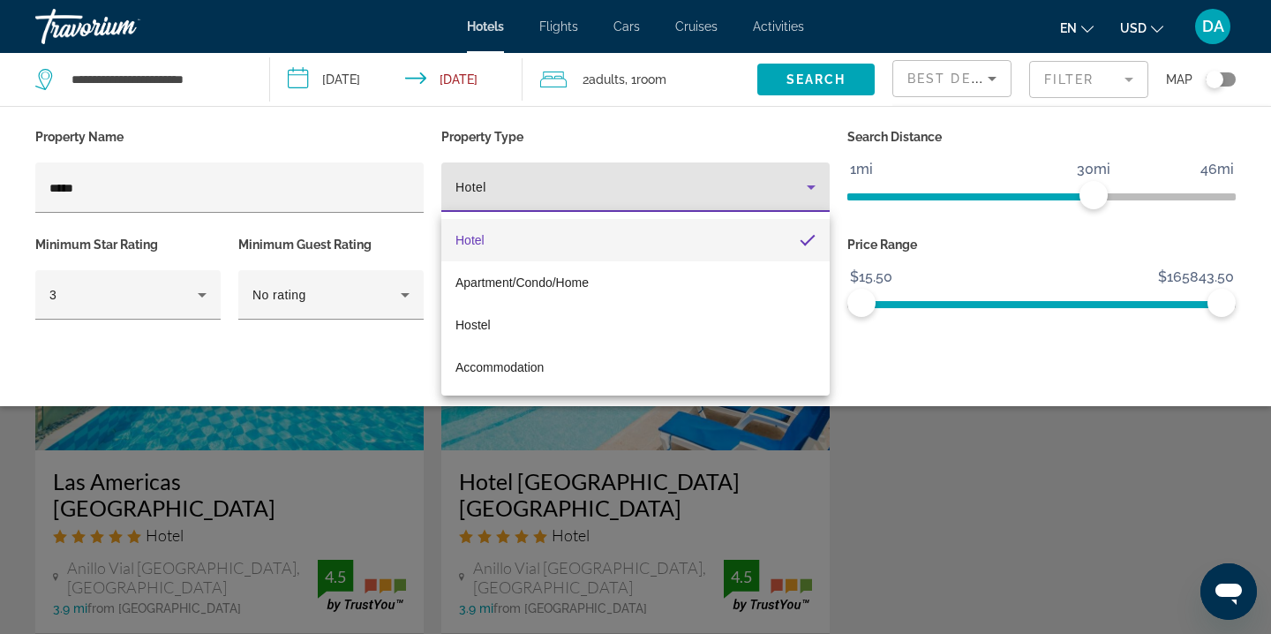
click at [299, 180] on div at bounding box center [635, 317] width 1271 height 634
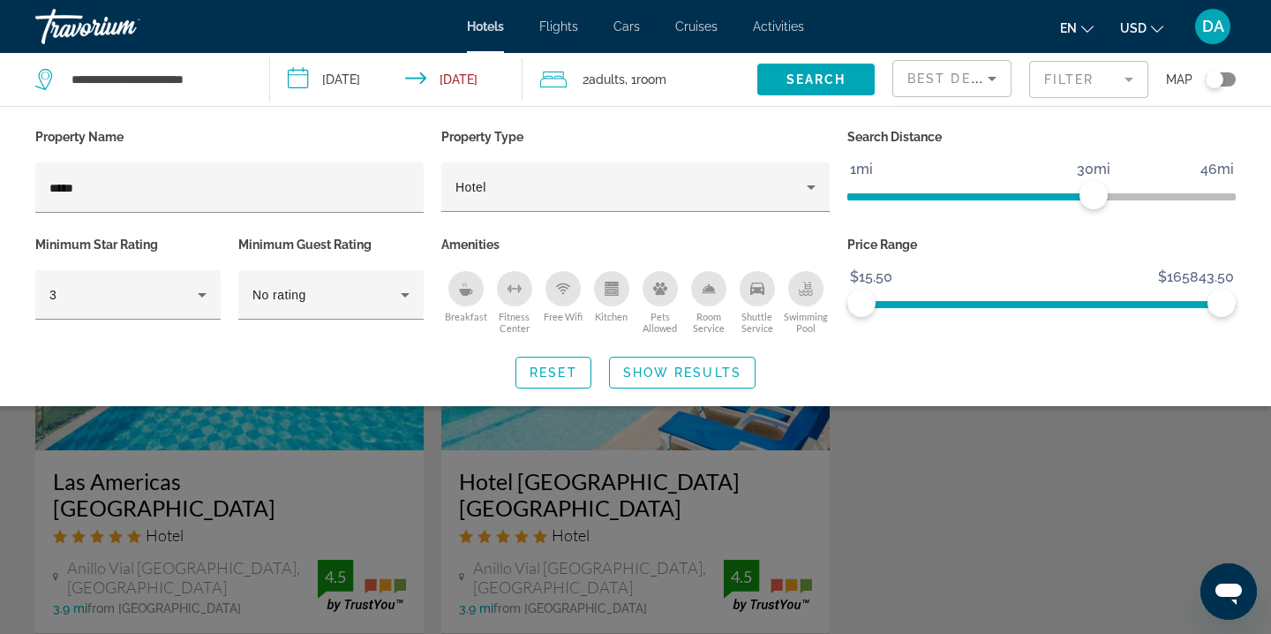
click at [299, 180] on input "*****" at bounding box center [229, 187] width 360 height 21
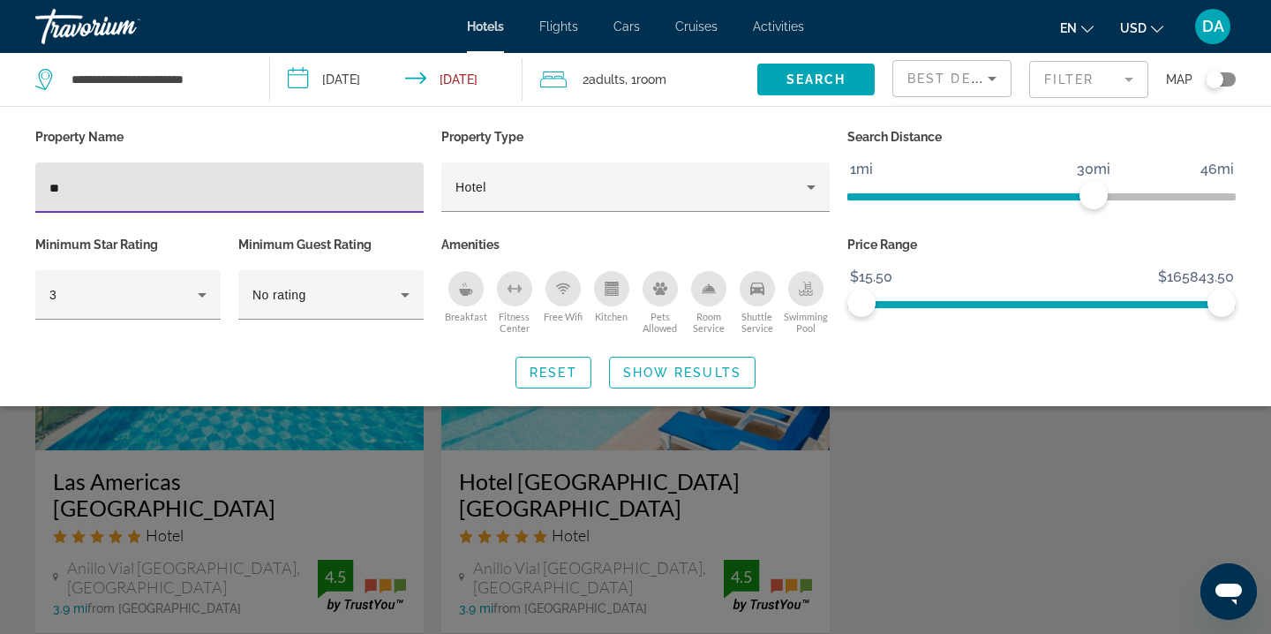
type input "*"
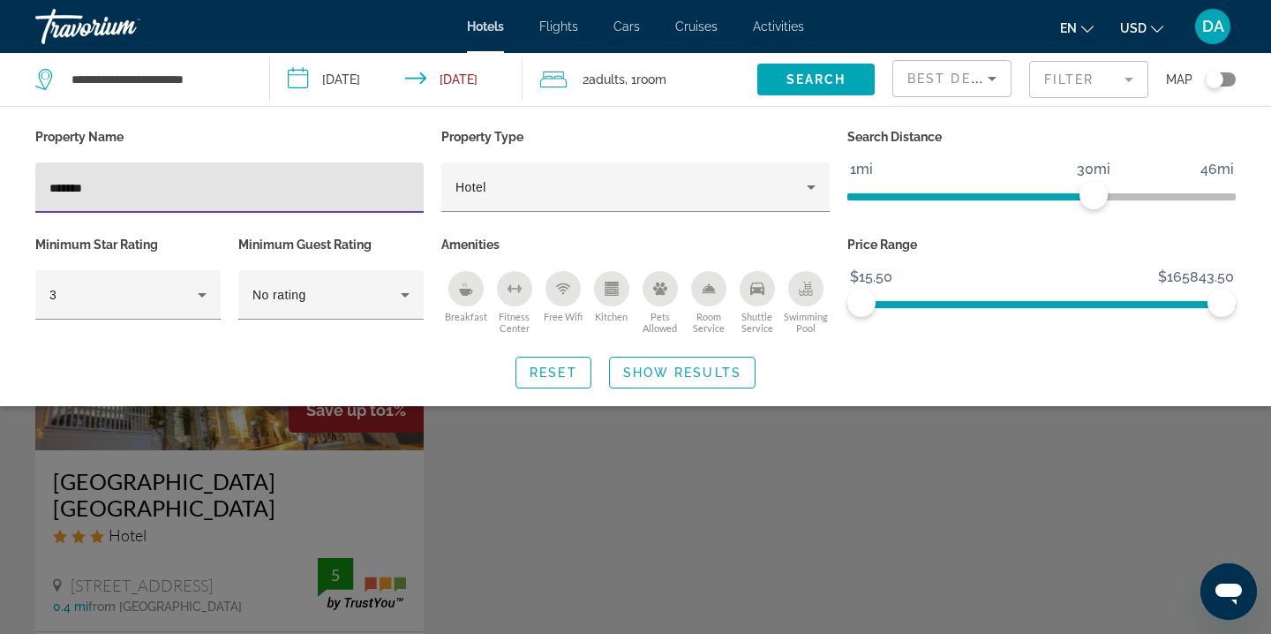
type input "*******"
click at [580, 538] on div "Search widget" at bounding box center [635, 449] width 1271 height 369
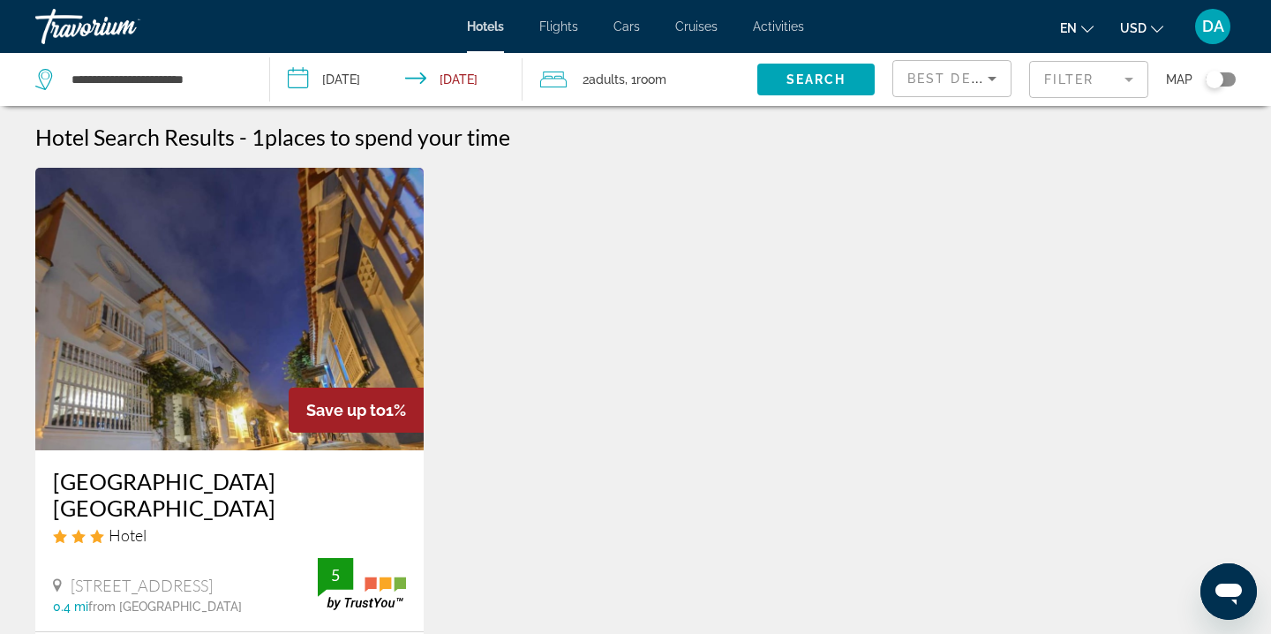
click at [384, 306] on img "Main content" at bounding box center [229, 309] width 388 height 282
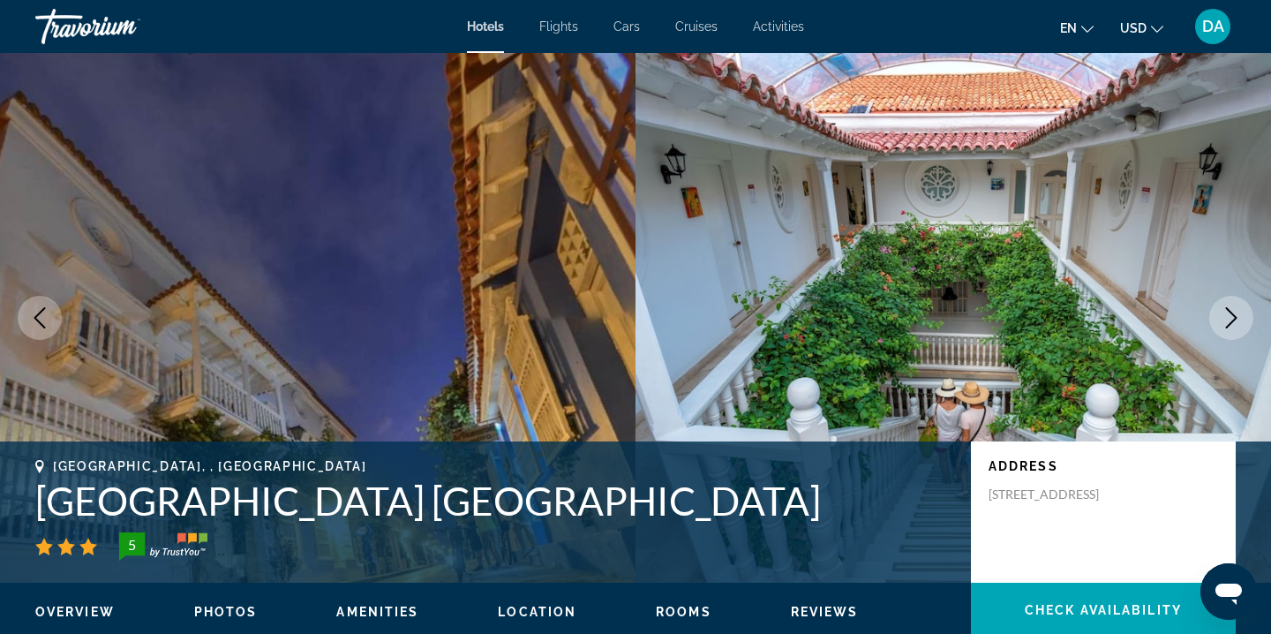
click at [1221, 323] on icon "Next image" at bounding box center [1231, 317] width 21 height 21
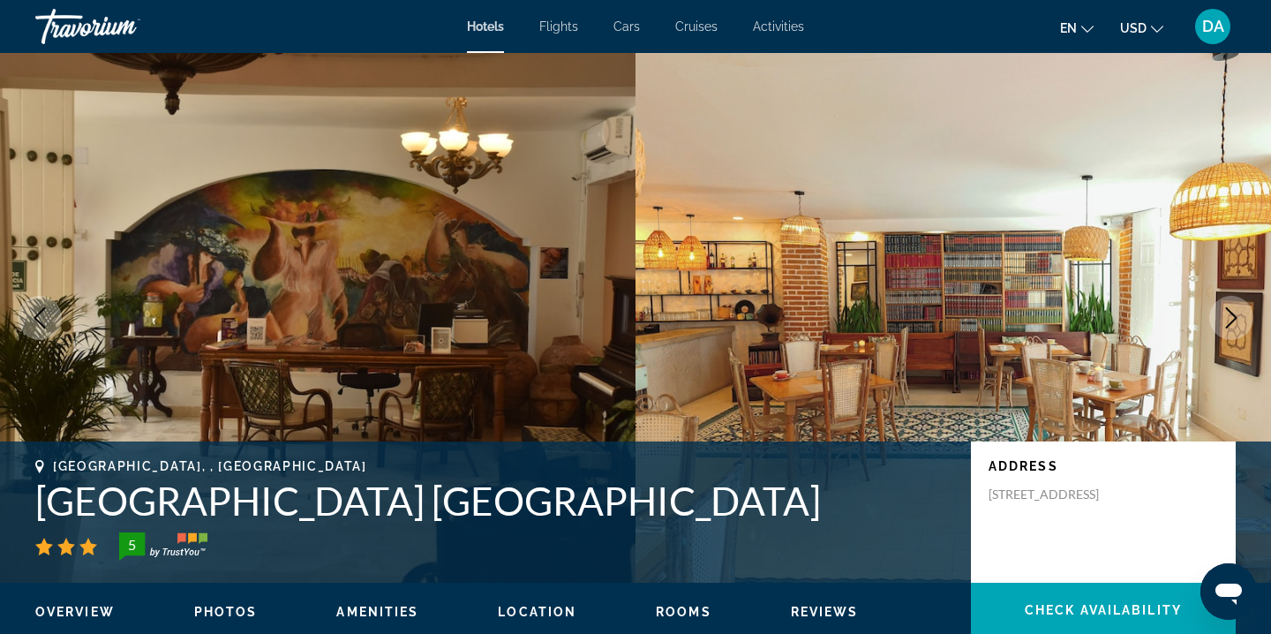
click at [1221, 325] on icon "Next image" at bounding box center [1231, 317] width 21 height 21
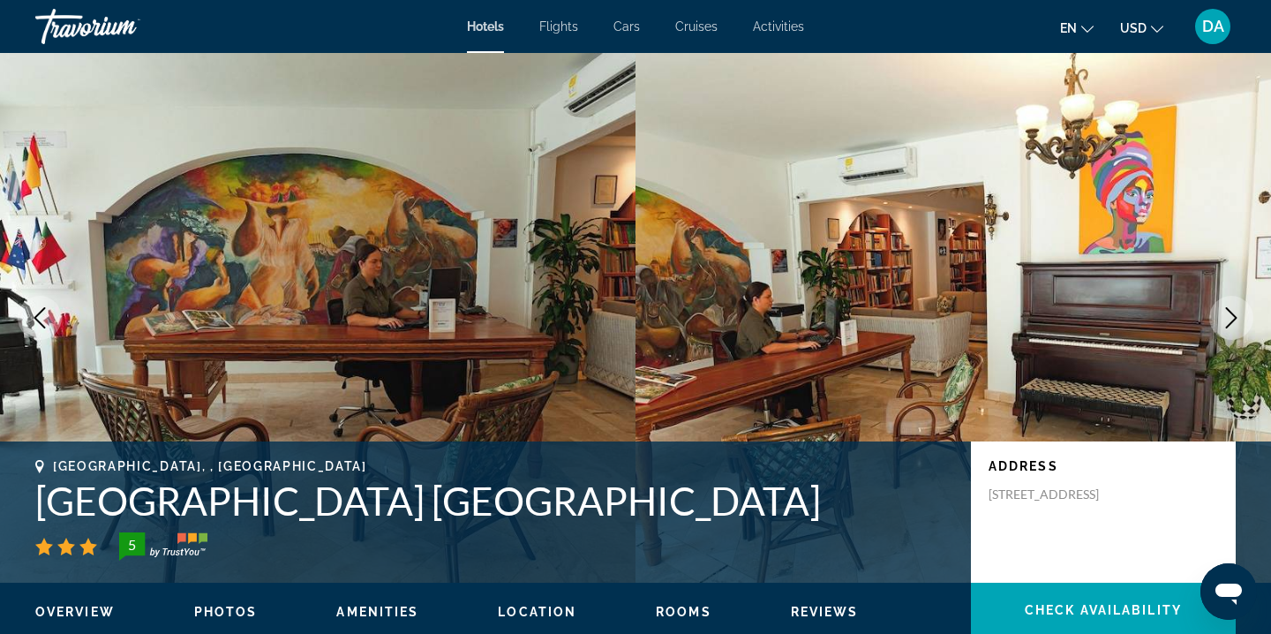
click at [1239, 327] on icon "Next image" at bounding box center [1231, 317] width 21 height 21
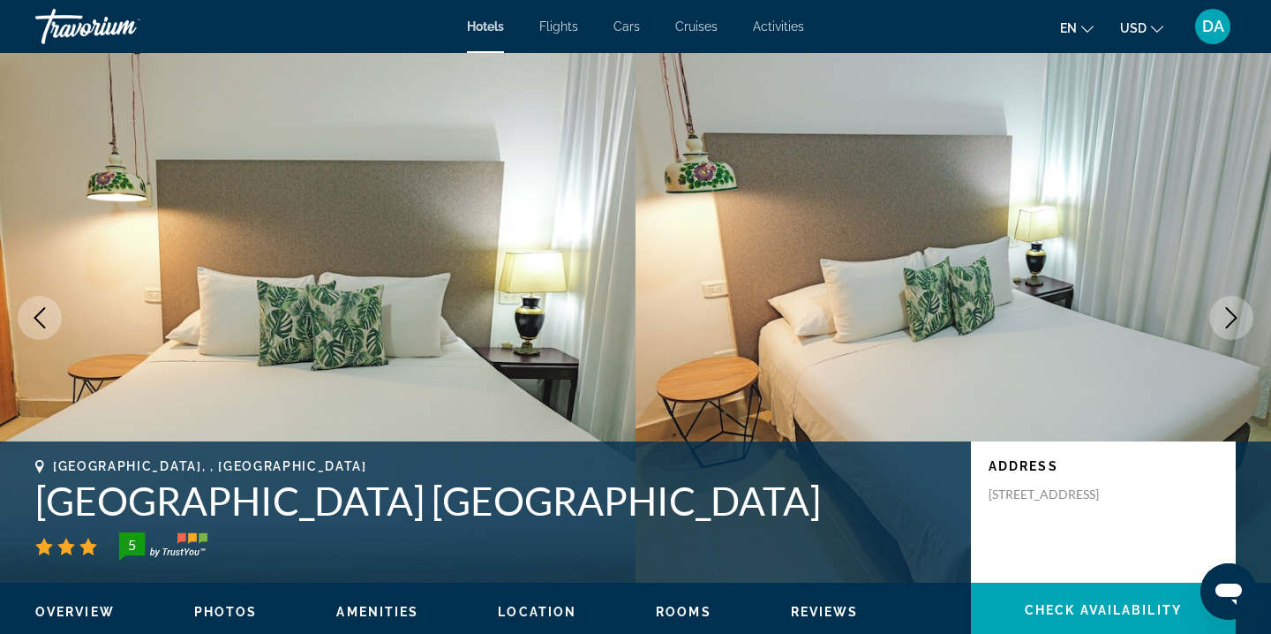
click at [1238, 327] on icon "Next image" at bounding box center [1231, 317] width 21 height 21
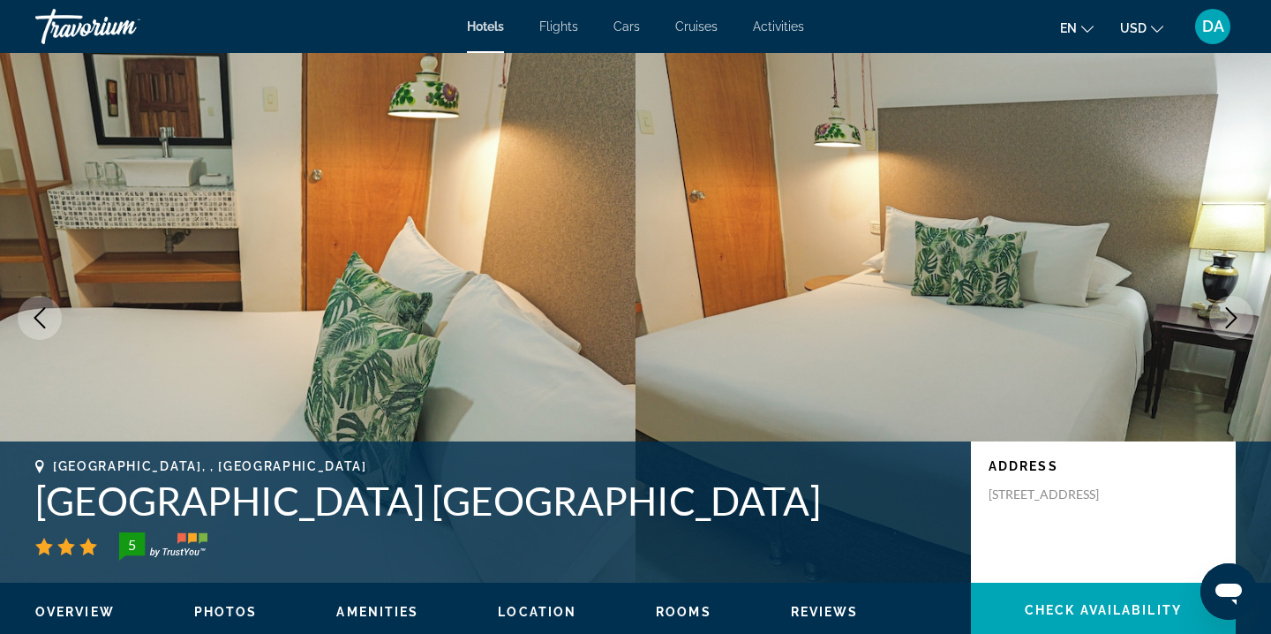
click at [1238, 326] on icon "Next image" at bounding box center [1231, 317] width 21 height 21
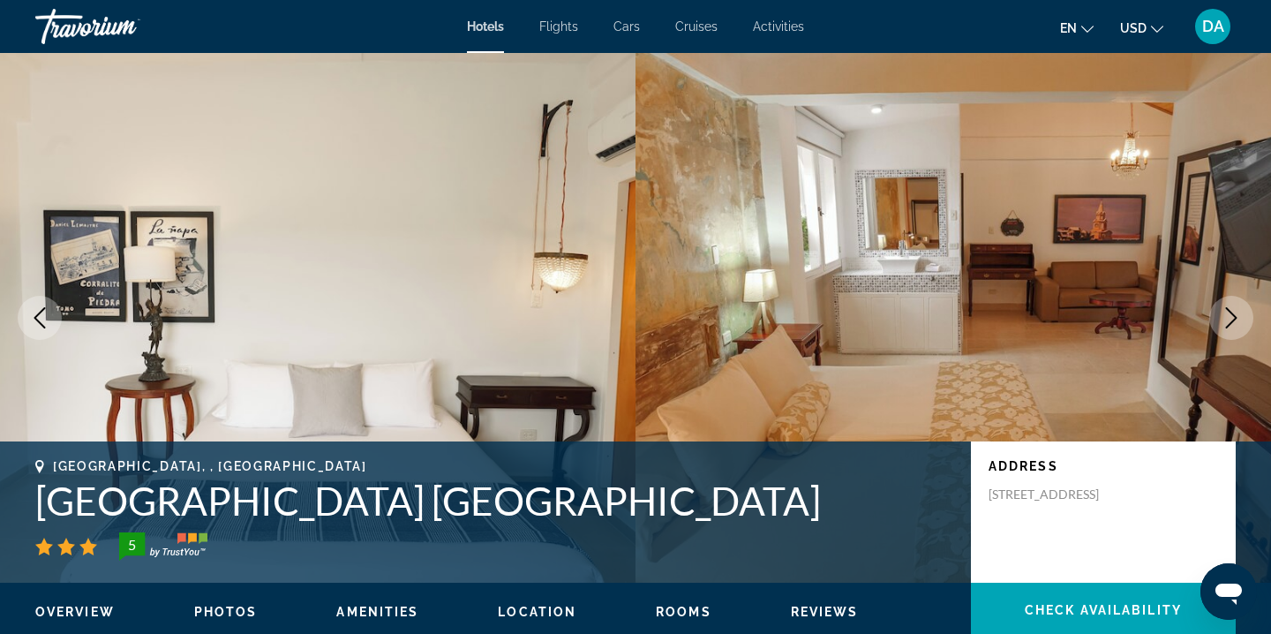
click at [1238, 326] on icon "Next image" at bounding box center [1231, 317] width 21 height 21
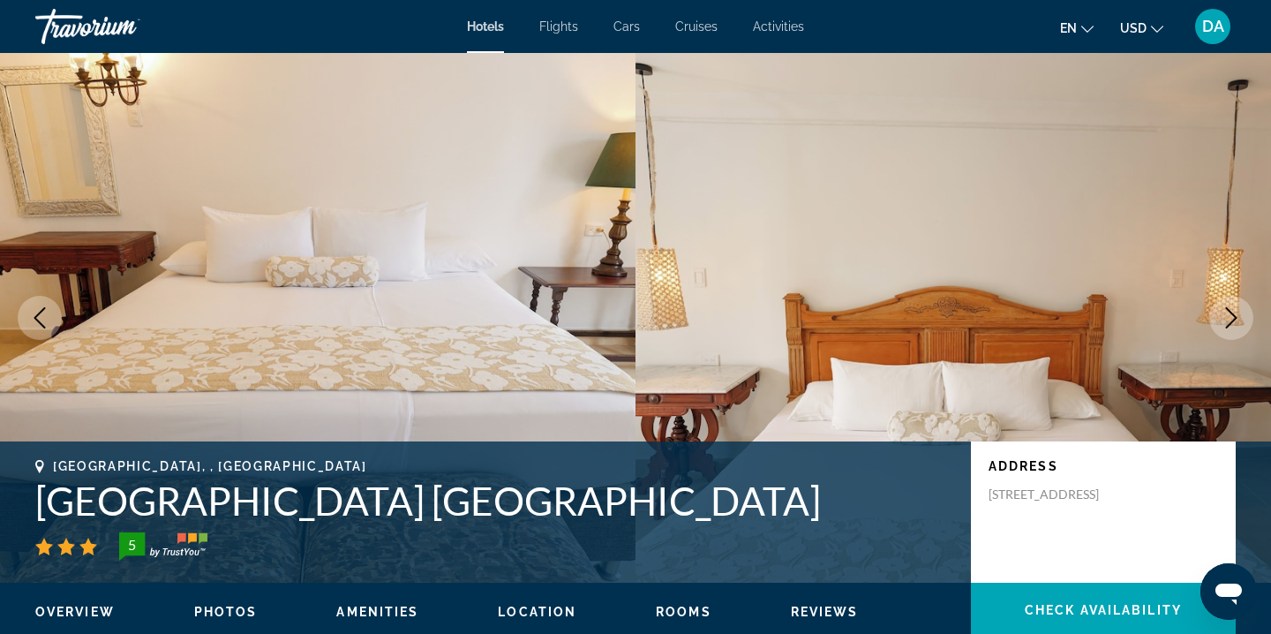
click at [1238, 326] on icon "Next image" at bounding box center [1231, 317] width 21 height 21
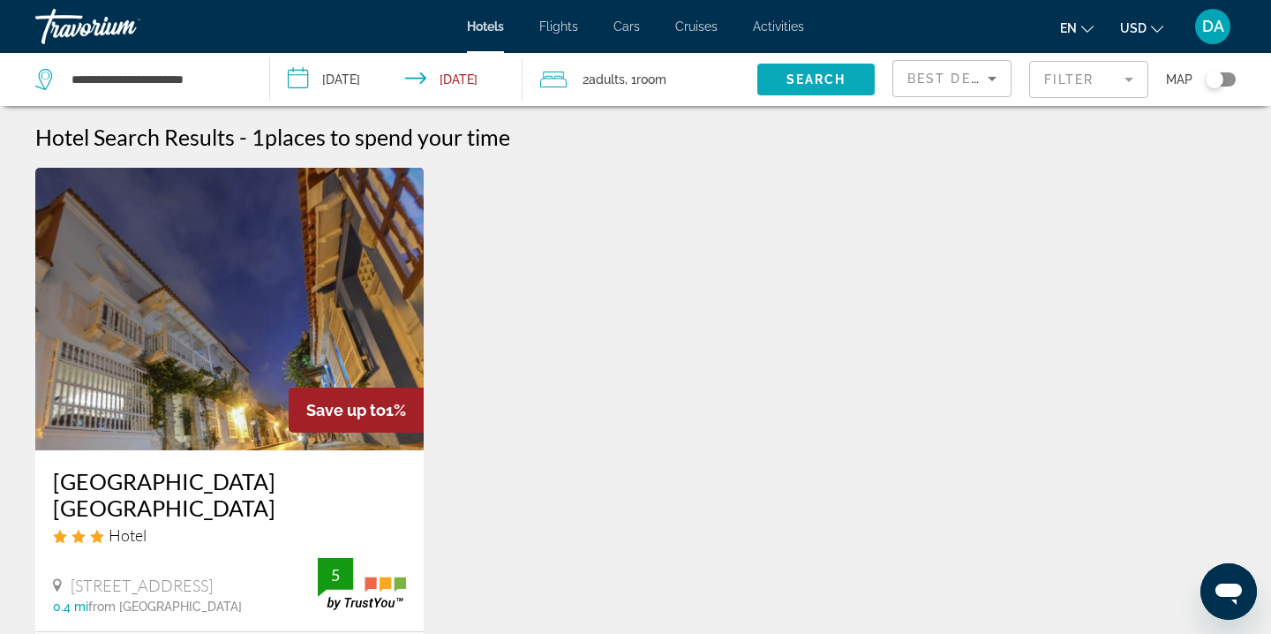
click at [835, 81] on span "Search" at bounding box center [816, 79] width 60 height 14
click at [1059, 94] on mat-form-field "Filter" at bounding box center [1088, 79] width 119 height 37
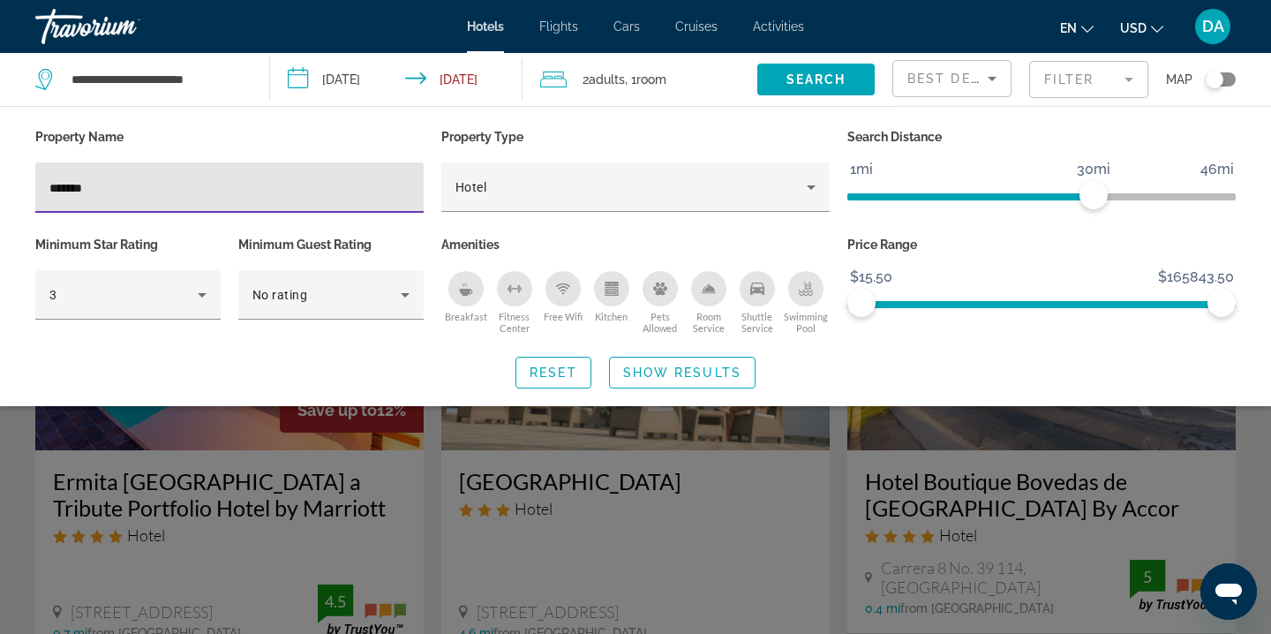
type input "*******"
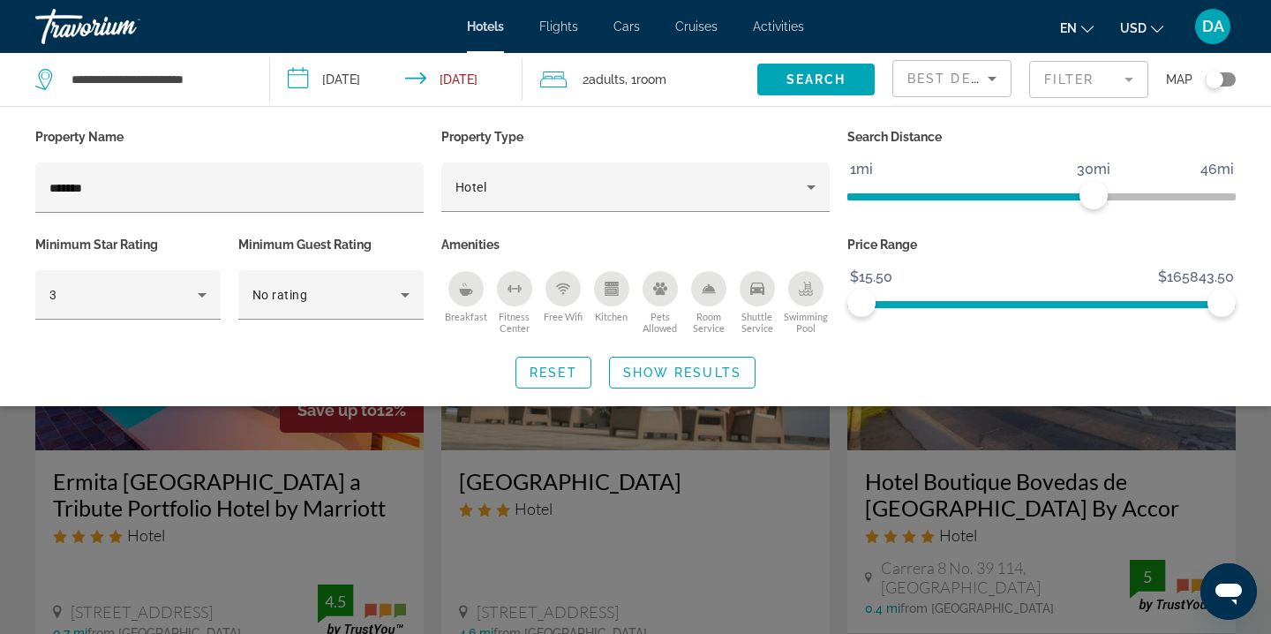
click at [613, 497] on div "Search widget" at bounding box center [635, 449] width 1271 height 369
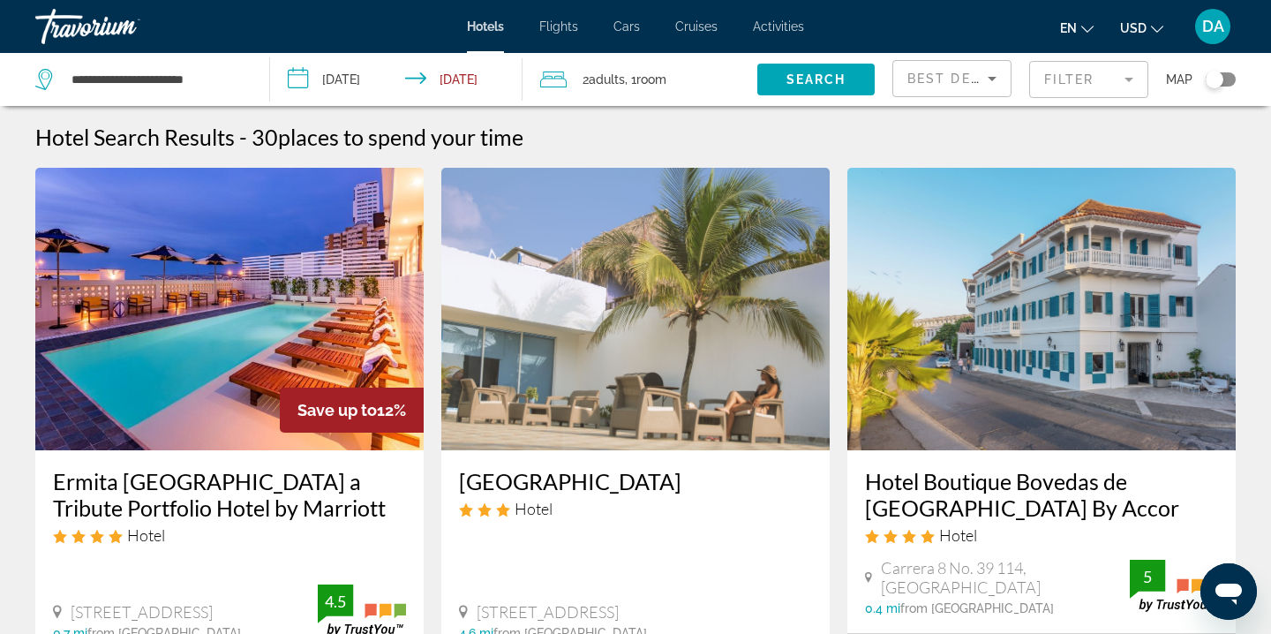
click at [1091, 287] on img "Main content" at bounding box center [1041, 309] width 388 height 282
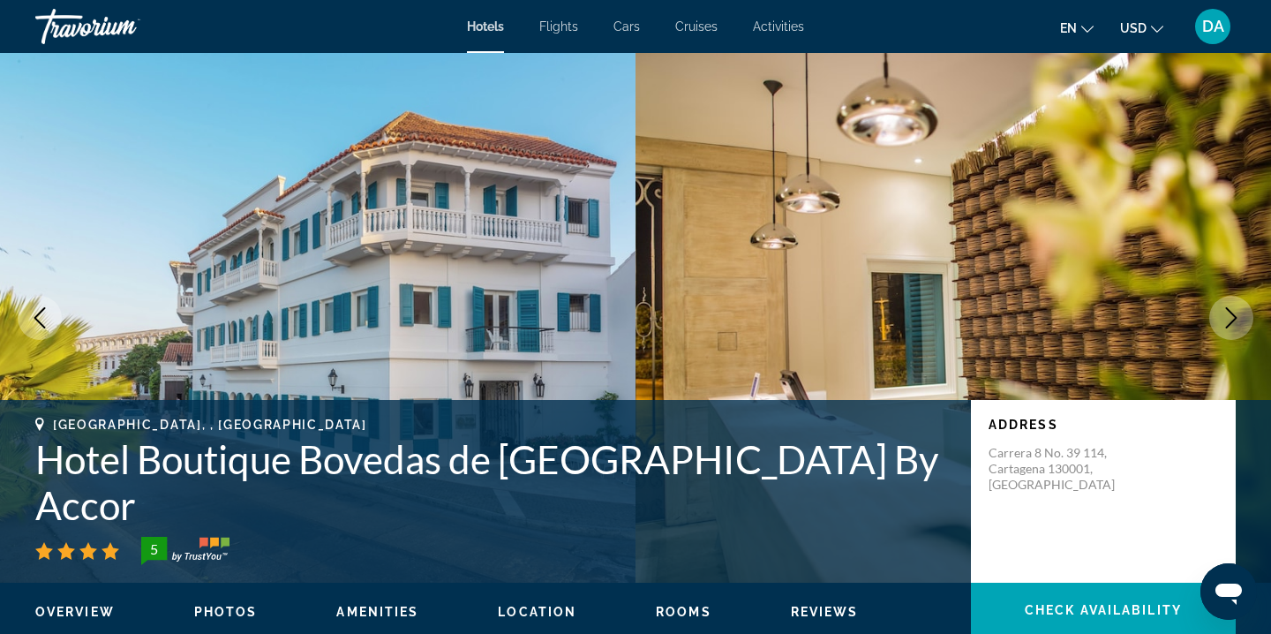
click at [1236, 311] on icon "Next image" at bounding box center [1231, 317] width 21 height 21
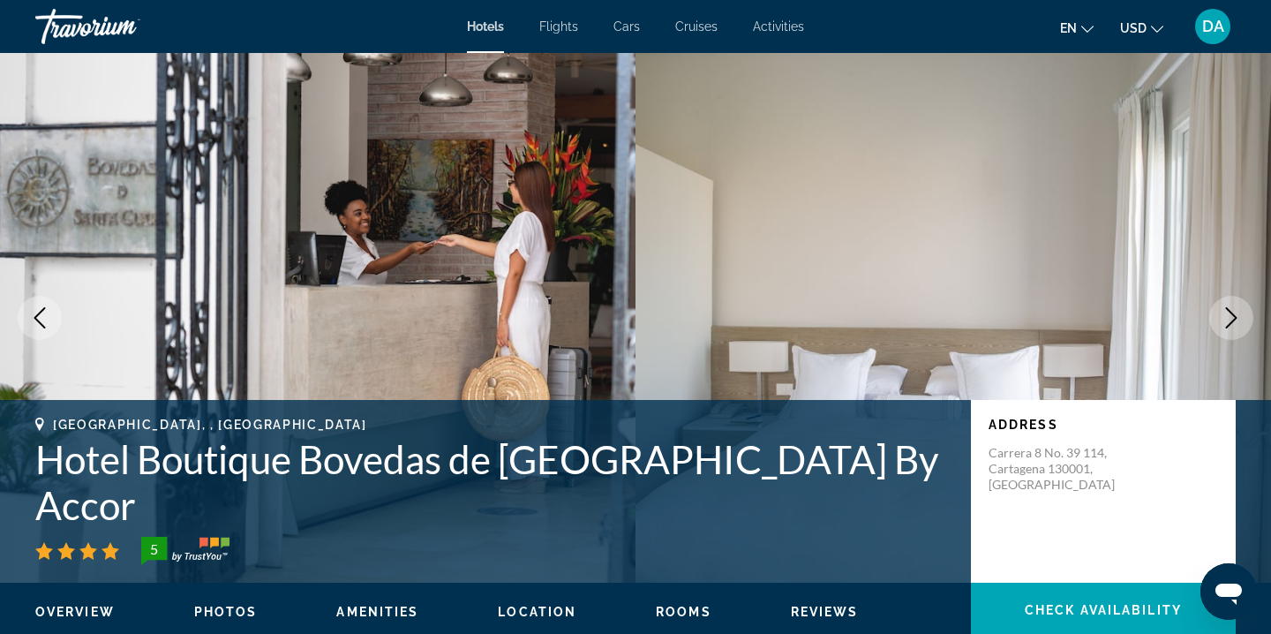
click at [1236, 311] on icon "Next image" at bounding box center [1231, 317] width 21 height 21
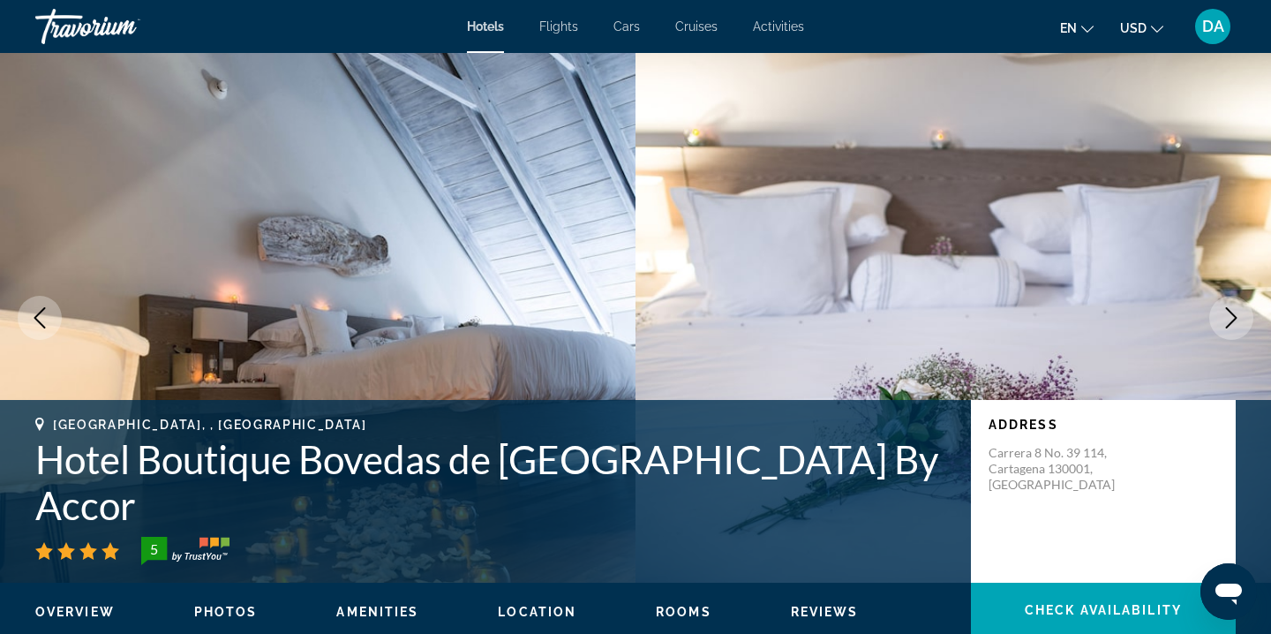
click at [1236, 311] on icon "Next image" at bounding box center [1231, 317] width 21 height 21
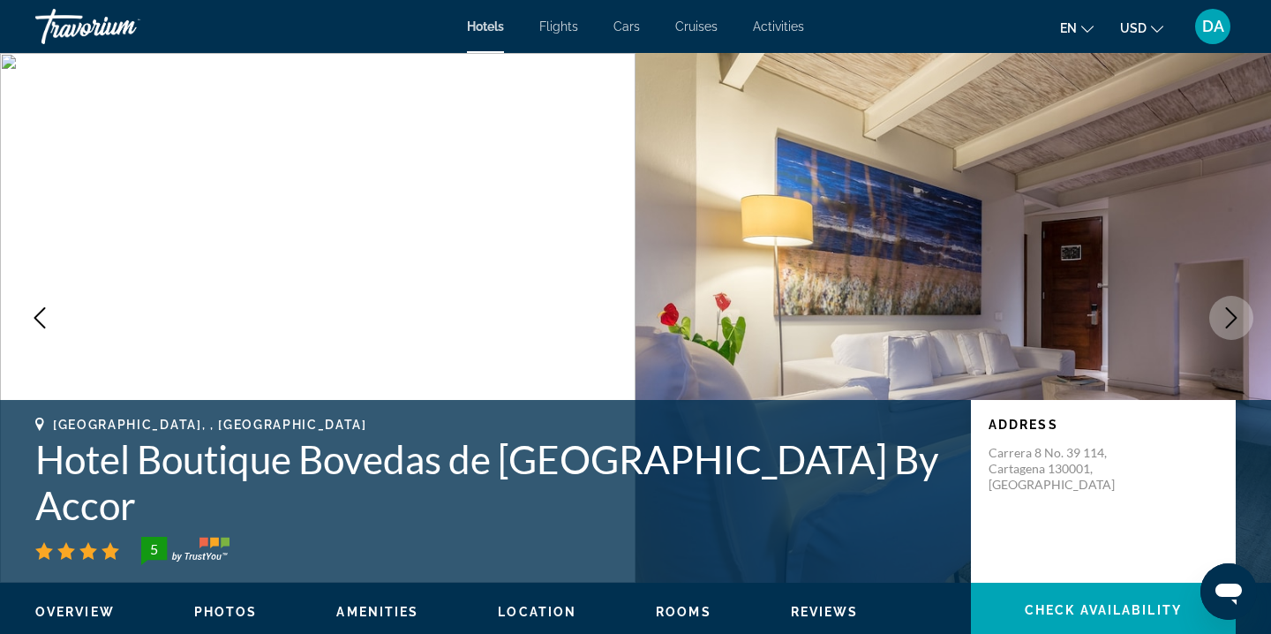
click at [1236, 311] on icon "Next image" at bounding box center [1231, 317] width 21 height 21
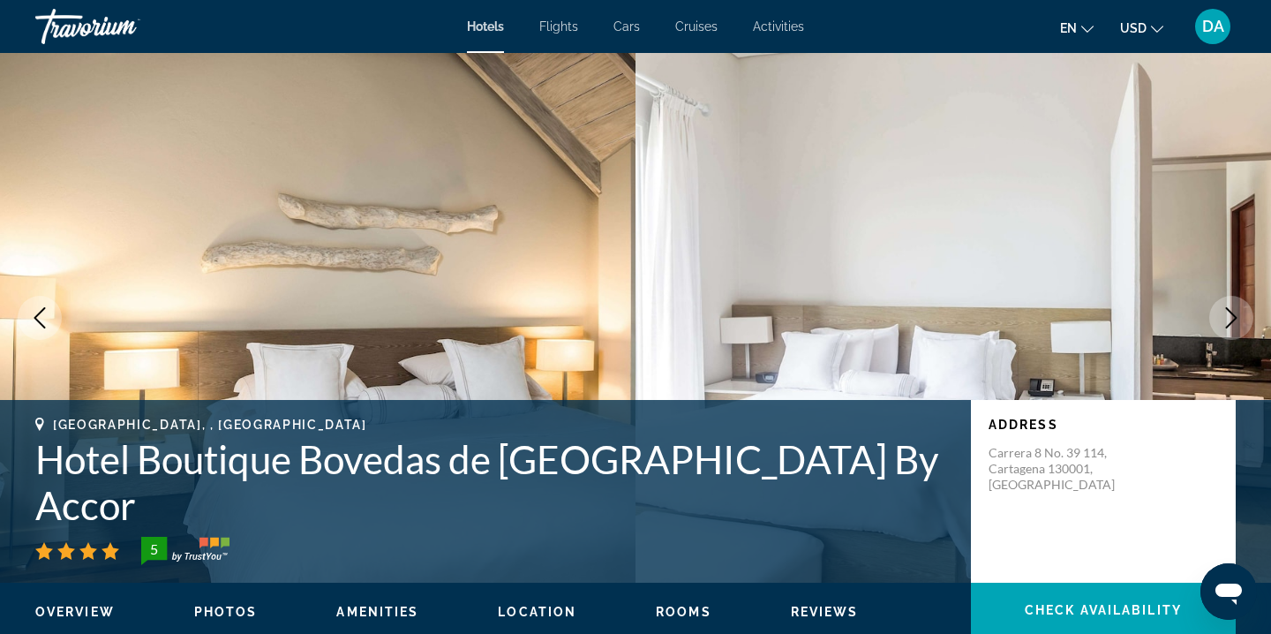
click at [1234, 312] on icon "Next image" at bounding box center [1231, 317] width 21 height 21
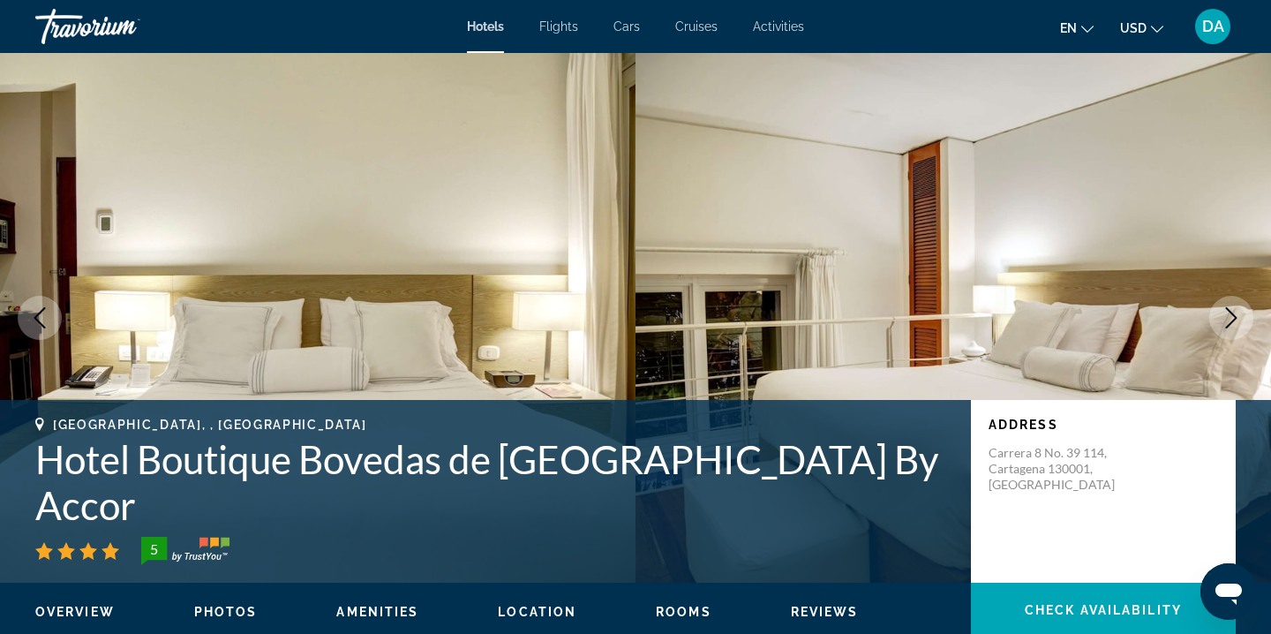
click at [1237, 312] on icon "Next image" at bounding box center [1231, 317] width 21 height 21
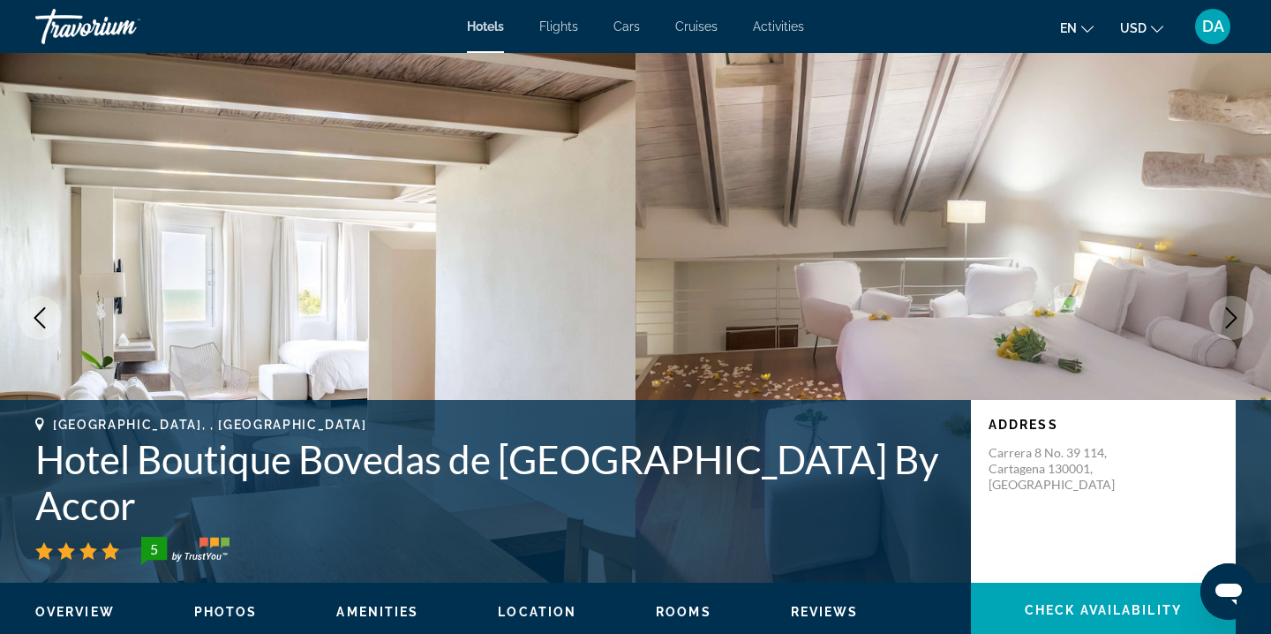
click at [1238, 313] on icon "Next image" at bounding box center [1231, 317] width 21 height 21
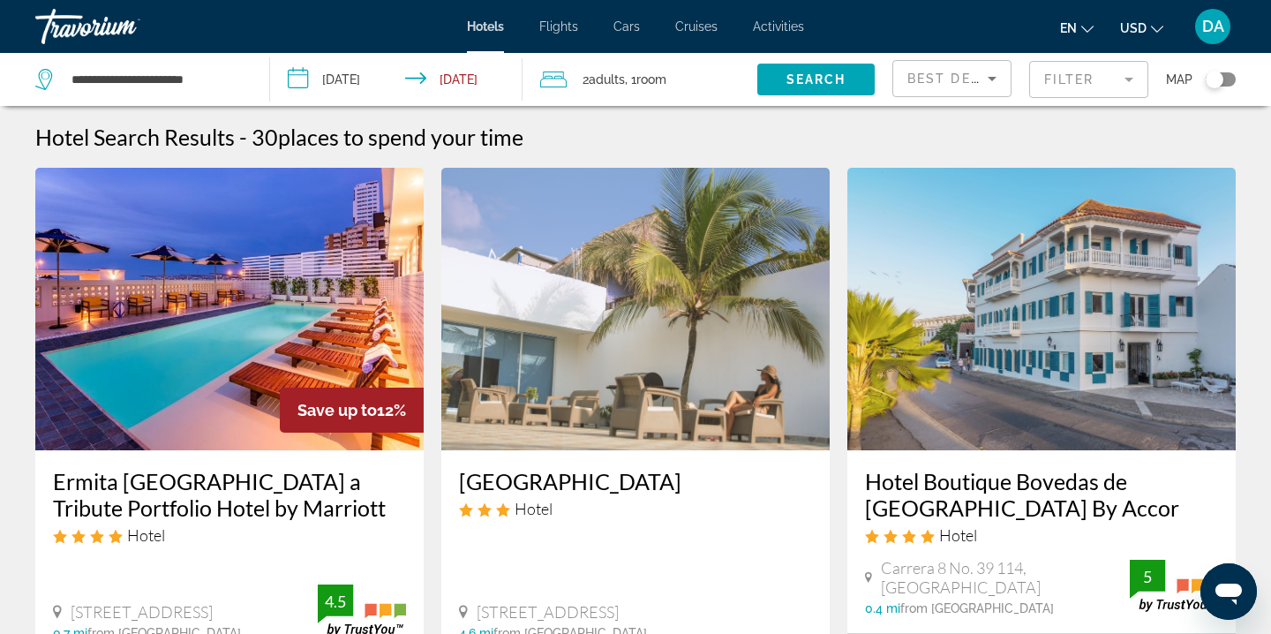
click at [1071, 80] on mat-form-field "Filter" at bounding box center [1088, 79] width 119 height 37
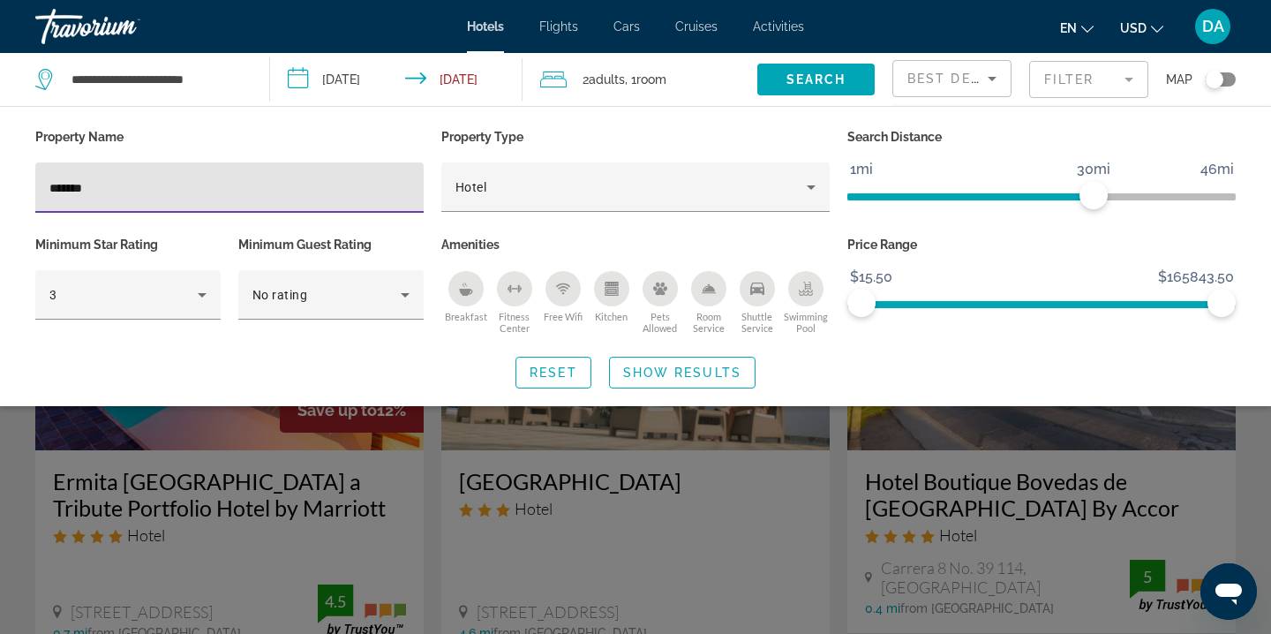
click at [134, 183] on input "*******" at bounding box center [229, 187] width 360 height 21
type input "*"
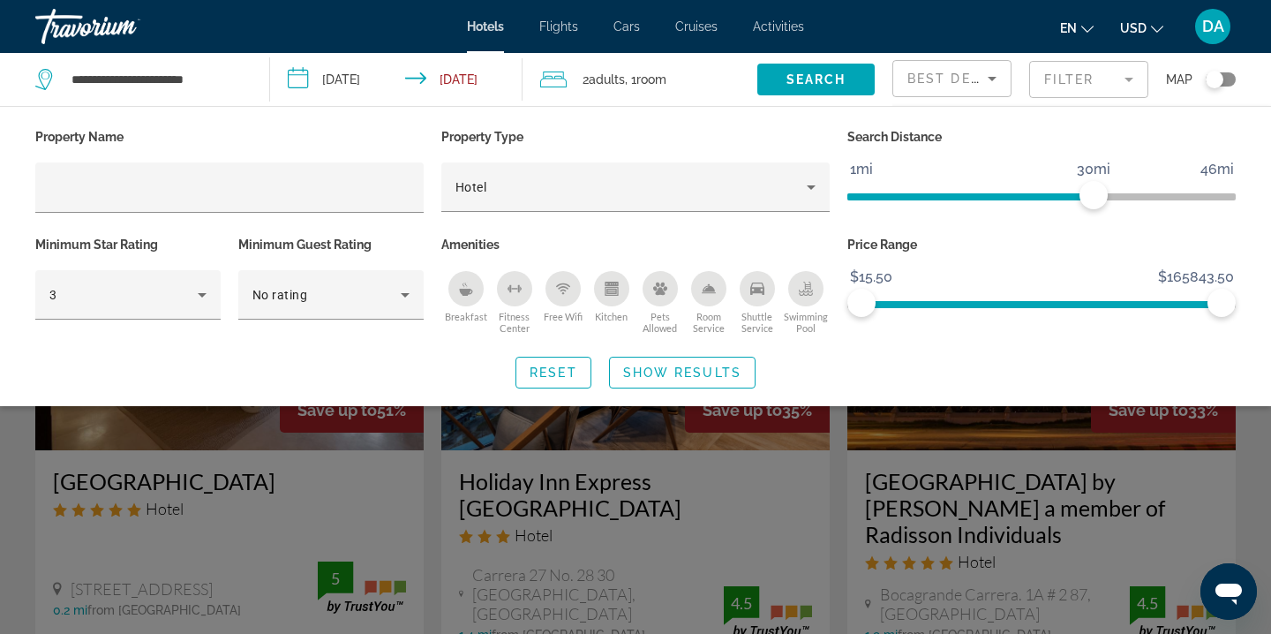
click at [409, 455] on div "Search widget" at bounding box center [635, 449] width 1271 height 369
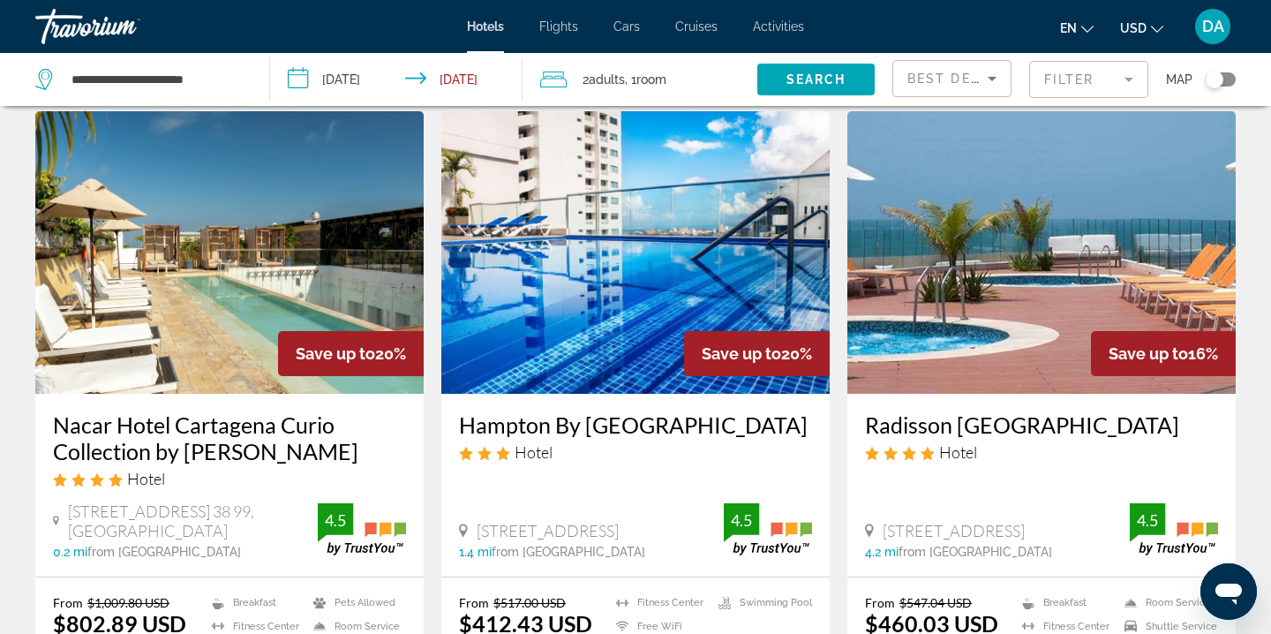
scroll to position [1426, 0]
